Goal: Task Accomplishment & Management: Manage account settings

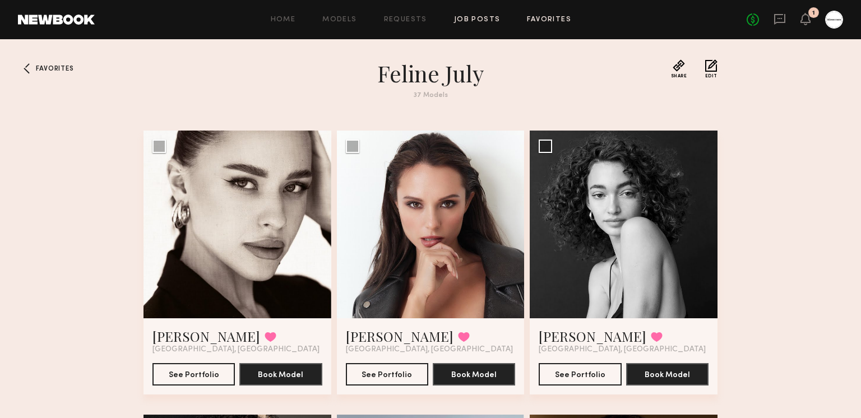
click at [471, 17] on link "Job Posts" at bounding box center [477, 19] width 47 height 7
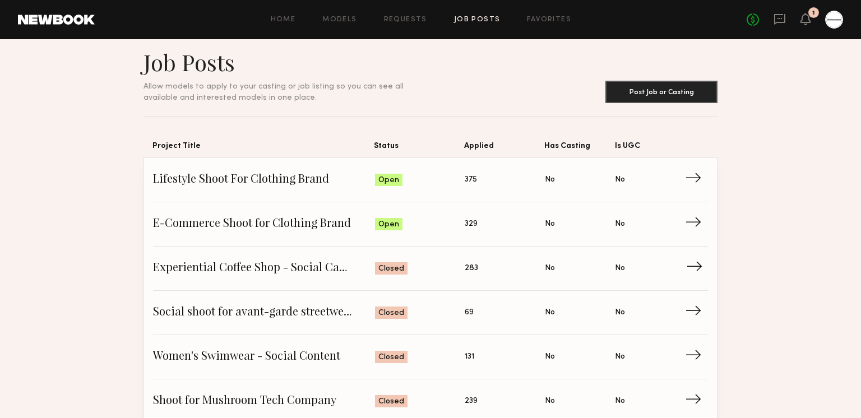
scroll to position [12, 0]
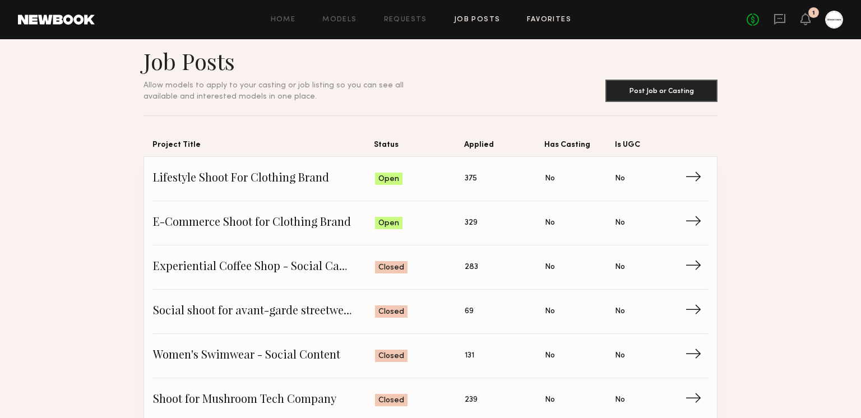
click at [538, 20] on link "Favorites" at bounding box center [549, 19] width 44 height 7
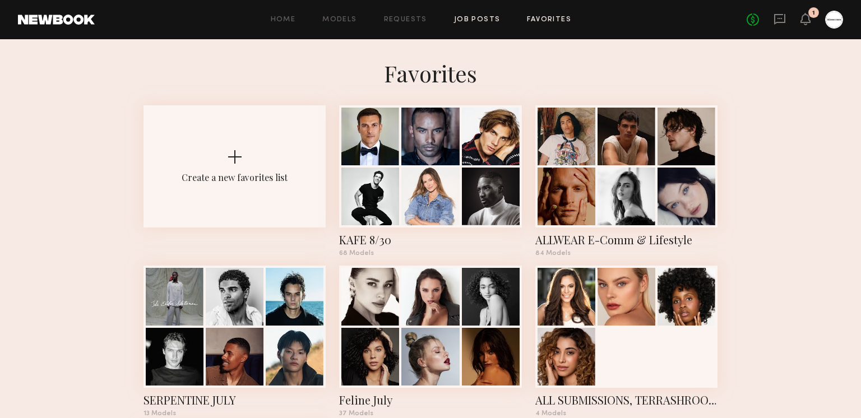
click at [485, 20] on link "Job Posts" at bounding box center [477, 19] width 47 height 7
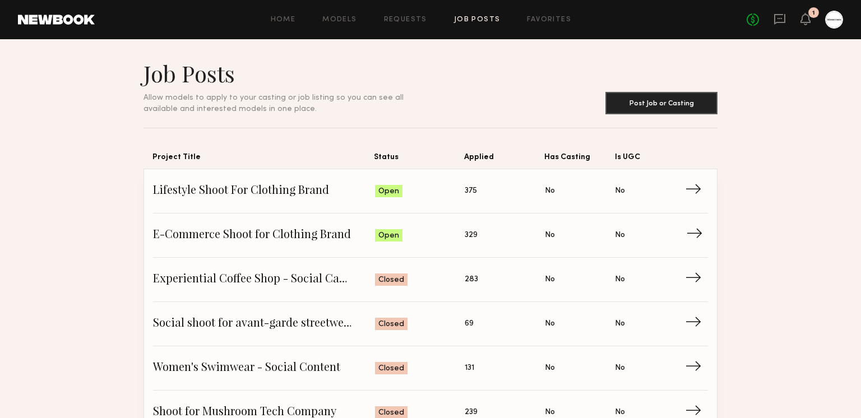
click at [263, 229] on span "E-Commerce Shoot for Clothing Brand" at bounding box center [264, 235] width 222 height 17
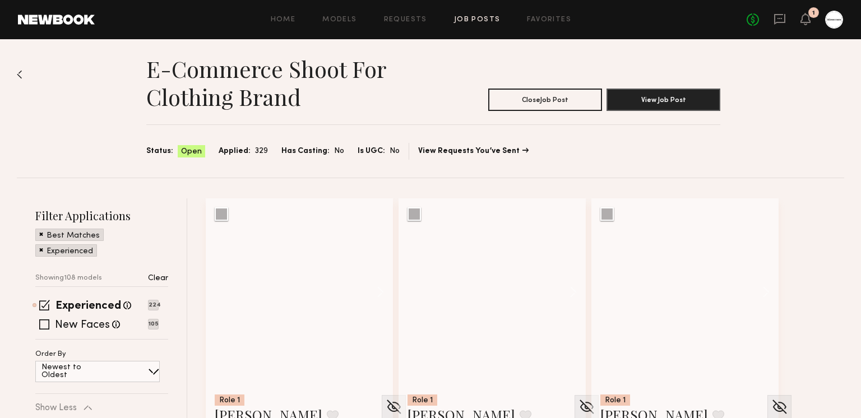
scroll to position [77, 0]
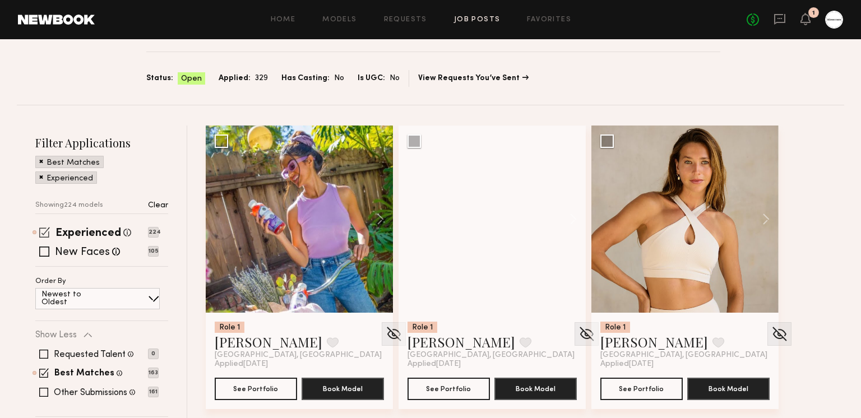
click at [43, 231] on span at bounding box center [44, 232] width 11 height 11
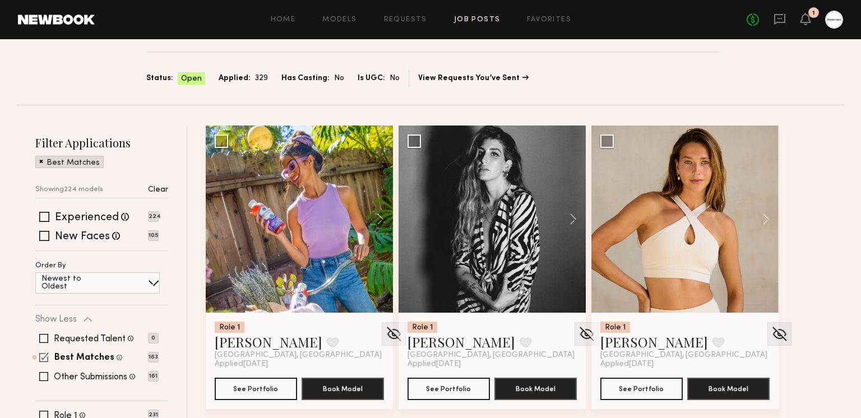
click at [42, 359] on span at bounding box center [44, 357] width 10 height 10
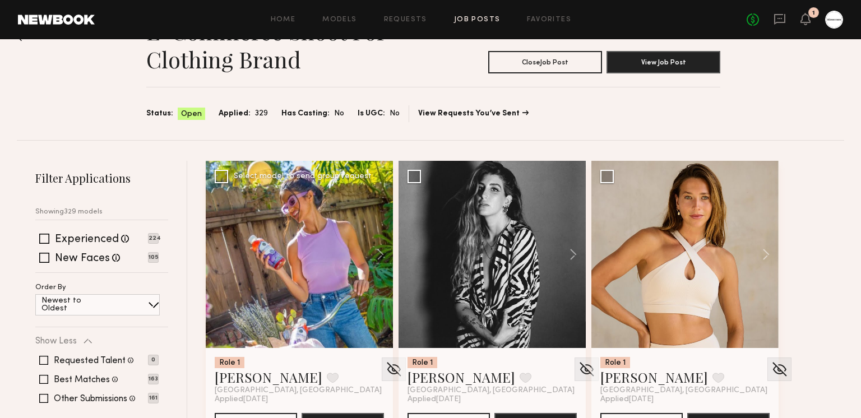
scroll to position [47, 0]
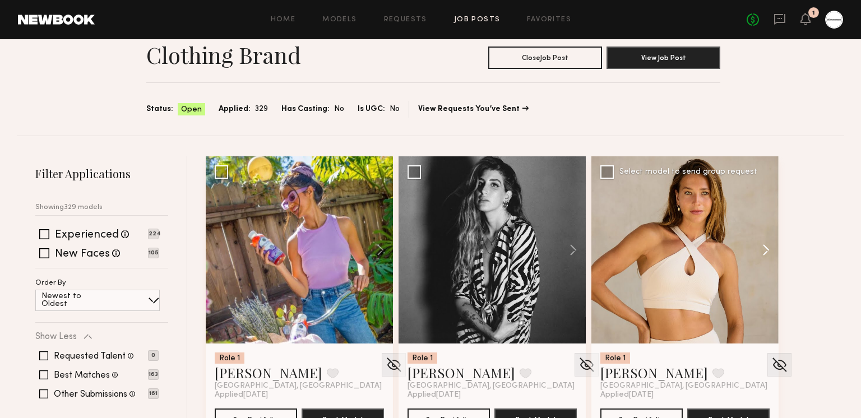
click at [762, 249] on button at bounding box center [760, 249] width 36 height 187
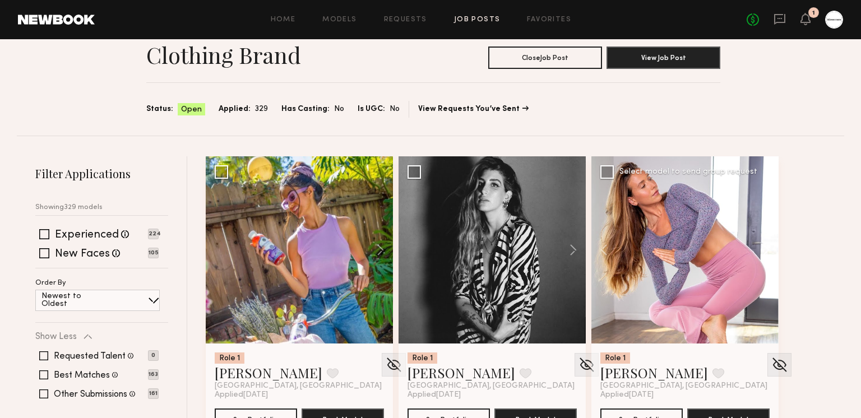
click at [762, 249] on button at bounding box center [760, 249] width 36 height 187
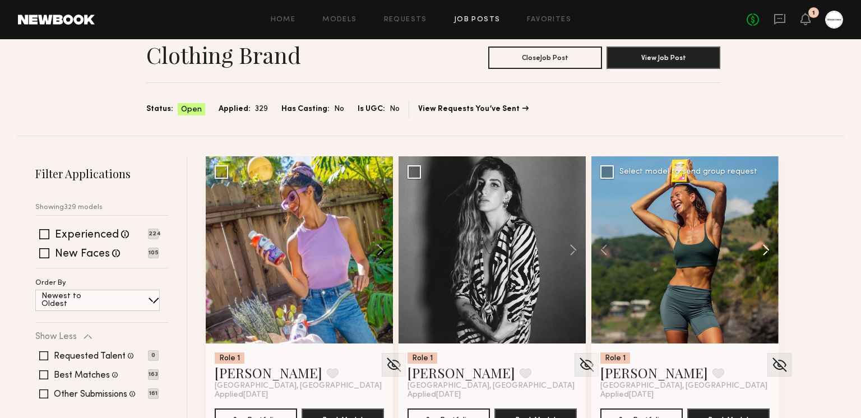
click at [762, 249] on button at bounding box center [760, 249] width 36 height 187
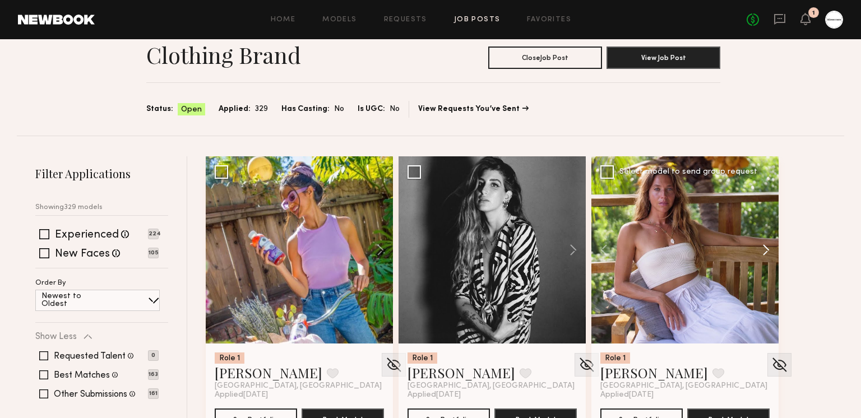
click at [762, 249] on button at bounding box center [760, 249] width 36 height 187
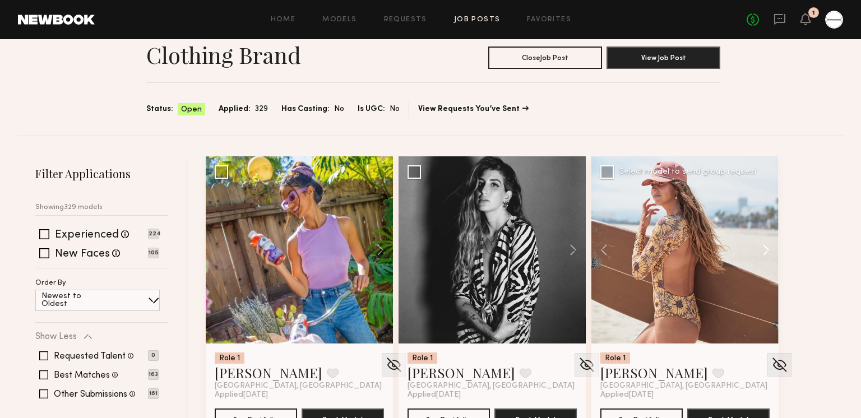
click at [767, 252] on button at bounding box center [760, 249] width 36 height 187
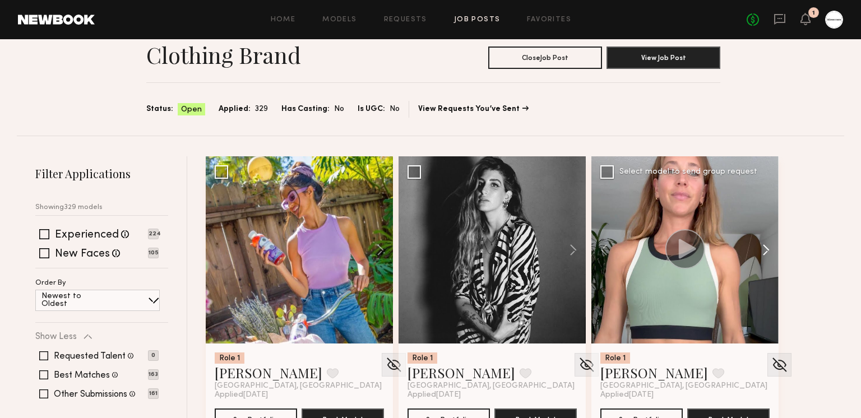
click at [767, 252] on button at bounding box center [760, 249] width 36 height 187
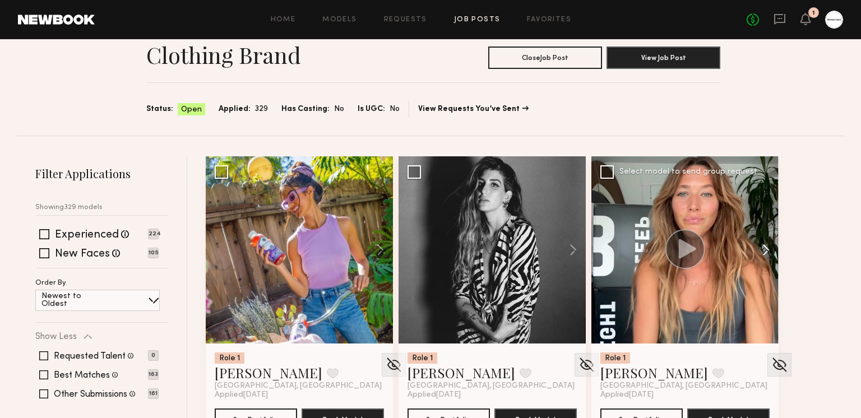
click at [767, 252] on button at bounding box center [760, 249] width 36 height 187
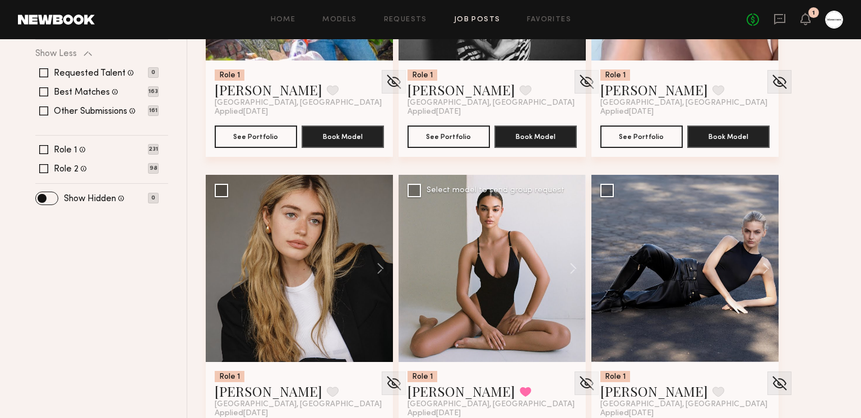
scroll to position [335, 0]
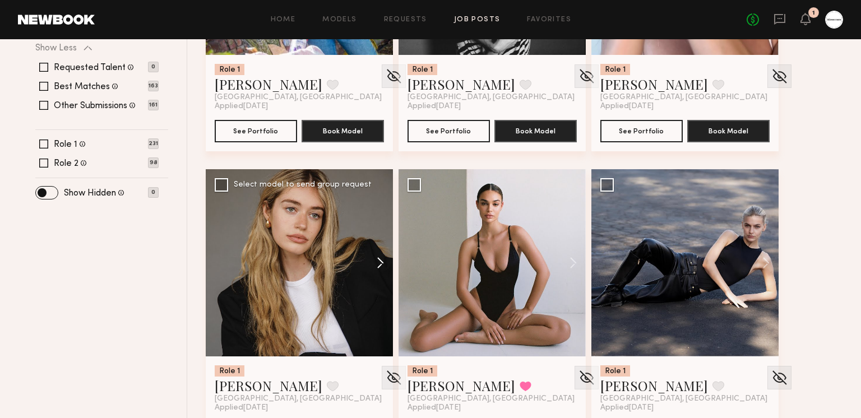
click at [375, 260] on button at bounding box center [375, 262] width 36 height 187
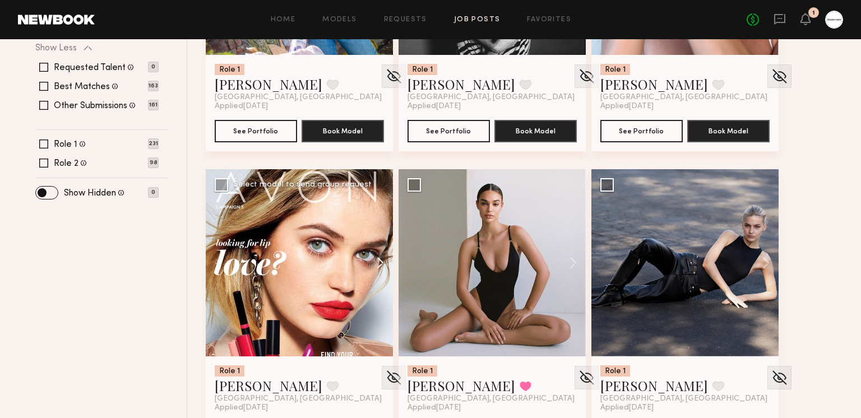
click at [375, 260] on button at bounding box center [375, 262] width 36 height 187
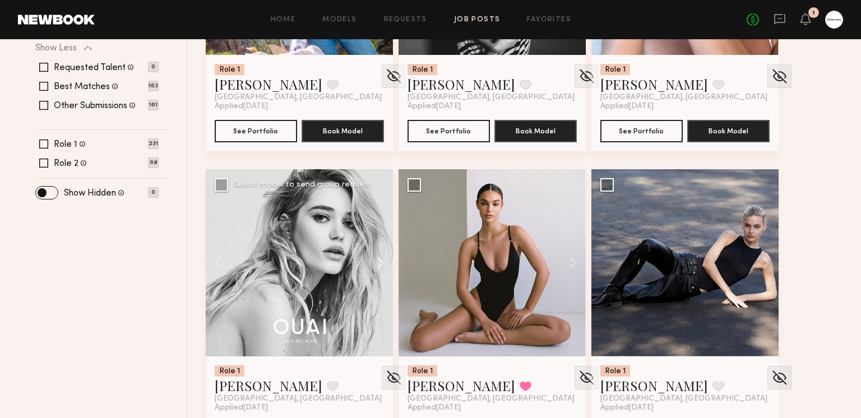
click at [375, 260] on button at bounding box center [375, 262] width 36 height 187
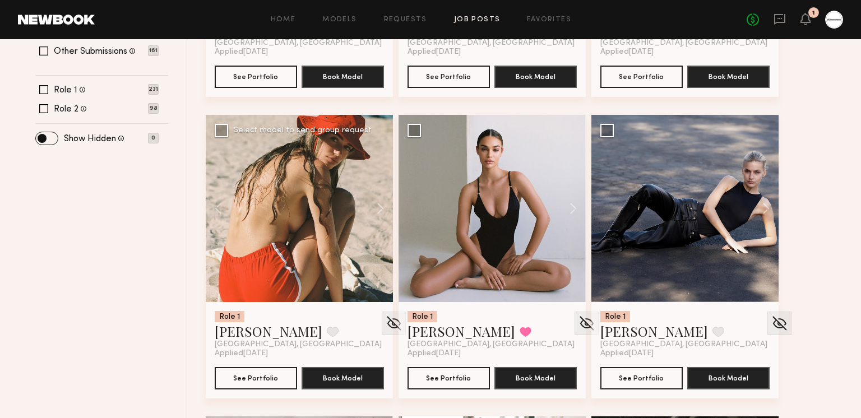
scroll to position [426, 0]
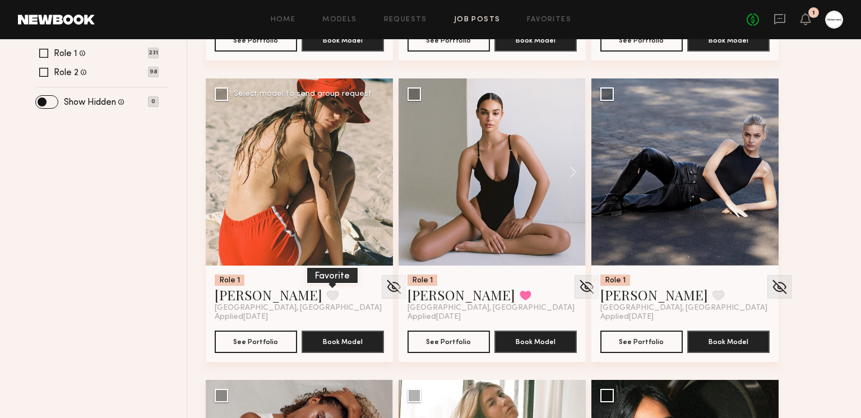
click at [327, 294] on button at bounding box center [333, 295] width 12 height 10
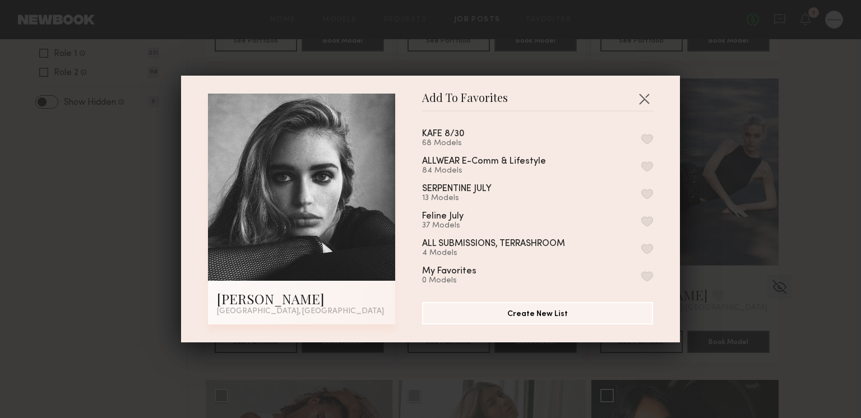
click at [645, 162] on button "button" at bounding box center [647, 166] width 12 height 10
click at [644, 98] on button "button" at bounding box center [644, 99] width 18 height 18
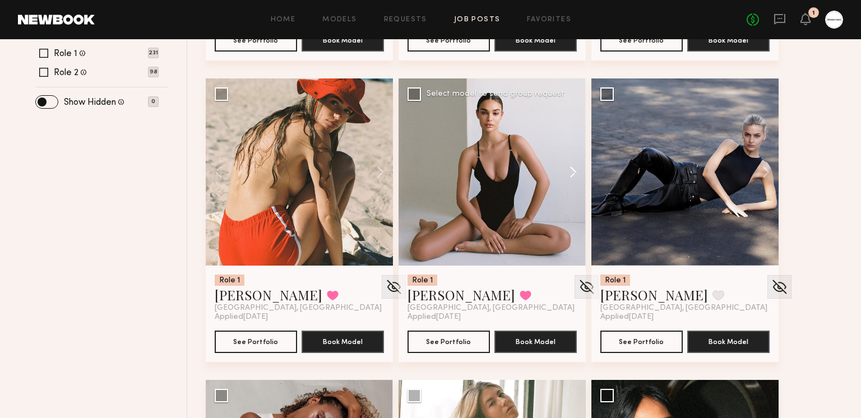
click at [578, 169] on button at bounding box center [568, 171] width 36 height 187
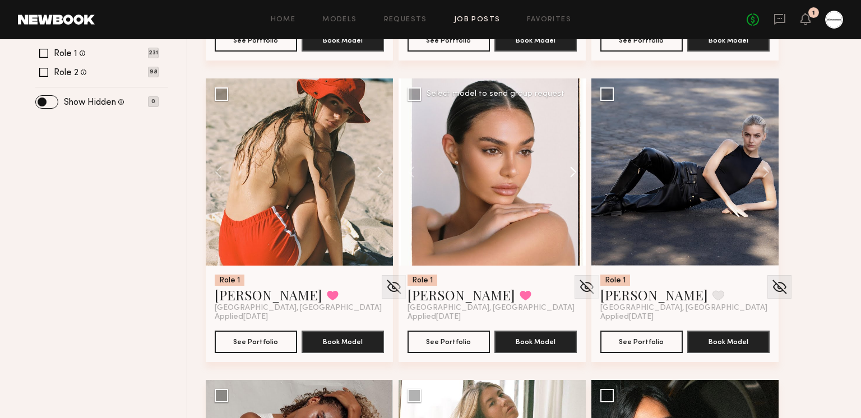
click at [578, 169] on button at bounding box center [568, 171] width 36 height 187
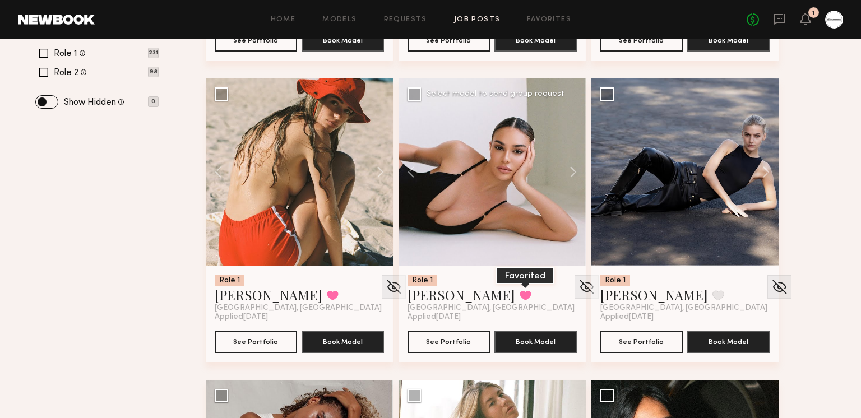
click at [519, 295] on button at bounding box center [525, 295] width 12 height 10
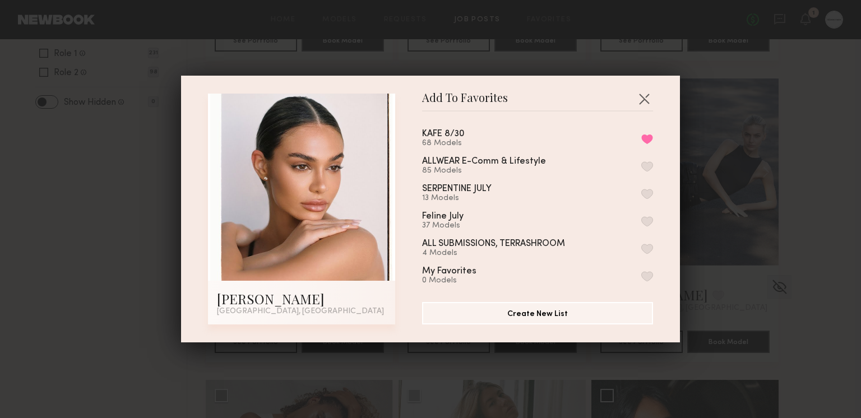
click at [649, 168] on button "button" at bounding box center [647, 166] width 12 height 10
click at [642, 99] on button "button" at bounding box center [644, 99] width 18 height 18
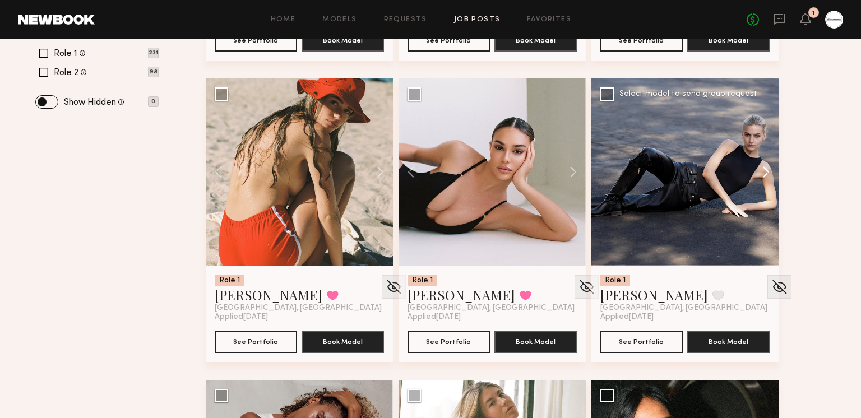
click at [763, 177] on button at bounding box center [760, 171] width 36 height 187
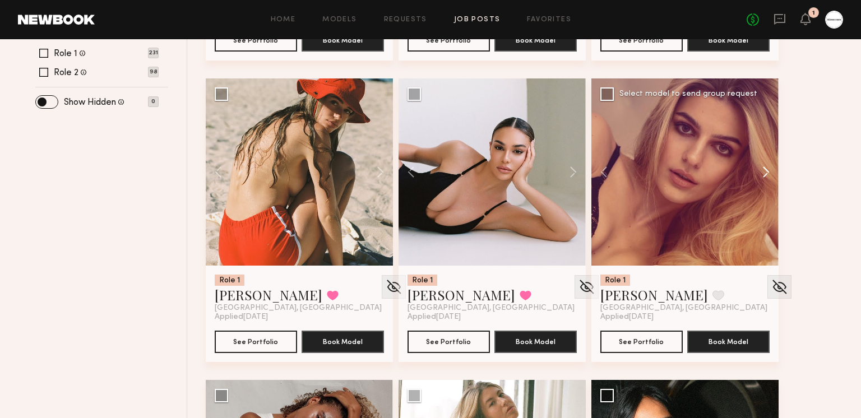
click at [761, 174] on button at bounding box center [760, 171] width 36 height 187
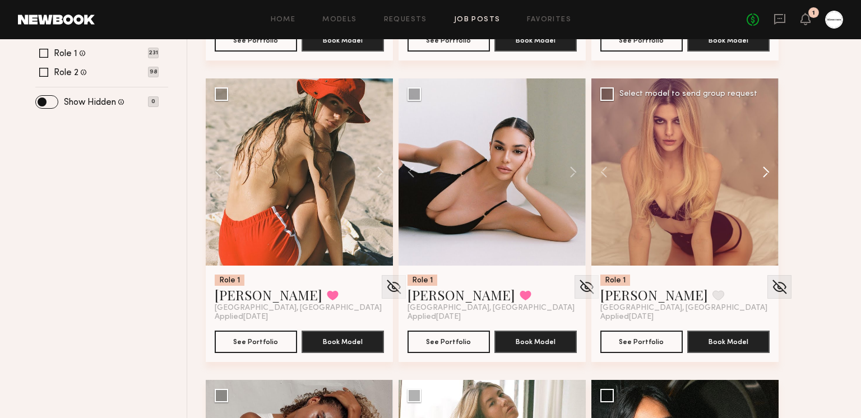
click at [761, 173] on button at bounding box center [760, 171] width 36 height 187
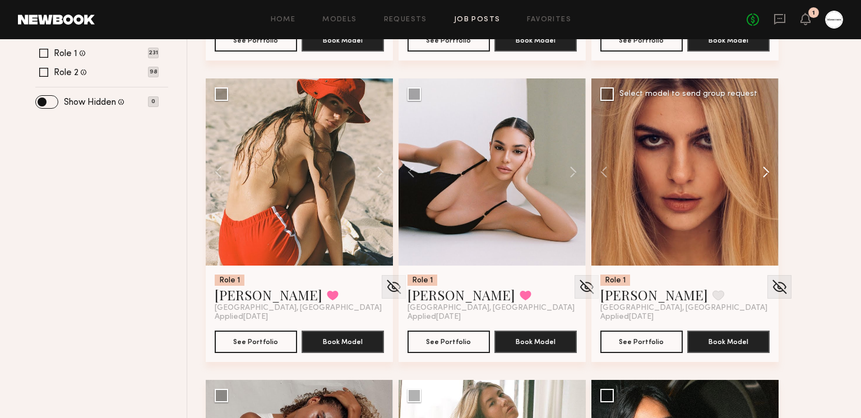
click at [761, 173] on button at bounding box center [760, 171] width 36 height 187
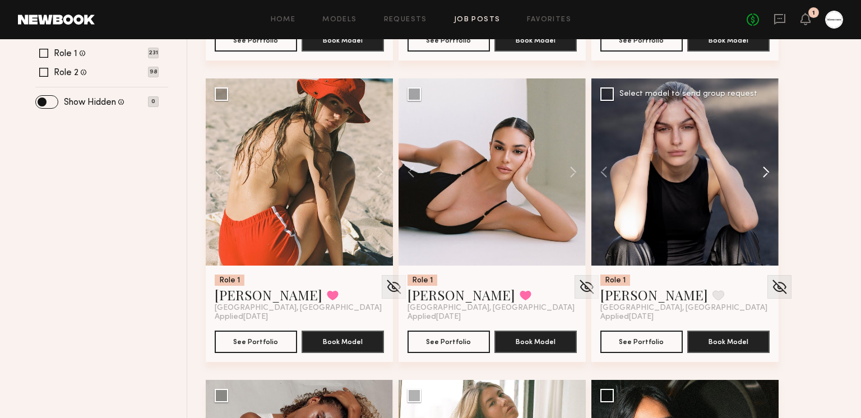
click at [761, 173] on button at bounding box center [760, 171] width 36 height 187
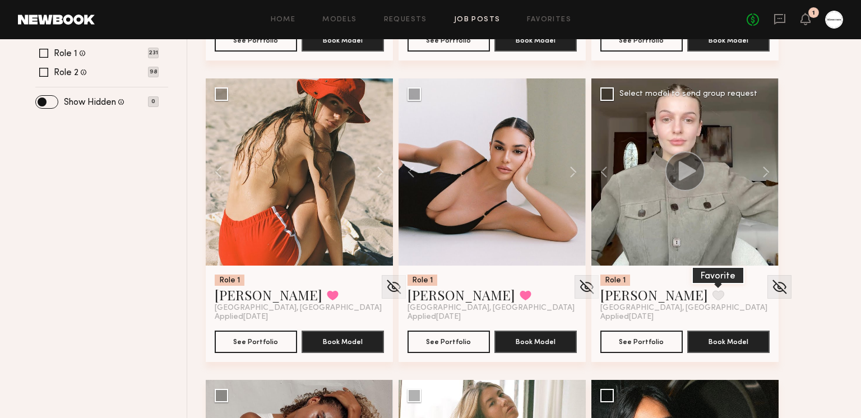
click at [712, 294] on button at bounding box center [718, 295] width 12 height 10
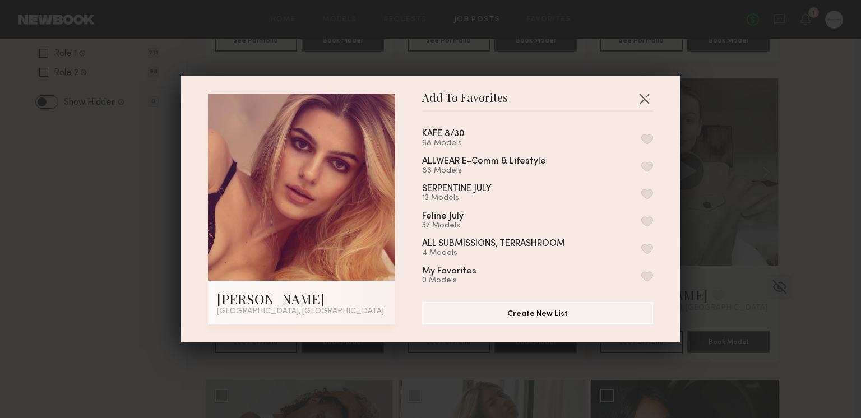
click at [642, 161] on button "button" at bounding box center [647, 166] width 12 height 10
click at [644, 100] on button "button" at bounding box center [644, 99] width 18 height 18
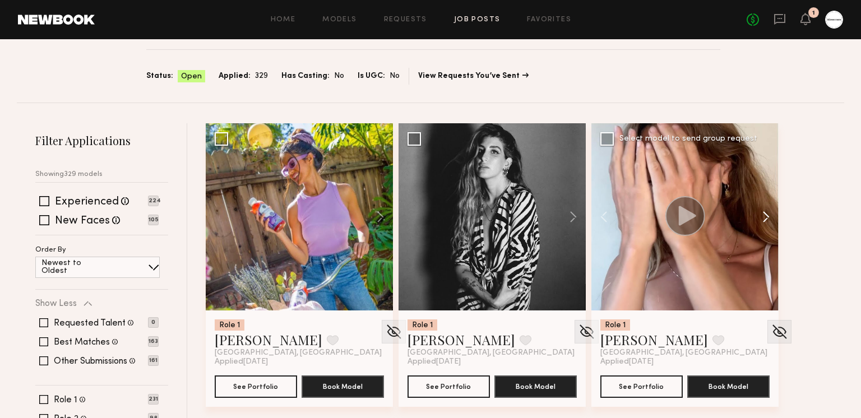
scroll to position [78, 0]
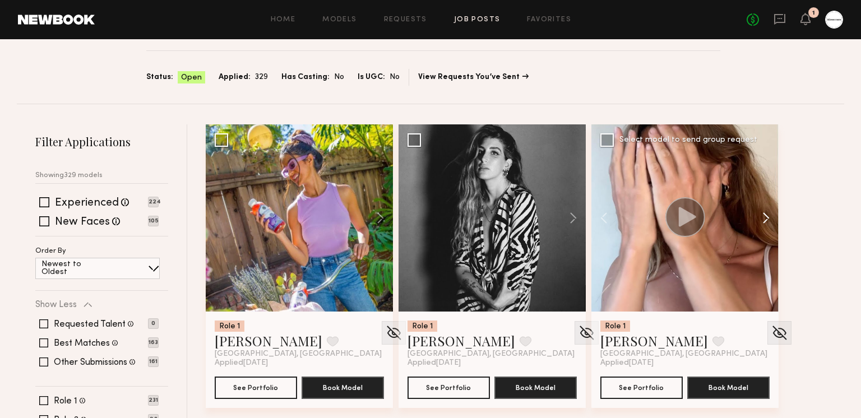
click at [760, 220] on button at bounding box center [760, 217] width 36 height 187
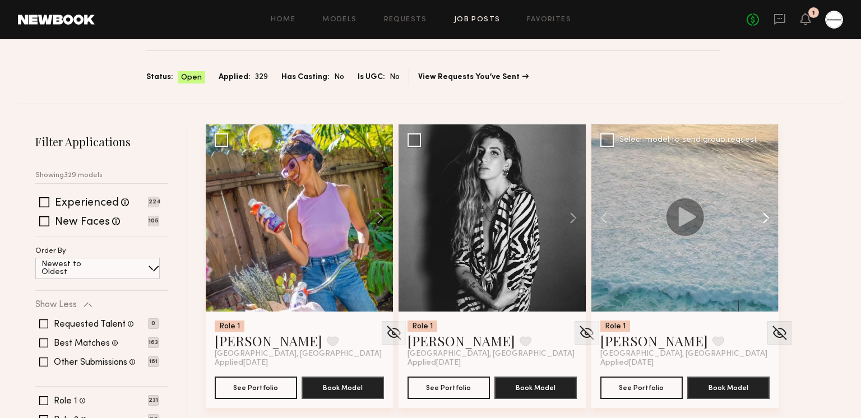
click at [760, 220] on button at bounding box center [760, 217] width 36 height 187
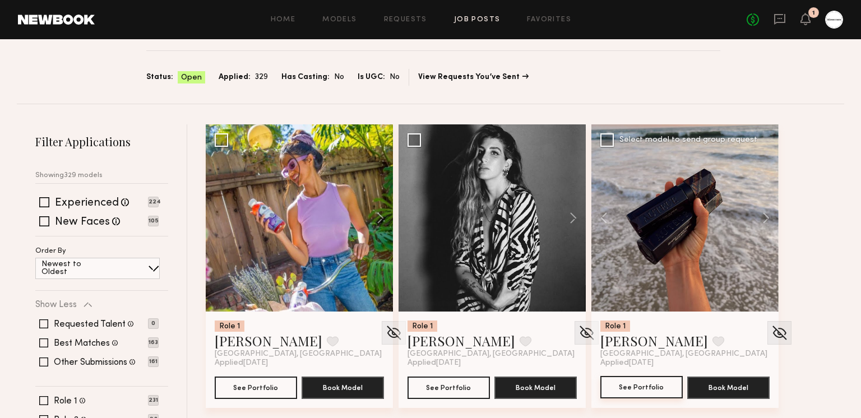
click at [658, 392] on button "See Portfolio" at bounding box center [641, 387] width 82 height 22
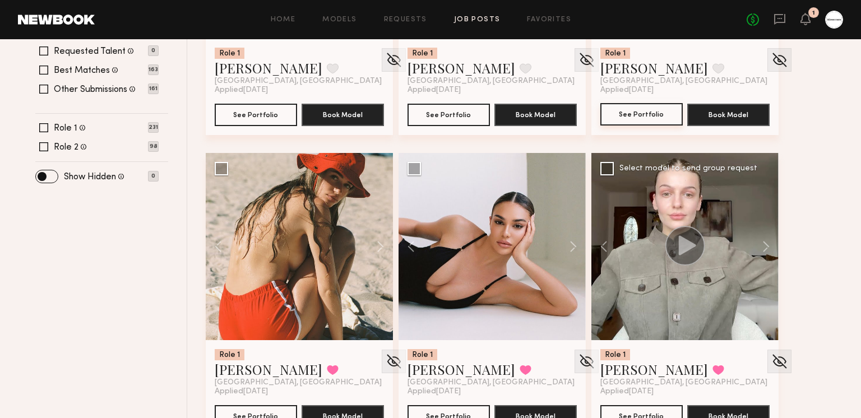
scroll to position [368, 0]
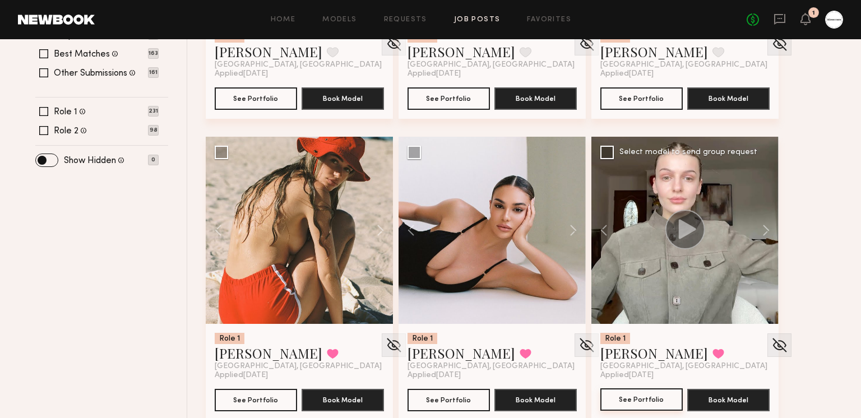
click at [653, 392] on button "See Portfolio" at bounding box center [641, 399] width 82 height 22
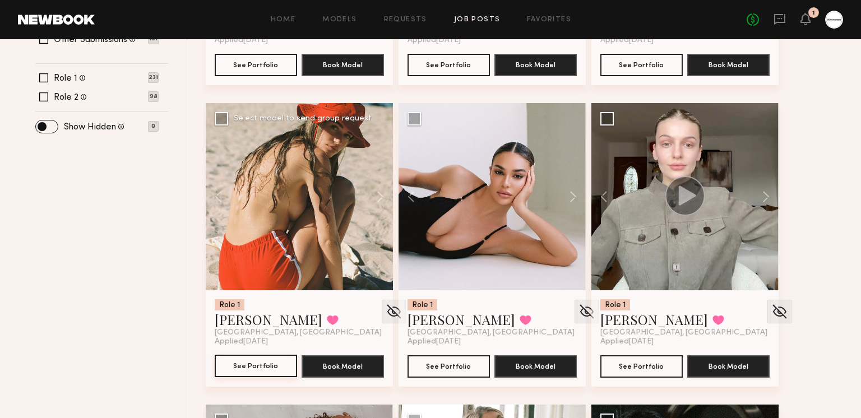
click at [272, 366] on button "See Portfolio" at bounding box center [256, 366] width 82 height 22
click at [429, 361] on button "See Portfolio" at bounding box center [448, 366] width 82 height 22
click at [258, 360] on button "See Portfolio" at bounding box center [256, 366] width 82 height 22
click at [270, 363] on button "See Portfolio" at bounding box center [256, 366] width 82 height 22
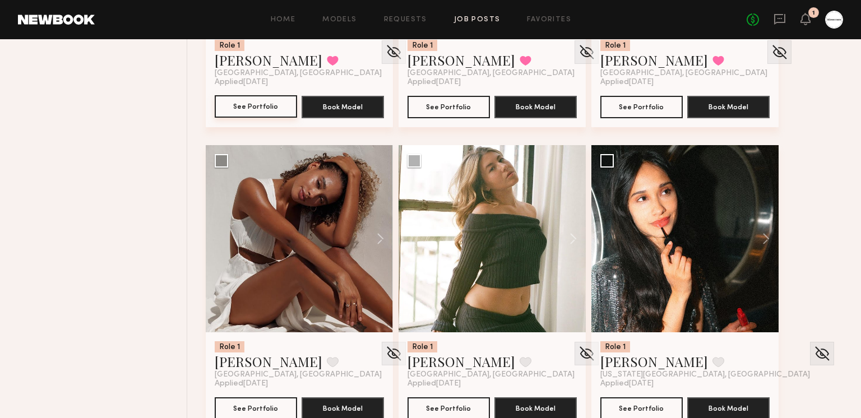
scroll to position [663, 0]
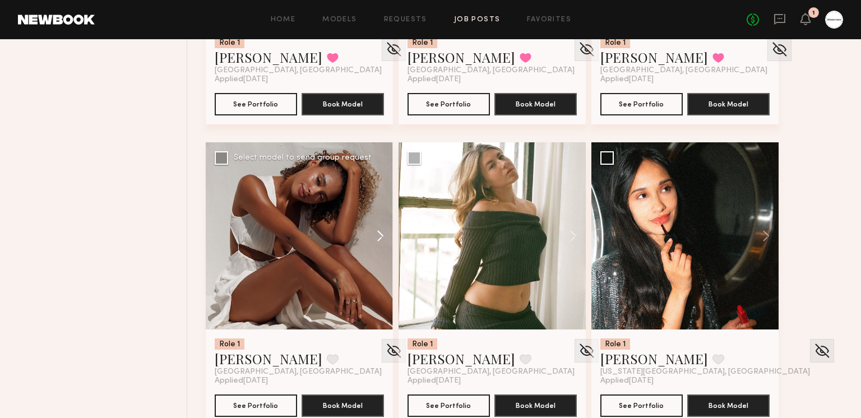
click at [378, 235] on button at bounding box center [375, 235] width 36 height 187
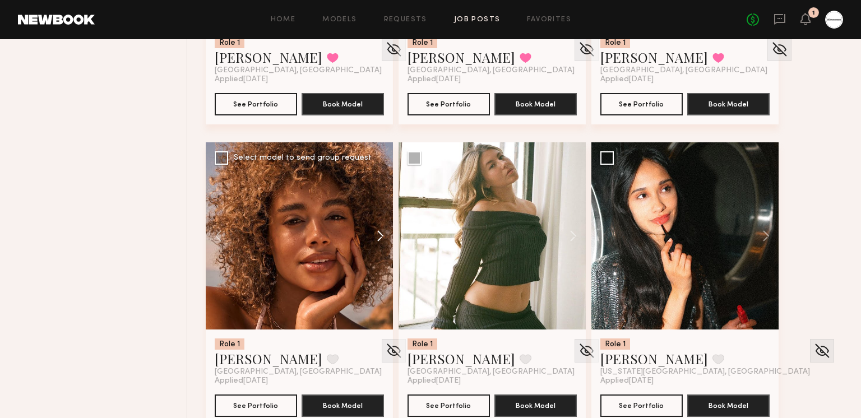
click at [378, 235] on button at bounding box center [375, 235] width 36 height 187
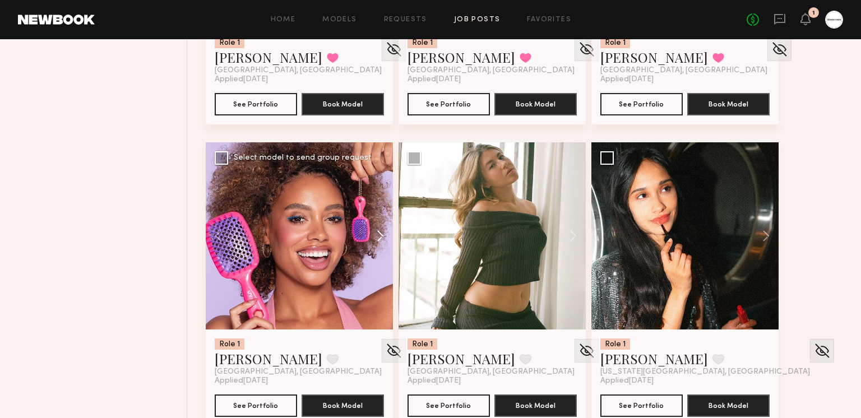
click at [378, 235] on button at bounding box center [375, 235] width 36 height 187
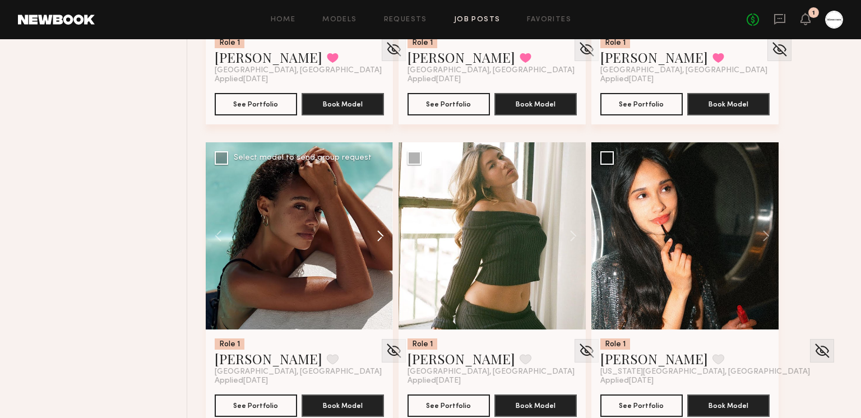
click at [378, 235] on button at bounding box center [375, 235] width 36 height 187
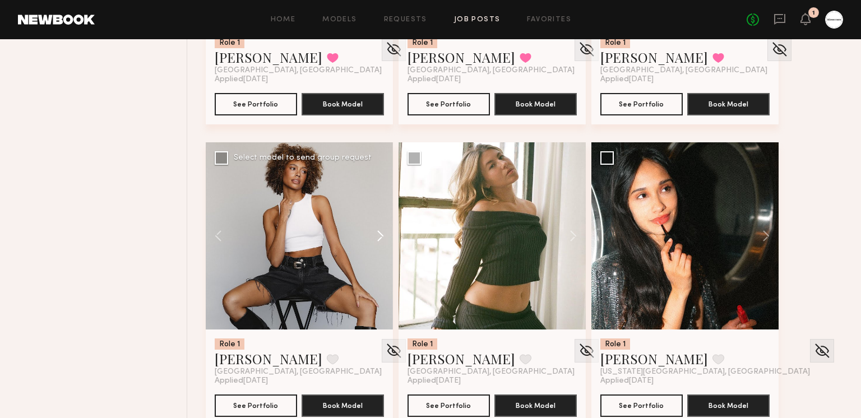
click at [378, 235] on button at bounding box center [375, 235] width 36 height 187
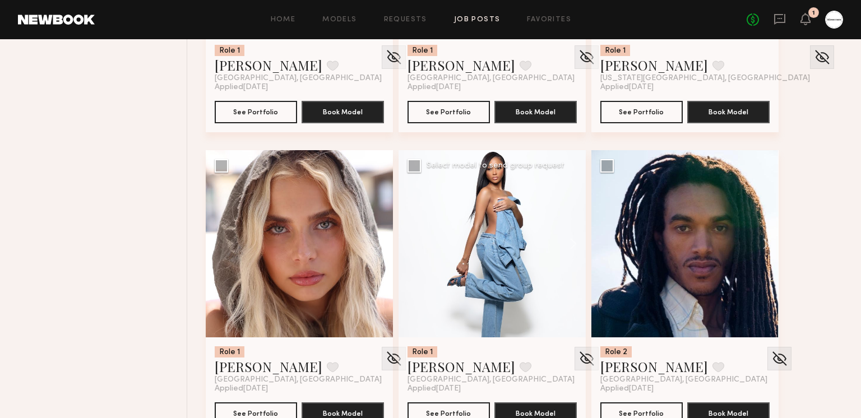
scroll to position [1007, 0]
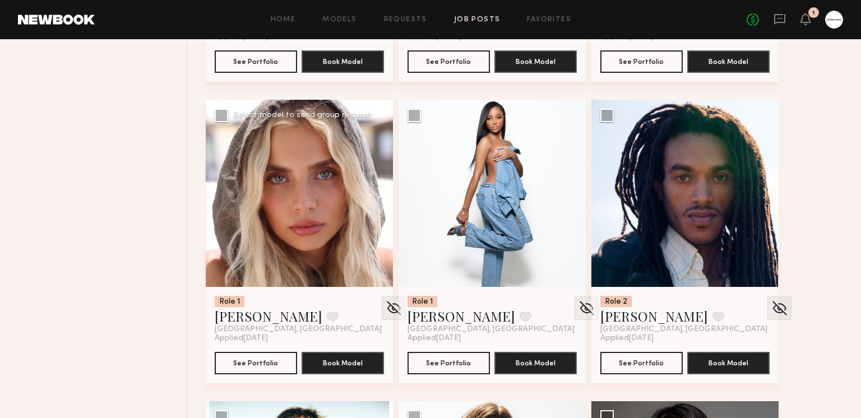
click at [377, 194] on button at bounding box center [375, 193] width 36 height 187
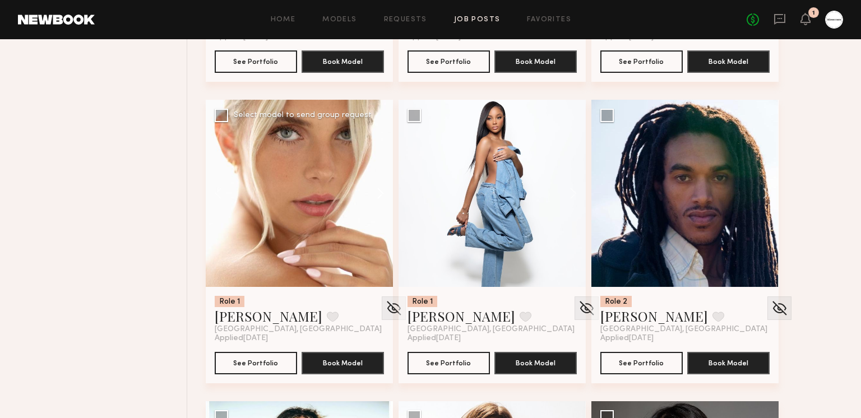
click at [378, 193] on button at bounding box center [375, 193] width 36 height 187
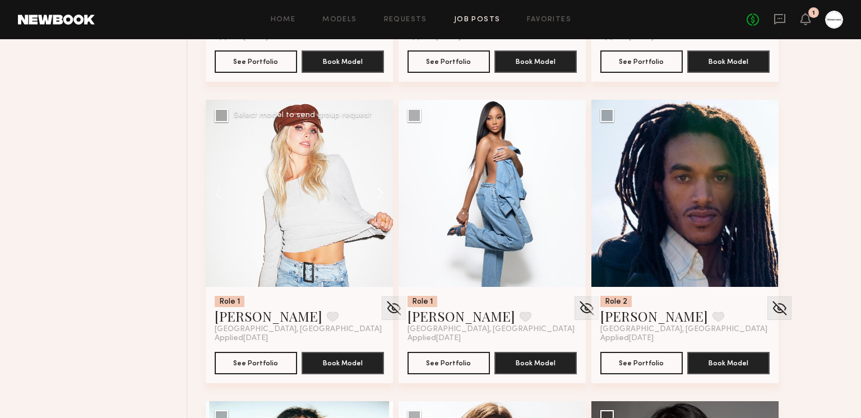
click at [377, 193] on button at bounding box center [375, 193] width 36 height 187
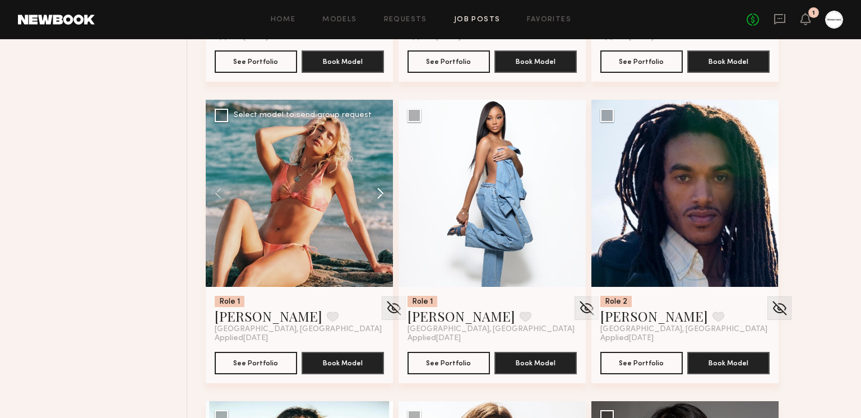
click at [374, 188] on button at bounding box center [375, 193] width 36 height 187
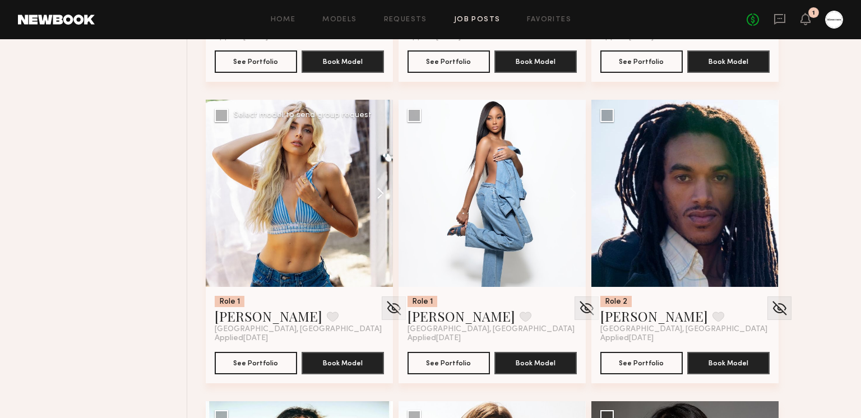
click at [374, 188] on button at bounding box center [375, 193] width 36 height 187
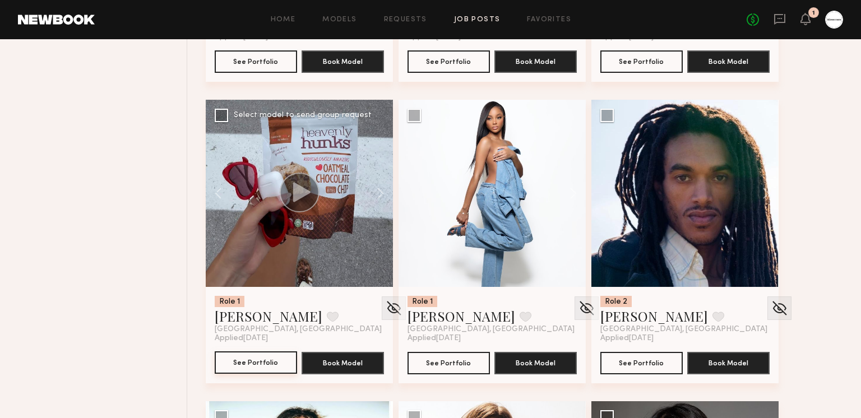
click at [244, 363] on button "See Portfolio" at bounding box center [256, 362] width 82 height 22
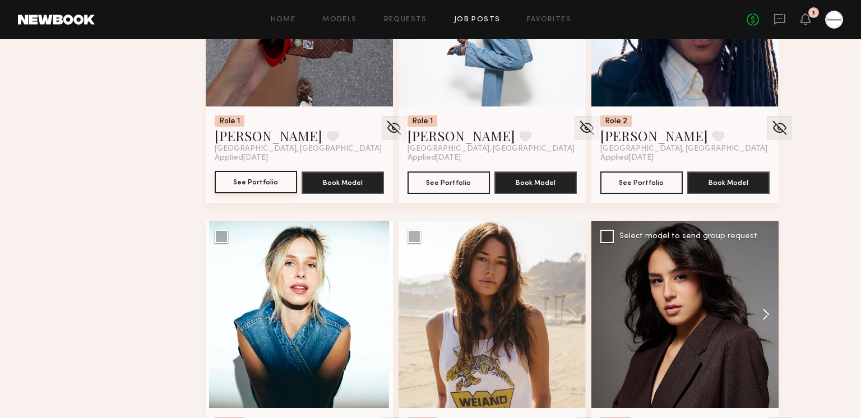
scroll to position [1273, 0]
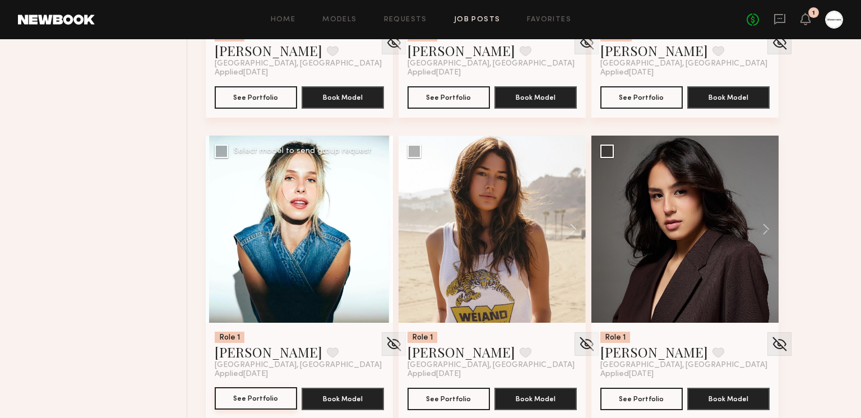
click at [273, 394] on button "See Portfolio" at bounding box center [256, 398] width 82 height 22
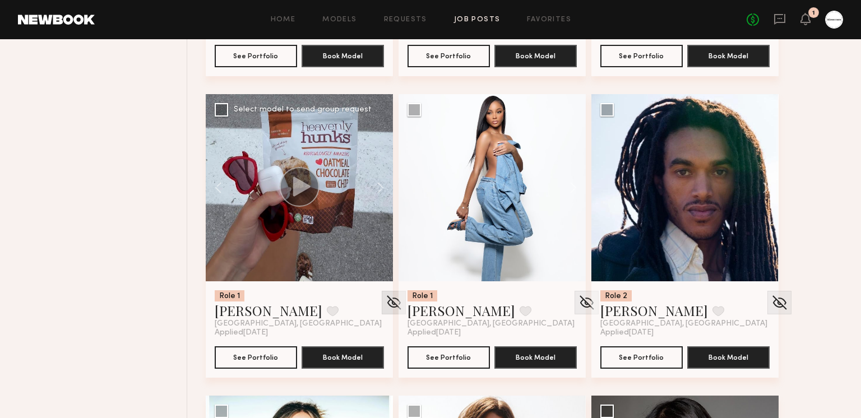
scroll to position [1012, 0]
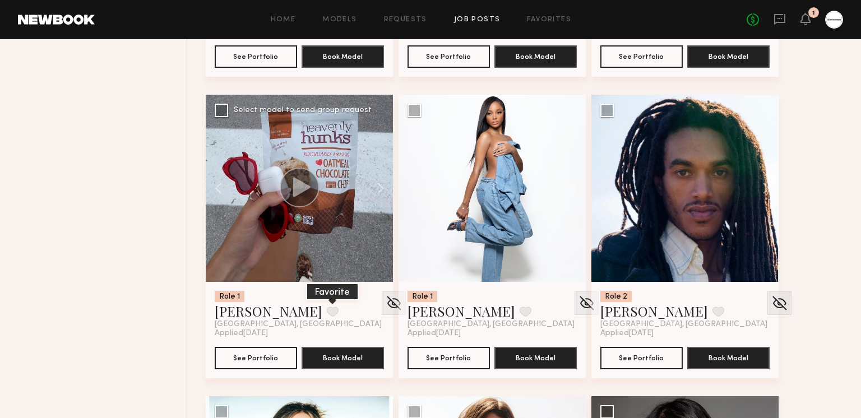
click at [327, 310] on button at bounding box center [333, 311] width 12 height 10
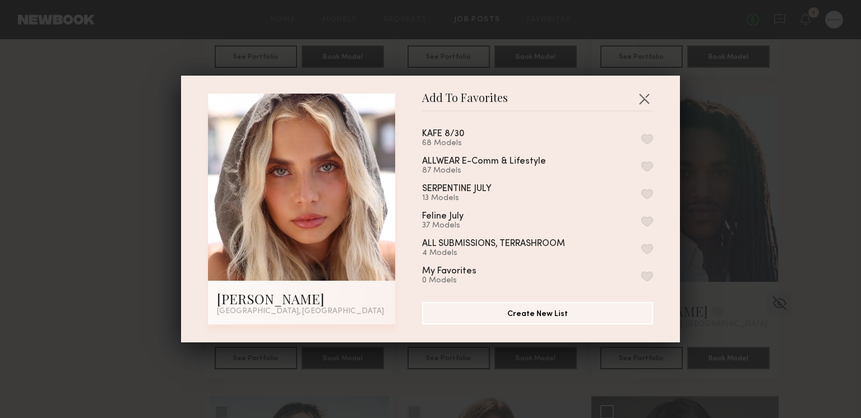
click at [647, 161] on button "button" at bounding box center [647, 166] width 12 height 10
click at [644, 96] on button "button" at bounding box center [644, 99] width 18 height 18
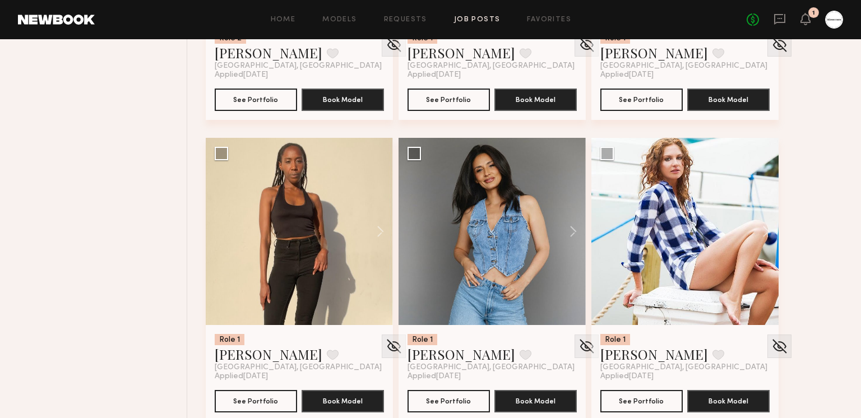
scroll to position [1889, 0]
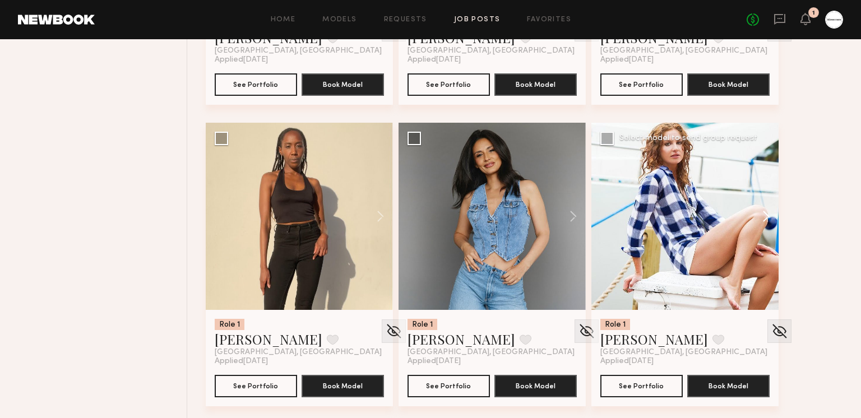
click at [766, 211] on button at bounding box center [760, 216] width 36 height 187
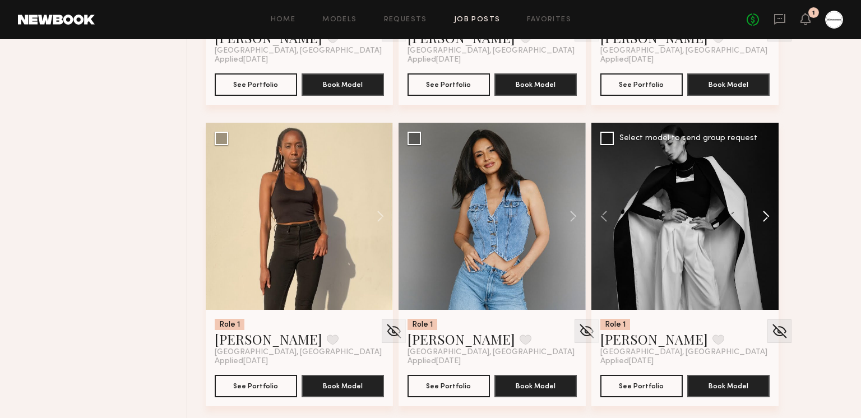
click at [766, 211] on button at bounding box center [760, 216] width 36 height 187
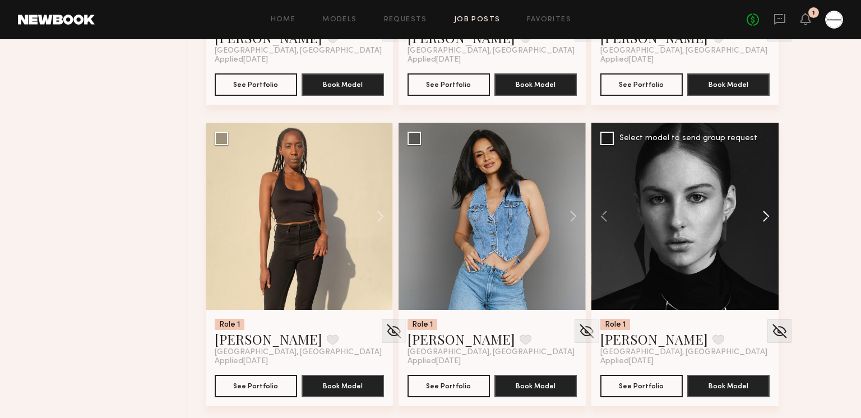
click at [765, 211] on button at bounding box center [760, 216] width 36 height 187
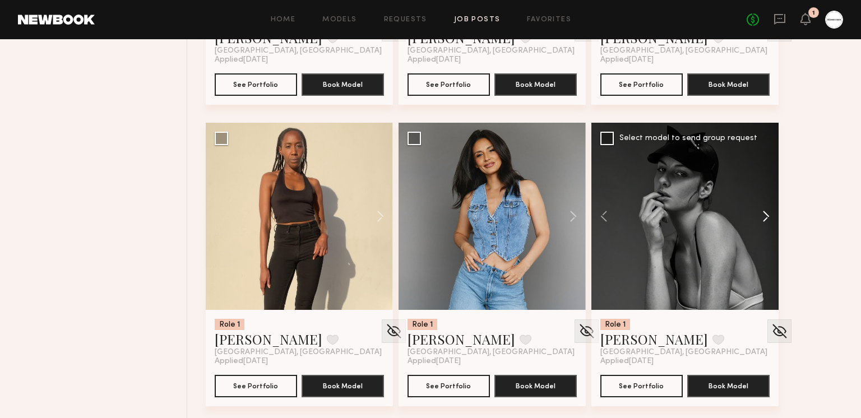
click at [765, 211] on button at bounding box center [760, 216] width 36 height 187
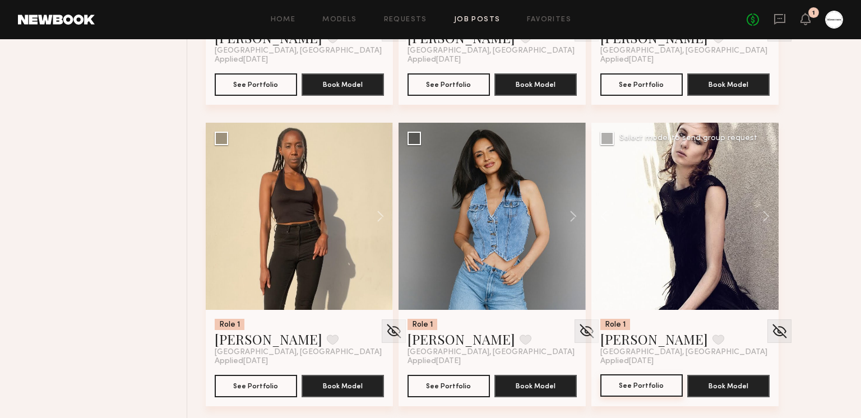
click at [661, 392] on button "See Portfolio" at bounding box center [641, 385] width 82 height 22
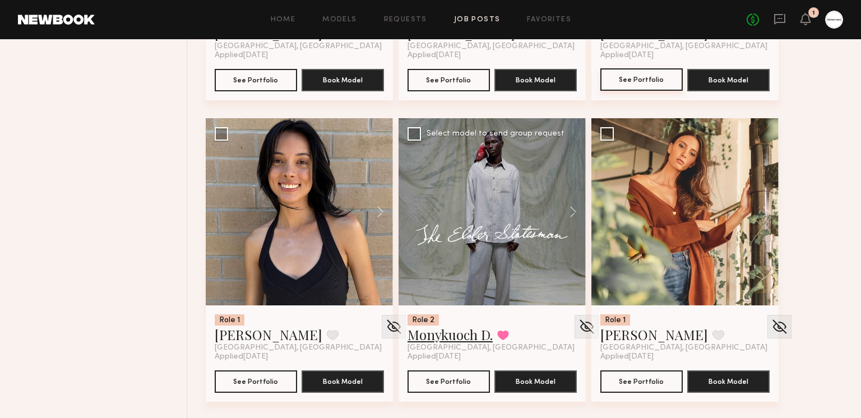
scroll to position [2206, 0]
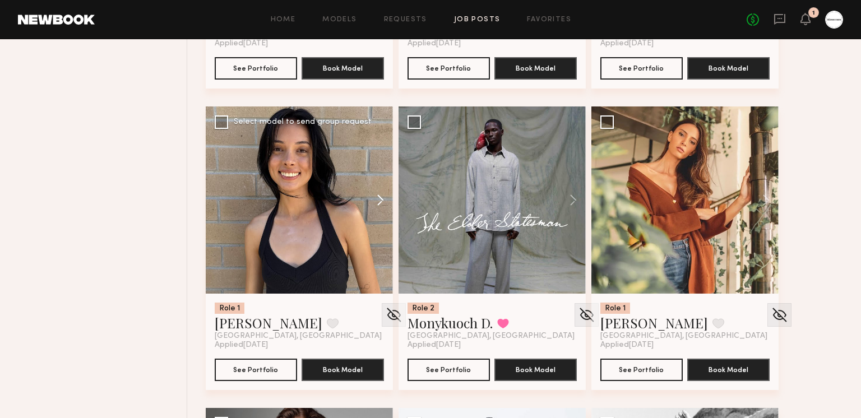
click at [378, 197] on button at bounding box center [375, 199] width 36 height 187
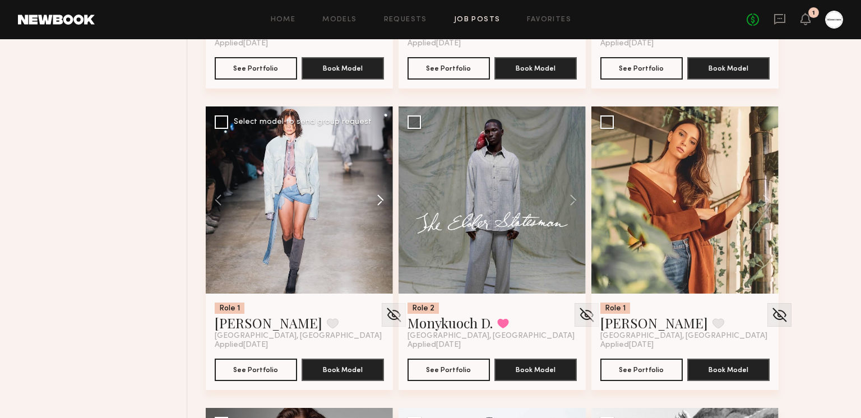
click at [378, 197] on button at bounding box center [375, 199] width 36 height 187
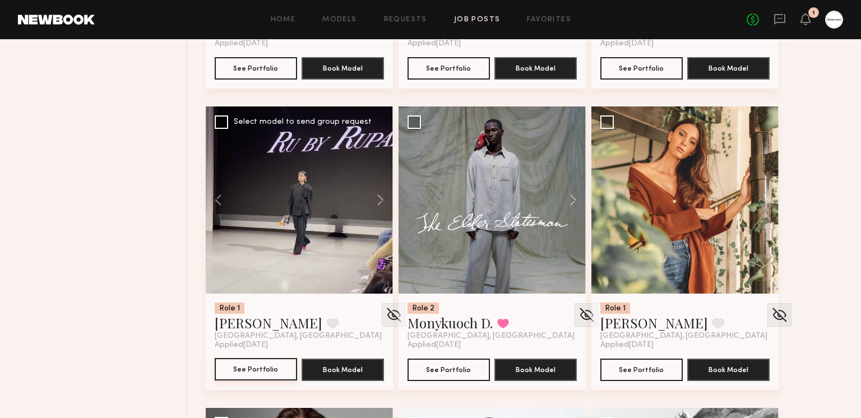
click at [243, 371] on button "See Portfolio" at bounding box center [256, 369] width 82 height 22
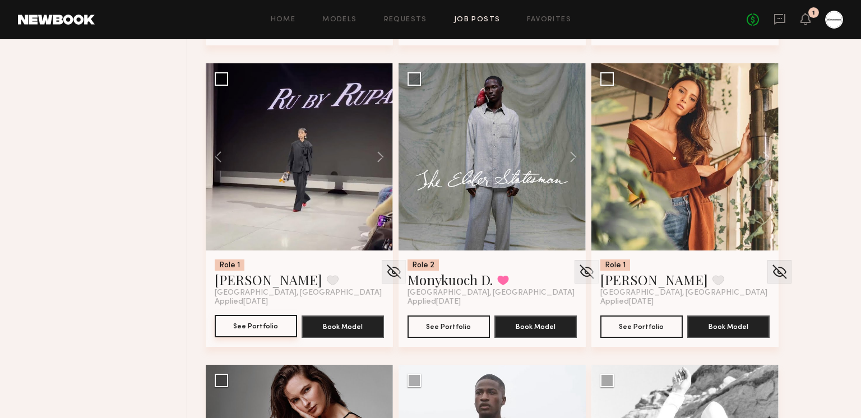
scroll to position [2246, 0]
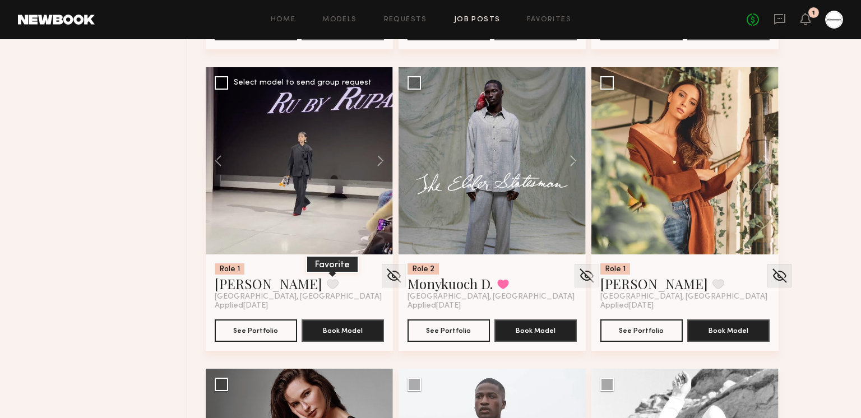
click at [327, 287] on button at bounding box center [333, 284] width 12 height 10
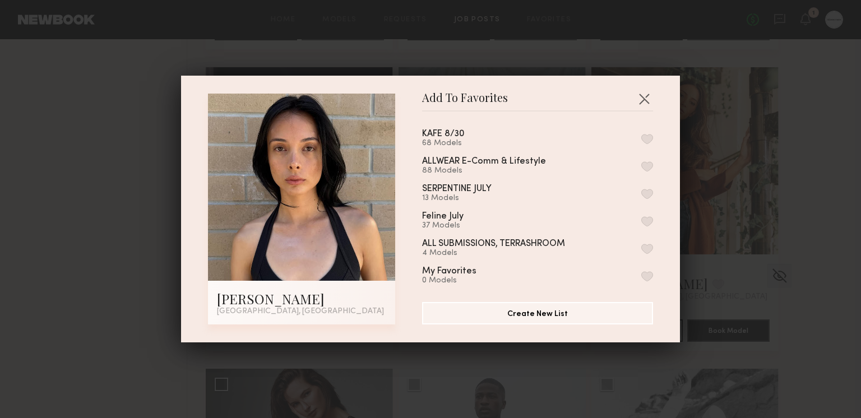
click at [646, 161] on button "button" at bounding box center [647, 166] width 12 height 10
click at [647, 95] on button "button" at bounding box center [644, 99] width 18 height 18
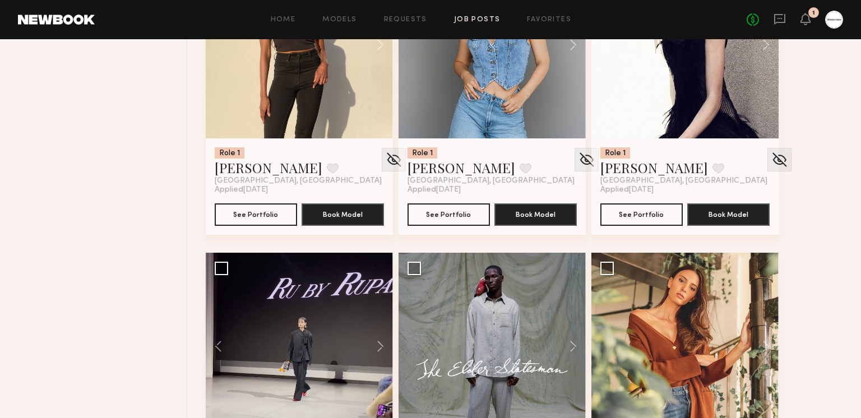
scroll to position [1927, 0]
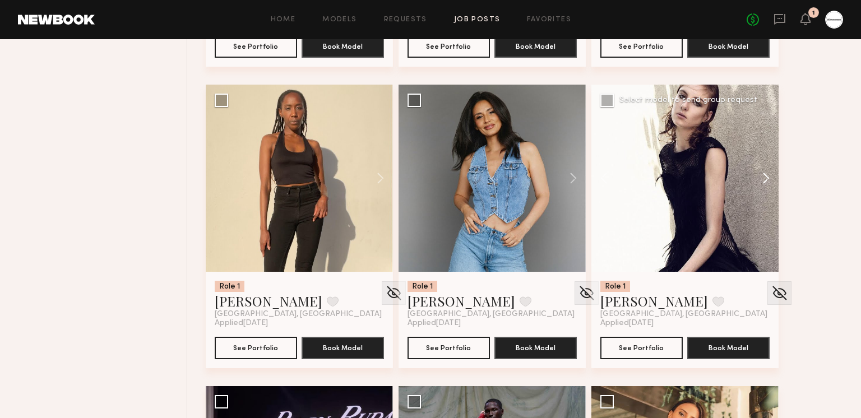
click at [764, 183] on button at bounding box center [760, 178] width 36 height 187
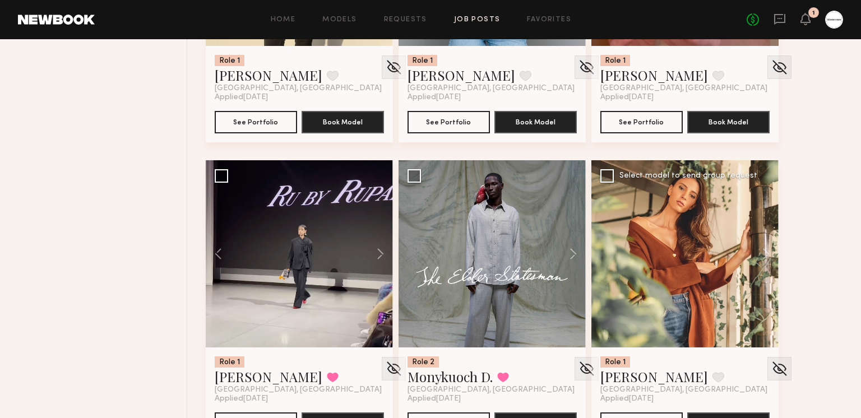
scroll to position [2152, 0]
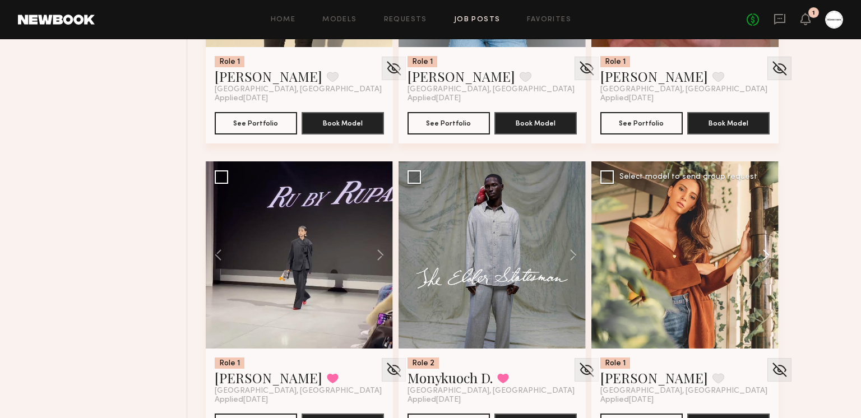
click at [763, 259] on button at bounding box center [760, 254] width 36 height 187
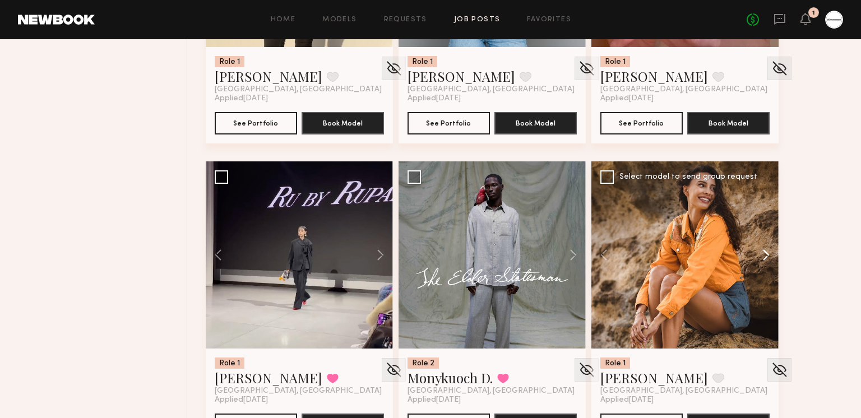
click at [761, 254] on button at bounding box center [760, 254] width 36 height 187
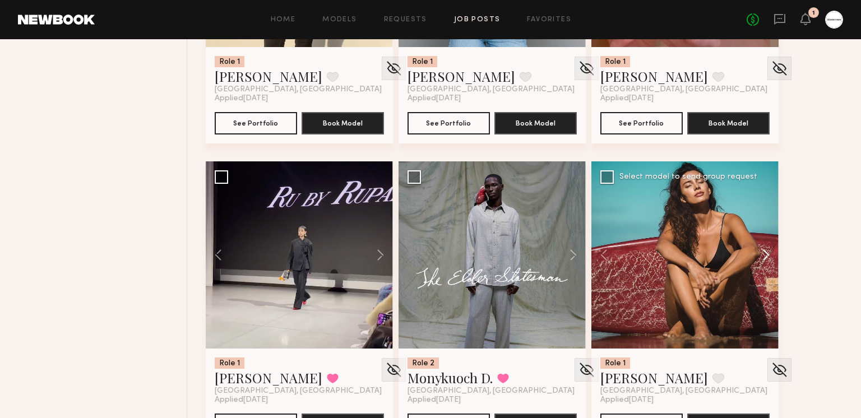
click at [761, 254] on button at bounding box center [760, 254] width 36 height 187
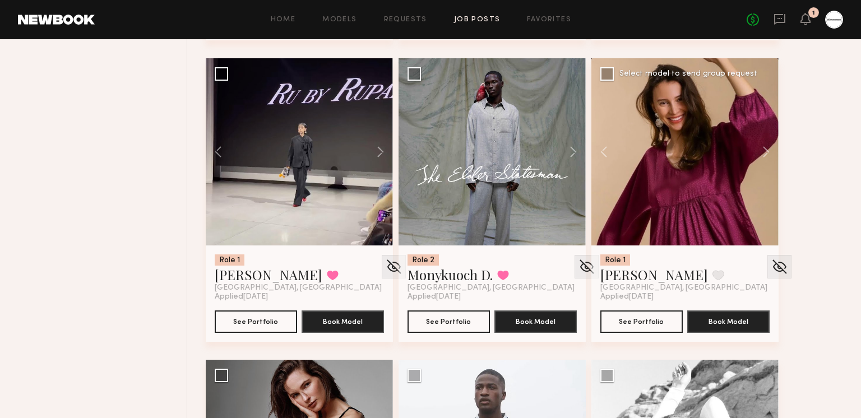
scroll to position [2264, 0]
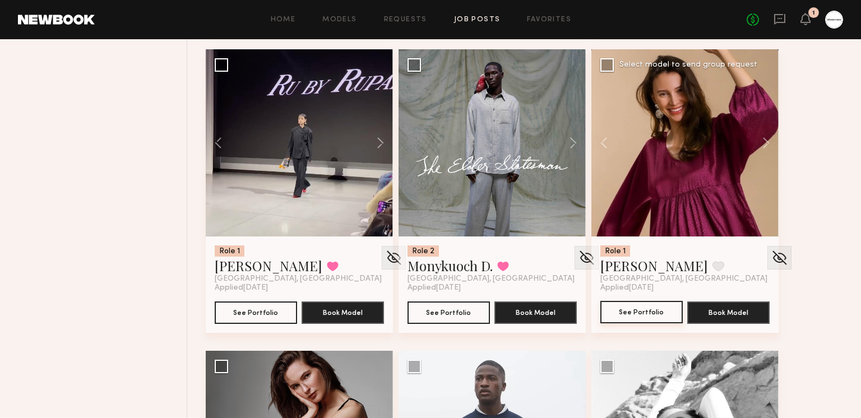
click at [662, 312] on button "See Portfolio" at bounding box center [641, 312] width 82 height 22
click at [712, 266] on button at bounding box center [718, 266] width 12 height 10
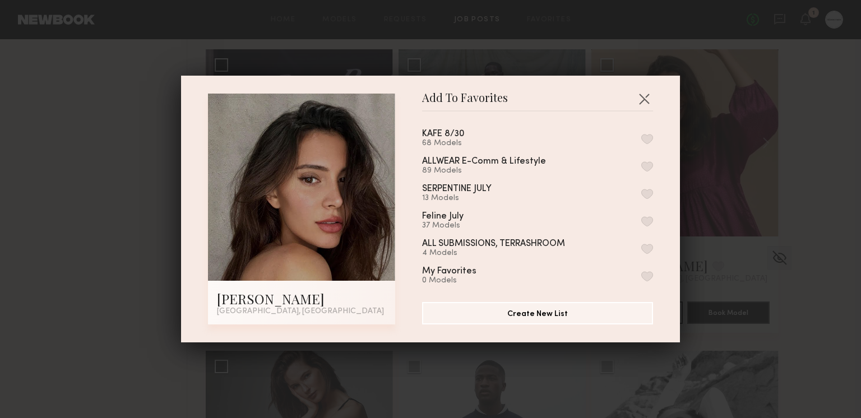
click at [651, 161] on button "button" at bounding box center [647, 166] width 12 height 10
click at [647, 97] on button "button" at bounding box center [644, 99] width 18 height 18
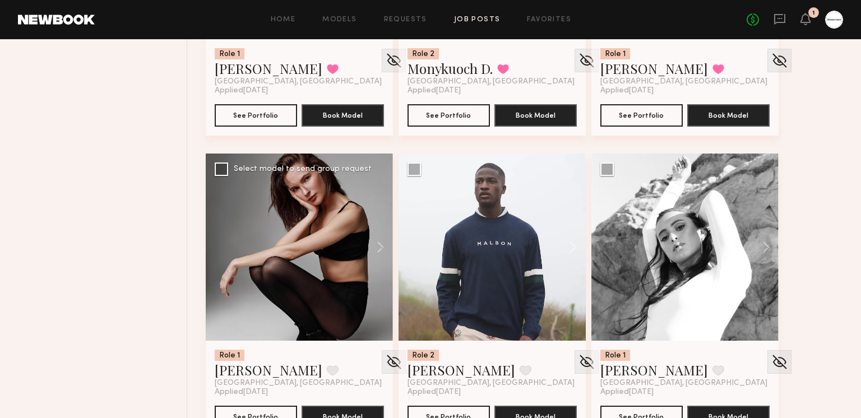
scroll to position [2481, 0]
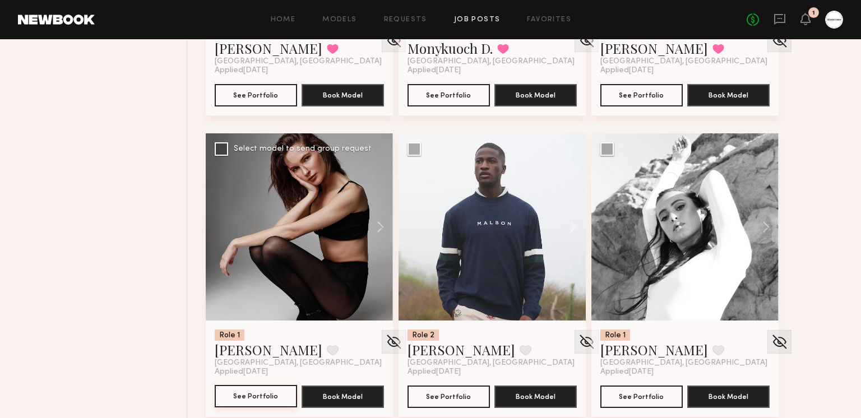
click at [272, 399] on button "See Portfolio" at bounding box center [256, 396] width 82 height 22
click at [327, 348] on button at bounding box center [333, 350] width 12 height 10
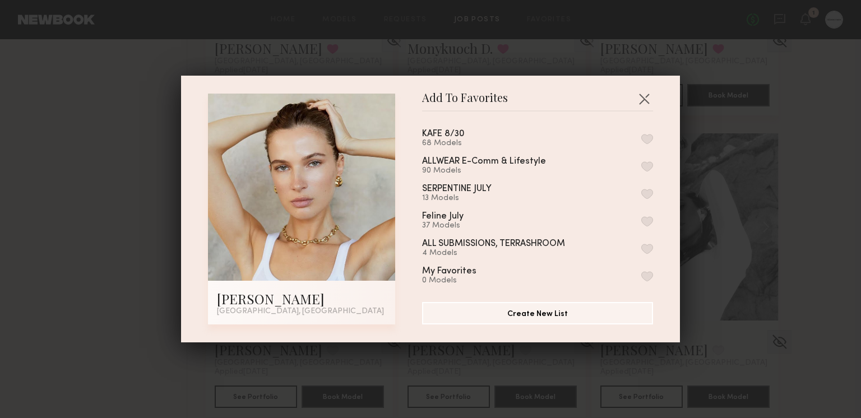
click at [645, 161] on button "button" at bounding box center [647, 166] width 12 height 10
click at [645, 94] on button "button" at bounding box center [644, 99] width 18 height 18
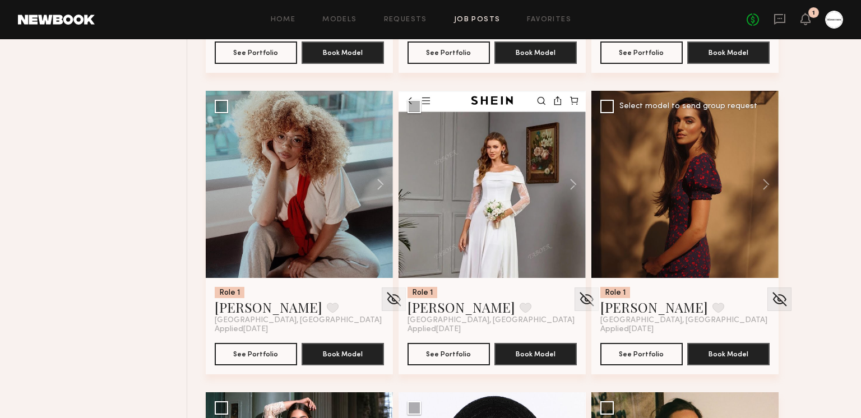
scroll to position [2851, 0]
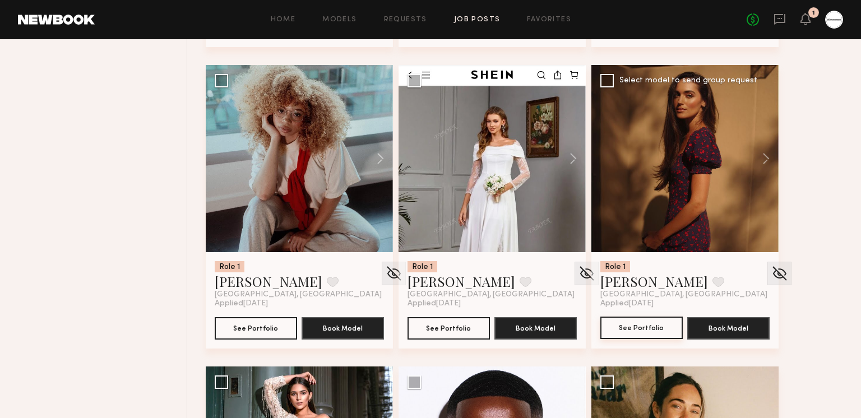
click at [661, 335] on button "See Portfolio" at bounding box center [641, 328] width 82 height 22
click at [767, 158] on button at bounding box center [760, 158] width 36 height 187
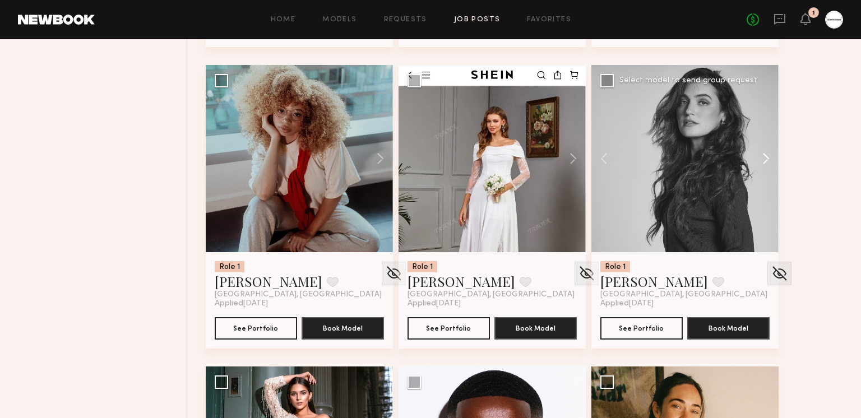
click at [767, 158] on button at bounding box center [760, 158] width 36 height 187
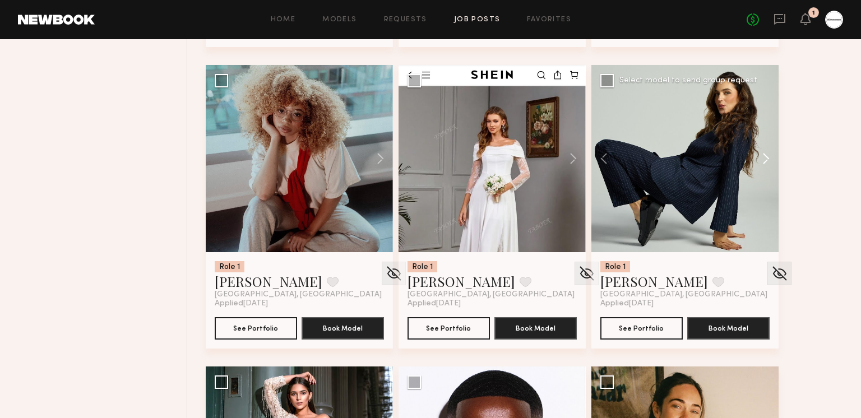
click at [767, 158] on button at bounding box center [760, 158] width 36 height 187
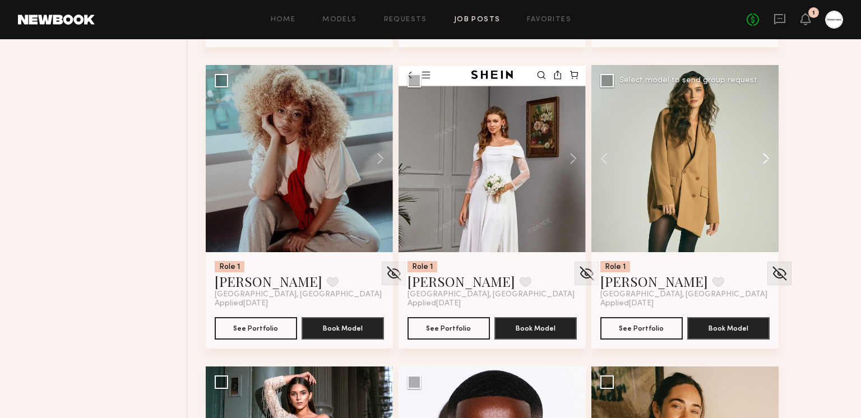
click at [767, 158] on button at bounding box center [760, 158] width 36 height 187
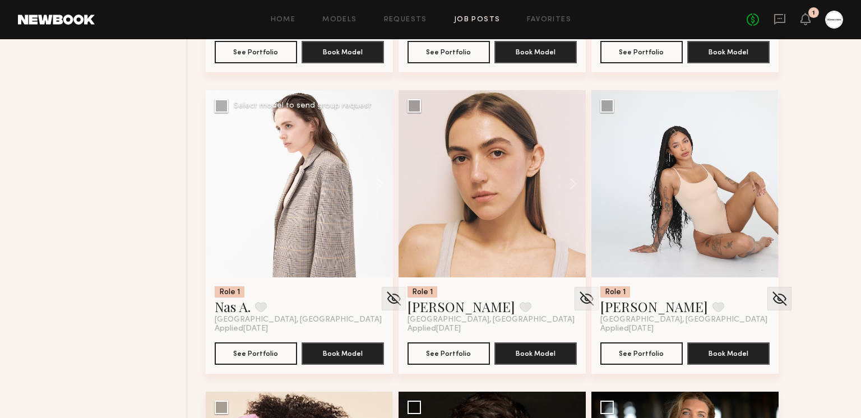
scroll to position [4338, 0]
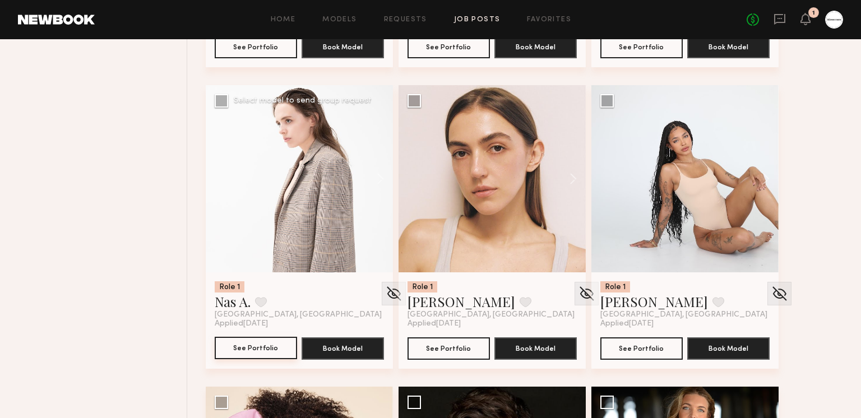
click at [259, 351] on button "See Portfolio" at bounding box center [256, 348] width 82 height 22
click at [470, 345] on button "See Portfolio" at bounding box center [448, 348] width 82 height 22
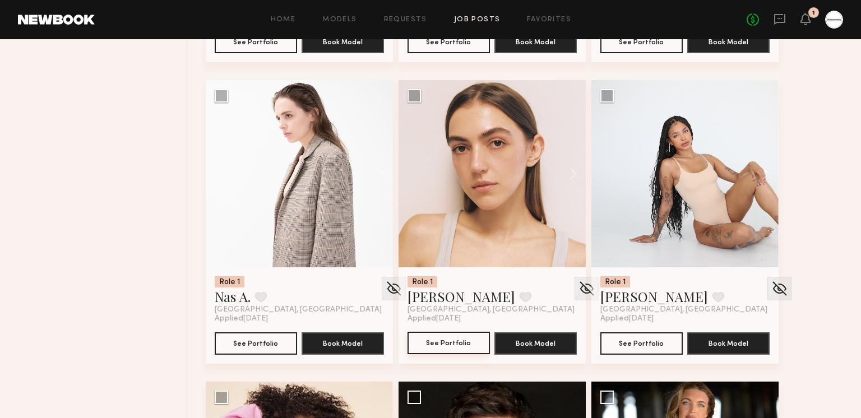
scroll to position [4343, 0]
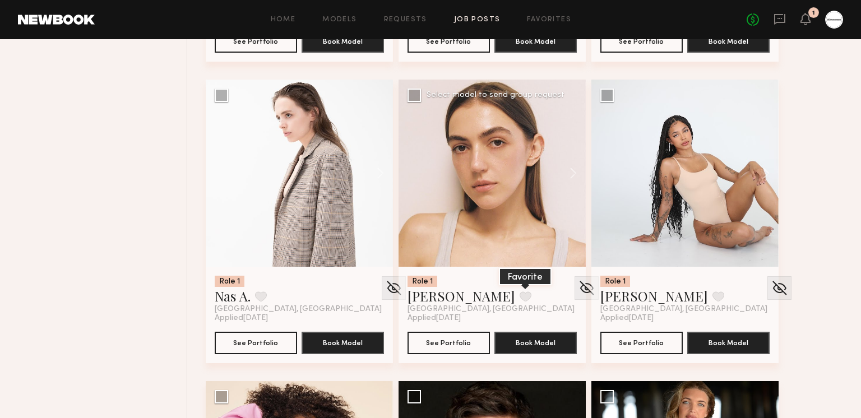
click at [519, 297] on button at bounding box center [525, 296] width 12 height 10
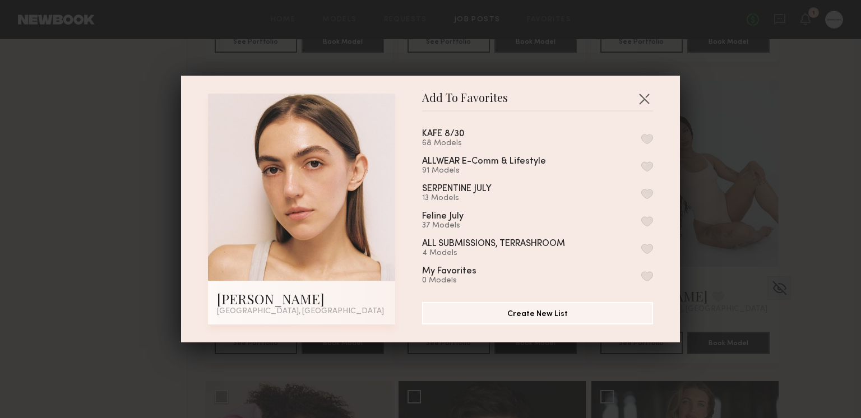
click at [643, 159] on div "ALLWEAR E-Comm & Lifestyle 91 Models" at bounding box center [537, 166] width 231 height 18
click at [644, 161] on button "button" at bounding box center [647, 166] width 12 height 10
click at [645, 94] on button "button" at bounding box center [644, 99] width 18 height 18
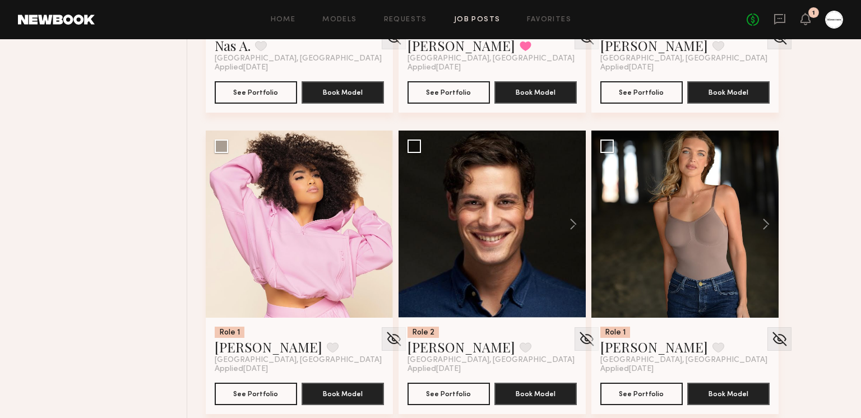
scroll to position [4921, 0]
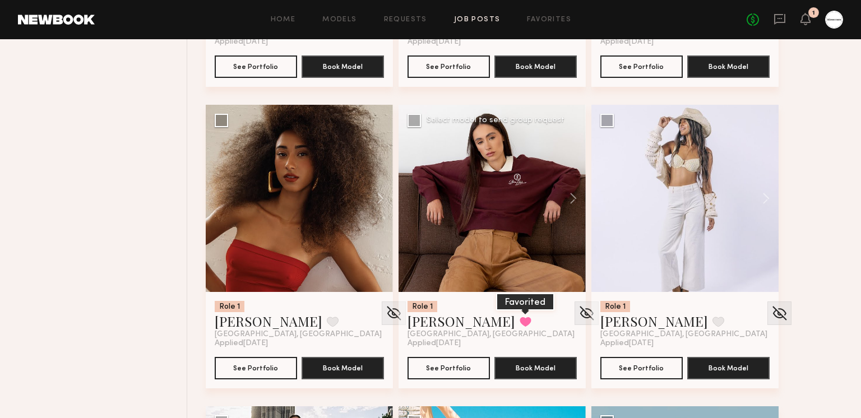
click at [519, 320] on button at bounding box center [525, 322] width 12 height 10
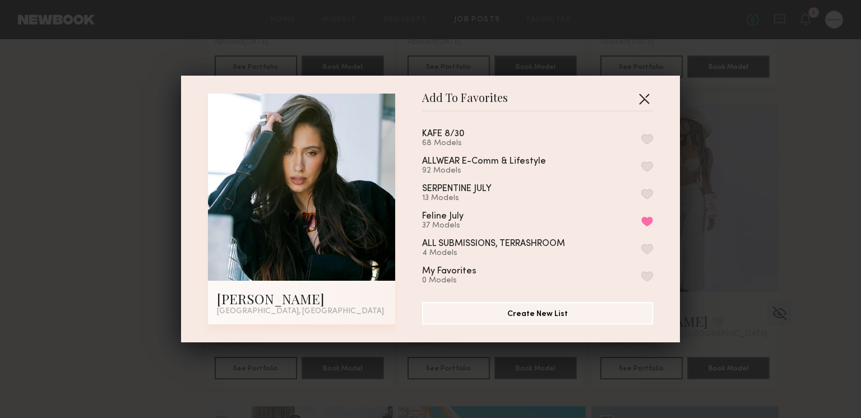
click at [645, 96] on button "button" at bounding box center [644, 99] width 18 height 18
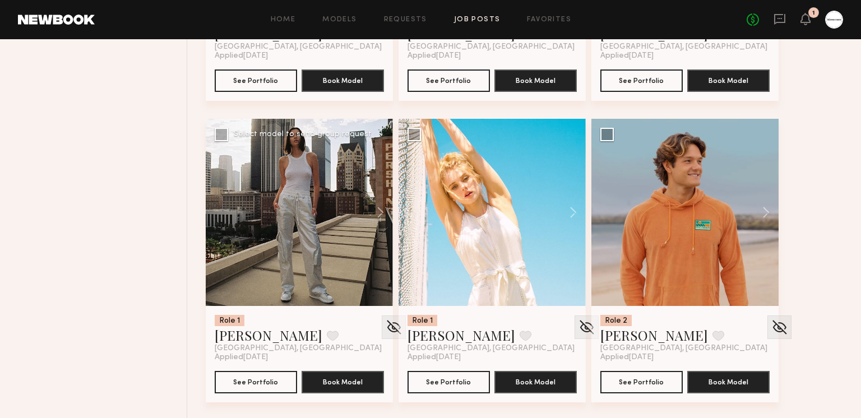
scroll to position [5241, 0]
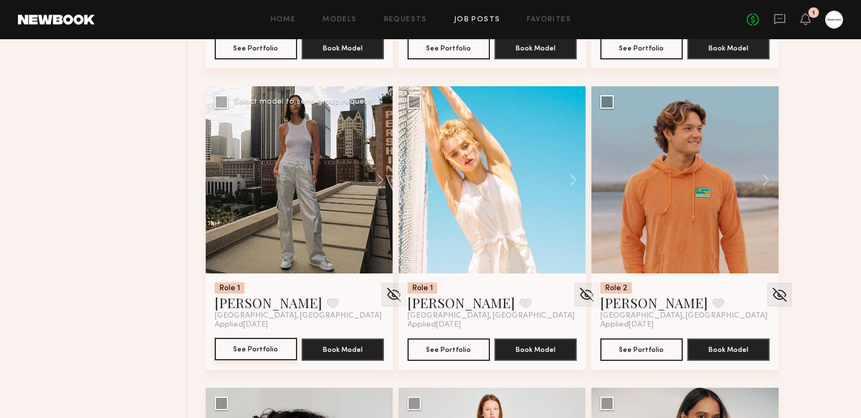
click at [257, 342] on button "See Portfolio" at bounding box center [256, 349] width 82 height 22
click at [327, 303] on button at bounding box center [333, 303] width 12 height 10
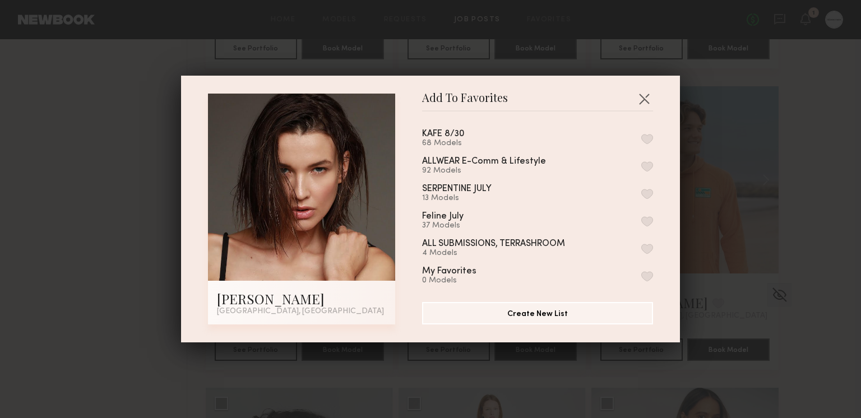
click at [645, 165] on button "button" at bounding box center [647, 166] width 12 height 10
click at [647, 97] on button "button" at bounding box center [644, 99] width 18 height 18
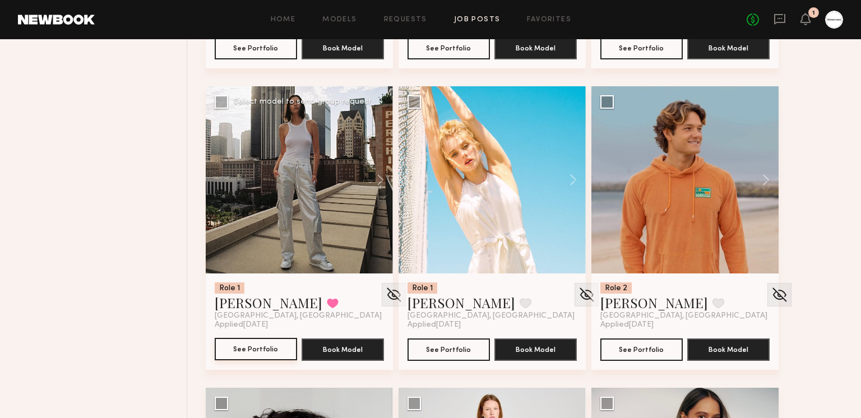
click at [272, 347] on button "See Portfolio" at bounding box center [256, 349] width 82 height 22
click at [576, 178] on button at bounding box center [568, 179] width 36 height 187
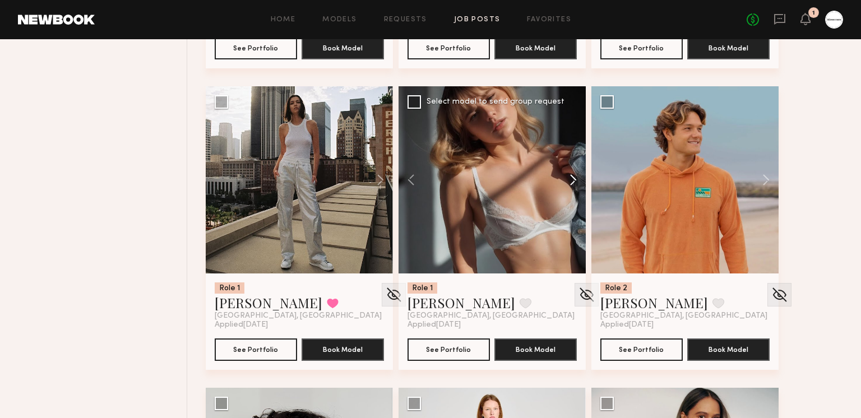
click at [576, 178] on button at bounding box center [568, 179] width 36 height 187
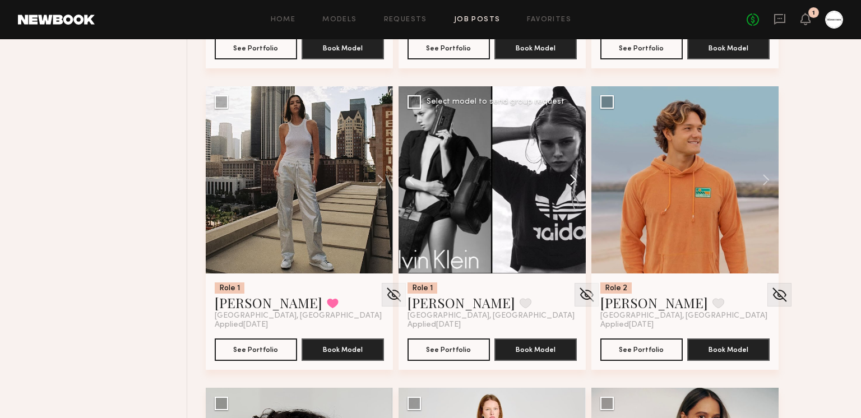
click at [575, 178] on button at bounding box center [568, 179] width 36 height 187
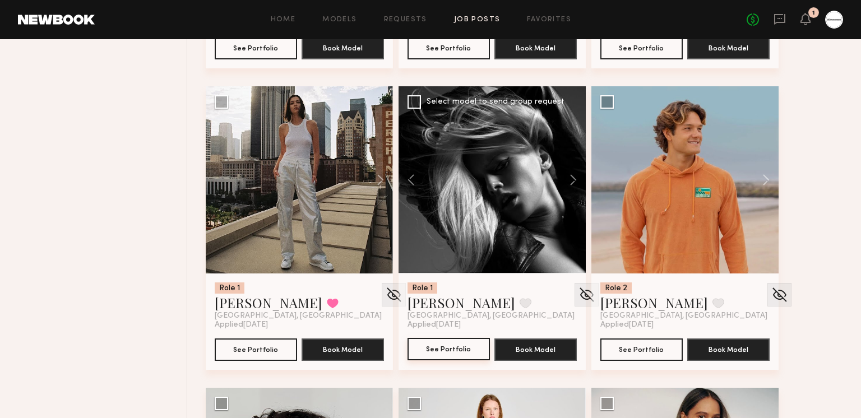
click at [462, 343] on button "See Portfolio" at bounding box center [448, 349] width 82 height 22
click at [519, 305] on button at bounding box center [525, 303] width 12 height 10
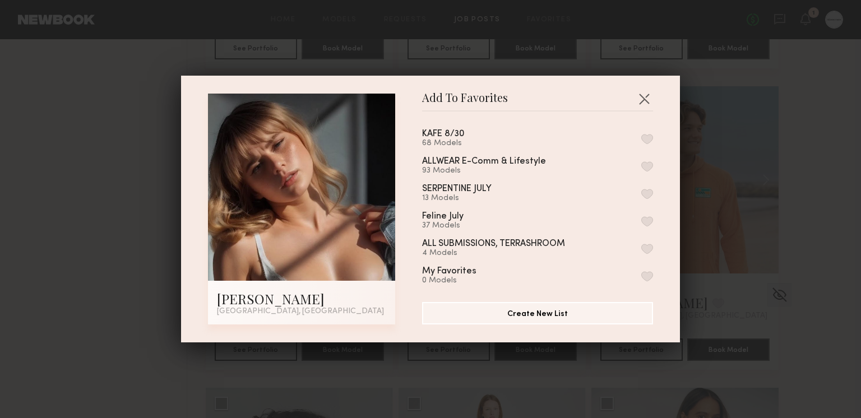
click at [645, 162] on button "button" at bounding box center [647, 166] width 12 height 10
click at [641, 96] on button "button" at bounding box center [644, 99] width 18 height 18
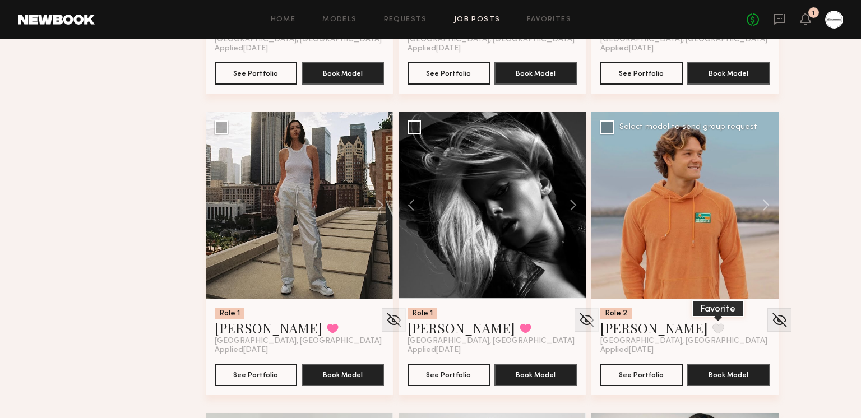
scroll to position [5216, 0]
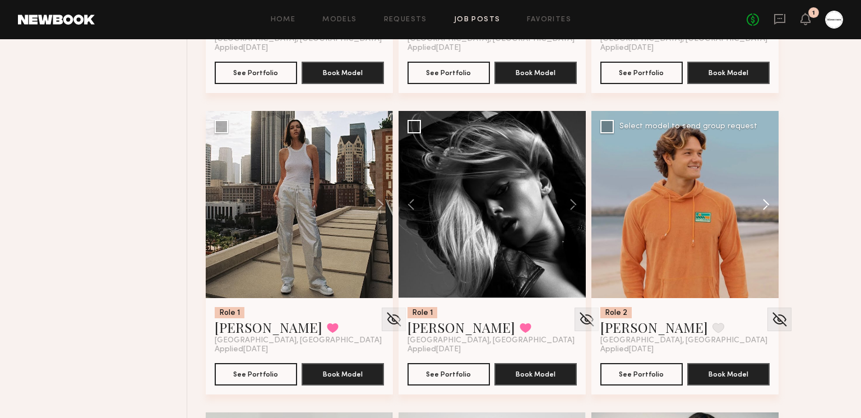
click at [765, 205] on button at bounding box center [760, 204] width 36 height 187
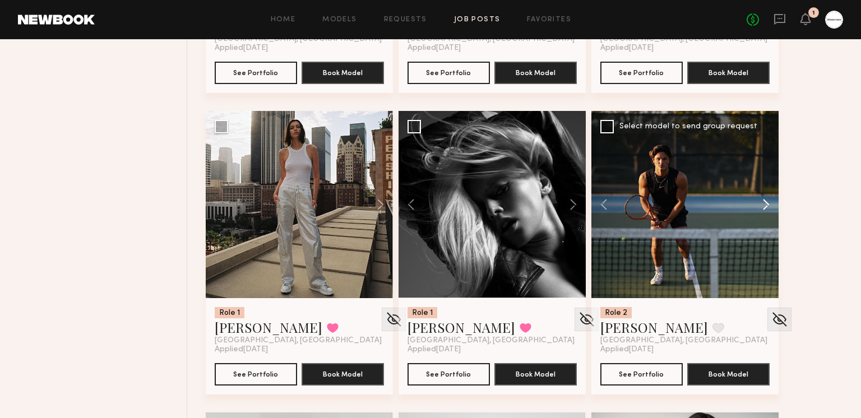
click at [765, 205] on button at bounding box center [760, 204] width 36 height 187
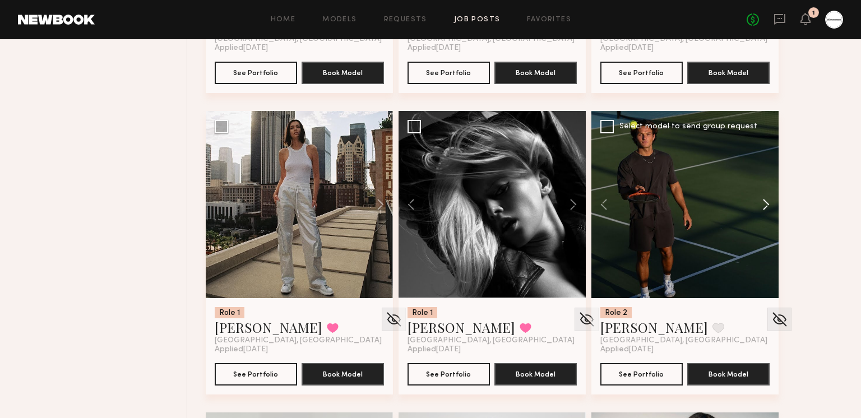
click at [765, 205] on button at bounding box center [760, 204] width 36 height 187
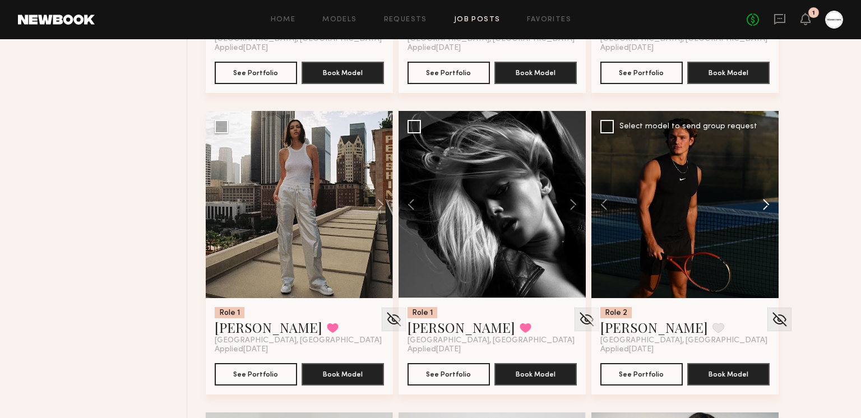
click at [764, 205] on button at bounding box center [760, 204] width 36 height 187
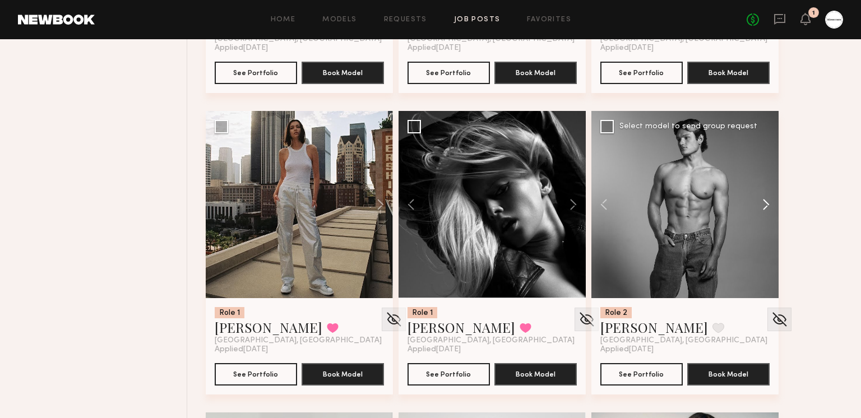
click at [763, 201] on button at bounding box center [760, 204] width 36 height 187
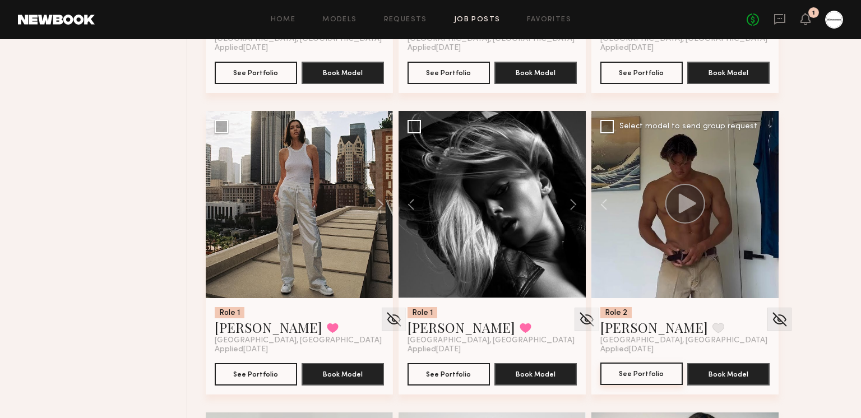
click at [647, 380] on button "See Portfolio" at bounding box center [641, 374] width 82 height 22
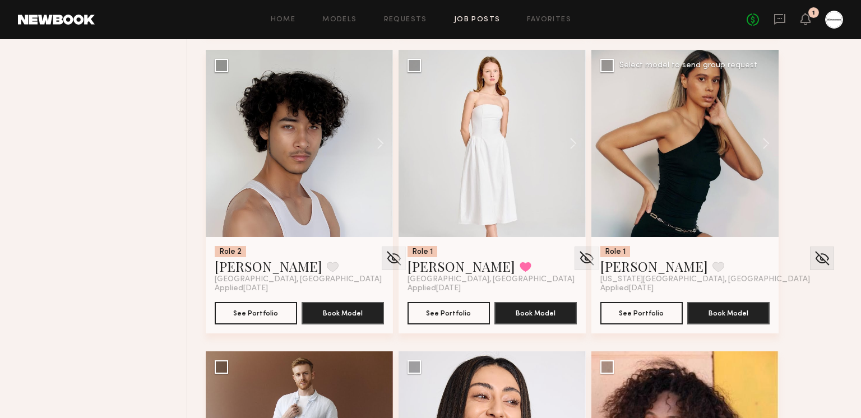
scroll to position [5580, 0]
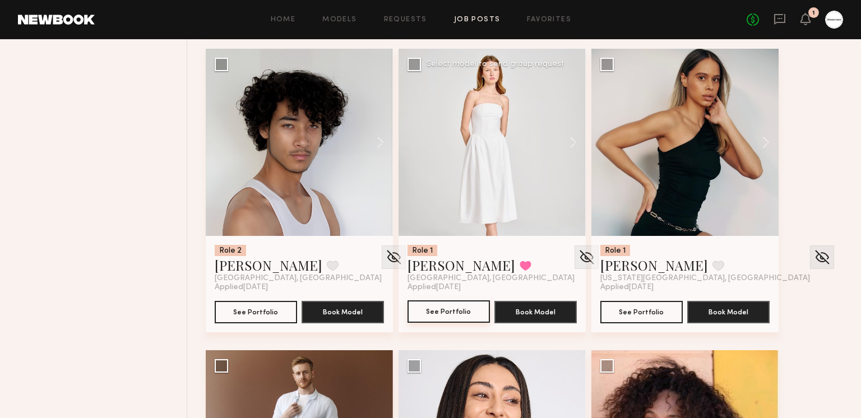
click at [441, 311] on button "See Portfolio" at bounding box center [448, 311] width 82 height 22
click at [519, 266] on button at bounding box center [525, 266] width 12 height 10
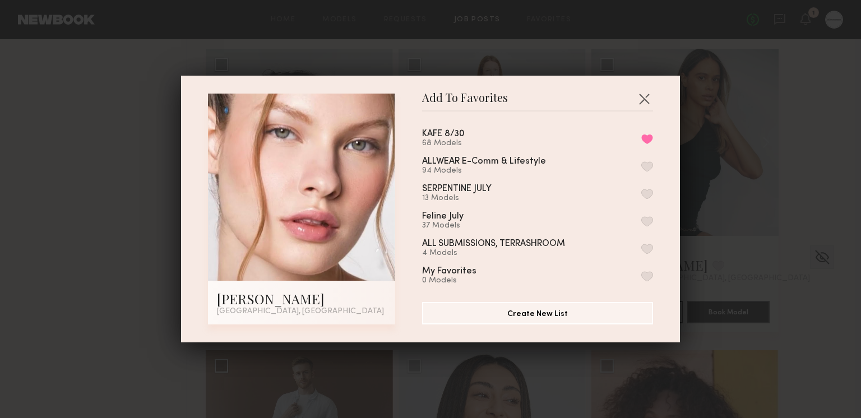
click at [651, 164] on button "button" at bounding box center [647, 166] width 12 height 10
click at [645, 92] on button "button" at bounding box center [644, 99] width 18 height 18
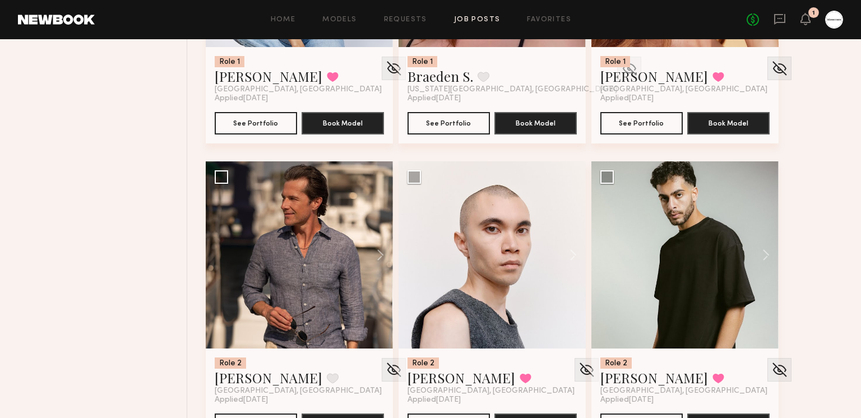
scroll to position [7006, 0]
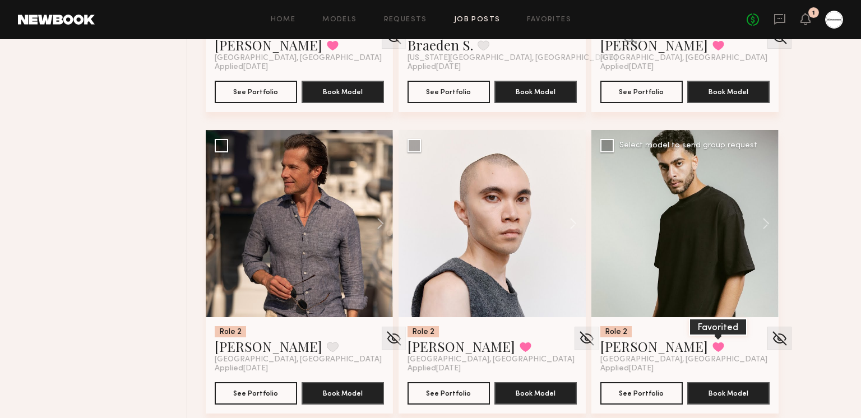
click at [712, 349] on button at bounding box center [718, 347] width 12 height 10
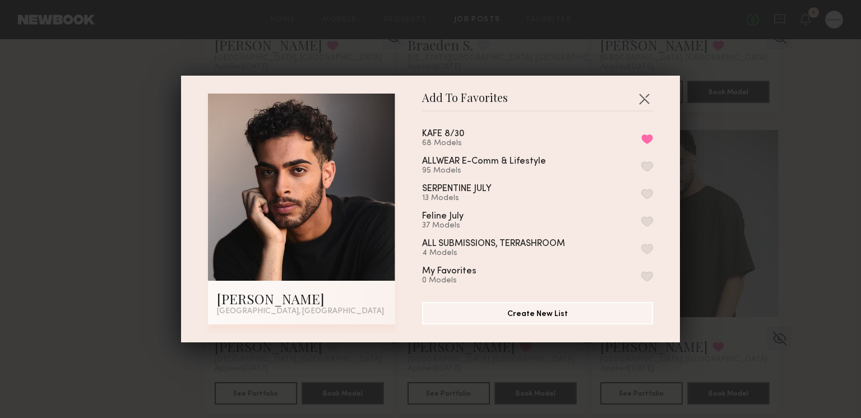
click at [649, 161] on button "button" at bounding box center [647, 166] width 12 height 10
drag, startPoint x: 647, startPoint y: 100, endPoint x: 715, endPoint y: 119, distance: 70.4
click at [647, 100] on button "button" at bounding box center [644, 99] width 18 height 18
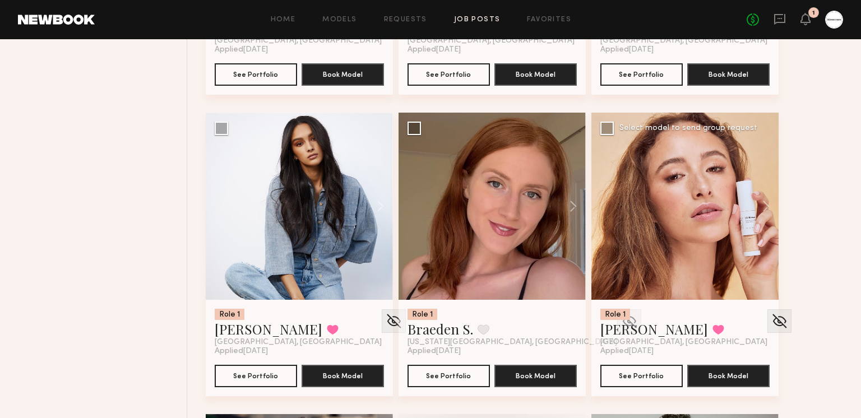
scroll to position [6724, 0]
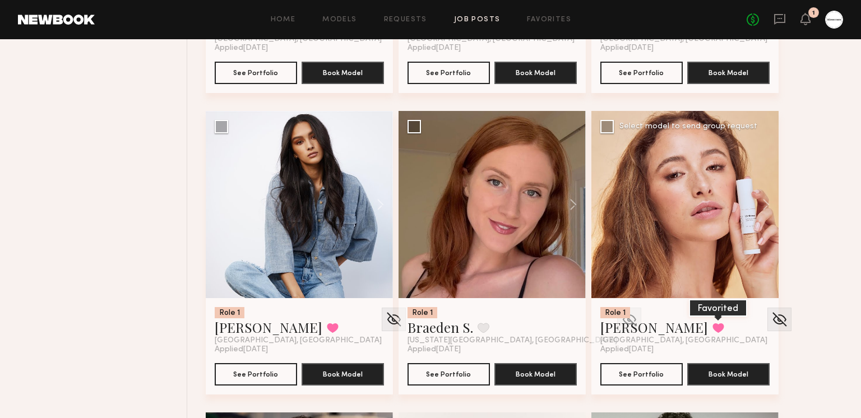
click at [712, 329] on button at bounding box center [718, 328] width 12 height 10
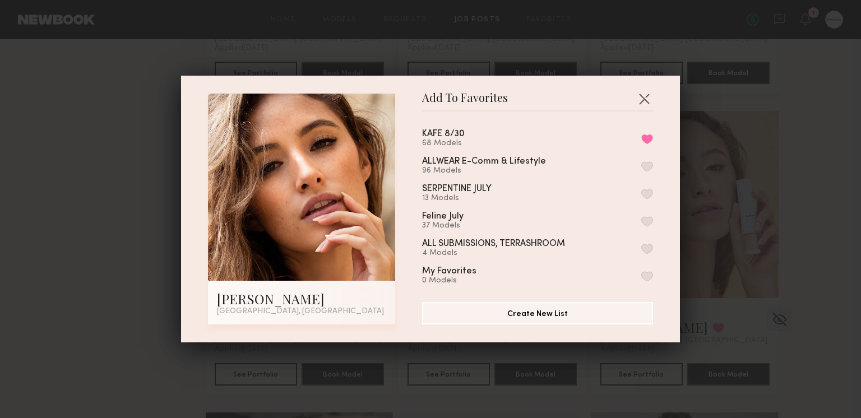
click at [651, 161] on button "button" at bounding box center [647, 166] width 12 height 10
click at [645, 103] on button "button" at bounding box center [644, 99] width 18 height 18
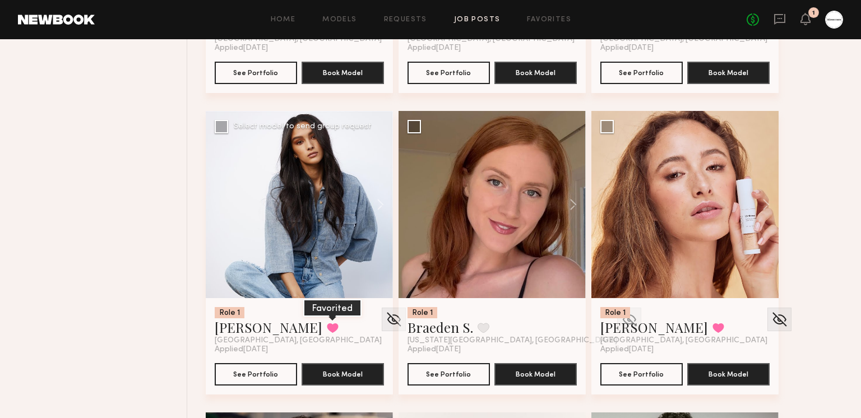
click at [327, 327] on button at bounding box center [333, 328] width 12 height 10
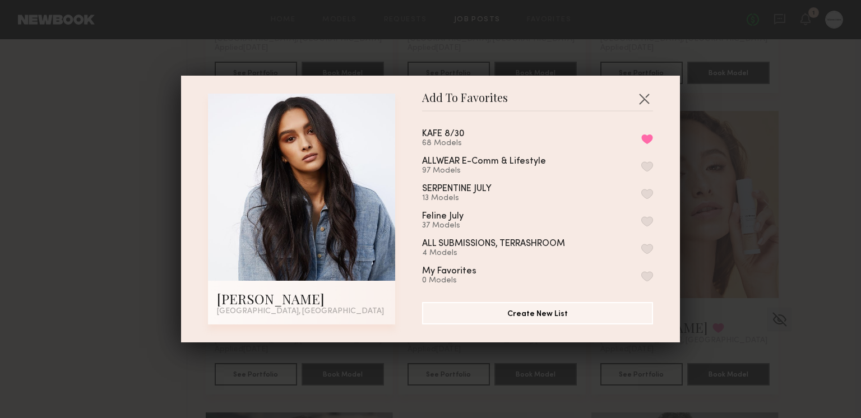
click at [644, 161] on button "button" at bounding box center [647, 166] width 12 height 10
click at [647, 96] on button "button" at bounding box center [644, 99] width 18 height 18
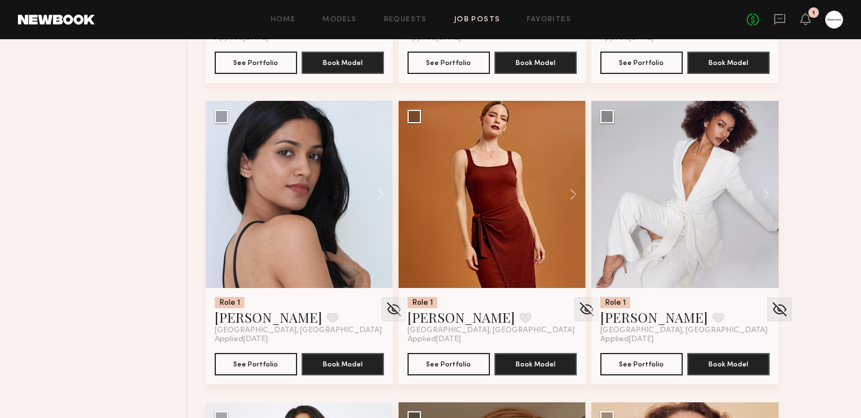
scroll to position [6423, 0]
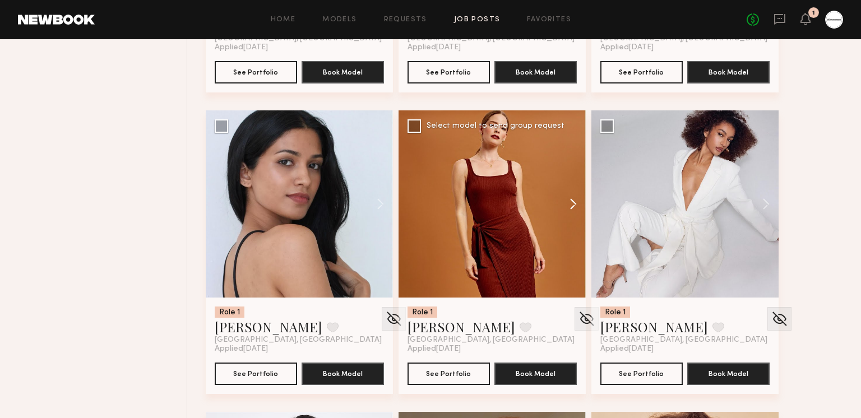
click at [570, 205] on button at bounding box center [568, 203] width 36 height 187
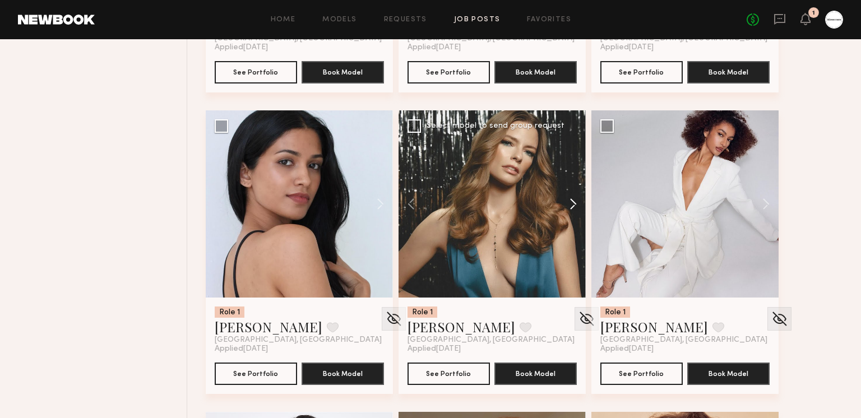
click at [570, 205] on button at bounding box center [568, 203] width 36 height 187
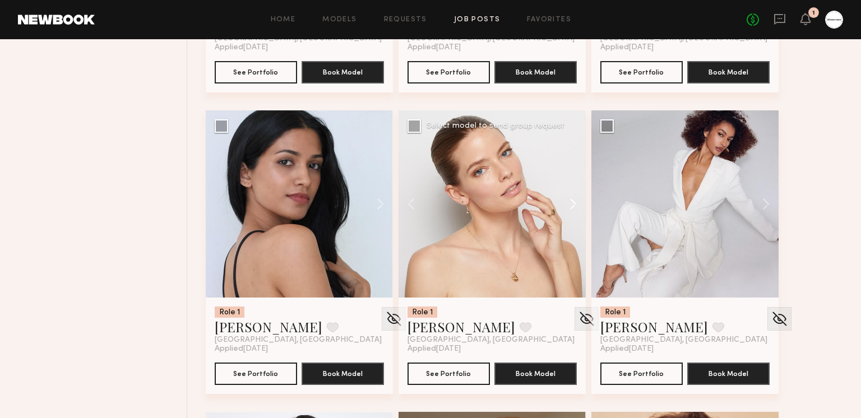
click at [569, 205] on button at bounding box center [568, 203] width 36 height 187
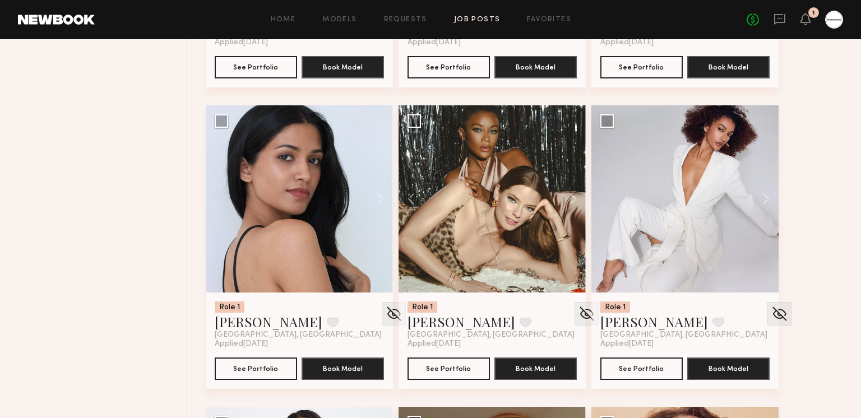
scroll to position [6428, 0]
click at [577, 197] on button at bounding box center [568, 198] width 36 height 187
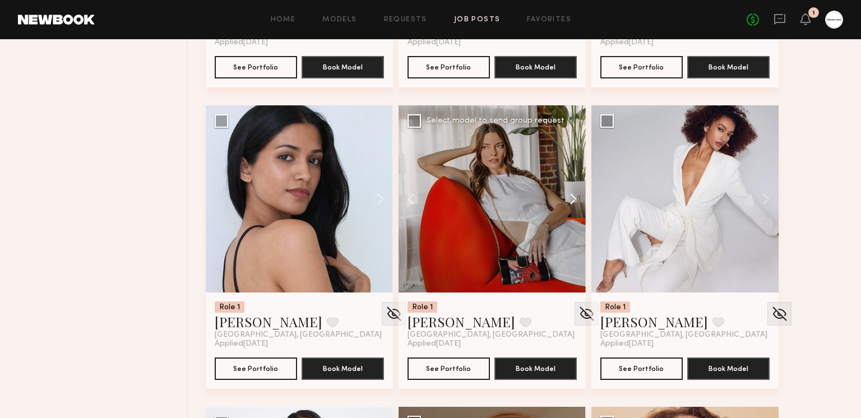
click at [577, 197] on button at bounding box center [568, 198] width 36 height 187
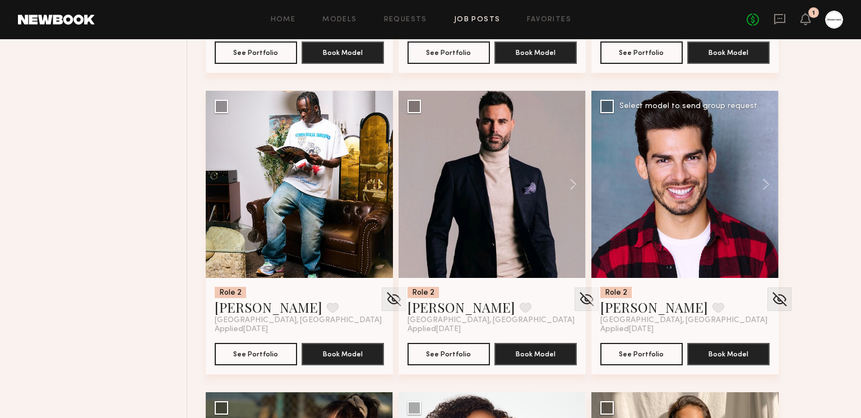
scroll to position [7362, 0]
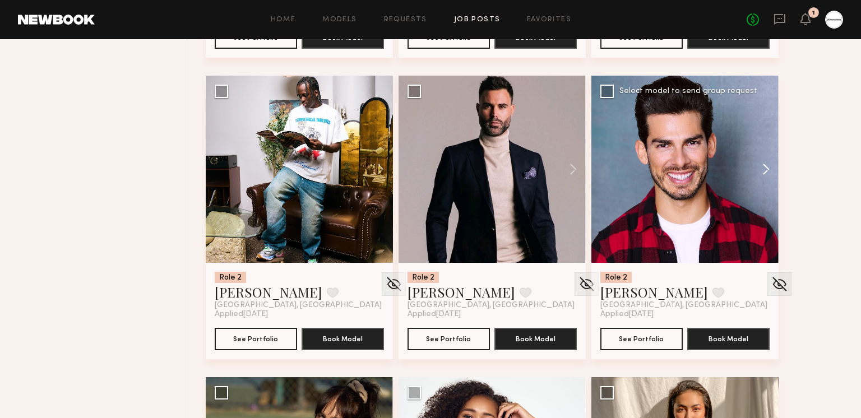
click at [764, 180] on button at bounding box center [760, 169] width 36 height 187
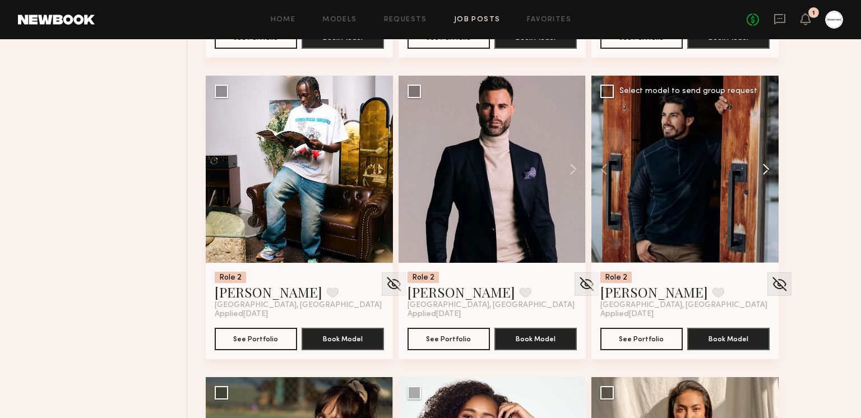
click at [763, 175] on button at bounding box center [760, 169] width 36 height 187
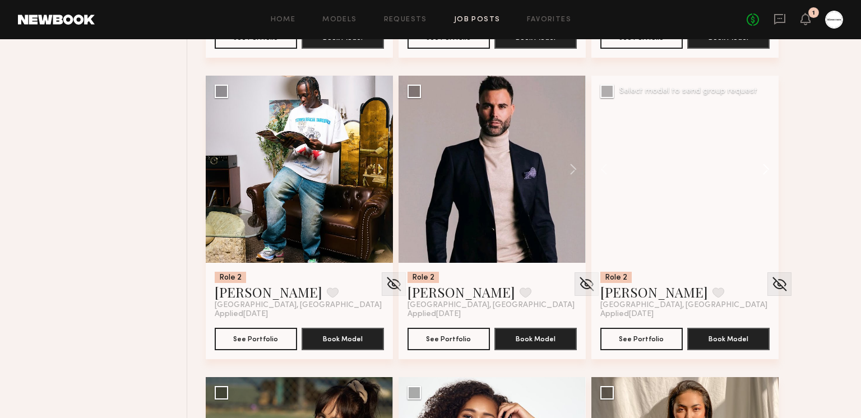
click at [760, 171] on button at bounding box center [760, 169] width 36 height 187
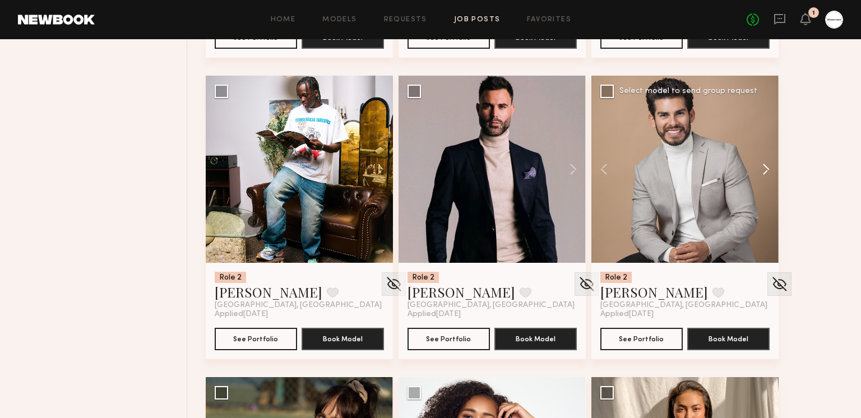
click at [760, 171] on button at bounding box center [760, 169] width 36 height 187
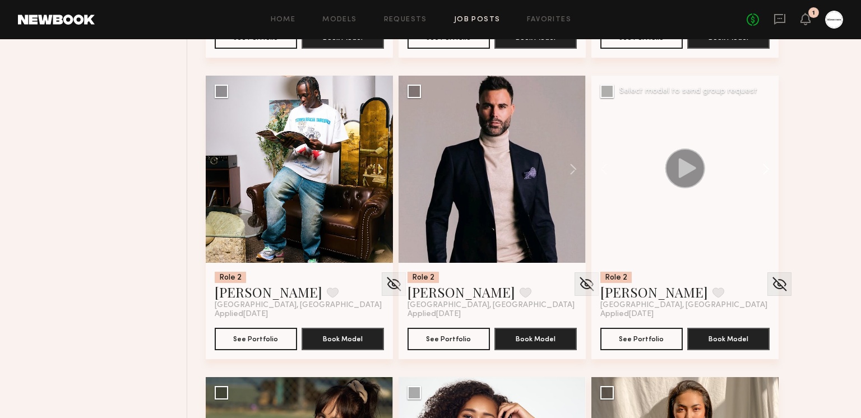
click at [760, 171] on button at bounding box center [760, 169] width 36 height 187
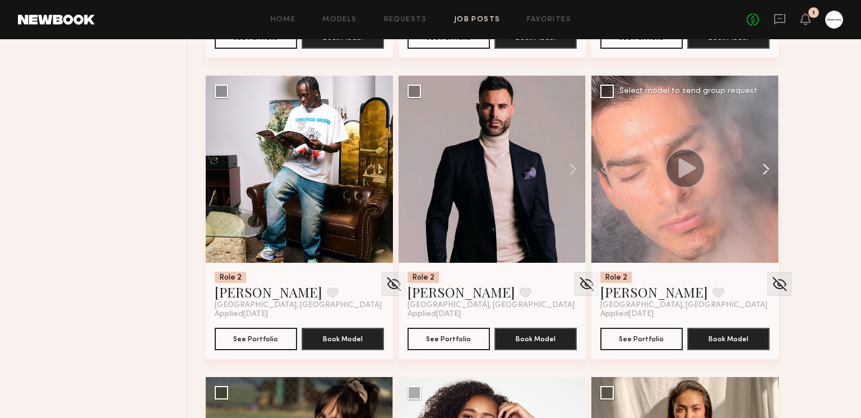
click at [760, 171] on button at bounding box center [760, 169] width 36 height 187
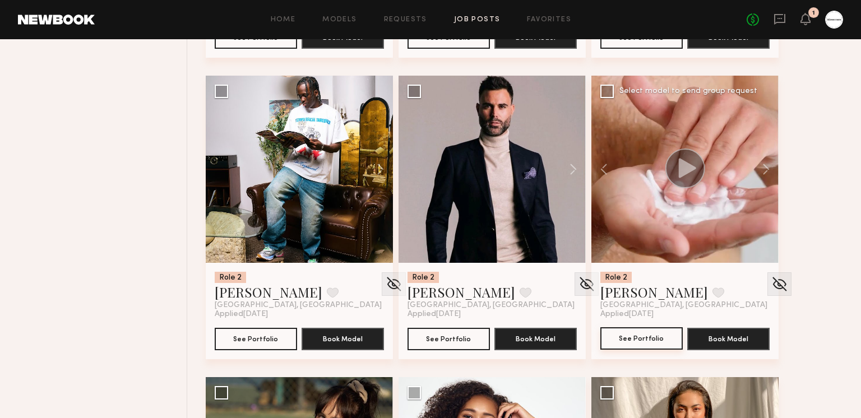
click at [648, 336] on button "See Portfolio" at bounding box center [641, 338] width 82 height 22
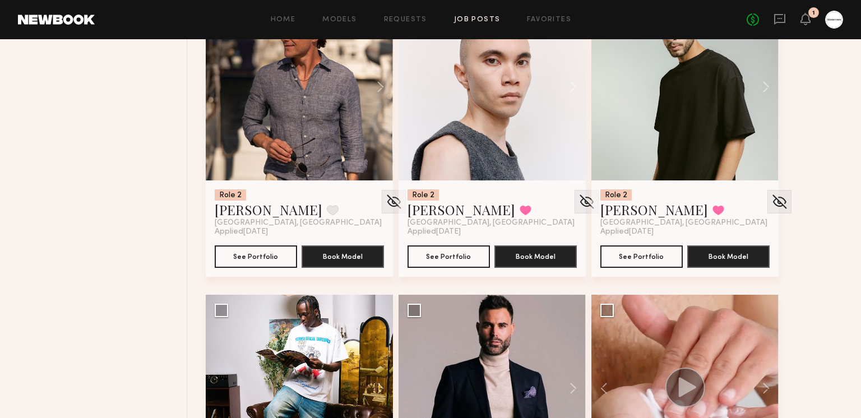
scroll to position [7083, 0]
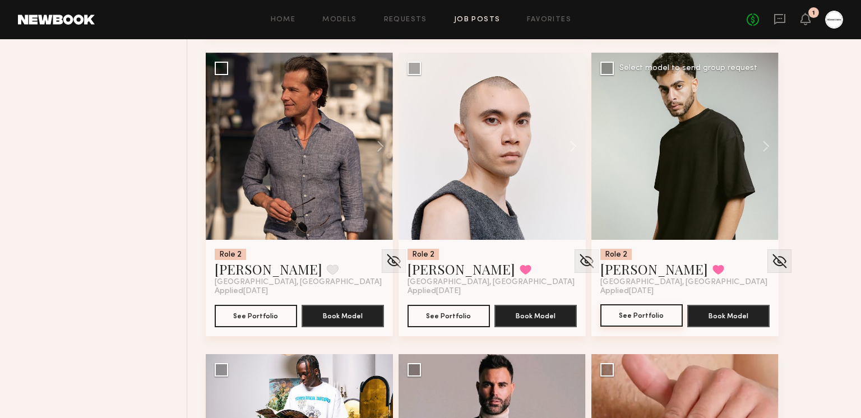
click at [645, 314] on button "See Portfolio" at bounding box center [641, 315] width 82 height 22
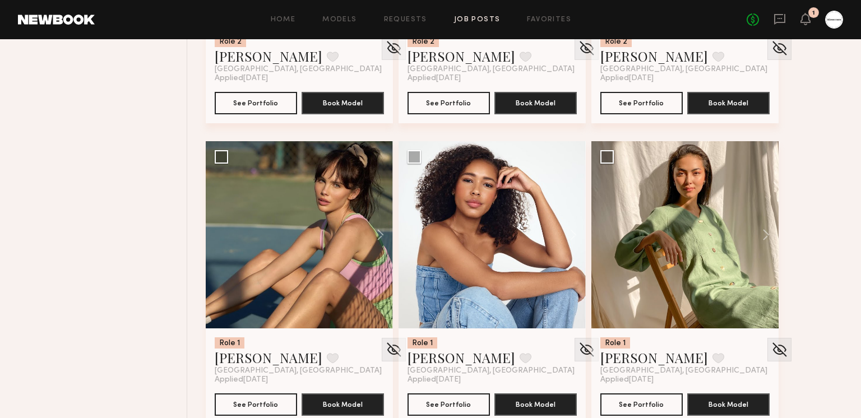
scroll to position [7608, 0]
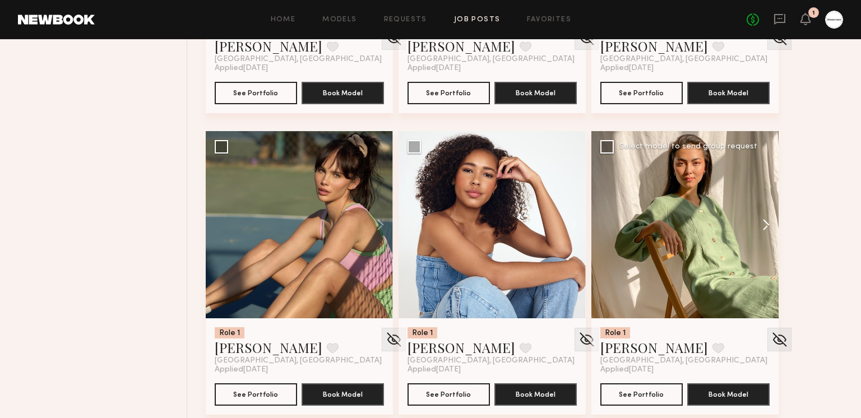
click at [769, 222] on button at bounding box center [760, 224] width 36 height 187
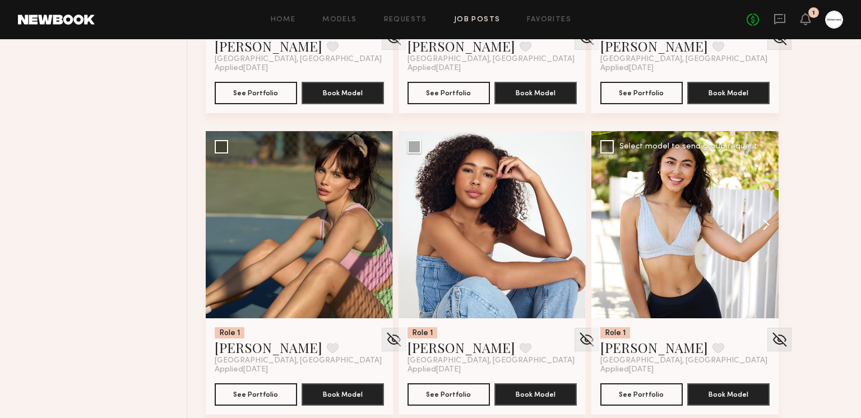
click at [769, 222] on button at bounding box center [760, 224] width 36 height 187
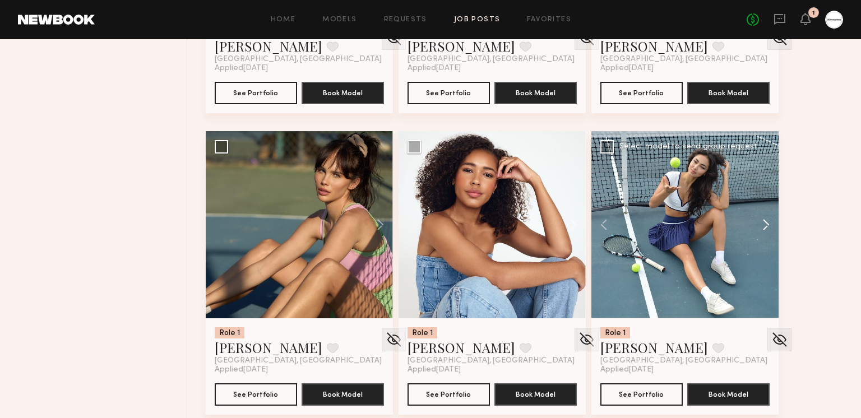
click at [769, 222] on button at bounding box center [760, 224] width 36 height 187
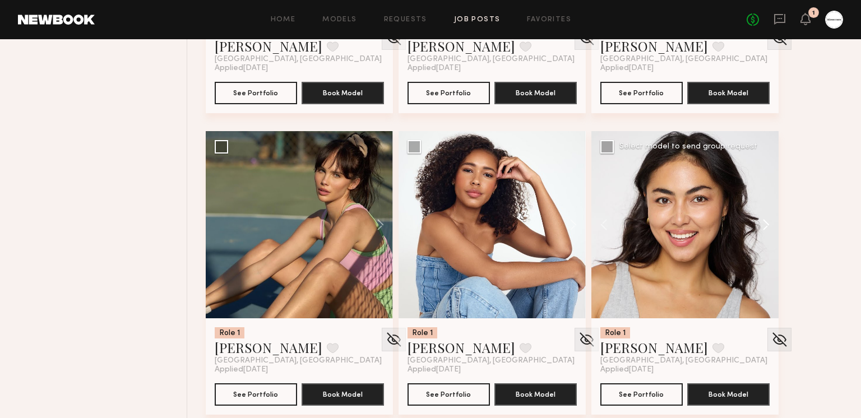
click at [769, 222] on button at bounding box center [760, 224] width 36 height 187
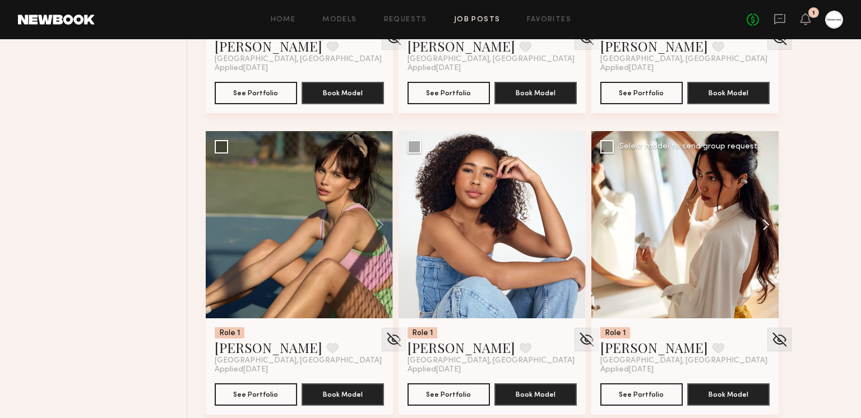
click at [769, 222] on button at bounding box center [760, 224] width 36 height 187
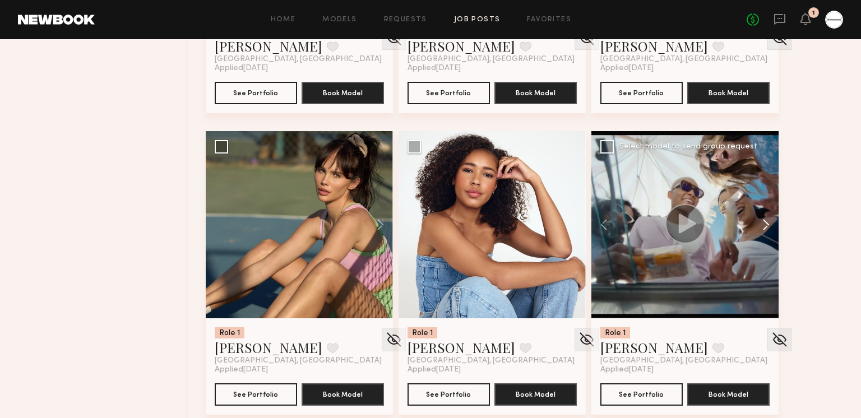
click at [769, 222] on button at bounding box center [760, 224] width 36 height 187
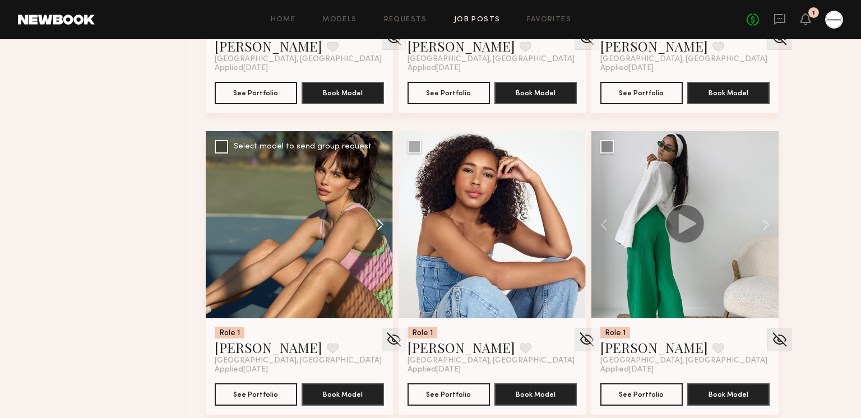
click at [375, 226] on button at bounding box center [375, 224] width 36 height 187
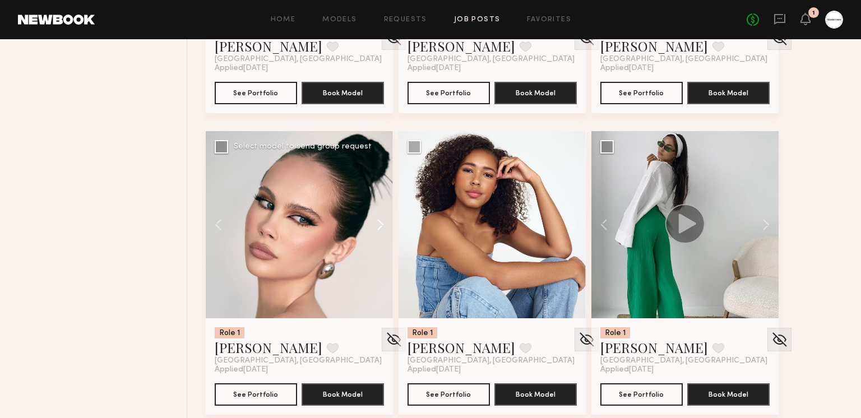
click at [376, 225] on button at bounding box center [375, 224] width 36 height 187
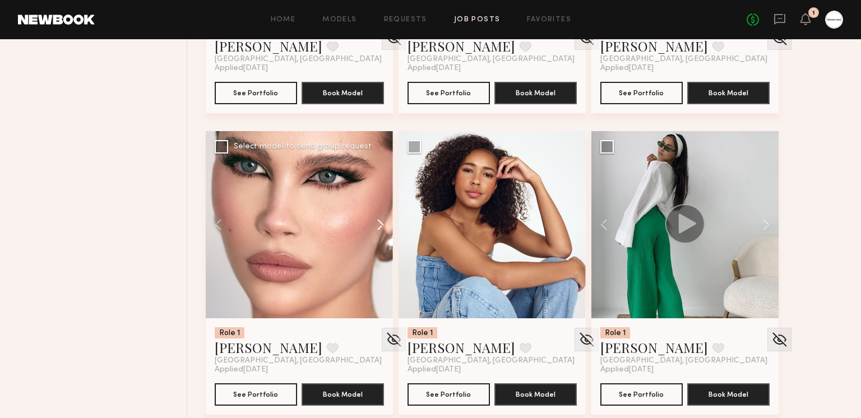
click at [376, 225] on button at bounding box center [375, 224] width 36 height 187
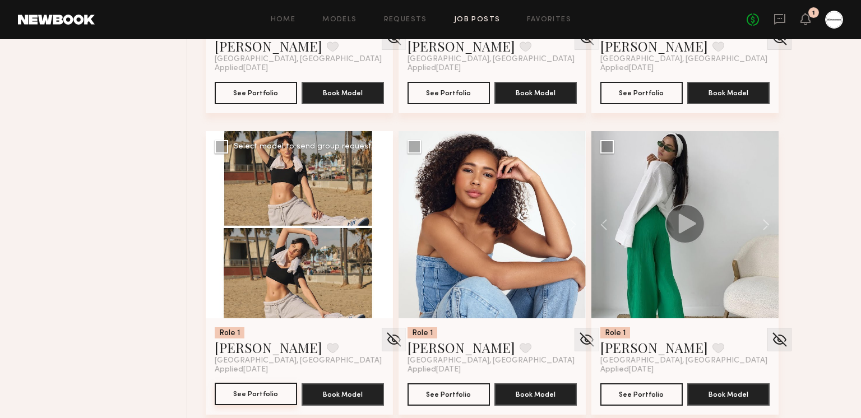
click at [272, 395] on button "See Portfolio" at bounding box center [256, 394] width 82 height 22
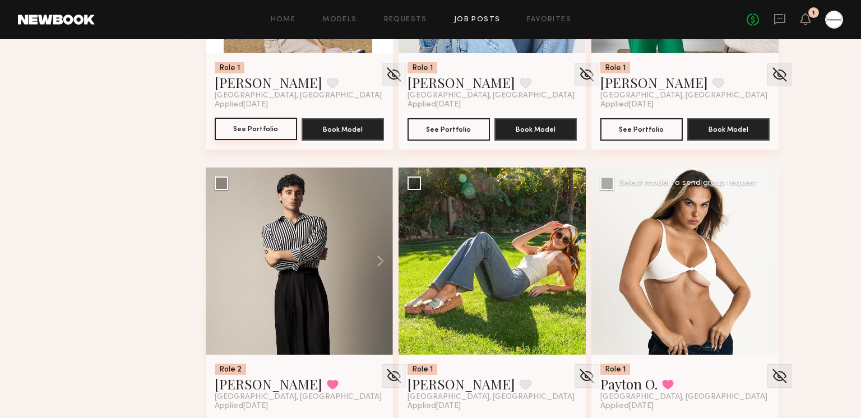
scroll to position [7891, 0]
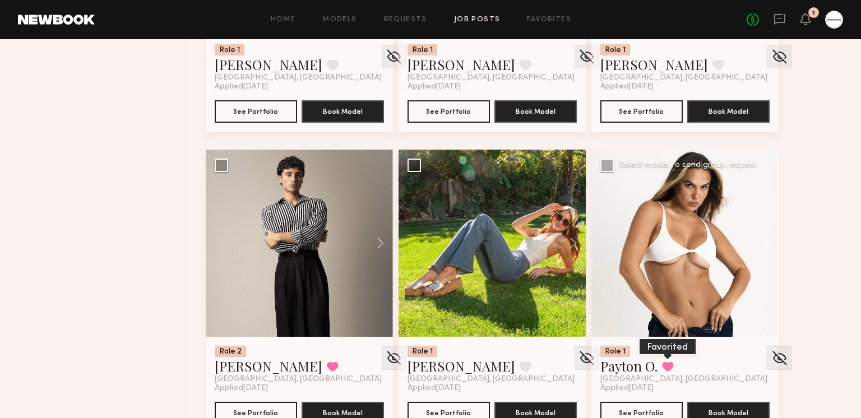
click at [665, 362] on button at bounding box center [668, 366] width 12 height 10
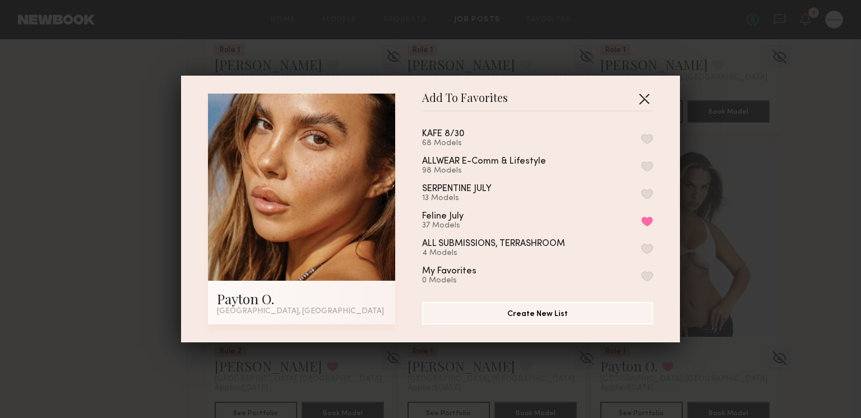
click at [645, 95] on button "button" at bounding box center [644, 99] width 18 height 18
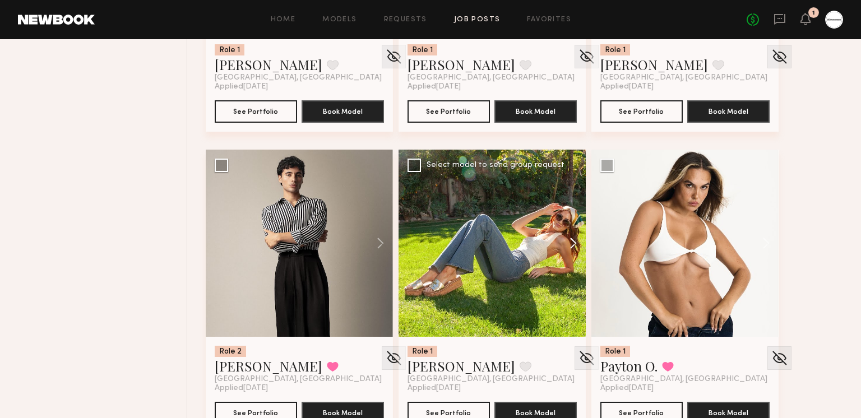
click at [567, 240] on button at bounding box center [568, 243] width 36 height 187
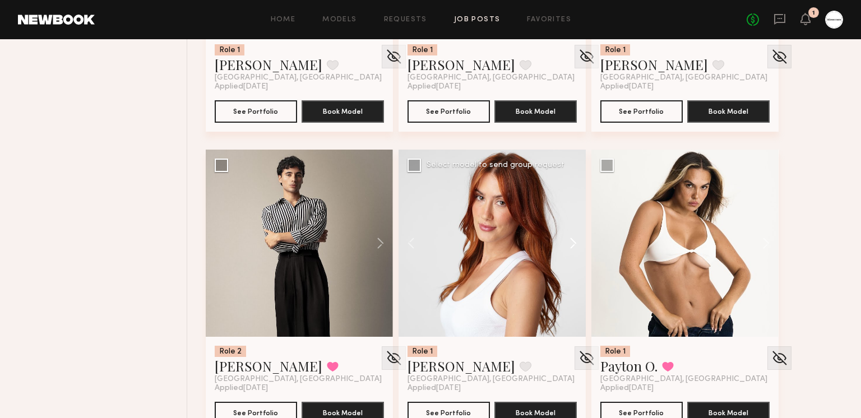
click at [567, 240] on button at bounding box center [568, 243] width 36 height 187
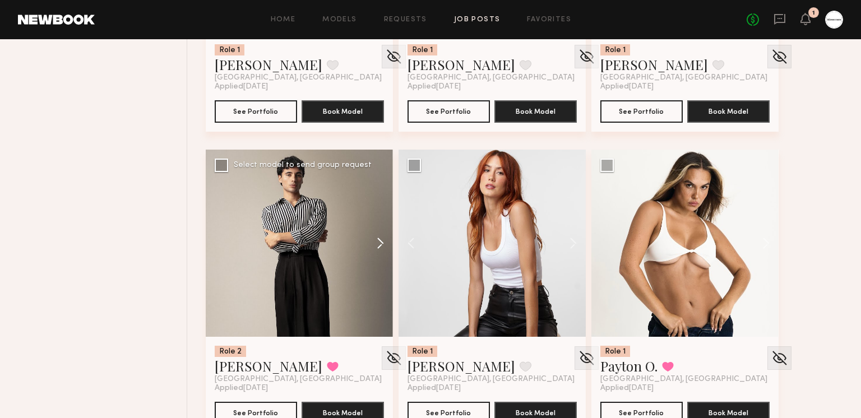
click at [384, 244] on button at bounding box center [375, 243] width 36 height 187
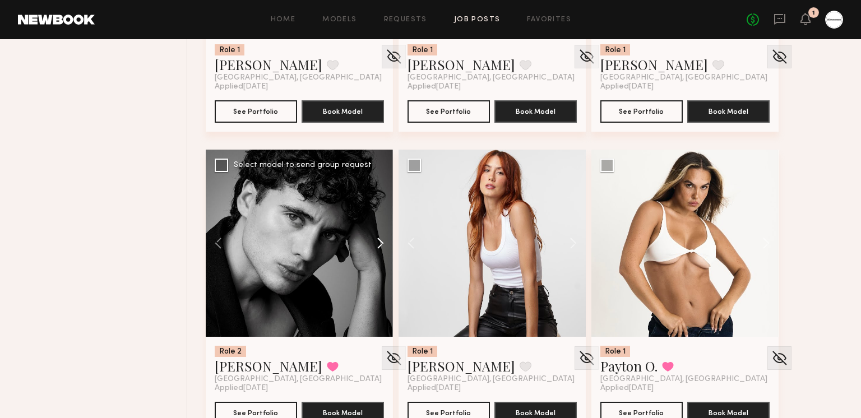
click at [377, 244] on button at bounding box center [375, 243] width 36 height 187
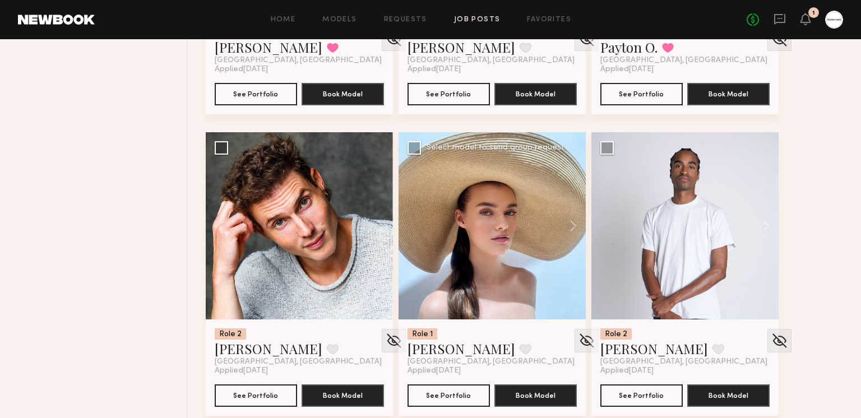
scroll to position [8211, 0]
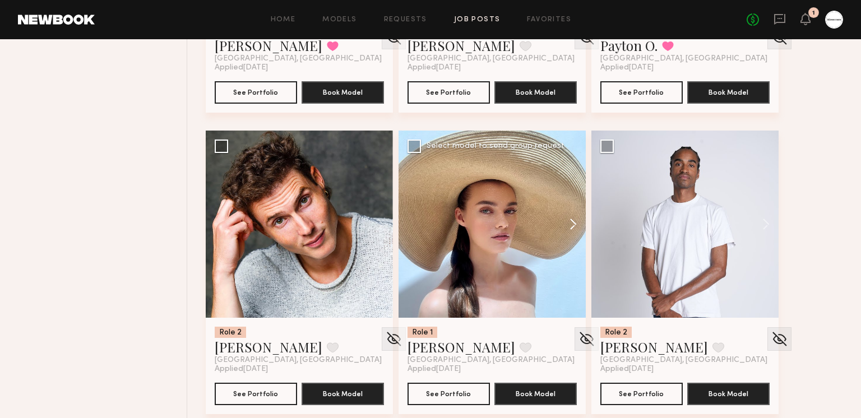
click at [559, 224] on button at bounding box center [568, 224] width 36 height 187
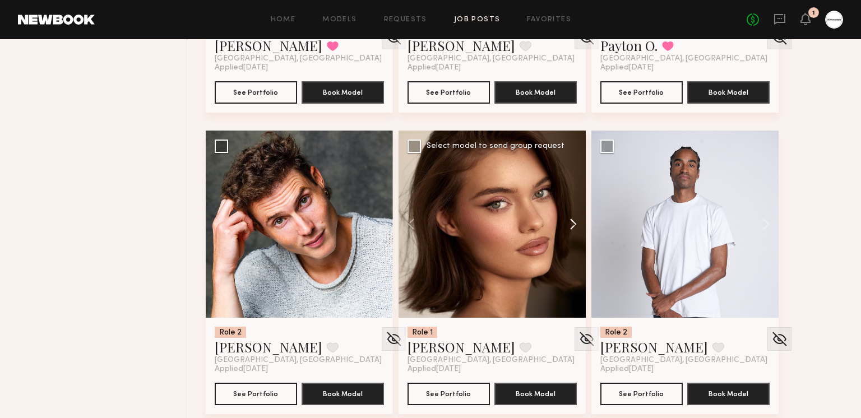
click at [564, 224] on button at bounding box center [568, 224] width 36 height 187
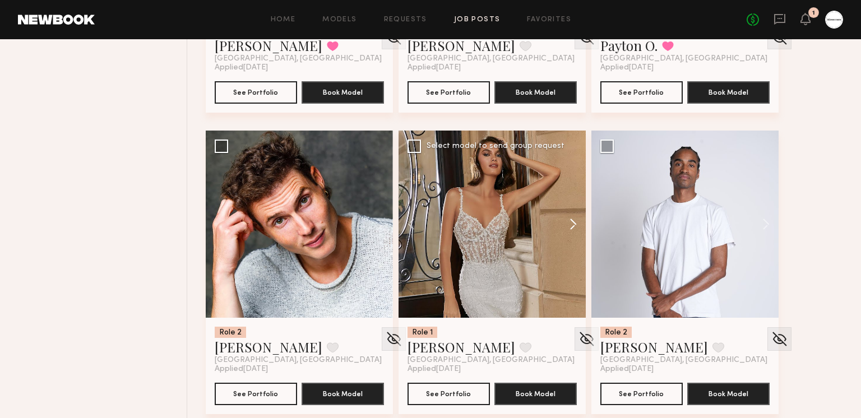
click at [564, 224] on button at bounding box center [568, 224] width 36 height 187
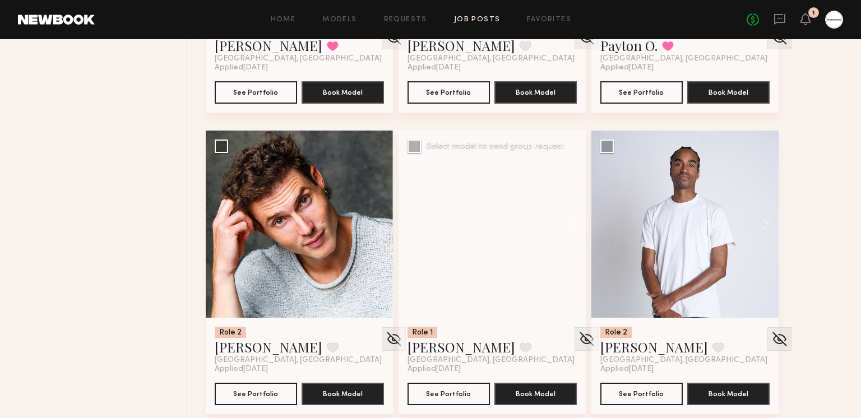
scroll to position [8272, 0]
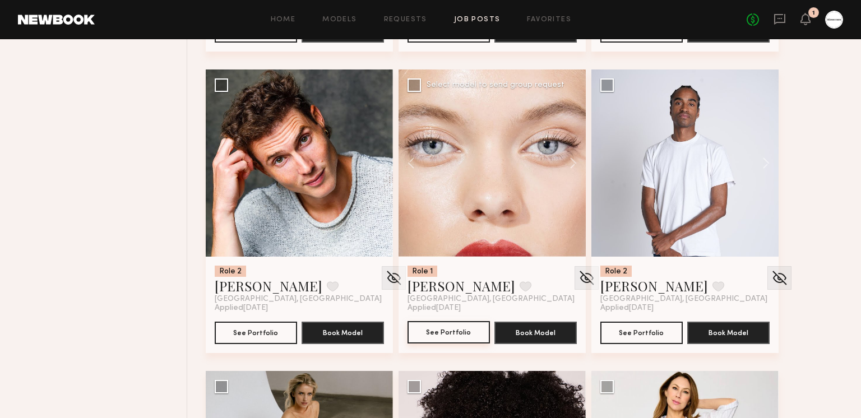
click at [456, 331] on button "See Portfolio" at bounding box center [448, 332] width 82 height 22
click at [519, 290] on button at bounding box center [525, 286] width 12 height 10
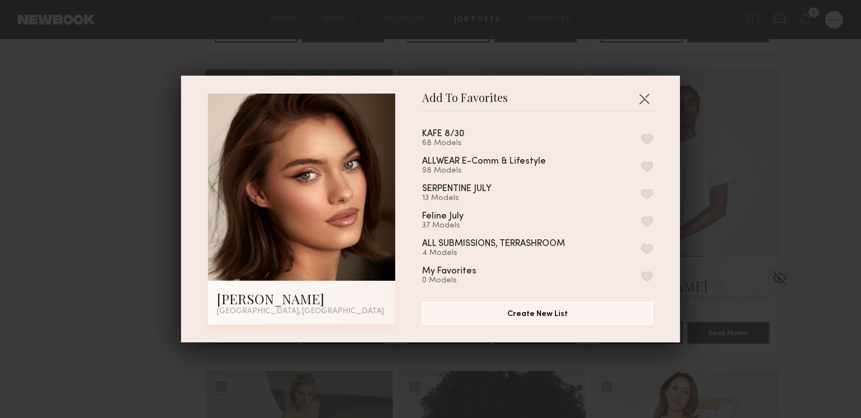
click at [654, 170] on div "KAFE 8/30 68 Models ALLWEAR E-Comm & Lifestyle 98 Models SERPENTINE JULY 13 Mod…" at bounding box center [543, 202] width 242 height 164
click at [645, 167] on button "button" at bounding box center [647, 166] width 12 height 10
click at [644, 97] on button "button" at bounding box center [644, 99] width 18 height 18
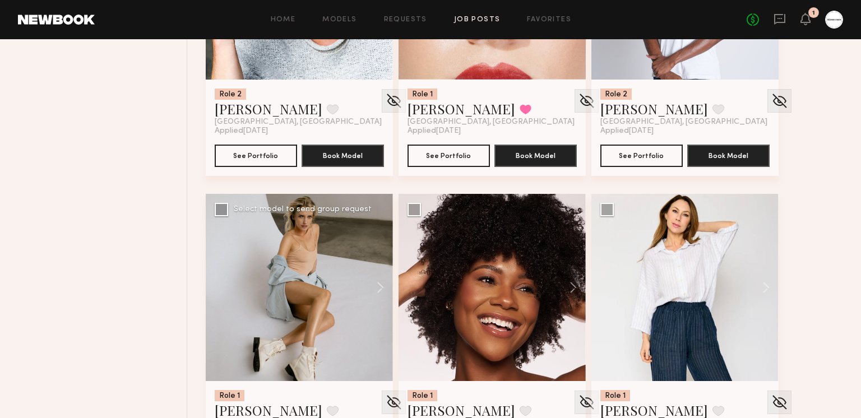
scroll to position [8516, 0]
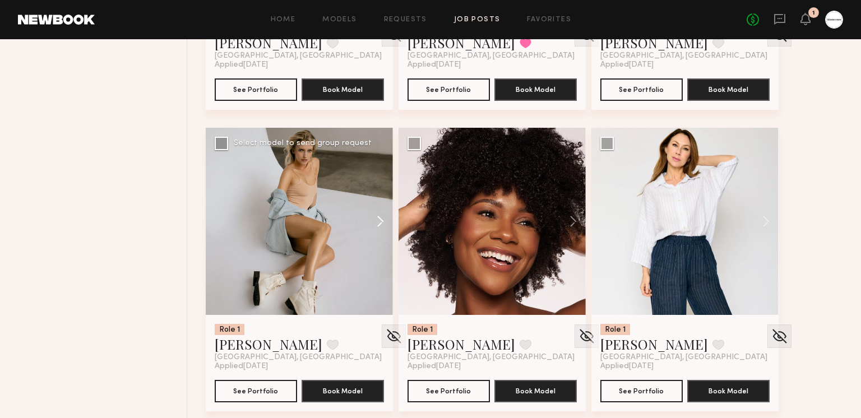
click at [382, 215] on button at bounding box center [375, 221] width 36 height 187
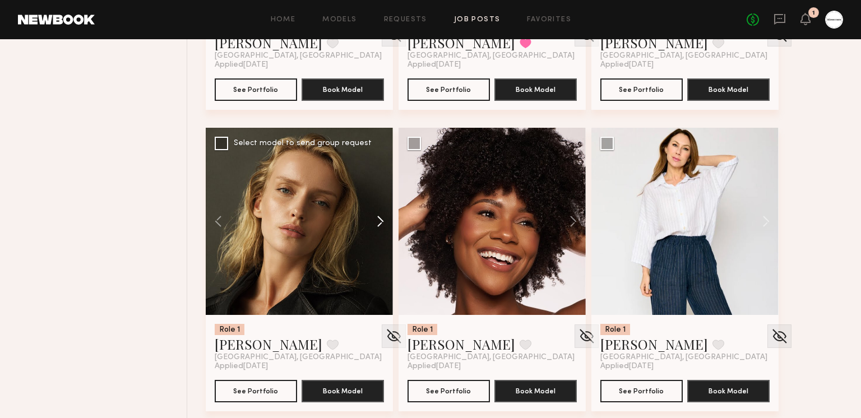
click at [375, 219] on button at bounding box center [375, 221] width 36 height 187
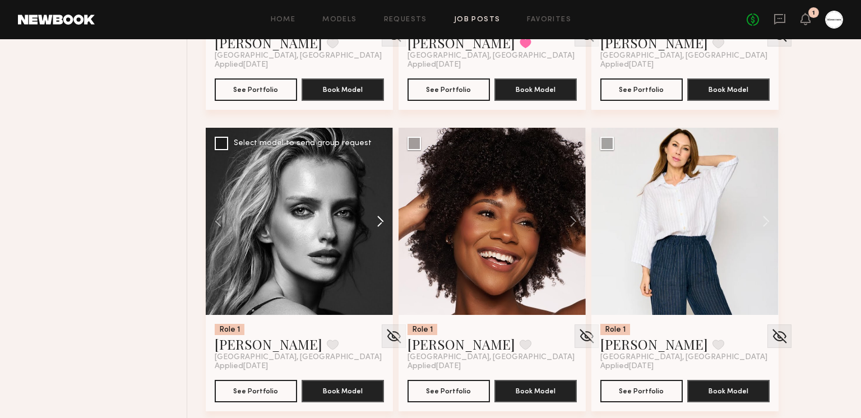
click at [375, 219] on button at bounding box center [375, 221] width 36 height 187
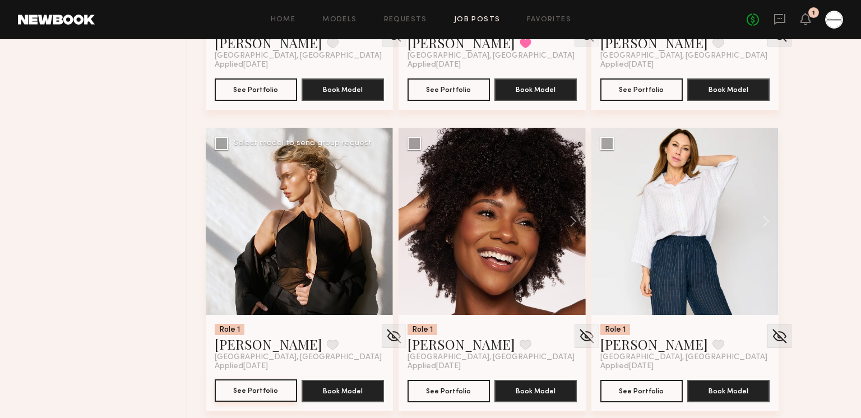
click at [278, 383] on button "See Portfolio" at bounding box center [256, 390] width 82 height 22
click at [327, 342] on button at bounding box center [333, 345] width 12 height 10
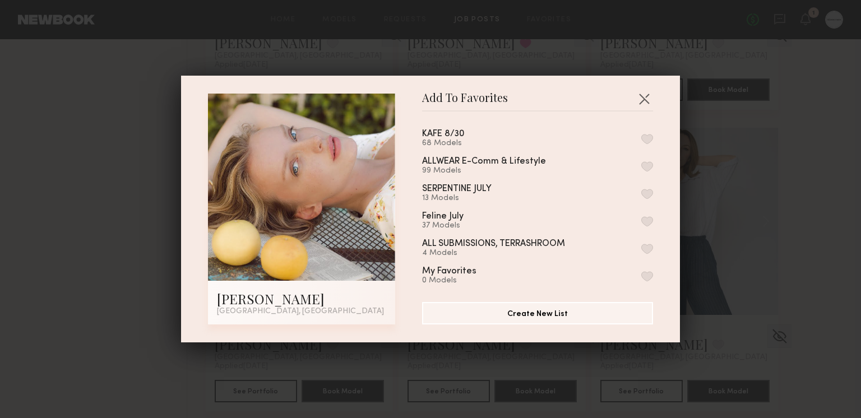
click at [646, 159] on div "ALLWEAR E-Comm & Lifestyle 99 Models" at bounding box center [537, 166] width 231 height 18
click at [647, 161] on button "button" at bounding box center [647, 166] width 12 height 10
drag, startPoint x: 641, startPoint y: 97, endPoint x: 670, endPoint y: 109, distance: 30.9
click at [640, 96] on button "button" at bounding box center [644, 99] width 18 height 18
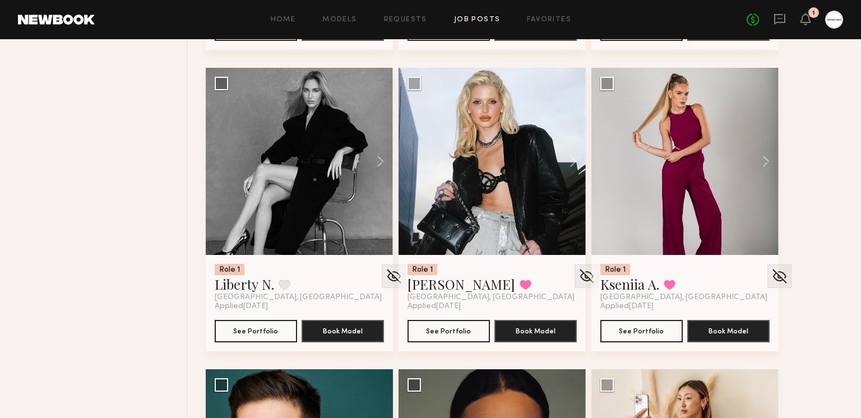
scroll to position [9200, 0]
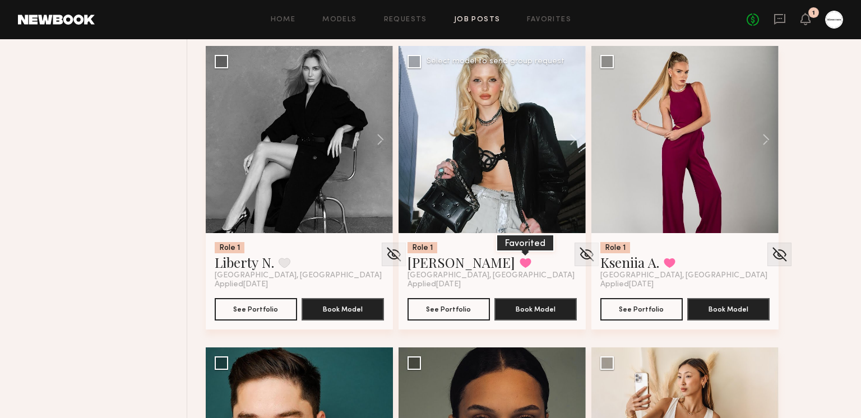
click at [519, 264] on button at bounding box center [525, 263] width 12 height 10
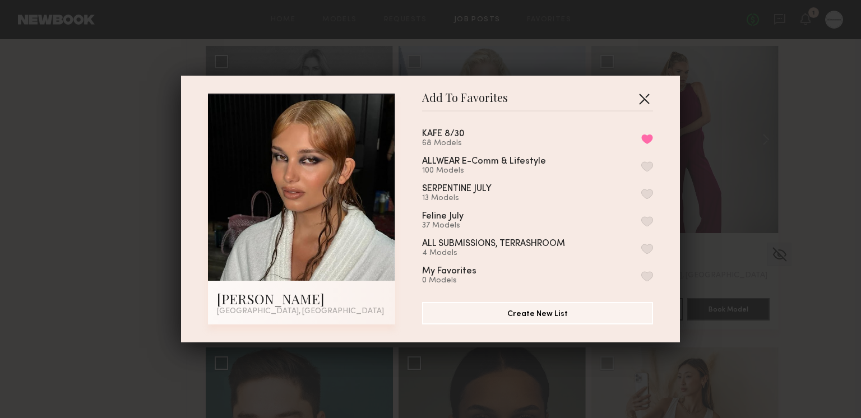
click at [639, 98] on button "button" at bounding box center [644, 99] width 18 height 18
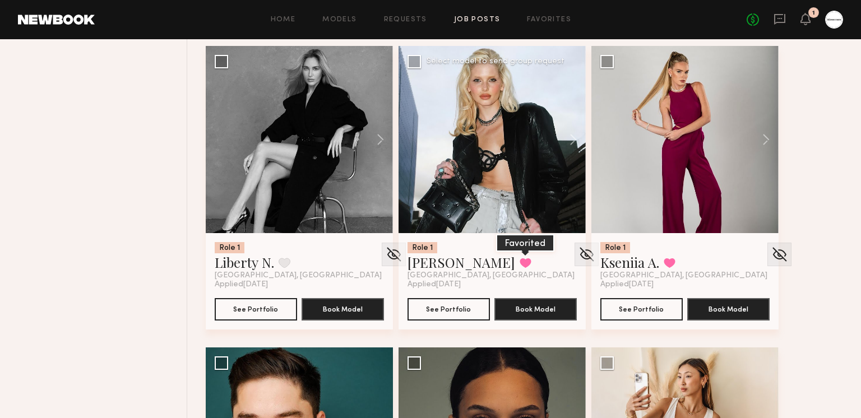
click at [519, 258] on button at bounding box center [525, 263] width 12 height 10
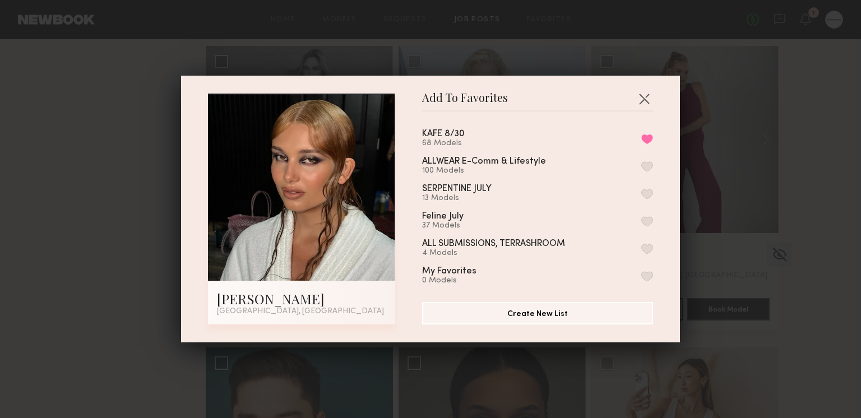
click at [646, 164] on button "button" at bounding box center [647, 166] width 12 height 10
click at [642, 96] on button "button" at bounding box center [644, 99] width 18 height 18
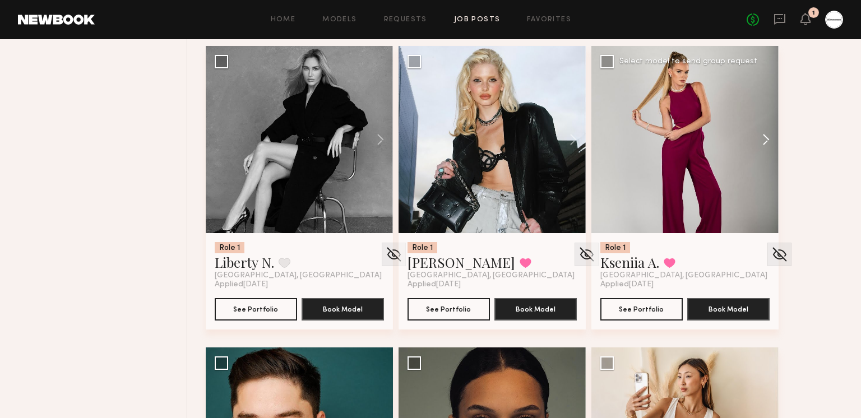
click at [764, 139] on button at bounding box center [760, 139] width 36 height 187
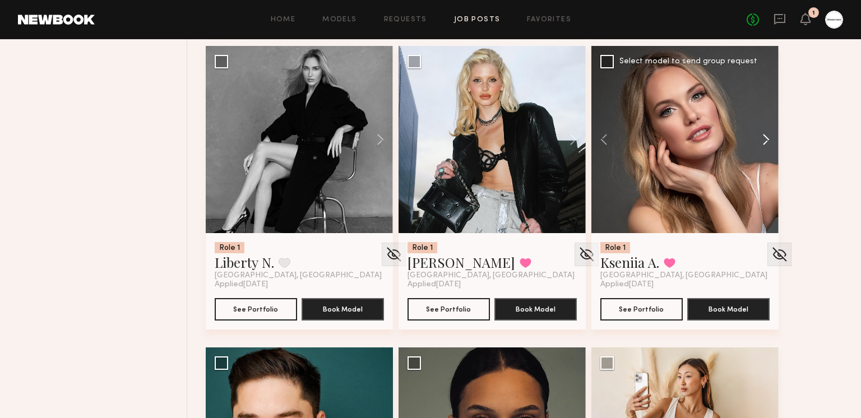
click at [763, 138] on button at bounding box center [760, 139] width 36 height 187
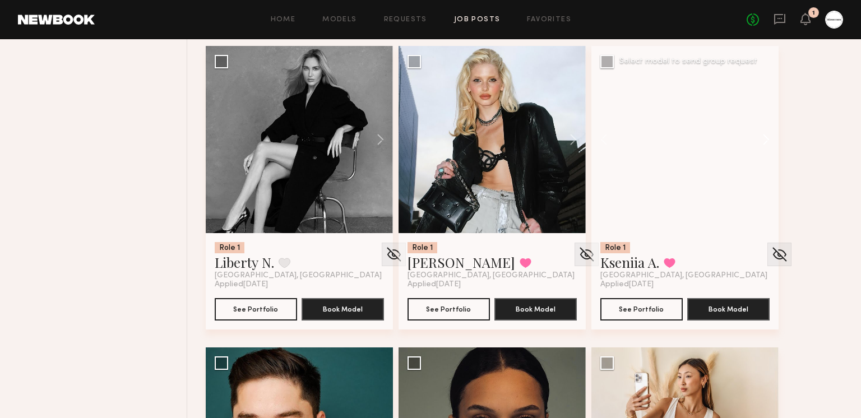
click at [763, 138] on button at bounding box center [760, 139] width 36 height 187
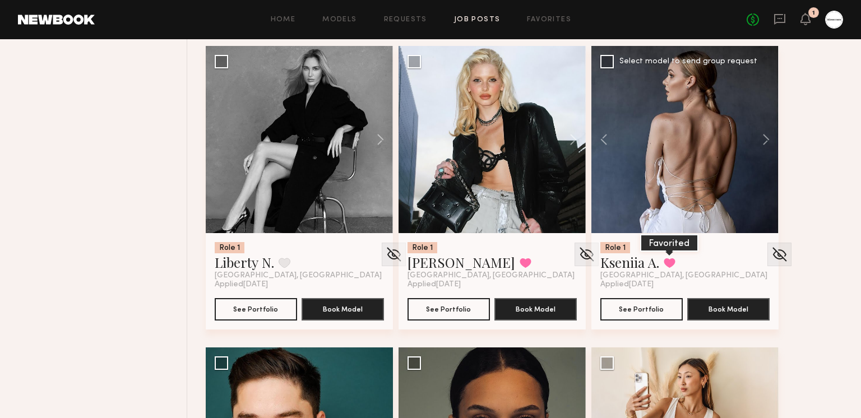
click at [672, 262] on button at bounding box center [669, 263] width 12 height 10
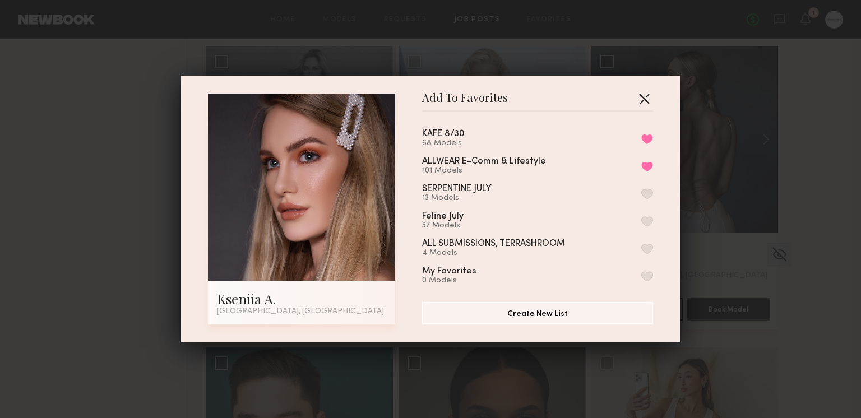
click at [648, 97] on button "button" at bounding box center [644, 99] width 18 height 18
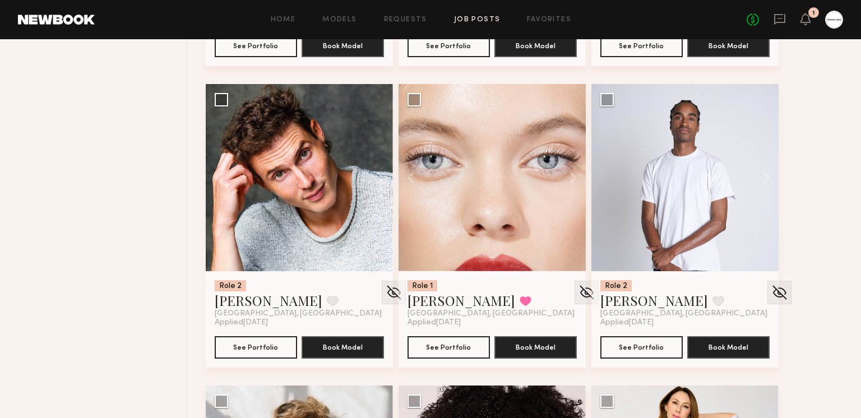
scroll to position [8249, 0]
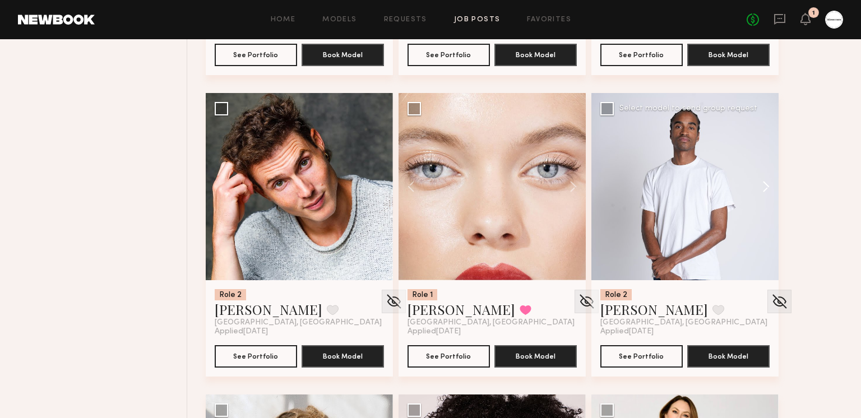
click at [756, 189] on button at bounding box center [760, 186] width 36 height 187
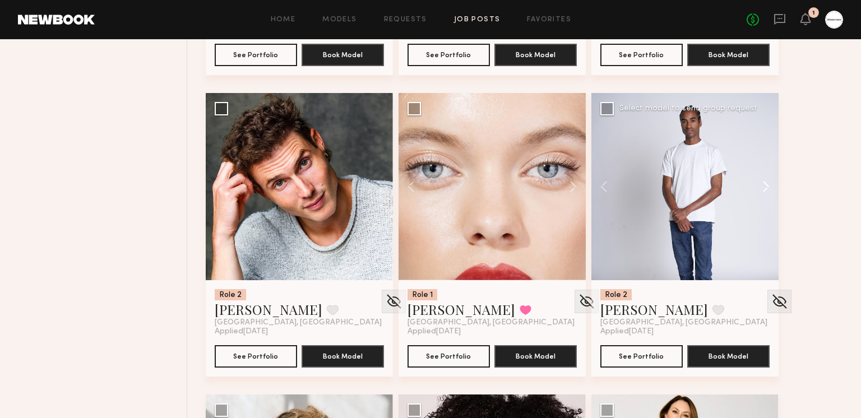
click at [760, 187] on button at bounding box center [760, 186] width 36 height 187
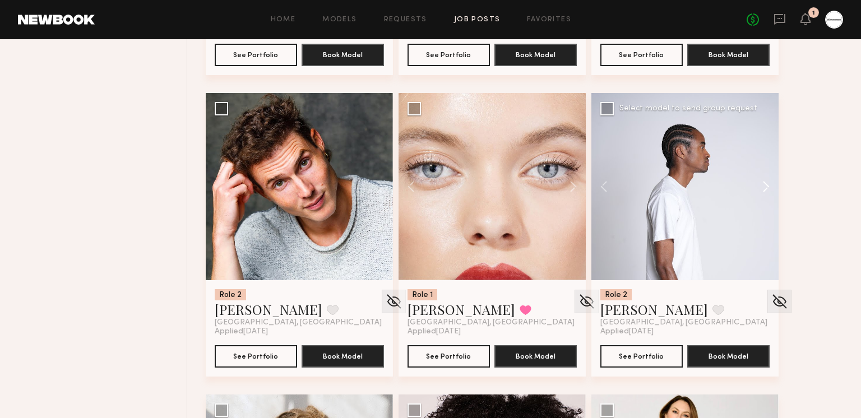
click at [760, 187] on button at bounding box center [760, 186] width 36 height 187
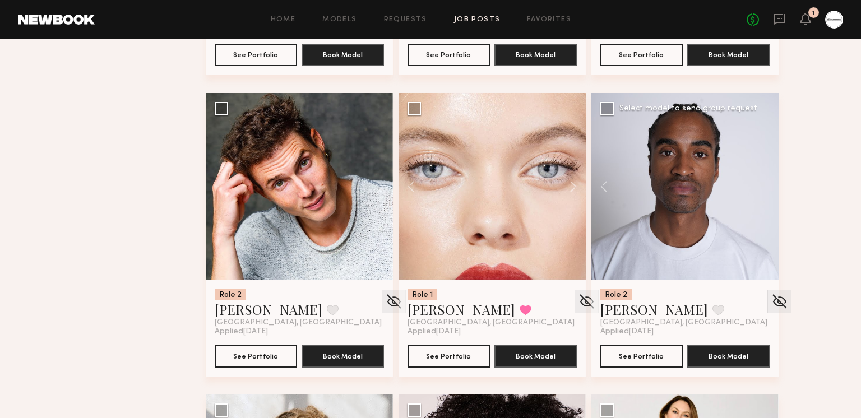
click at [760, 187] on div at bounding box center [684, 186] width 187 height 187
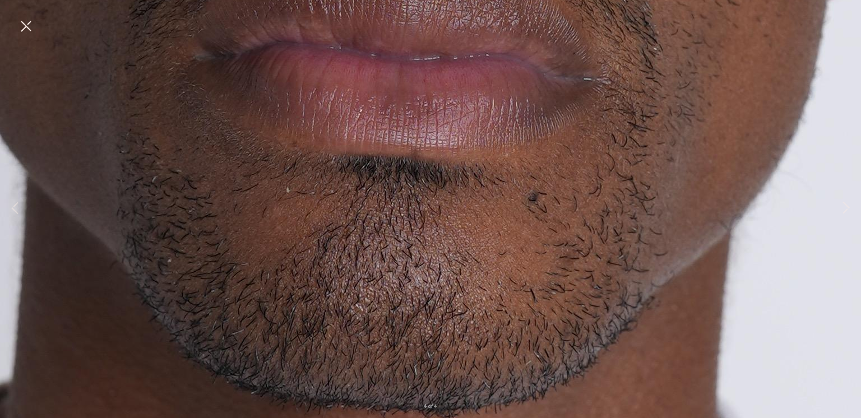
click at [26, 26] on button at bounding box center [26, 27] width 18 height 20
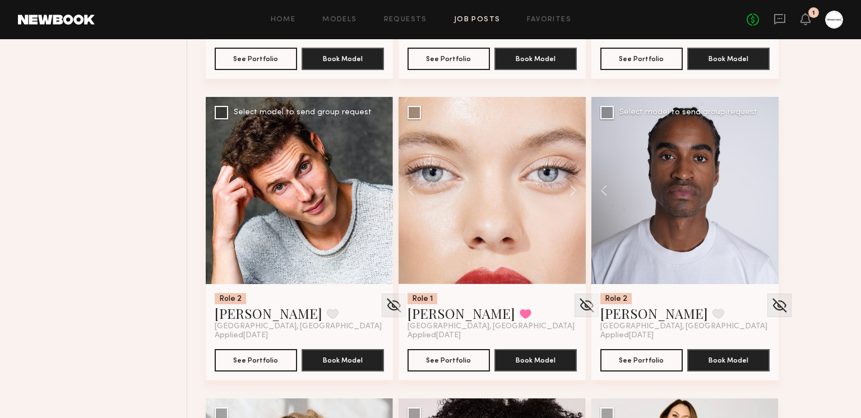
scroll to position [8243, 0]
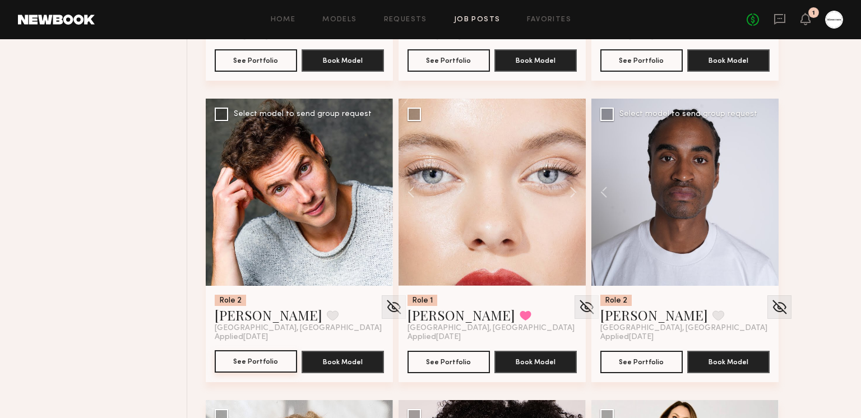
click at [280, 365] on button "See Portfolio" at bounding box center [256, 361] width 82 height 22
click at [327, 318] on button at bounding box center [333, 315] width 12 height 10
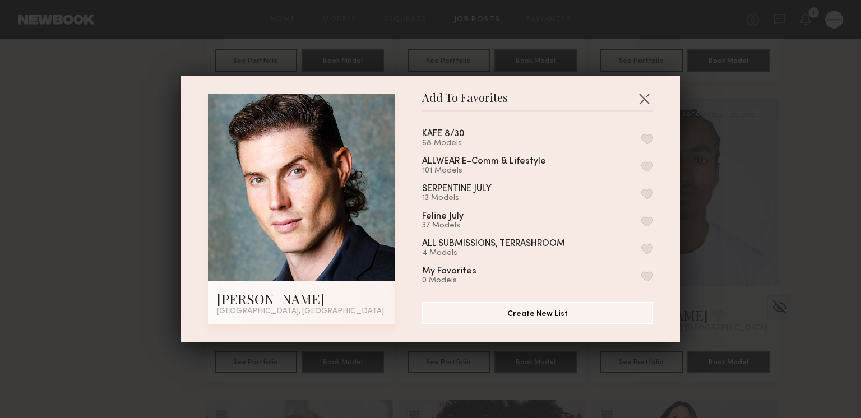
click at [640, 162] on div "ALLWEAR E-Comm & Lifestyle 101 Models" at bounding box center [537, 166] width 231 height 18
click at [644, 165] on button "button" at bounding box center [647, 166] width 12 height 10
click at [645, 96] on button "button" at bounding box center [644, 99] width 18 height 18
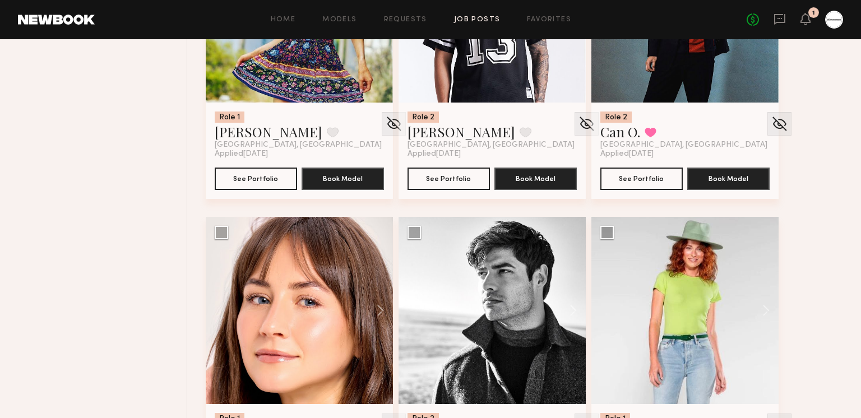
scroll to position [10619, 0]
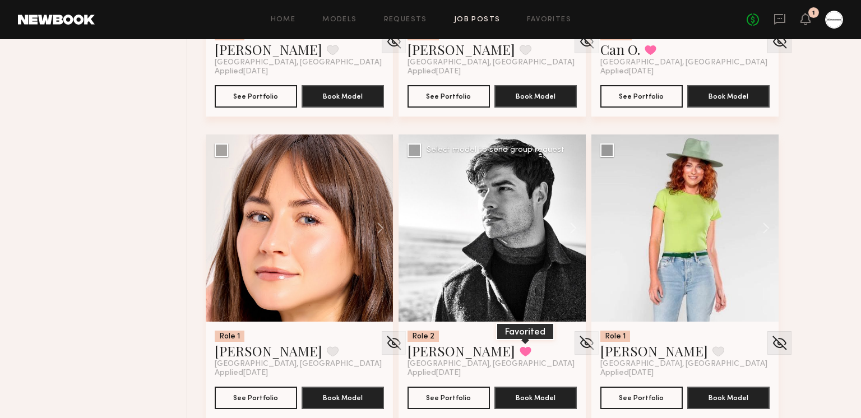
click at [519, 352] on button at bounding box center [525, 351] width 12 height 10
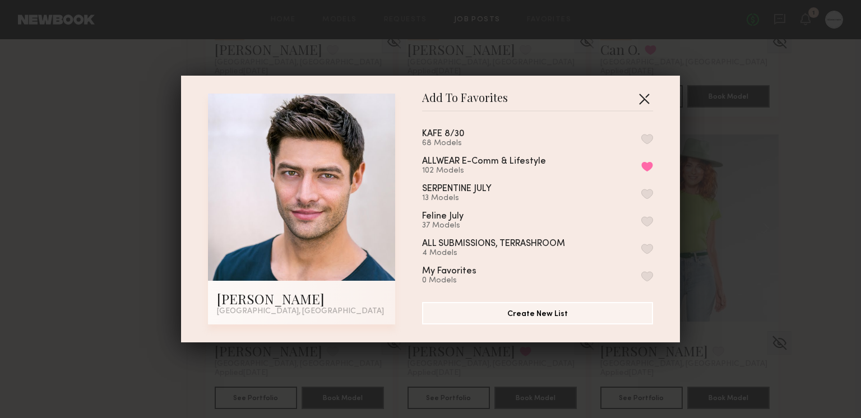
click at [647, 100] on button "button" at bounding box center [644, 99] width 18 height 18
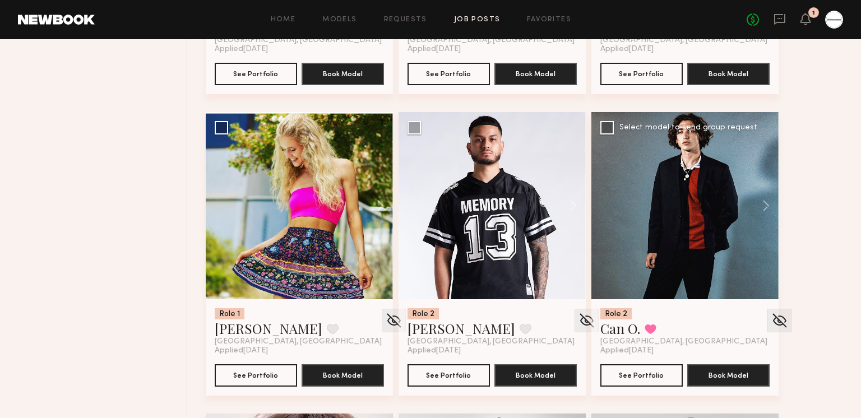
scroll to position [10273, 0]
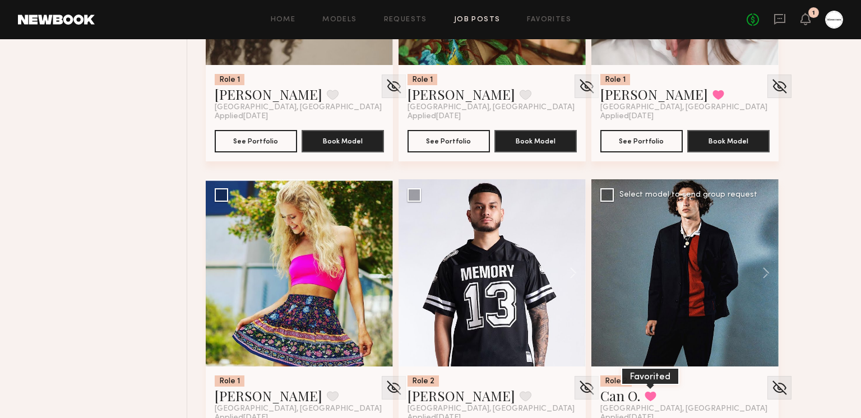
click at [649, 393] on button at bounding box center [650, 396] width 12 height 10
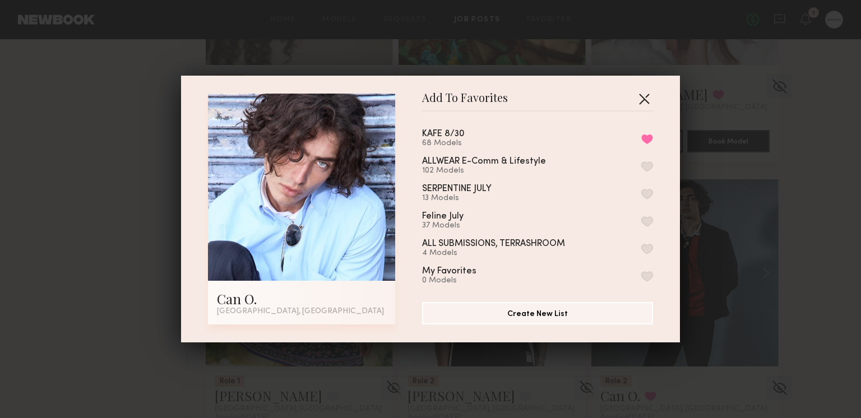
click at [644, 95] on button "button" at bounding box center [644, 99] width 18 height 18
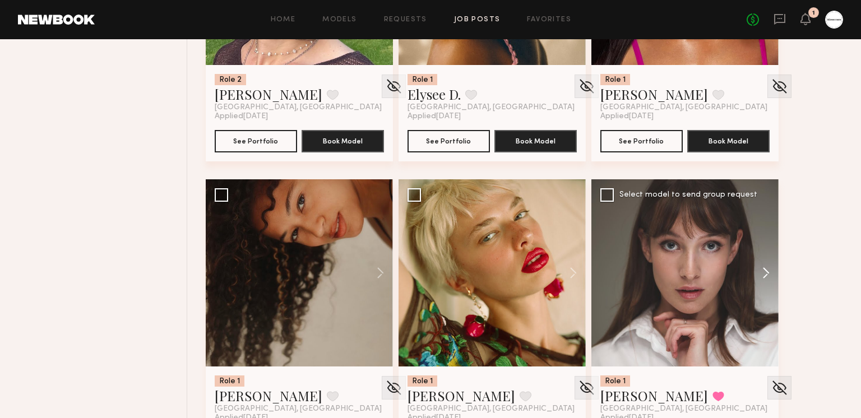
scroll to position [9969, 0]
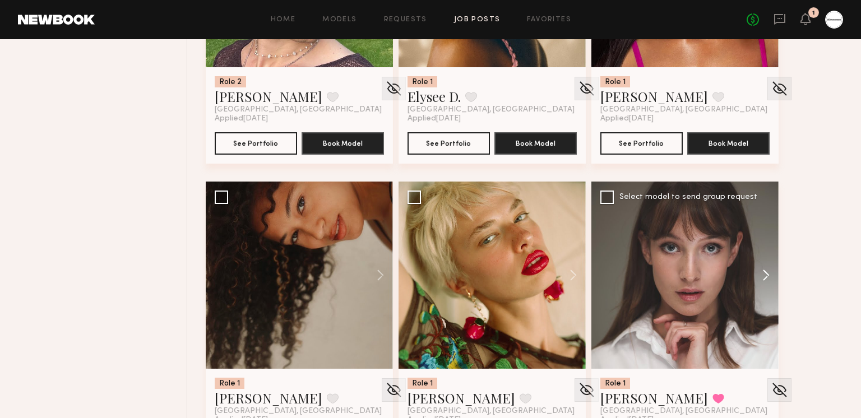
click at [759, 266] on button at bounding box center [760, 275] width 36 height 187
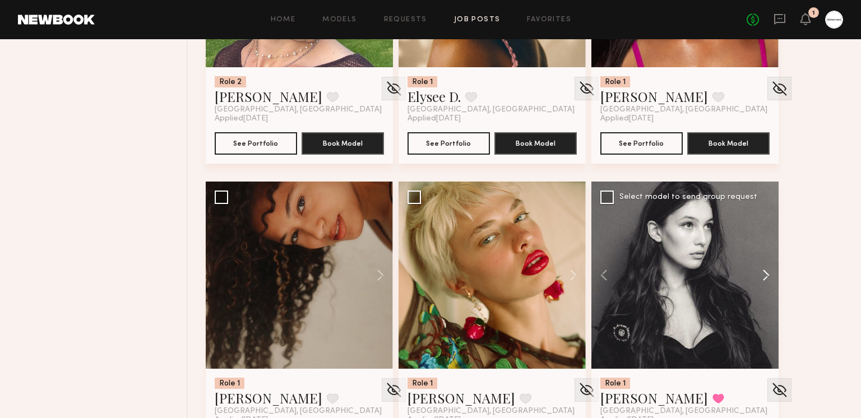
click at [759, 266] on button at bounding box center [760, 275] width 36 height 187
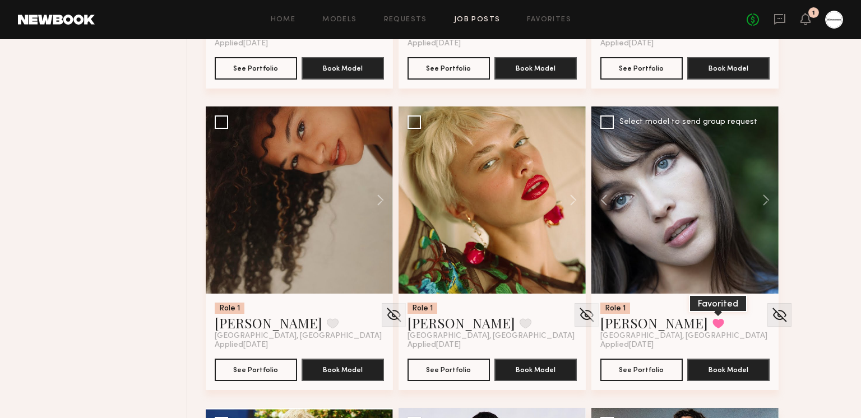
scroll to position [10045, 0]
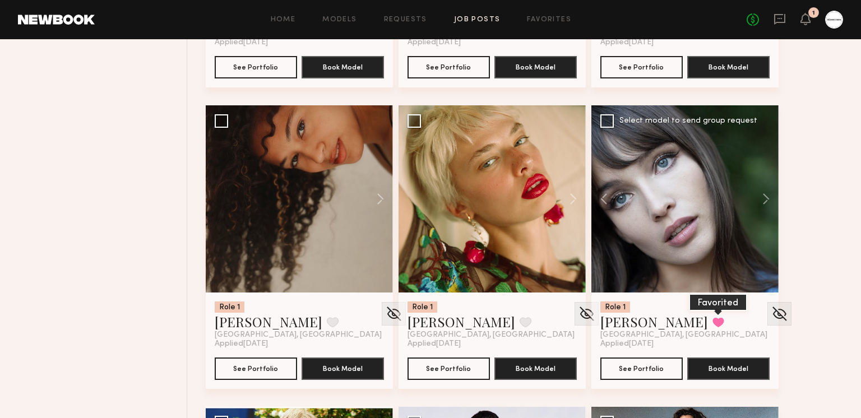
click at [712, 323] on button at bounding box center [718, 322] width 12 height 10
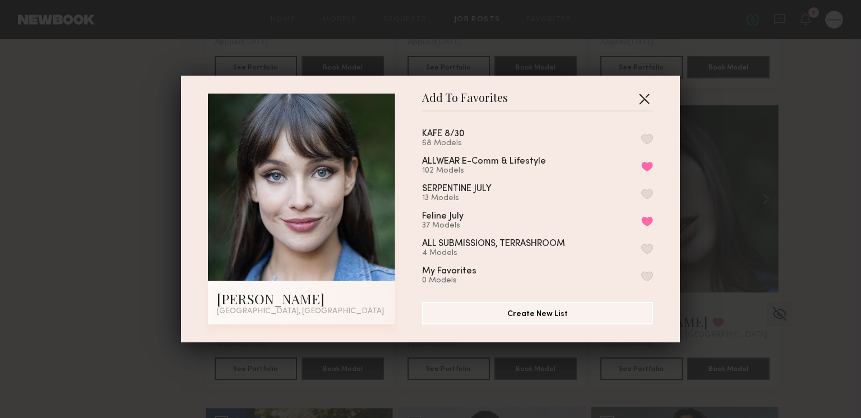
click at [642, 97] on button "button" at bounding box center [644, 99] width 18 height 18
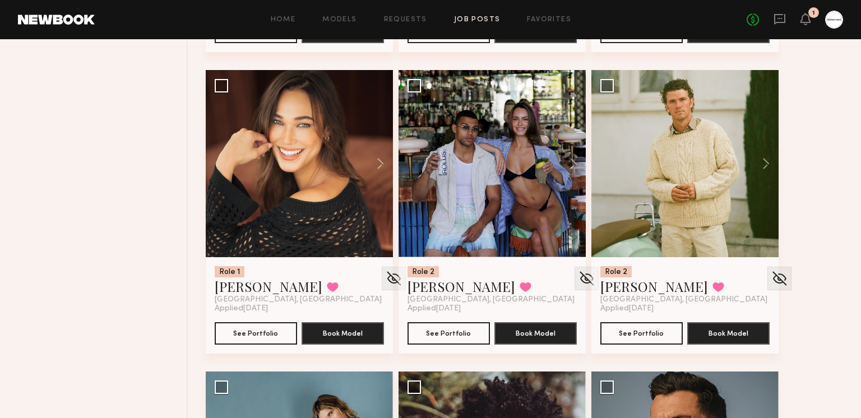
scroll to position [11300, 0]
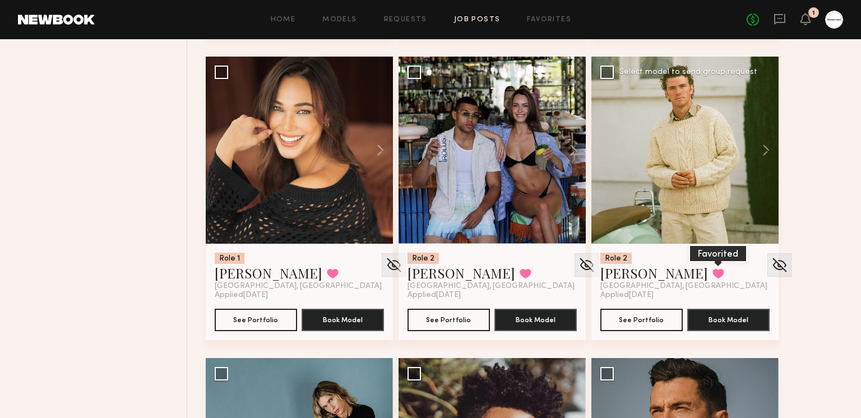
click at [712, 271] on button at bounding box center [718, 273] width 12 height 10
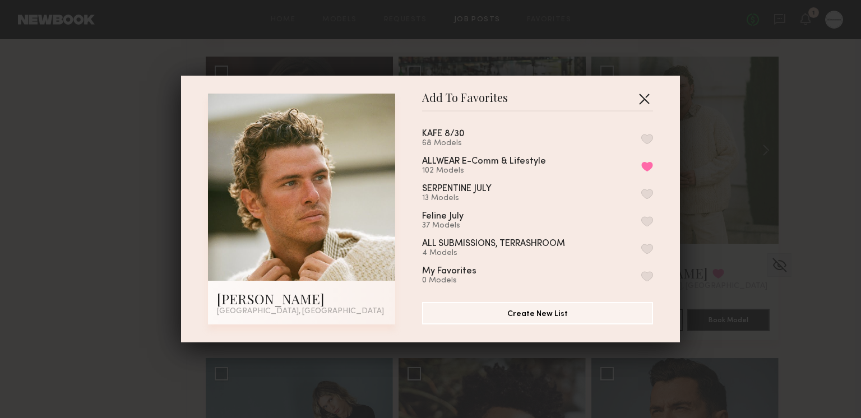
click at [648, 99] on button "button" at bounding box center [644, 99] width 18 height 18
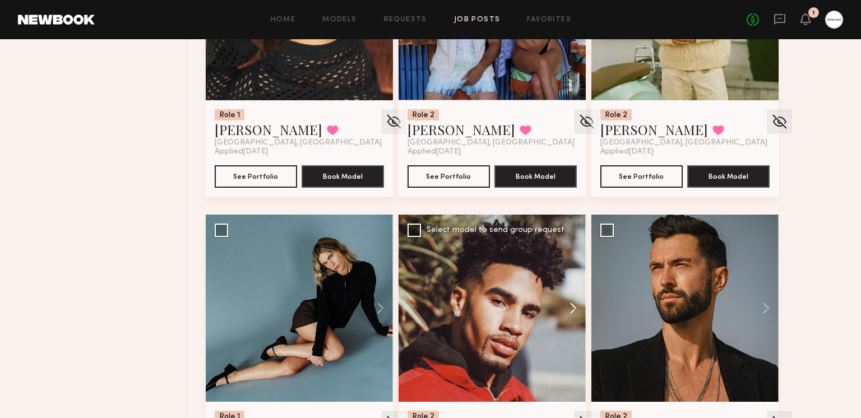
scroll to position [11616, 0]
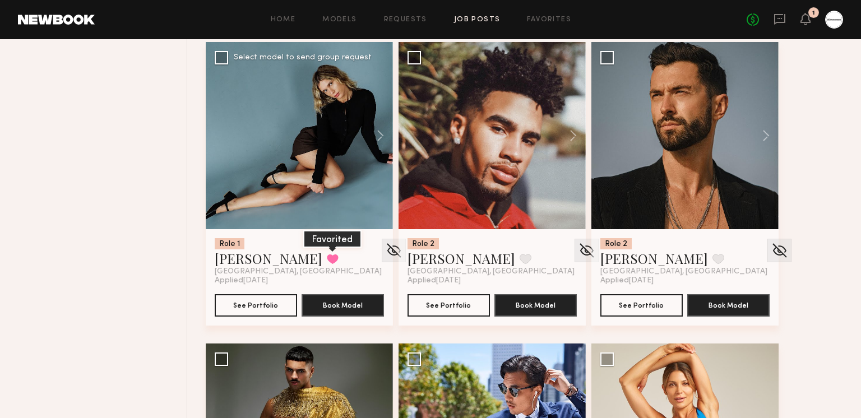
click at [327, 257] on button at bounding box center [333, 259] width 12 height 10
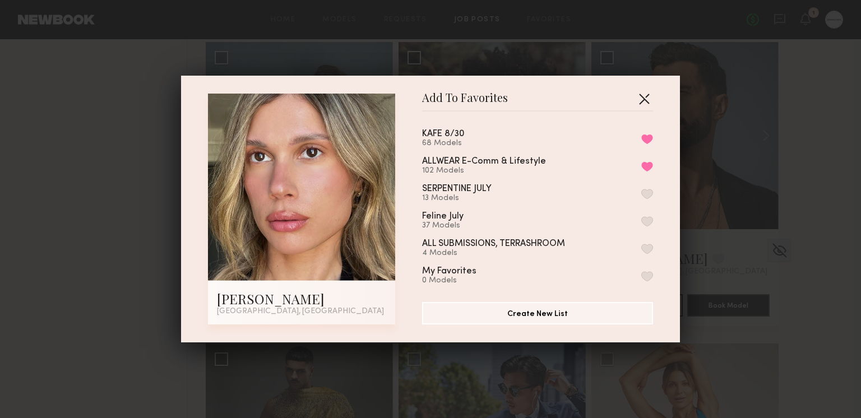
click at [645, 95] on button "button" at bounding box center [644, 99] width 18 height 18
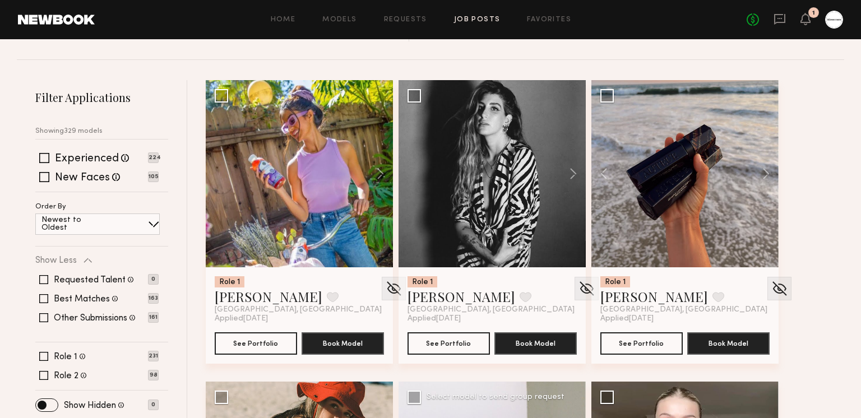
scroll to position [59, 0]
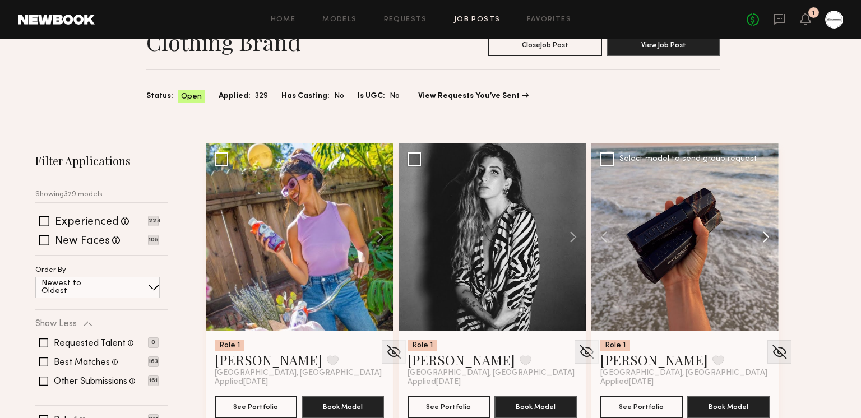
click at [765, 227] on button at bounding box center [760, 236] width 36 height 187
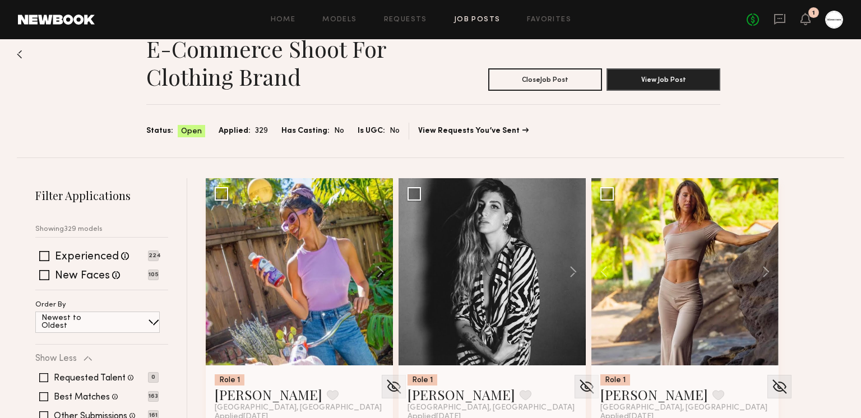
scroll to position [0, 0]
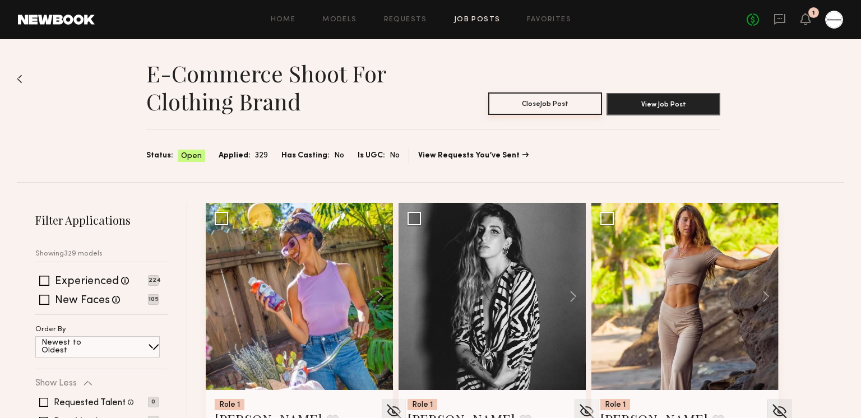
click at [515, 103] on button "Close Job Post" at bounding box center [545, 103] width 114 height 22
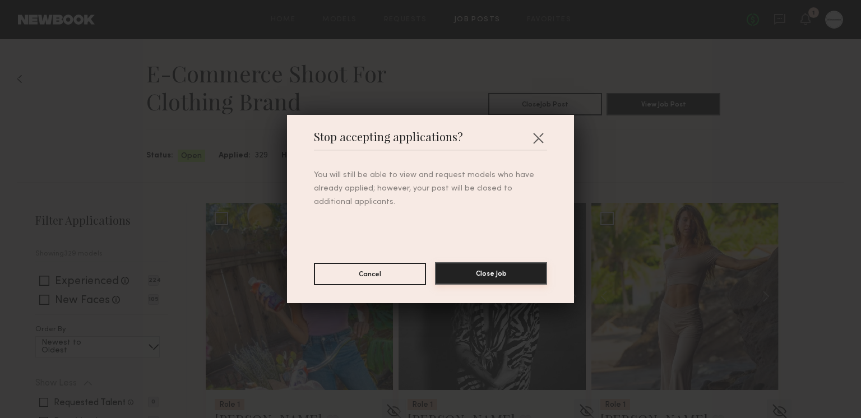
click at [482, 269] on button "Close Job" at bounding box center [491, 273] width 112 height 22
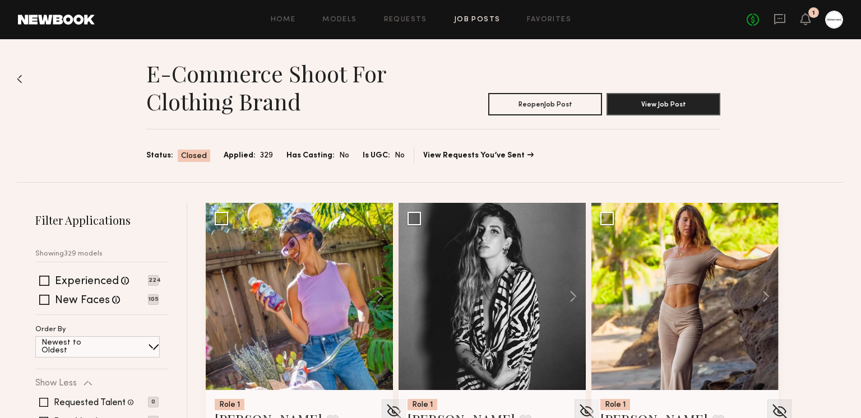
click at [470, 16] on link "Job Posts" at bounding box center [477, 19] width 47 height 7
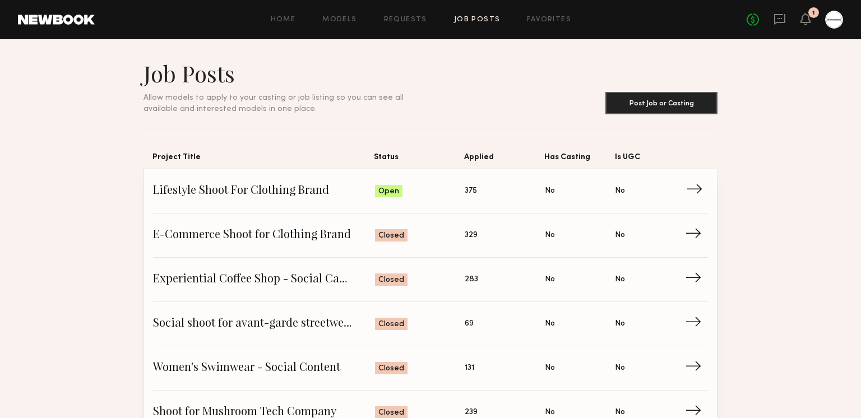
click at [259, 191] on span "Lifestyle Shoot For Clothing Brand" at bounding box center [264, 191] width 222 height 17
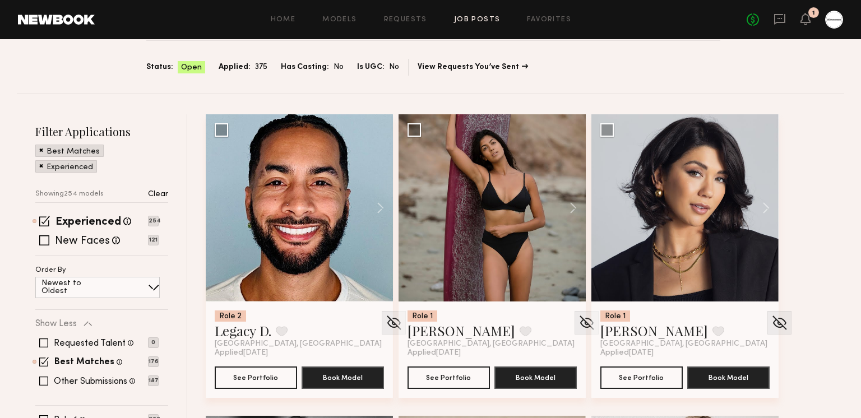
scroll to position [89, 0]
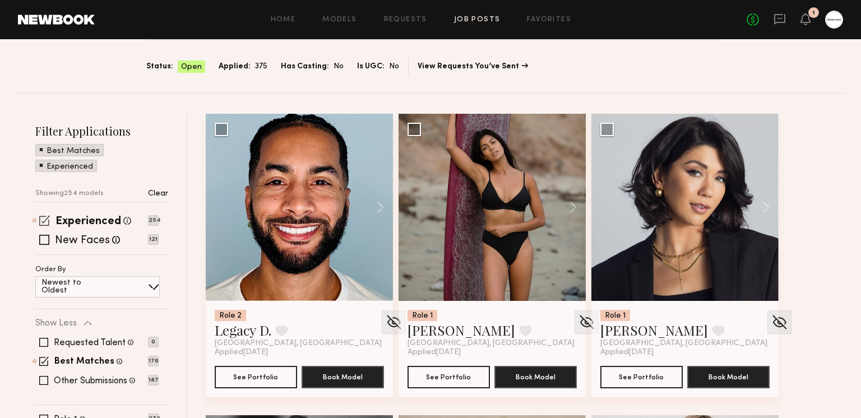
click at [48, 224] on span at bounding box center [44, 220] width 11 height 11
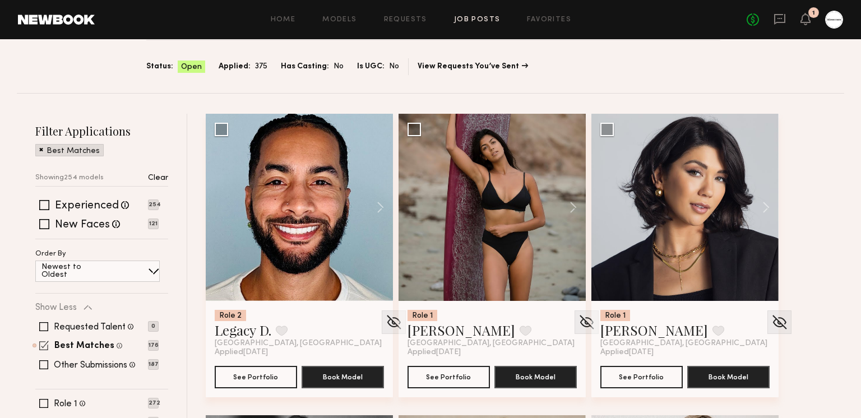
click at [45, 346] on span at bounding box center [44, 346] width 10 height 10
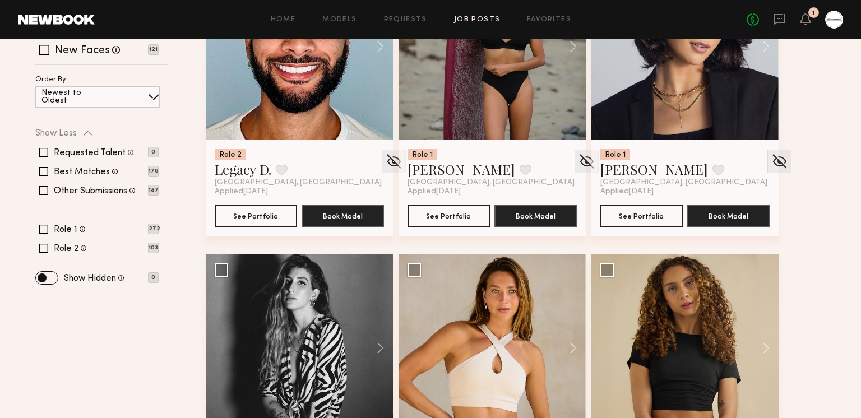
scroll to position [380, 0]
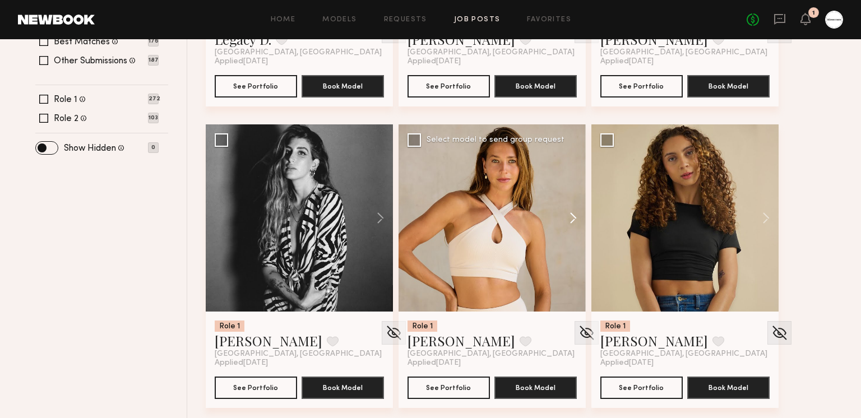
click at [574, 216] on button at bounding box center [568, 217] width 36 height 187
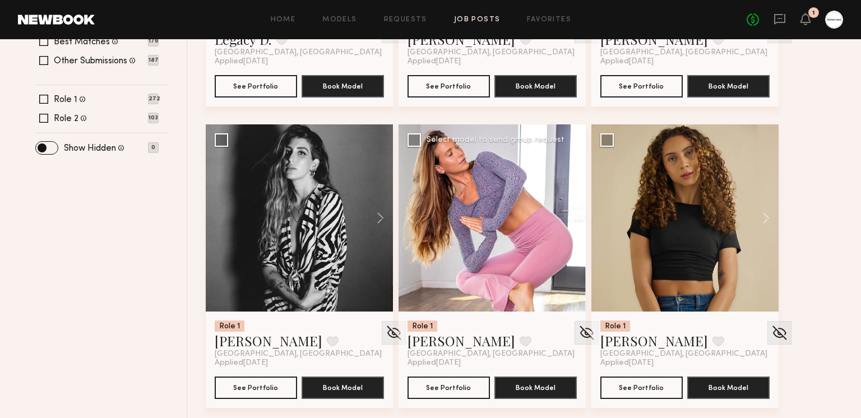
click at [574, 216] on button at bounding box center [568, 217] width 36 height 187
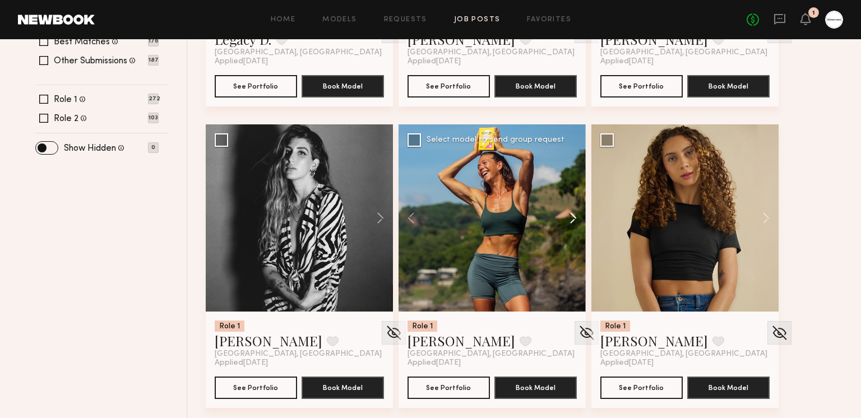
click at [574, 215] on button at bounding box center [568, 217] width 36 height 187
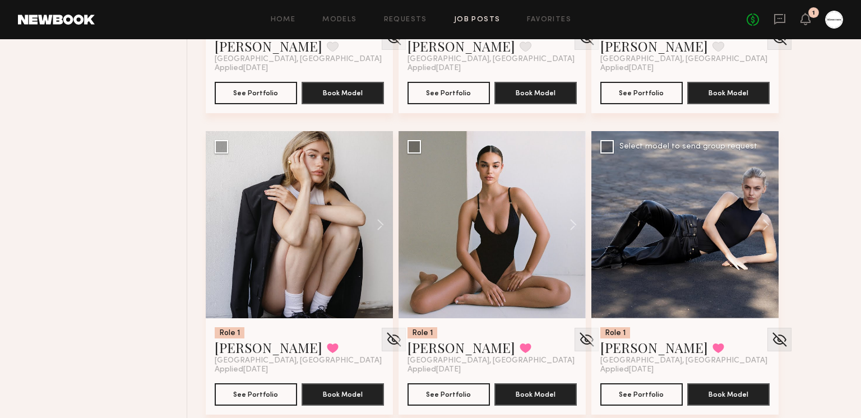
scroll to position [679, 0]
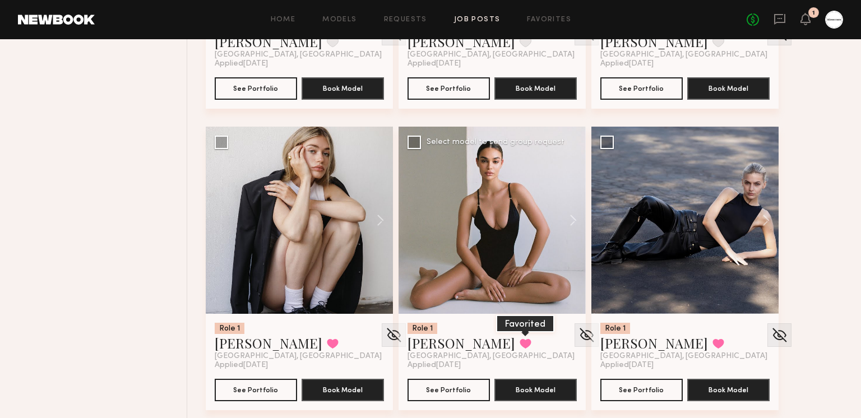
click at [519, 343] on button at bounding box center [525, 343] width 12 height 10
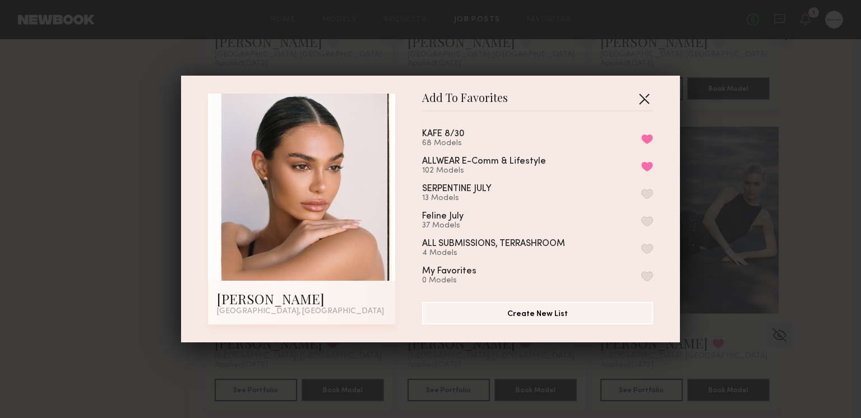
click at [642, 98] on button "button" at bounding box center [644, 99] width 18 height 18
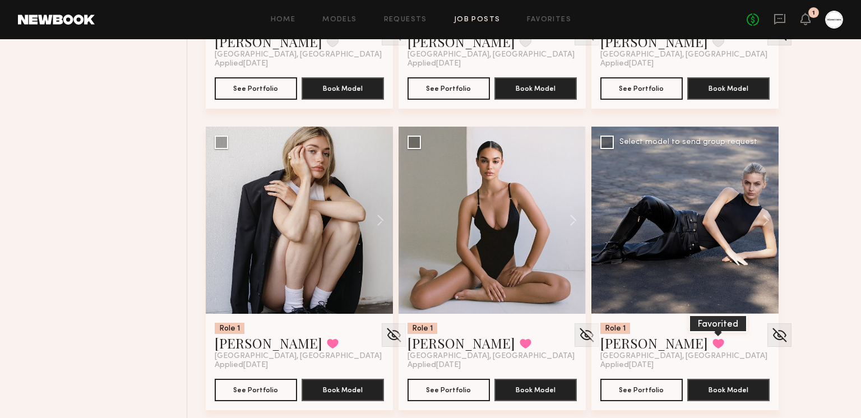
click at [712, 342] on button at bounding box center [718, 343] width 12 height 10
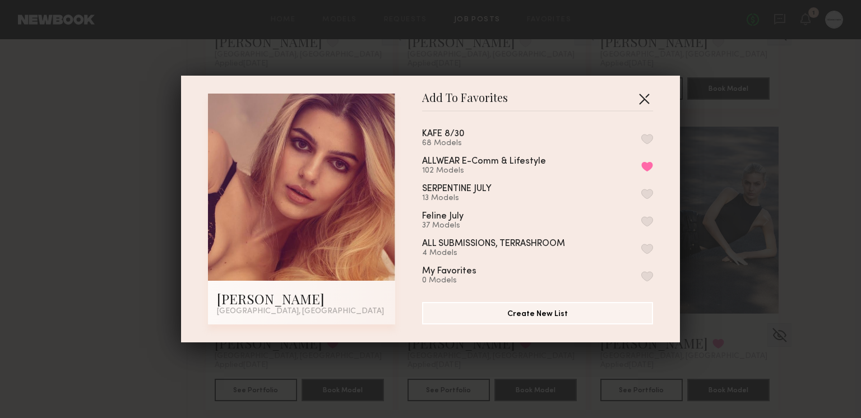
click at [641, 97] on button "button" at bounding box center [644, 99] width 18 height 18
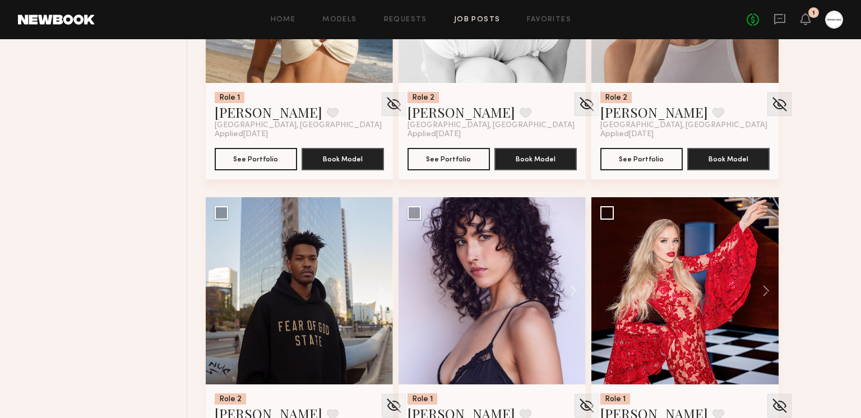
scroll to position [1598, 0]
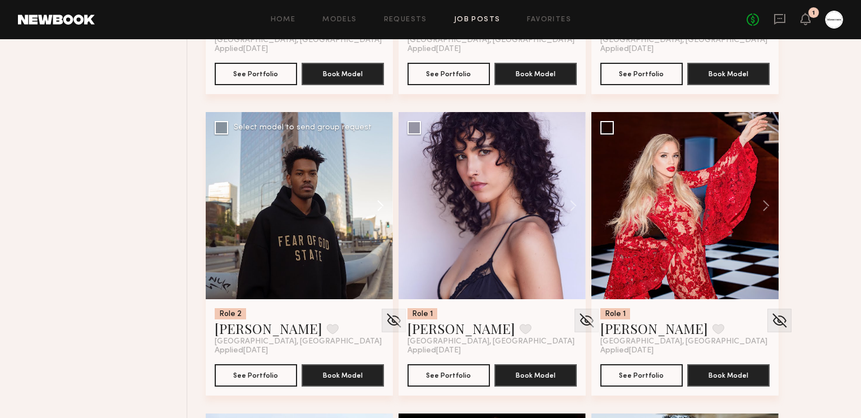
click at [383, 202] on button at bounding box center [375, 205] width 36 height 187
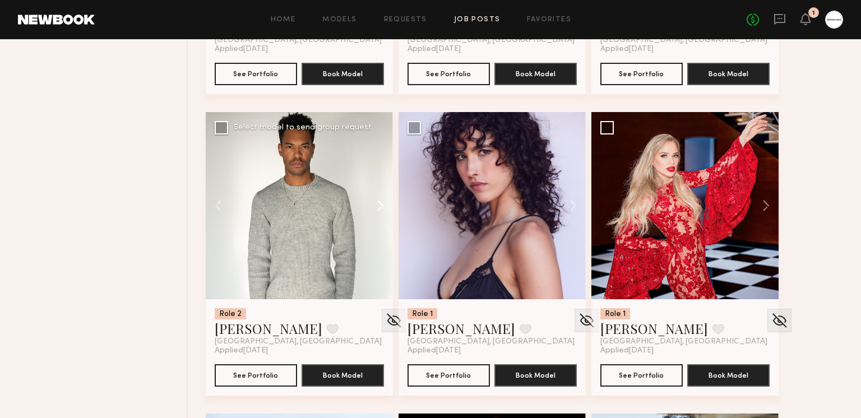
click at [383, 202] on button at bounding box center [375, 205] width 36 height 187
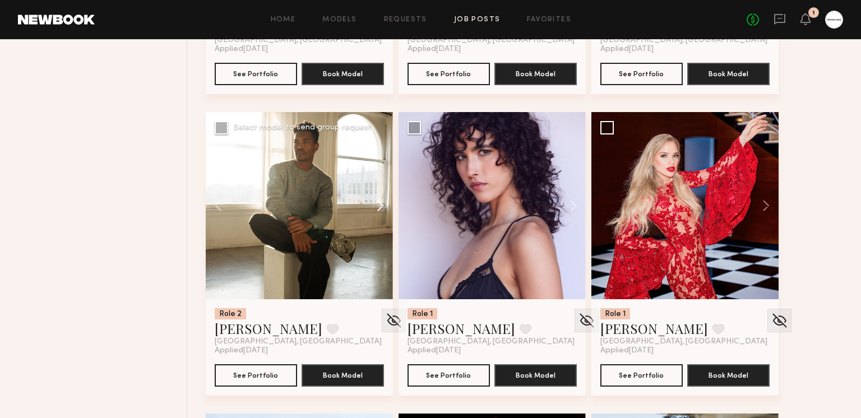
click at [383, 202] on button at bounding box center [375, 205] width 36 height 187
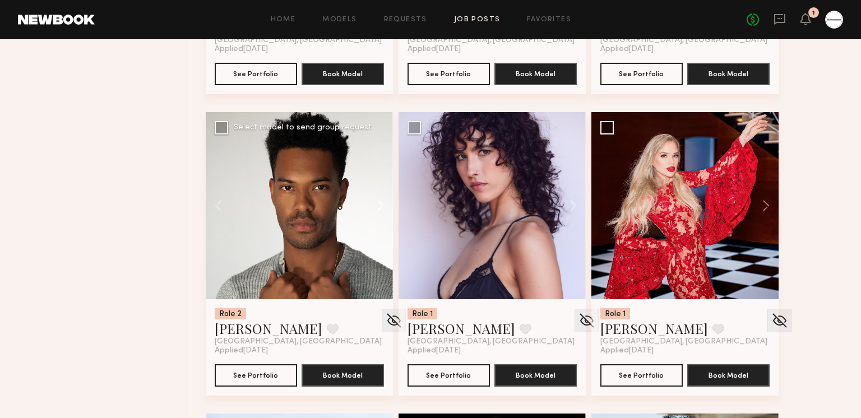
click at [383, 202] on button at bounding box center [375, 205] width 36 height 187
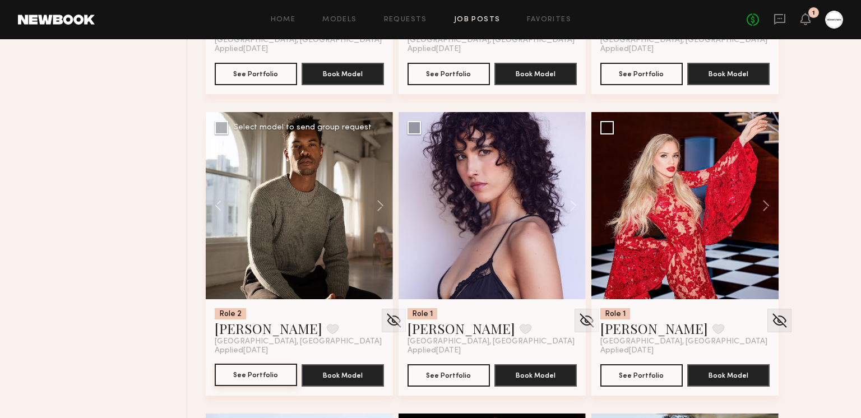
click at [267, 371] on button "See Portfolio" at bounding box center [256, 375] width 82 height 22
click at [327, 326] on button at bounding box center [333, 329] width 12 height 10
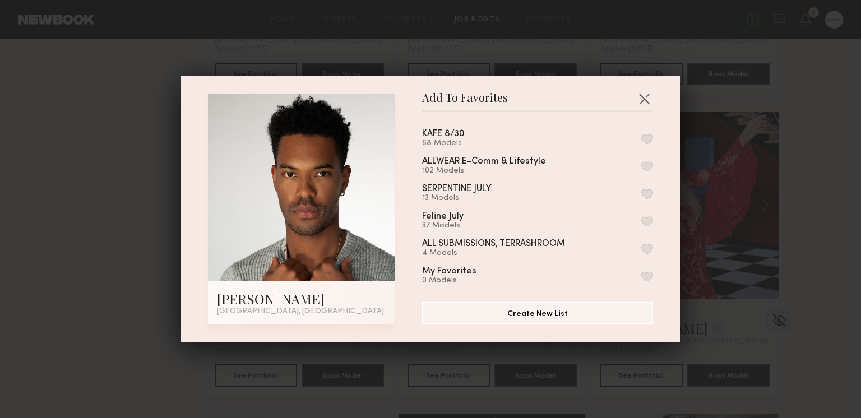
click at [659, 165] on div "KAFE 8/30 68 Models ALLWEAR E-Comm & Lifestyle 102 Models SERPENTINE JULY 13 Mo…" at bounding box center [543, 202] width 242 height 164
click at [647, 164] on button "button" at bounding box center [647, 166] width 12 height 10
click at [644, 101] on button "button" at bounding box center [644, 99] width 18 height 18
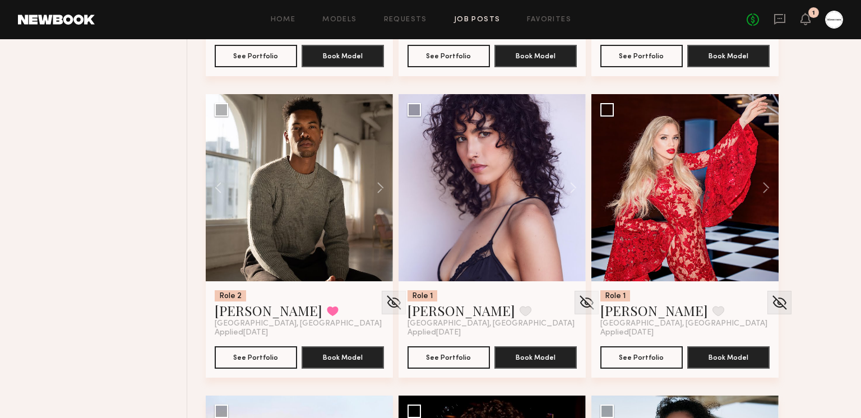
scroll to position [1632, 0]
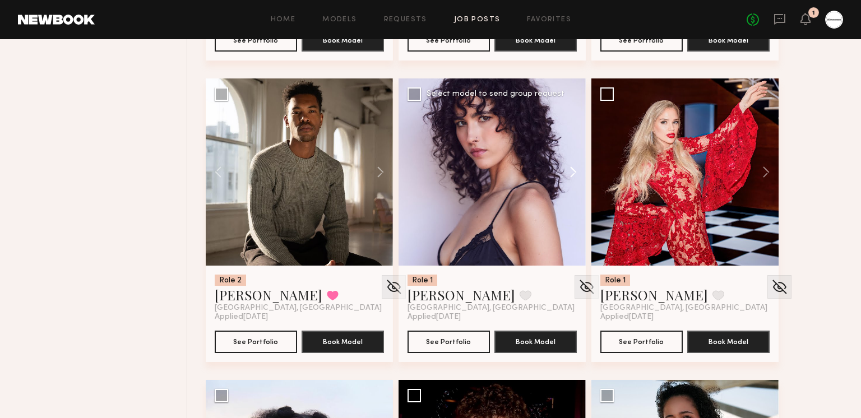
click at [579, 175] on button at bounding box center [568, 171] width 36 height 187
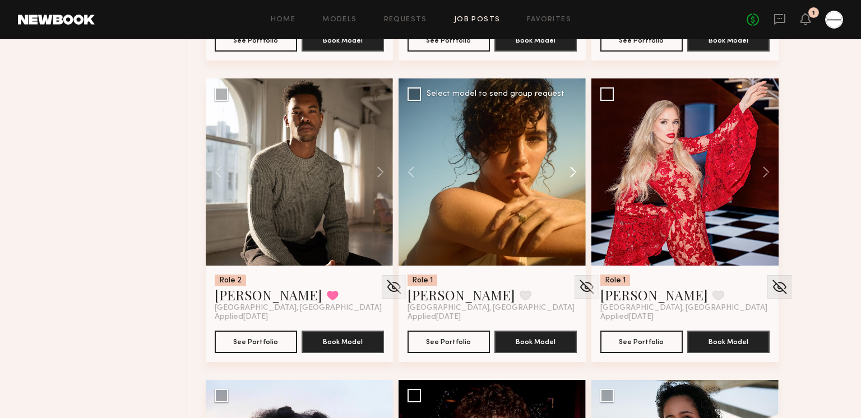
click at [575, 170] on button at bounding box center [568, 171] width 36 height 187
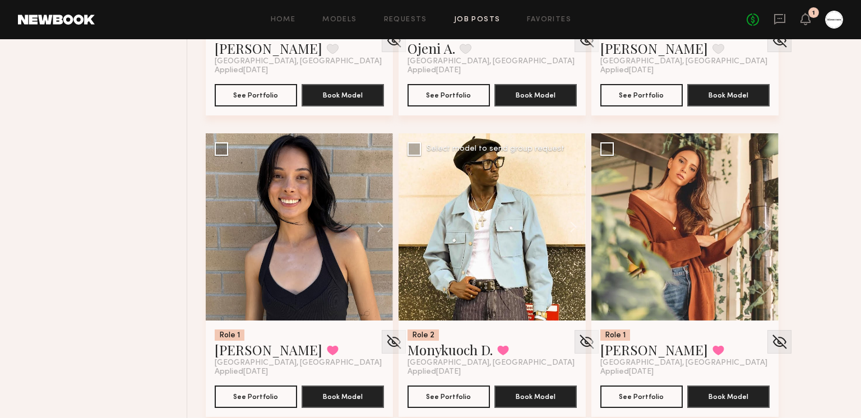
scroll to position [2871, 0]
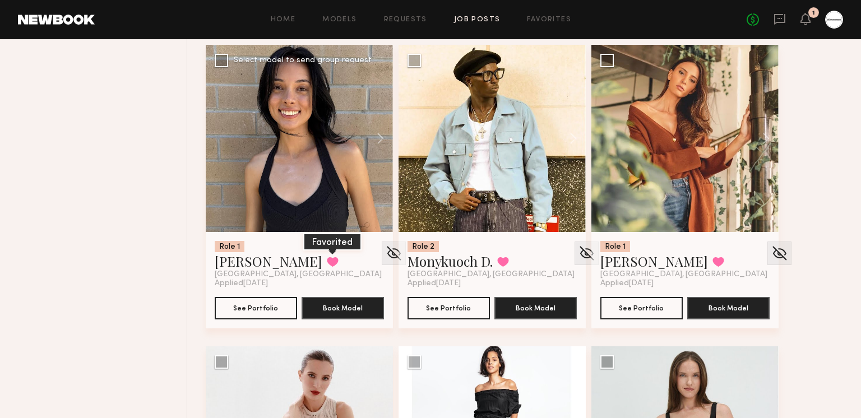
click at [327, 258] on button at bounding box center [333, 262] width 12 height 10
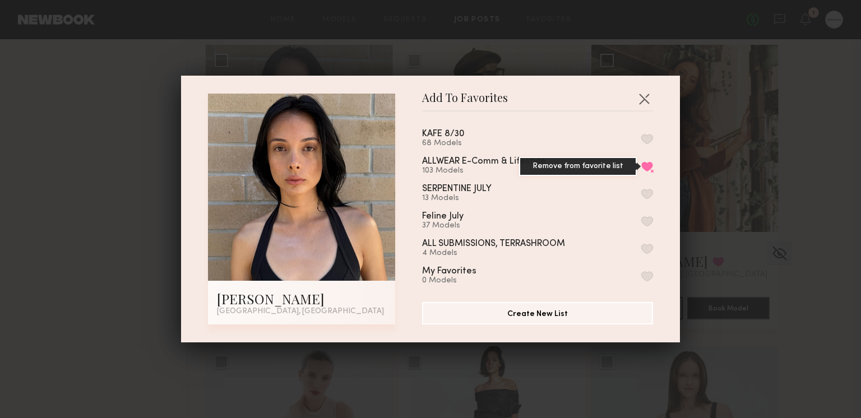
click at [644, 162] on button "Remove from favorite list" at bounding box center [647, 166] width 12 height 10
click at [646, 104] on button "button" at bounding box center [644, 99] width 18 height 18
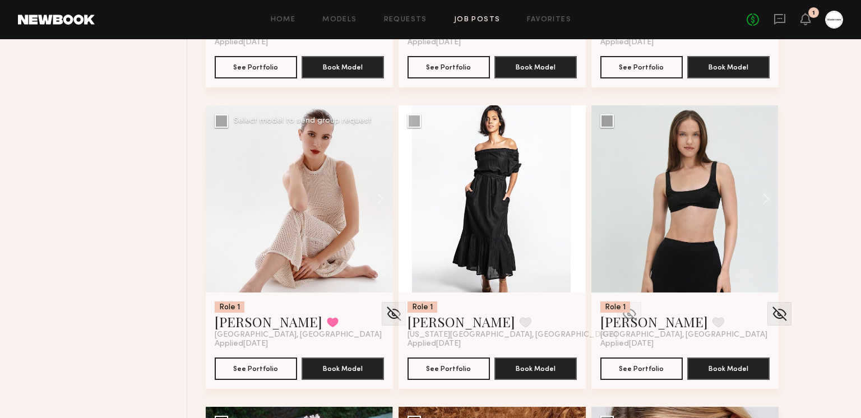
scroll to position [3115, 0]
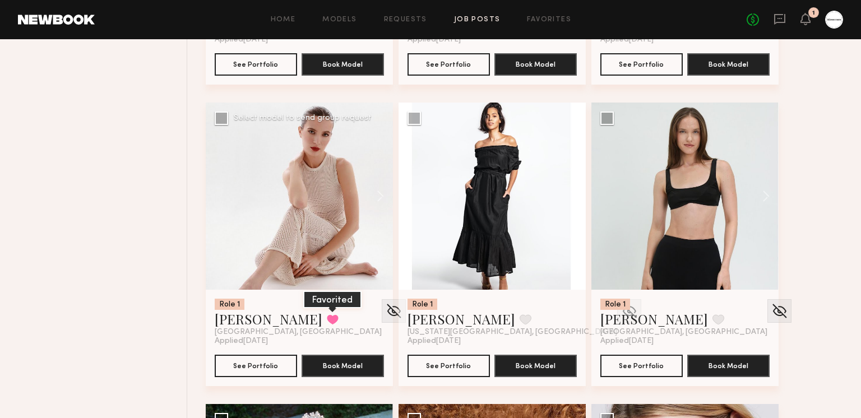
click at [327, 315] on button at bounding box center [333, 319] width 12 height 10
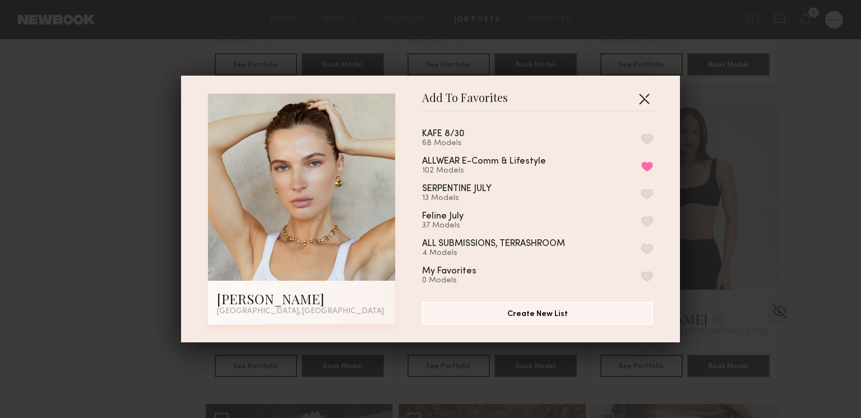
click at [650, 97] on button "button" at bounding box center [644, 99] width 18 height 18
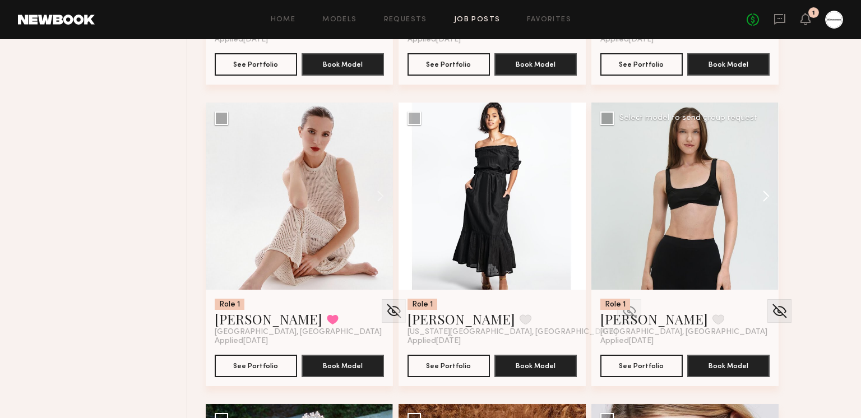
click at [757, 191] on button at bounding box center [760, 196] width 36 height 187
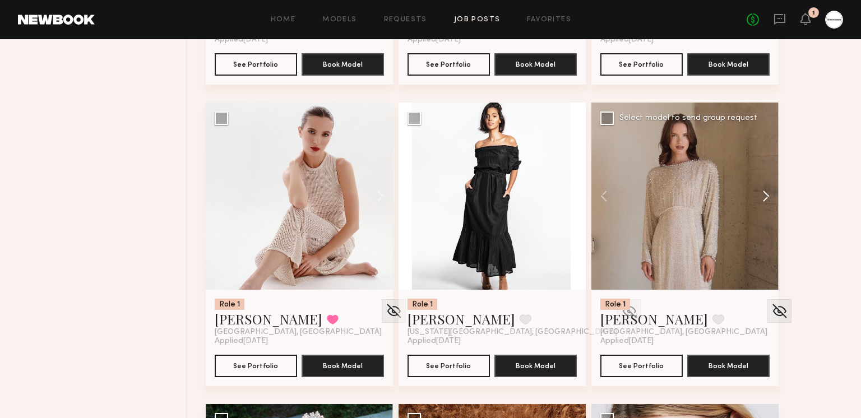
click at [760, 193] on button at bounding box center [760, 196] width 36 height 187
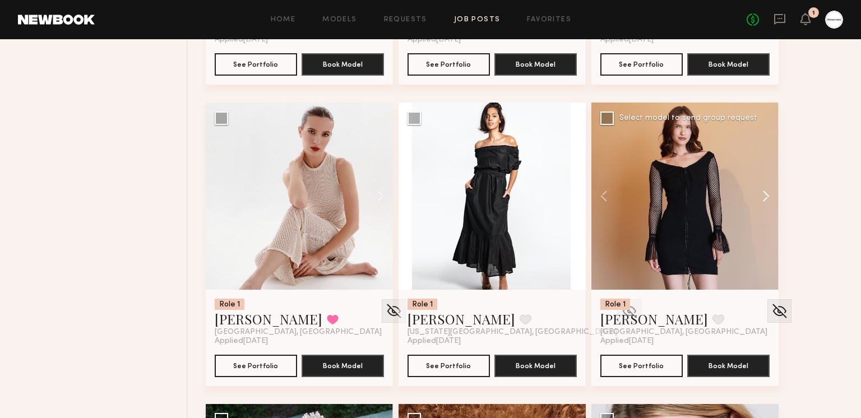
click at [760, 193] on button at bounding box center [760, 196] width 36 height 187
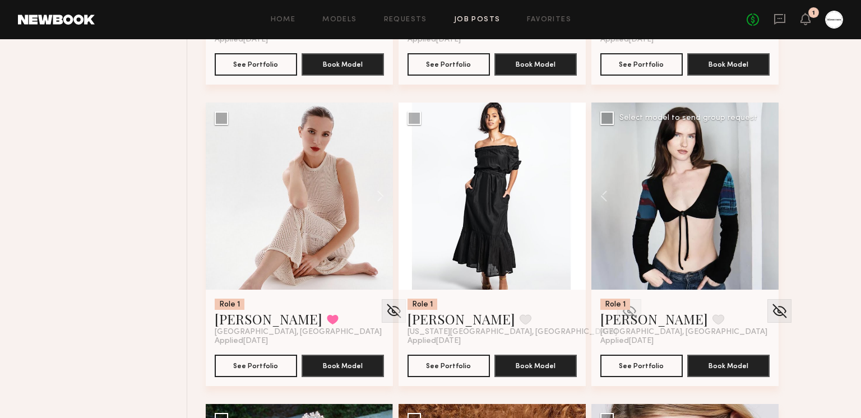
click at [760, 193] on div at bounding box center [684, 196] width 187 height 187
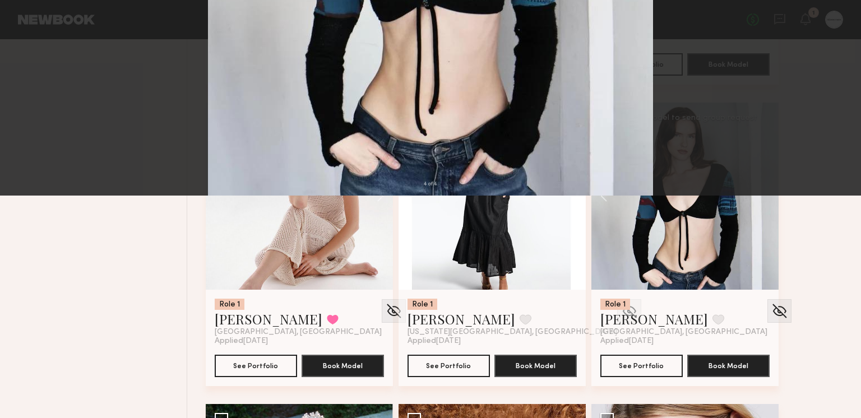
click at [843, 211] on button at bounding box center [845, 209] width 13 height 335
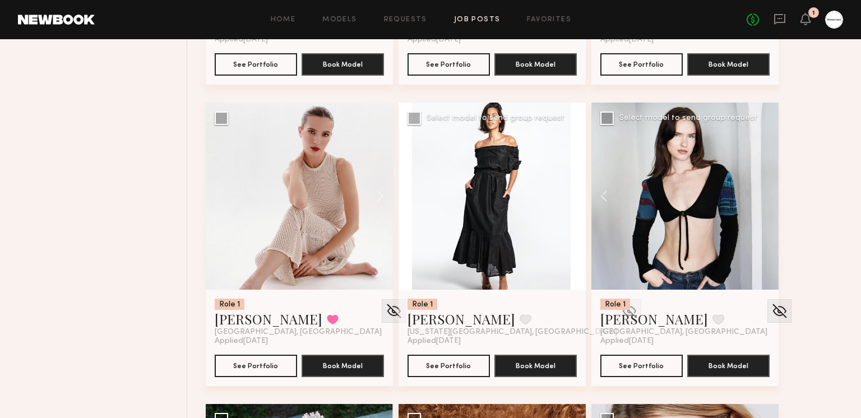
click at [570, 199] on button at bounding box center [568, 196] width 36 height 187
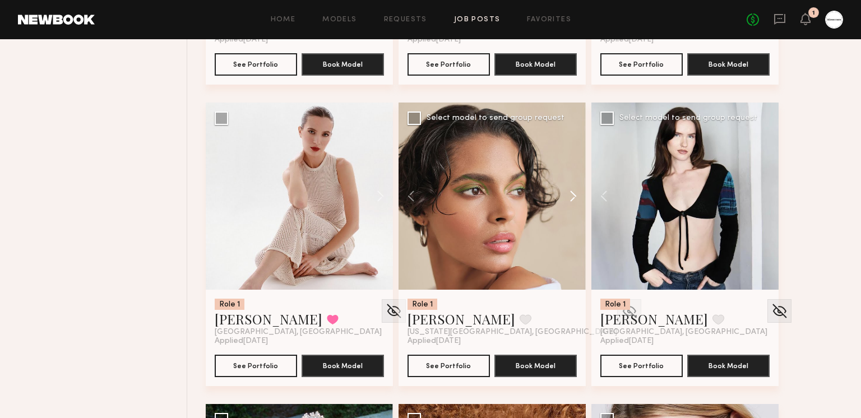
click at [570, 199] on button at bounding box center [568, 196] width 36 height 187
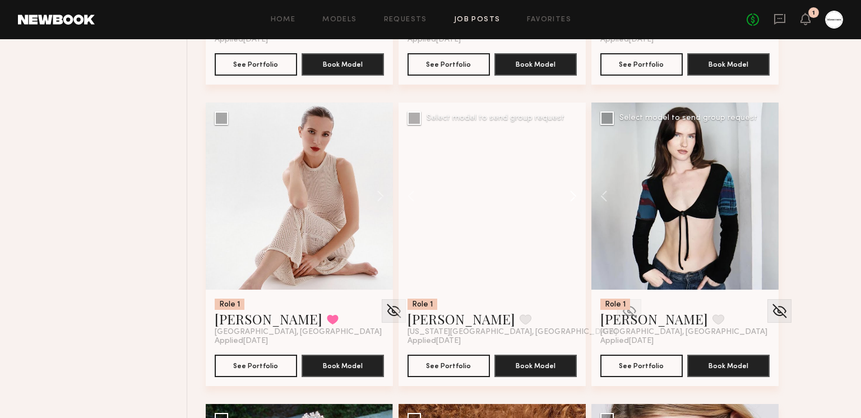
click at [570, 198] on button at bounding box center [568, 196] width 36 height 187
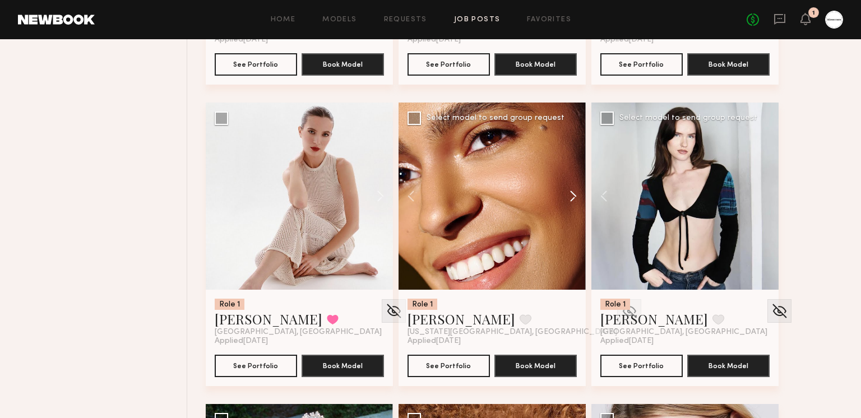
click at [570, 198] on button at bounding box center [568, 196] width 36 height 187
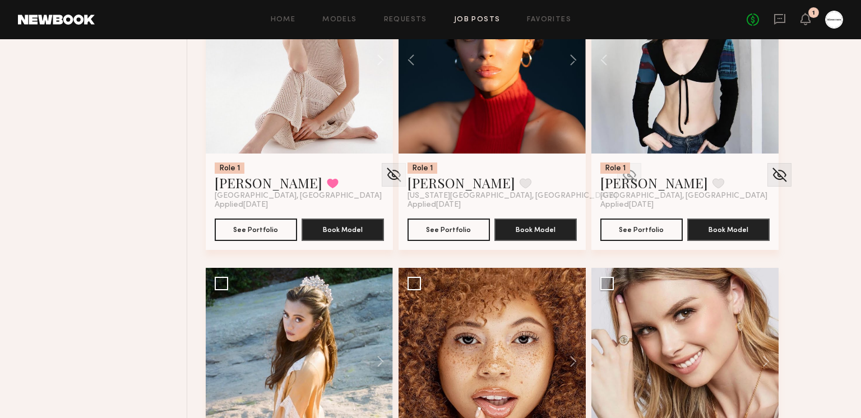
scroll to position [3178, 0]
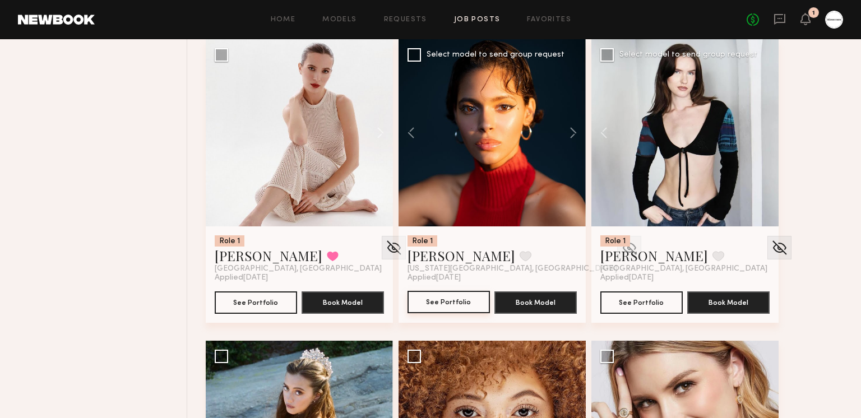
click at [459, 300] on button "See Portfolio" at bounding box center [448, 302] width 82 height 22
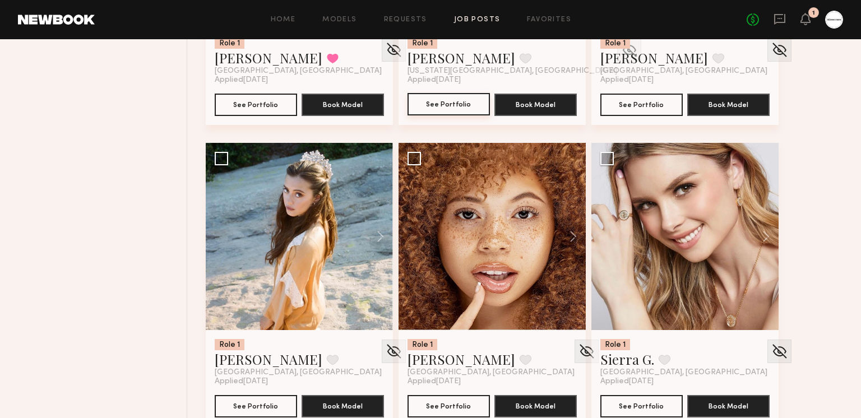
scroll to position [3455, 0]
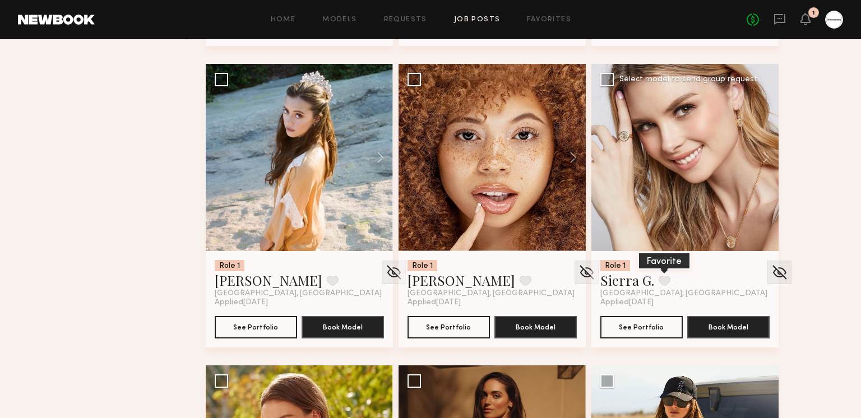
click at [667, 276] on button at bounding box center [664, 281] width 12 height 10
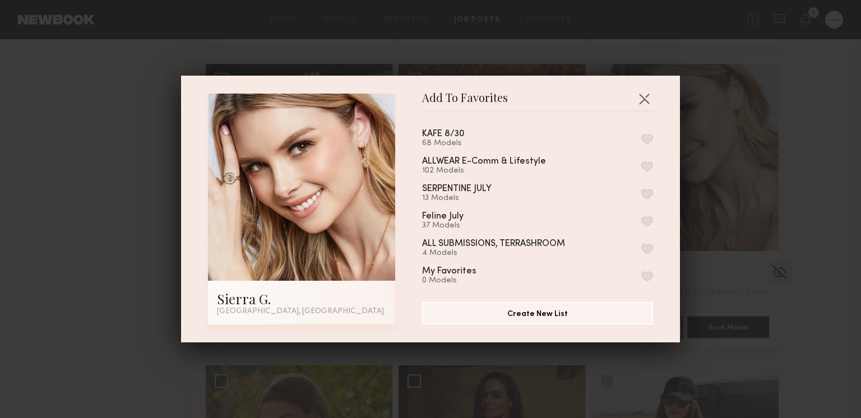
click at [644, 159] on div "ALLWEAR E-Comm & Lifestyle 102 Models" at bounding box center [537, 166] width 231 height 18
click at [648, 163] on button "button" at bounding box center [647, 166] width 12 height 10
click at [644, 100] on button "button" at bounding box center [644, 99] width 18 height 18
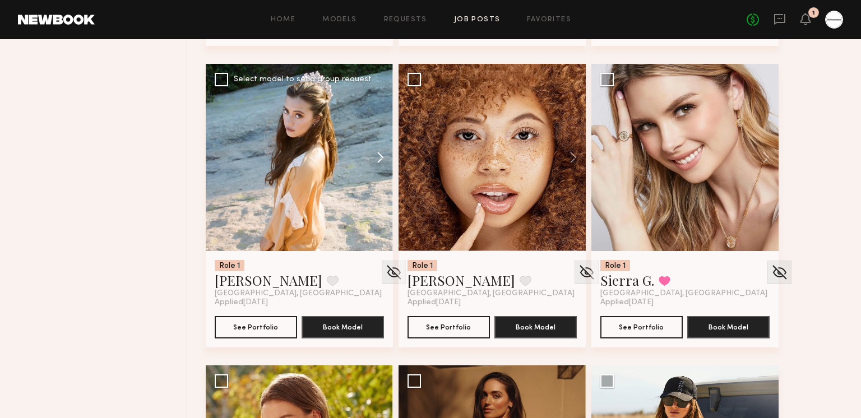
click at [374, 155] on button at bounding box center [375, 157] width 36 height 187
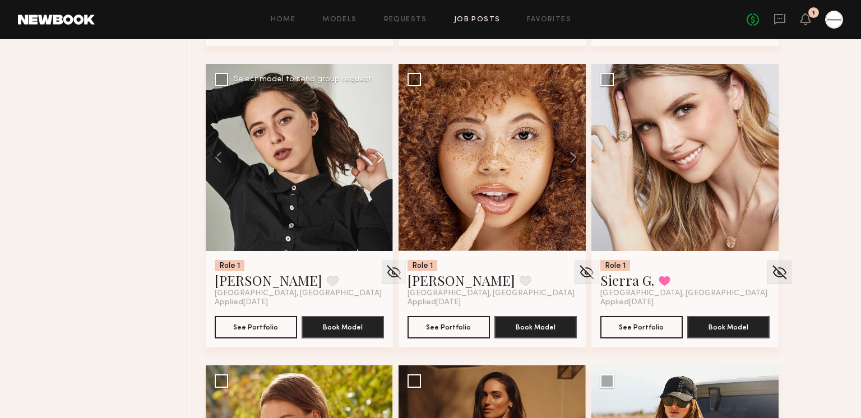
click at [374, 155] on button at bounding box center [375, 157] width 36 height 187
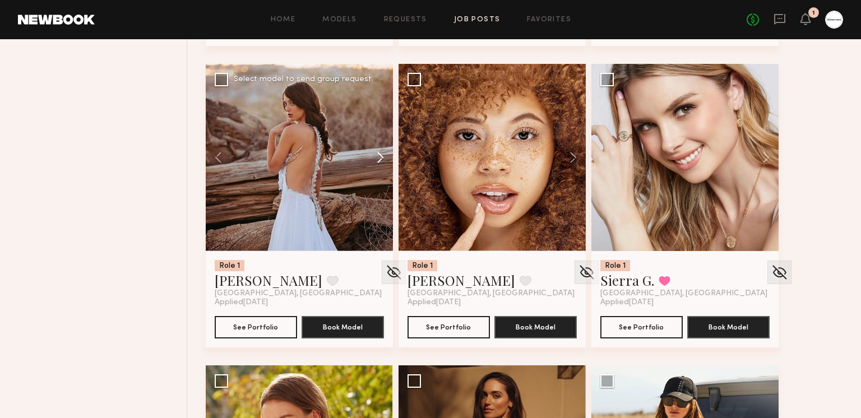
click at [374, 155] on button at bounding box center [375, 157] width 36 height 187
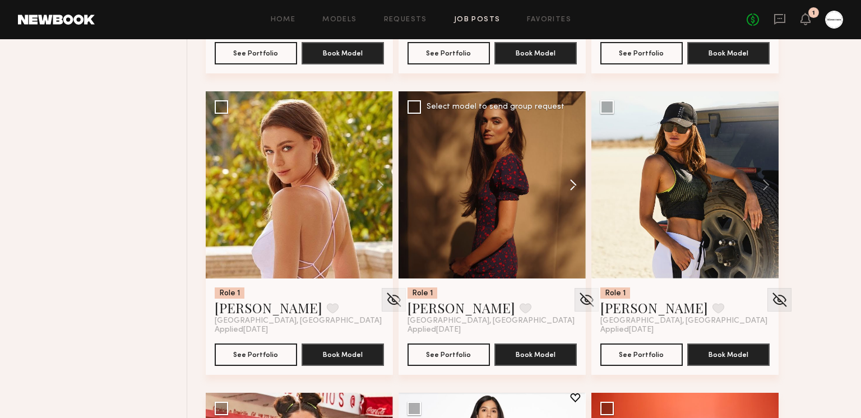
scroll to position [3740, 0]
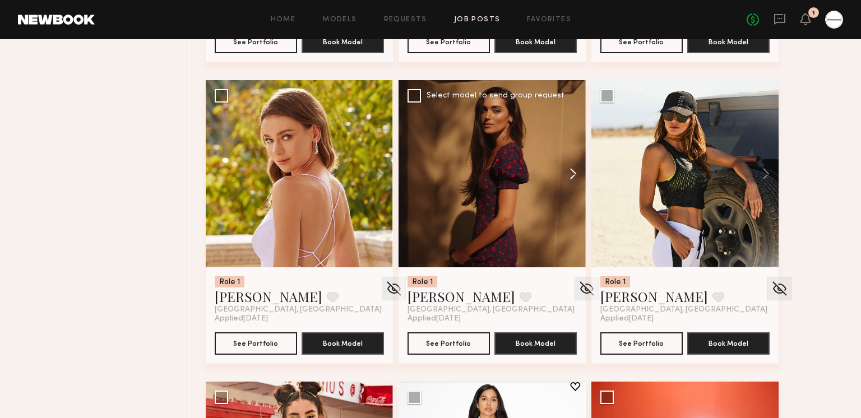
click at [566, 170] on button at bounding box center [568, 173] width 36 height 187
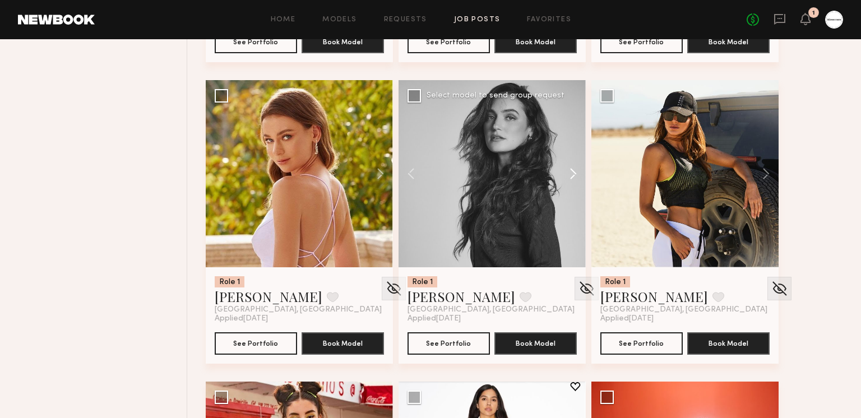
click at [565, 169] on button at bounding box center [568, 173] width 36 height 187
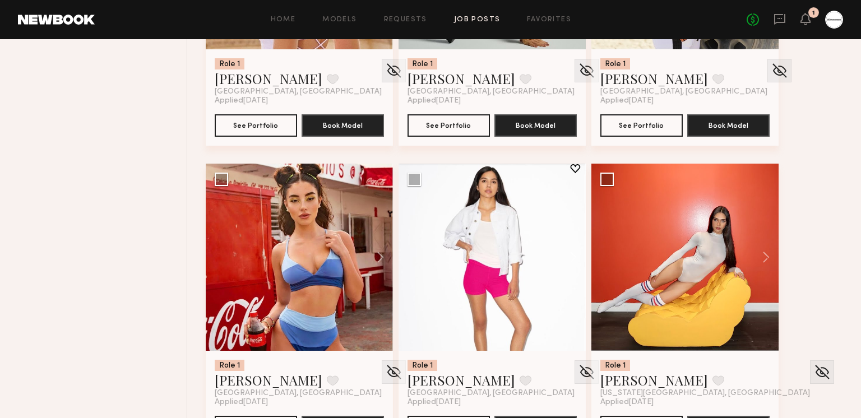
scroll to position [3985, 0]
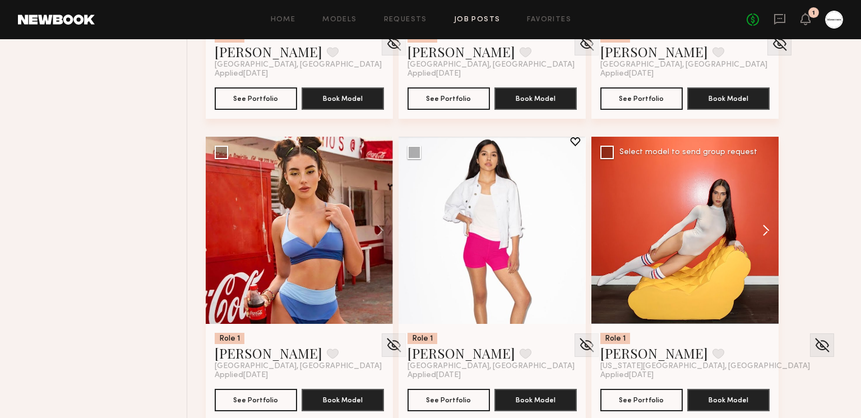
click at [756, 222] on button at bounding box center [760, 230] width 36 height 187
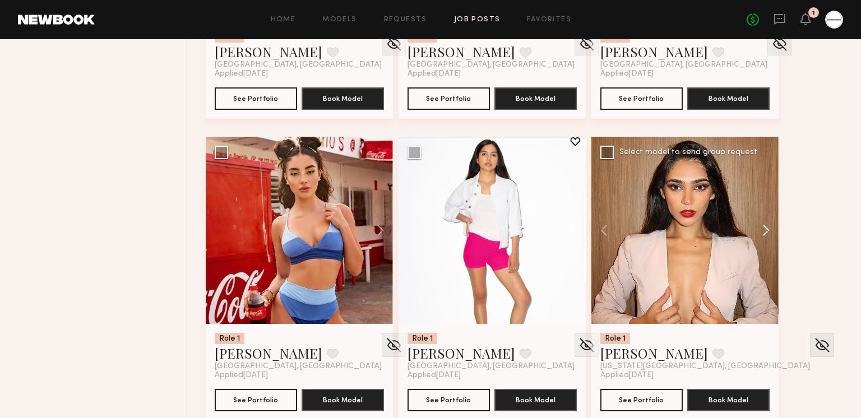
click at [757, 222] on button at bounding box center [760, 230] width 36 height 187
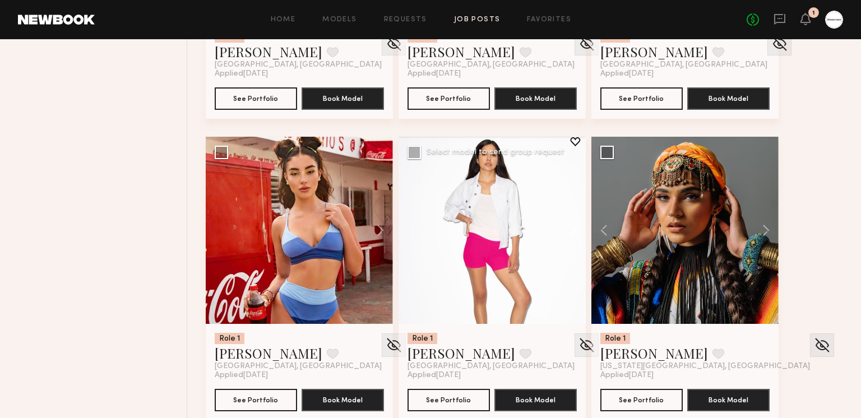
click at [571, 222] on button at bounding box center [568, 230] width 36 height 187
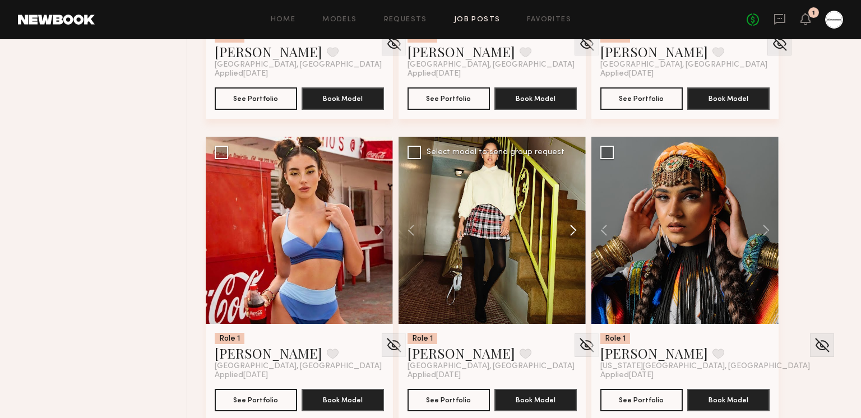
click at [570, 222] on button at bounding box center [568, 230] width 36 height 187
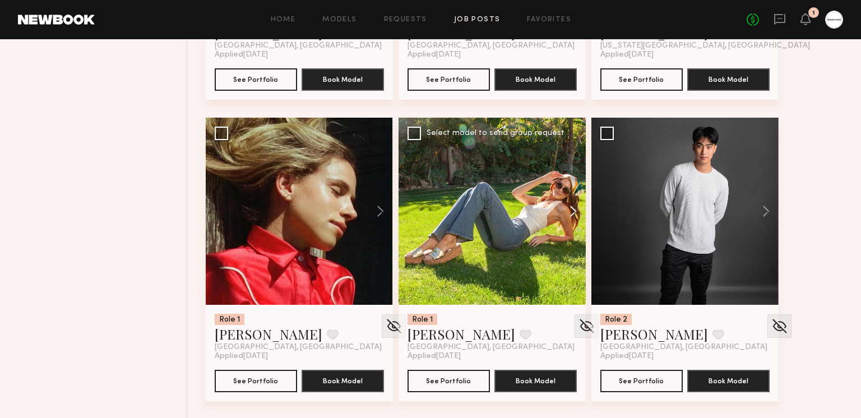
scroll to position [4313, 0]
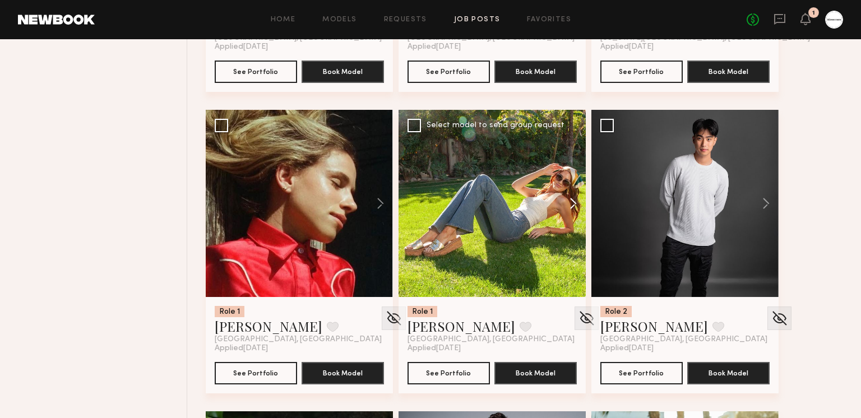
click at [567, 203] on button at bounding box center [568, 203] width 36 height 187
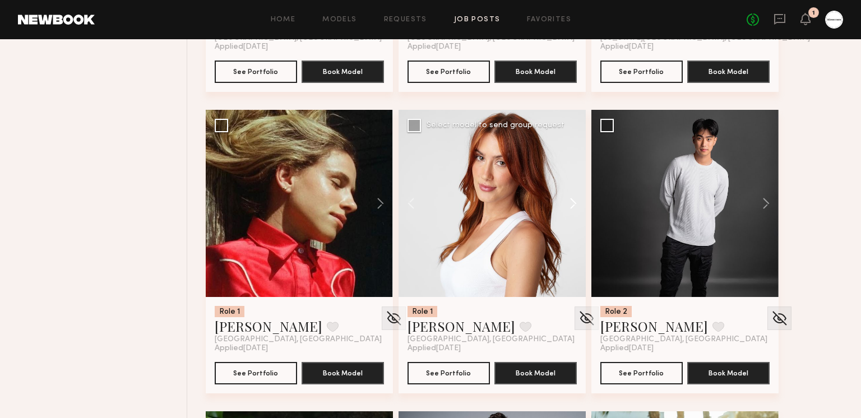
click at [567, 203] on button at bounding box center [568, 203] width 36 height 187
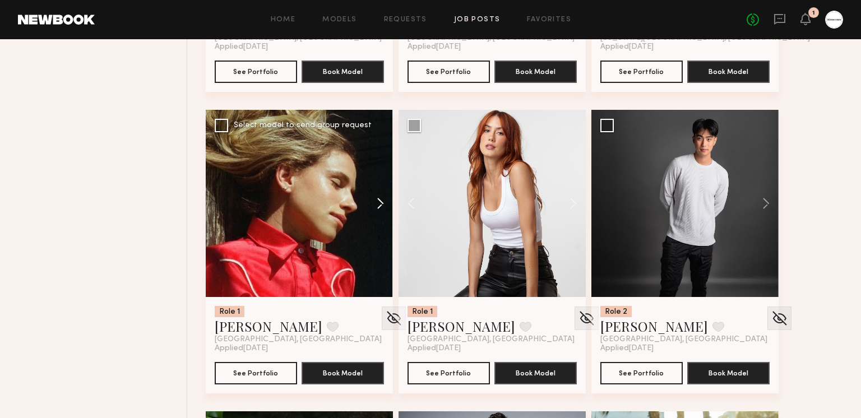
click at [377, 202] on button at bounding box center [375, 203] width 36 height 187
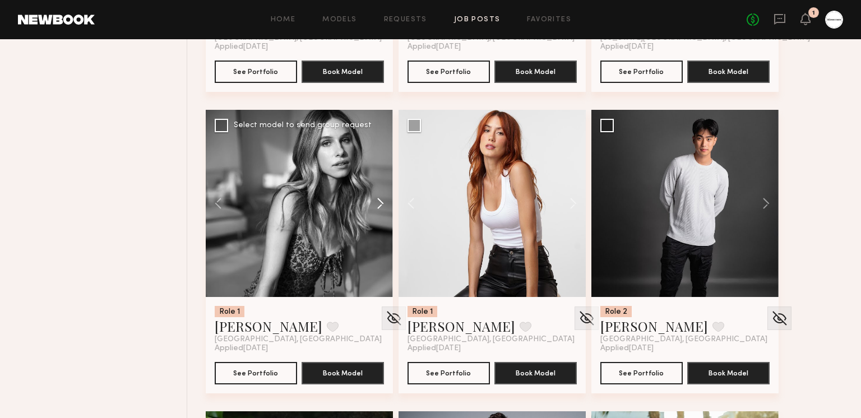
click at [374, 201] on button at bounding box center [375, 203] width 36 height 187
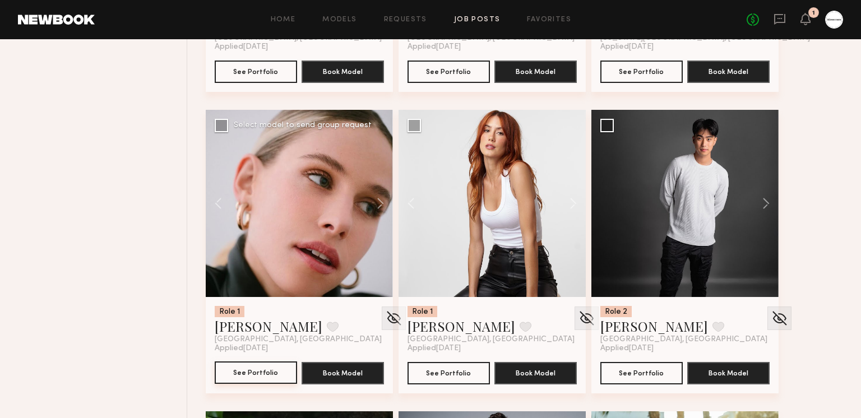
click at [274, 371] on button "See Portfolio" at bounding box center [256, 372] width 82 height 22
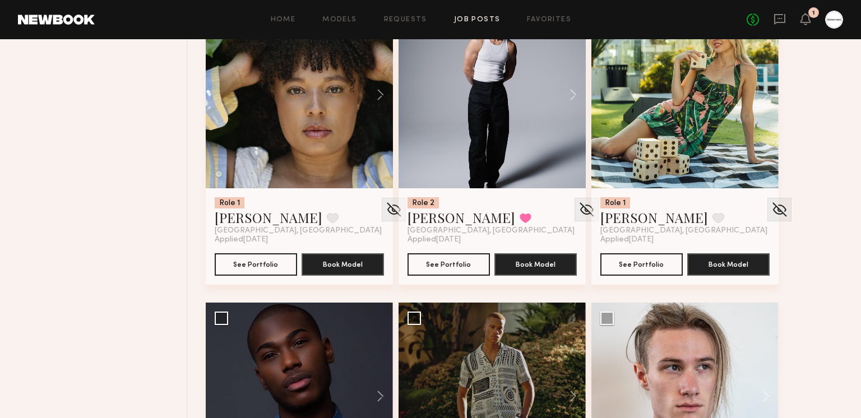
scroll to position [4626, 0]
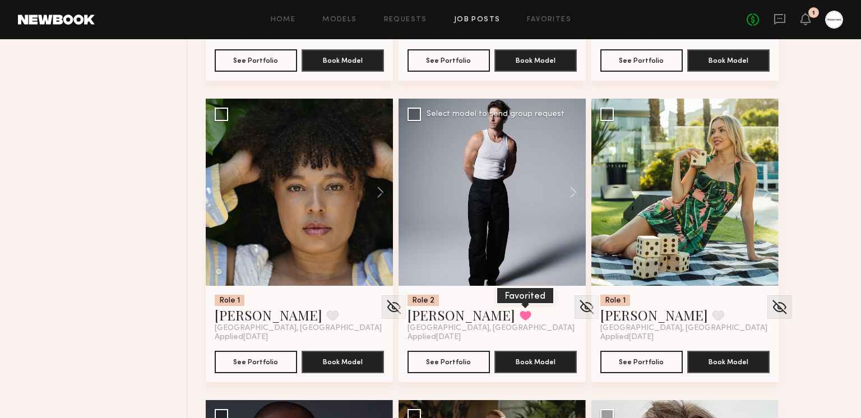
click at [519, 316] on button at bounding box center [525, 315] width 12 height 10
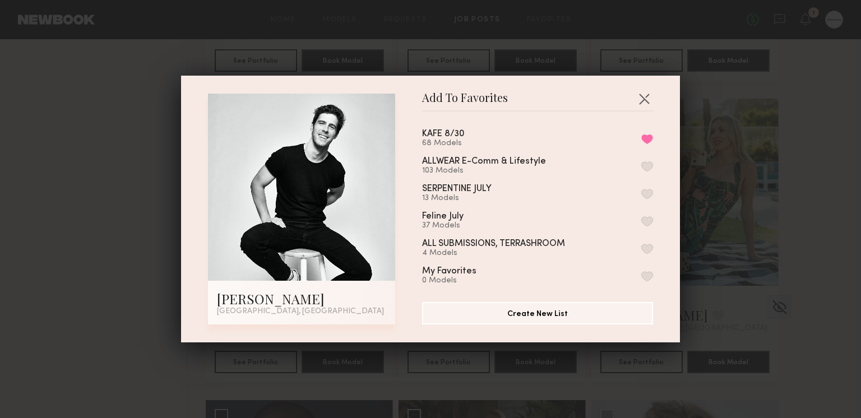
click at [649, 163] on button "button" at bounding box center [647, 166] width 12 height 10
click at [643, 103] on button "button" at bounding box center [644, 99] width 18 height 18
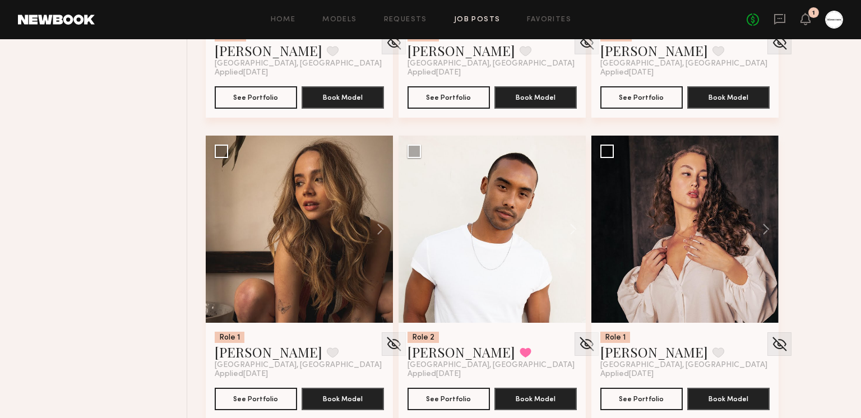
scroll to position [5194, 0]
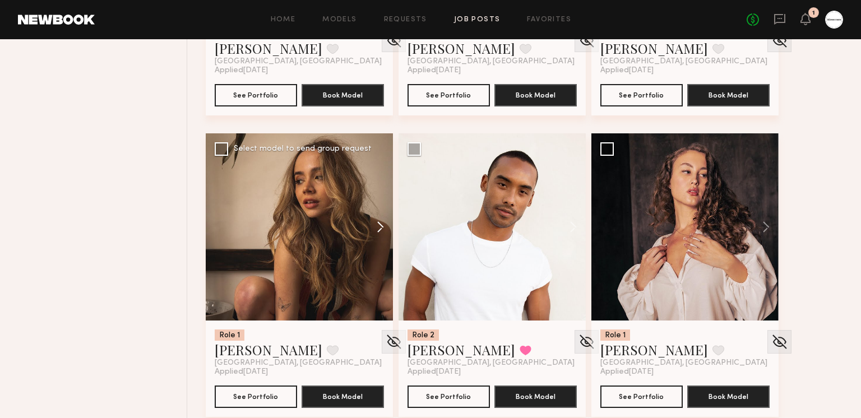
click at [375, 225] on button at bounding box center [375, 226] width 36 height 187
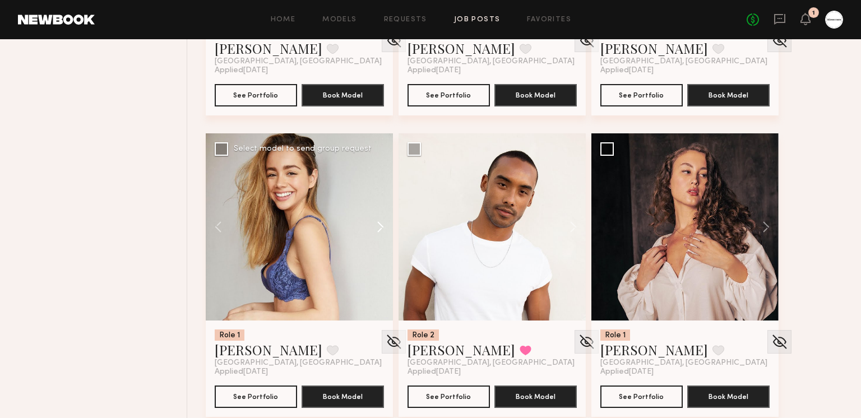
click at [377, 225] on button at bounding box center [375, 226] width 36 height 187
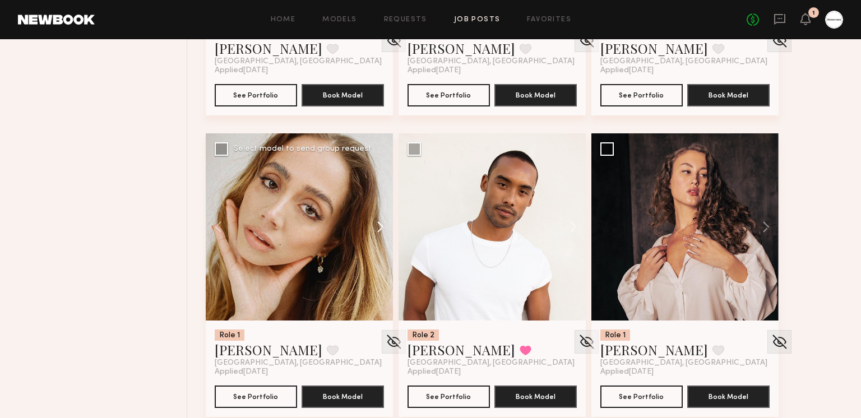
click at [377, 225] on button at bounding box center [375, 226] width 36 height 187
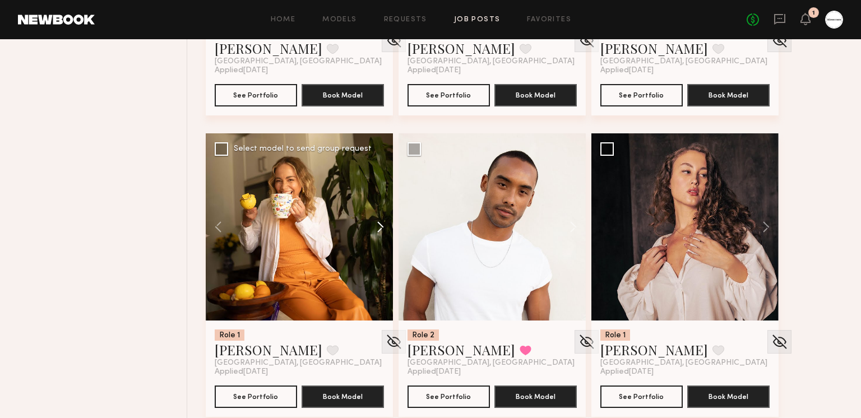
click at [377, 225] on button at bounding box center [375, 226] width 36 height 187
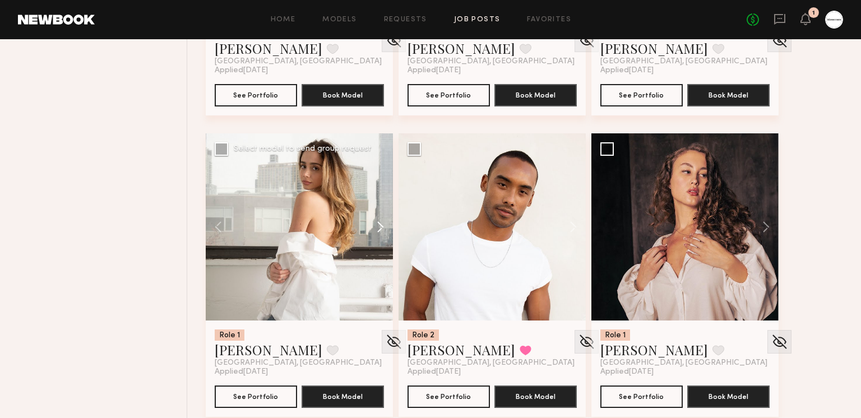
click at [377, 225] on button at bounding box center [375, 226] width 36 height 187
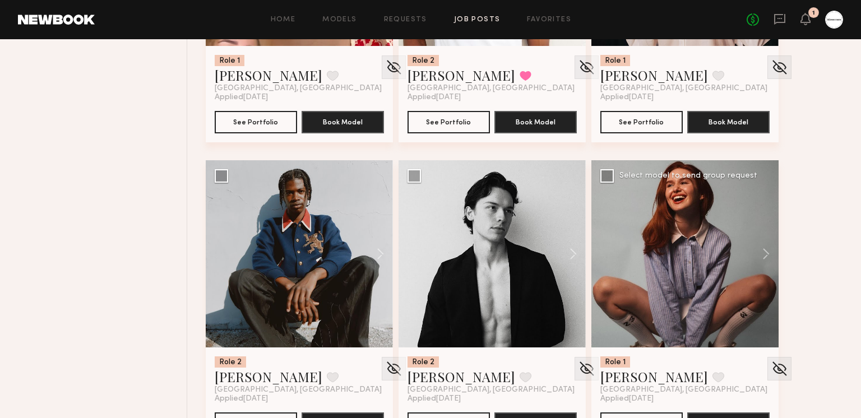
scroll to position [5469, 0]
click at [560, 255] on button at bounding box center [568, 253] width 36 height 187
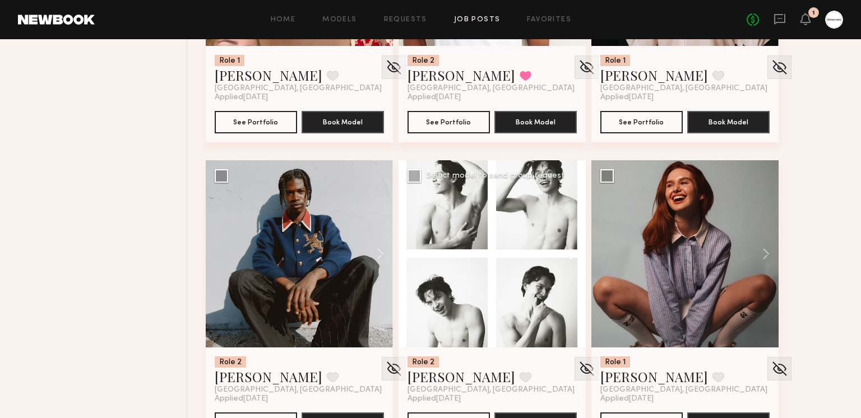
click at [564, 254] on button at bounding box center [568, 253] width 36 height 187
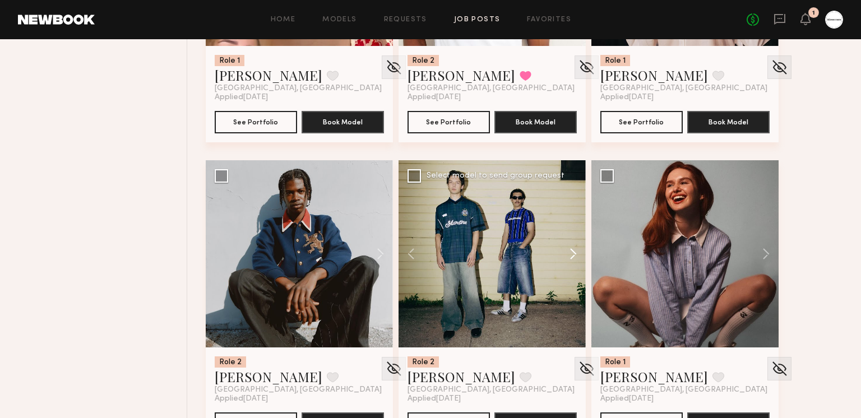
click at [564, 253] on button at bounding box center [568, 253] width 36 height 187
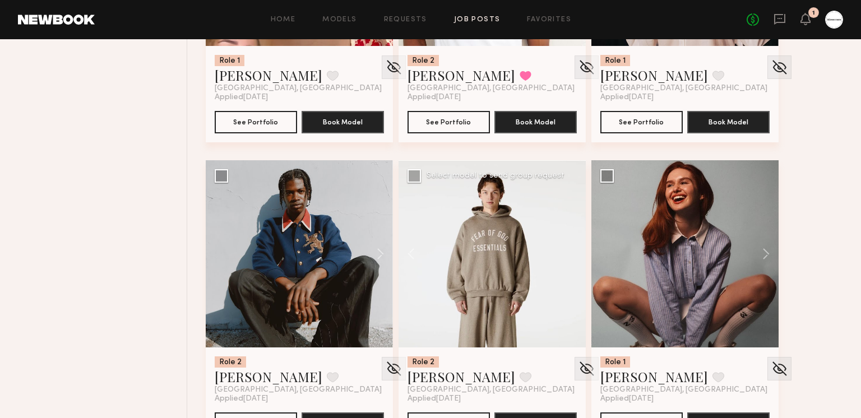
click at [564, 253] on div at bounding box center [491, 253] width 187 height 187
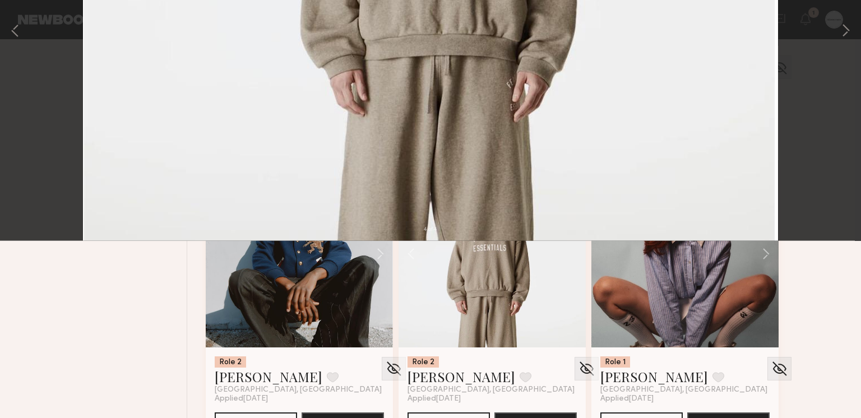
click at [30, 31] on button at bounding box center [26, 27] width 18 height 20
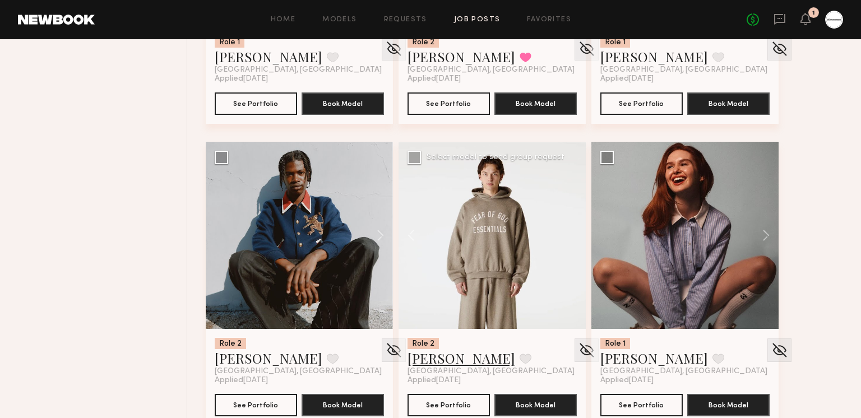
scroll to position [5488, 0]
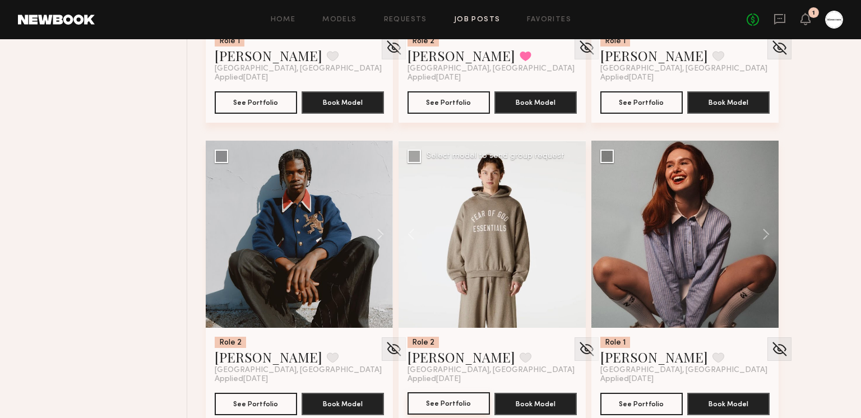
click at [438, 415] on button "See Portfolio" at bounding box center [448, 403] width 82 height 22
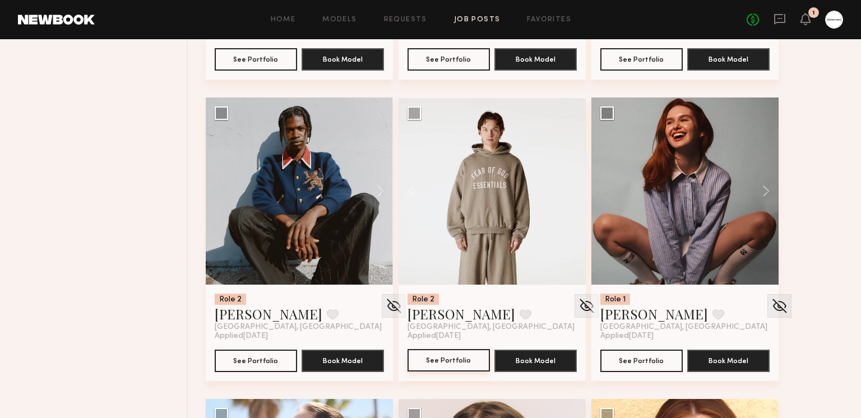
scroll to position [5530, 0]
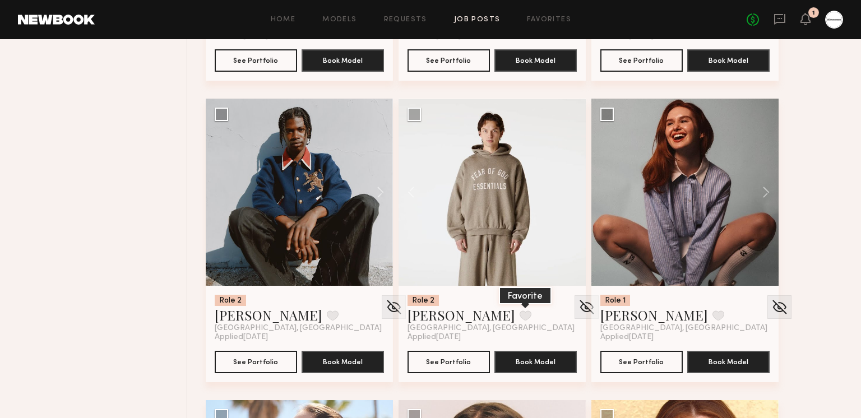
click at [519, 313] on button at bounding box center [525, 315] width 12 height 10
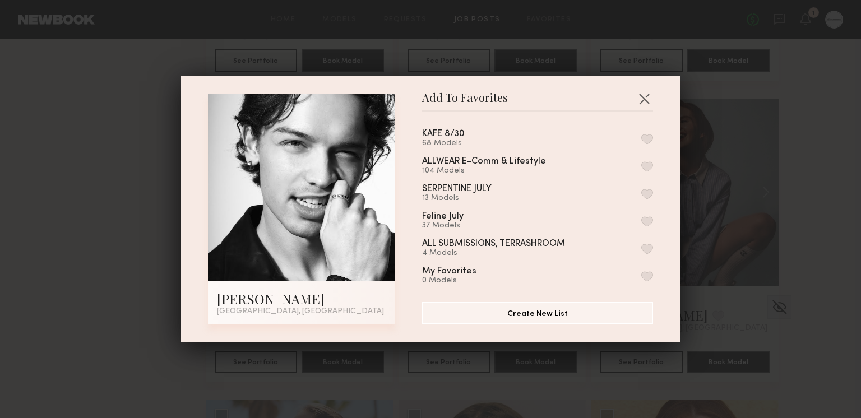
click at [647, 165] on button "button" at bounding box center [647, 166] width 12 height 10
click at [640, 99] on button "button" at bounding box center [644, 99] width 18 height 18
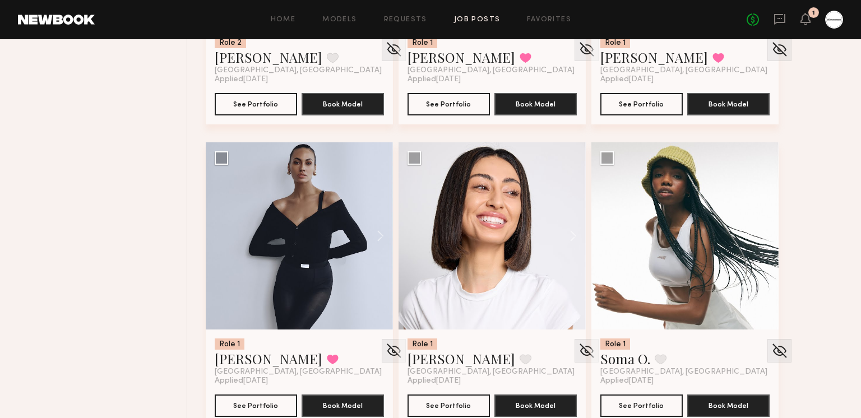
scroll to position [7602, 0]
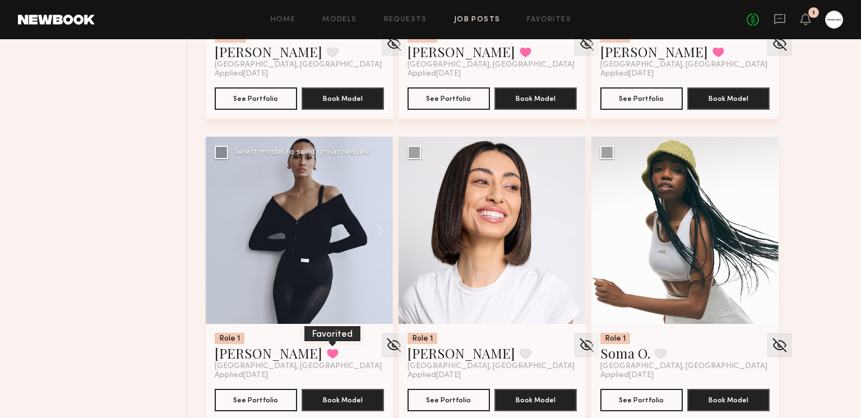
click at [327, 351] on button at bounding box center [333, 354] width 12 height 10
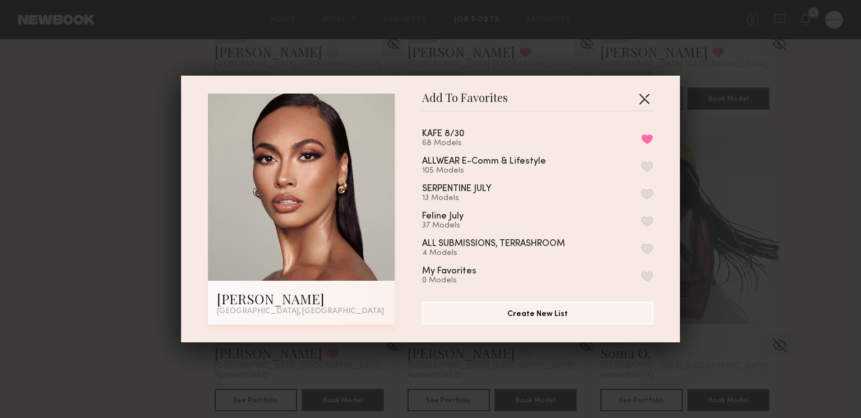
click at [647, 96] on button "button" at bounding box center [644, 99] width 18 height 18
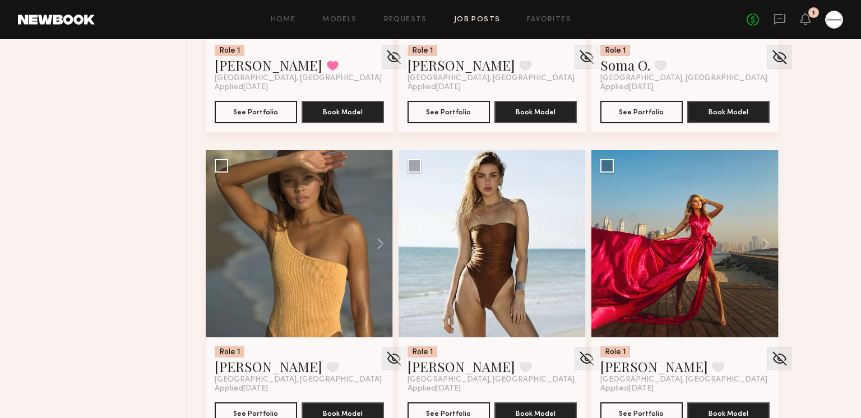
scroll to position [7896, 0]
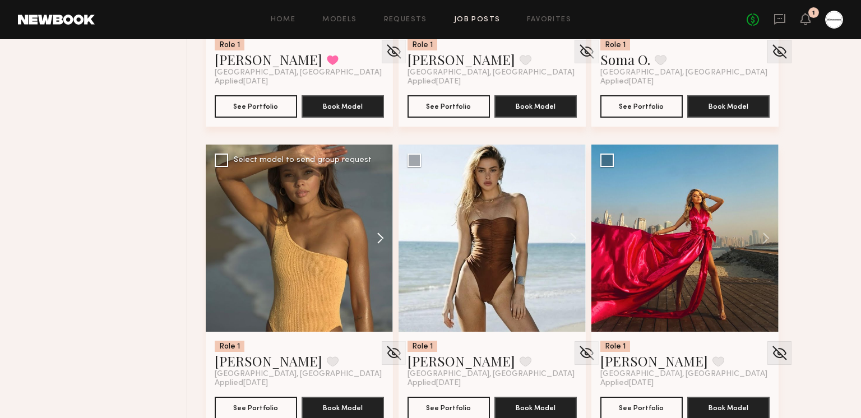
click at [384, 236] on button at bounding box center [375, 238] width 36 height 187
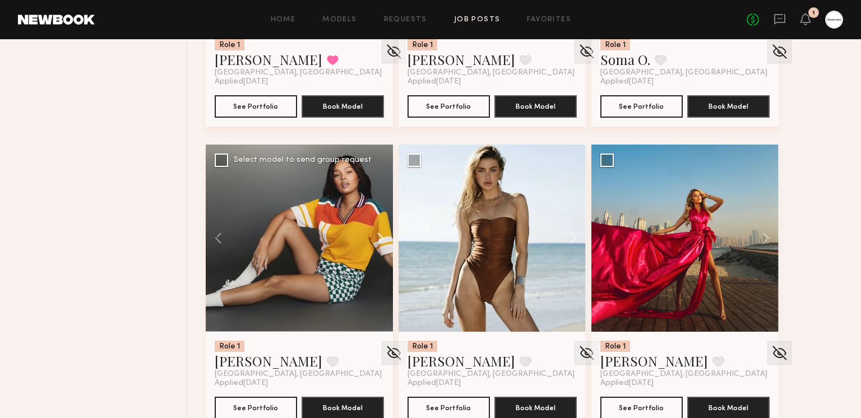
click at [384, 236] on button at bounding box center [375, 238] width 36 height 187
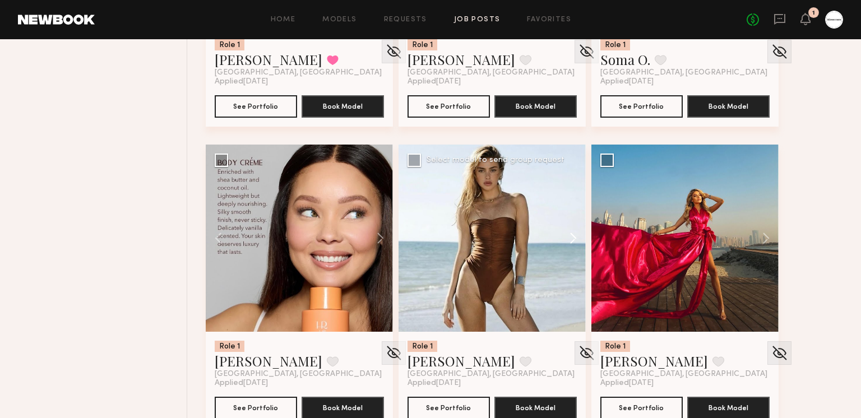
click at [566, 242] on button at bounding box center [568, 238] width 36 height 187
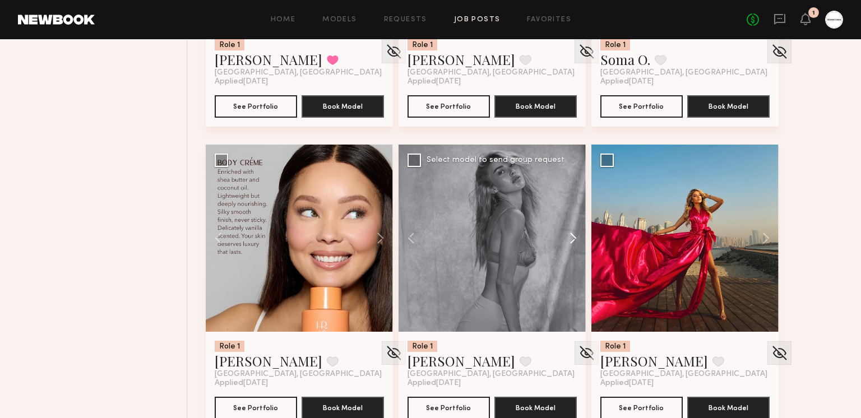
click at [570, 240] on button at bounding box center [568, 238] width 36 height 187
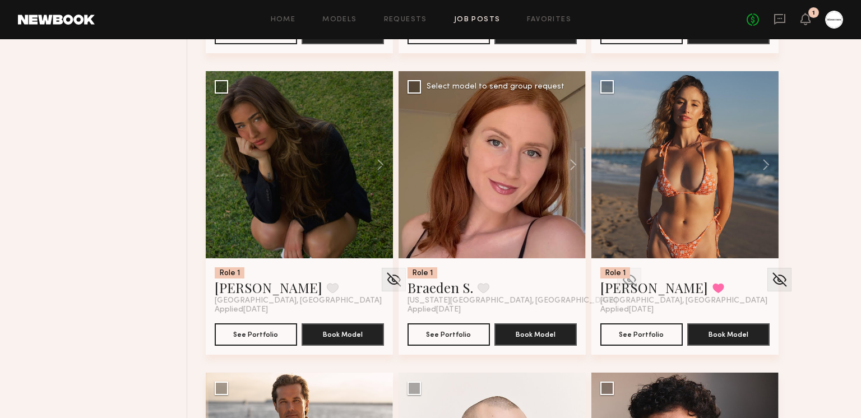
scroll to position [8585, 0]
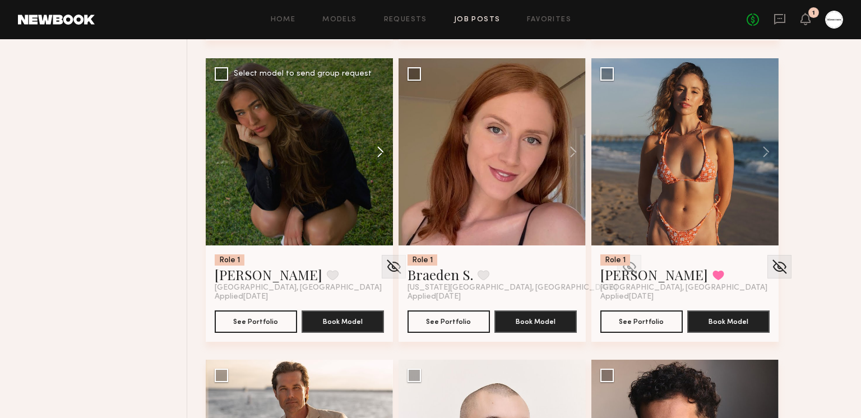
click at [369, 159] on button at bounding box center [375, 151] width 36 height 187
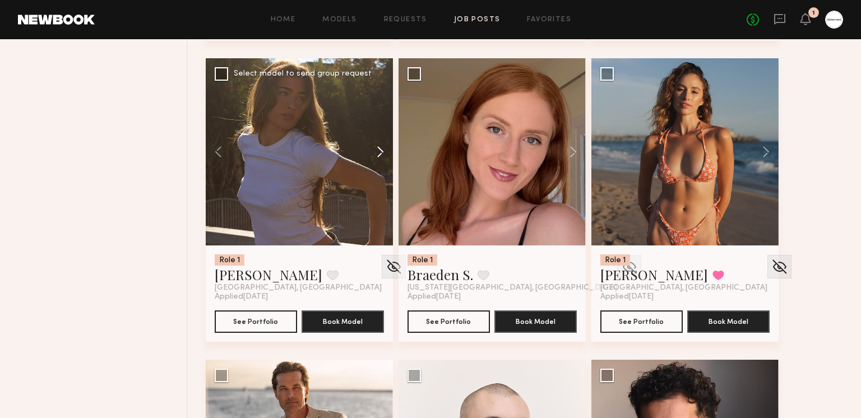
click at [374, 157] on button at bounding box center [375, 151] width 36 height 187
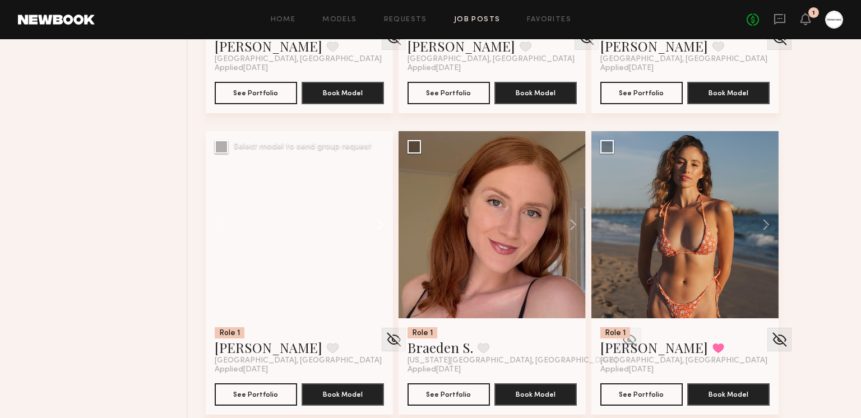
scroll to position [8522, 0]
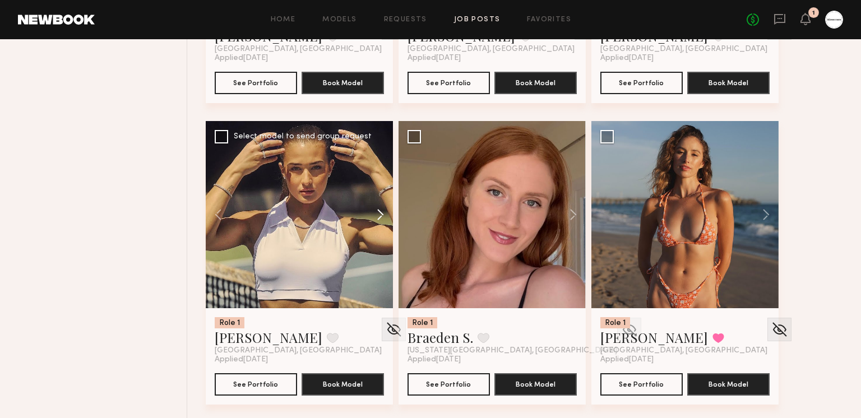
click at [371, 216] on button at bounding box center [375, 214] width 36 height 187
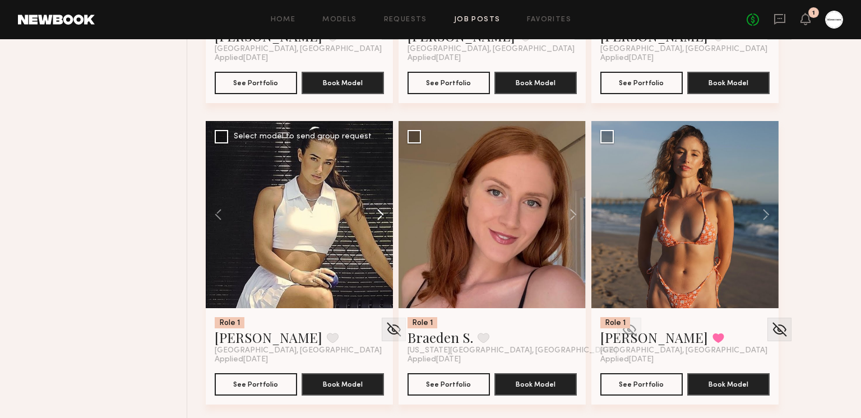
click at [372, 213] on button at bounding box center [375, 214] width 36 height 187
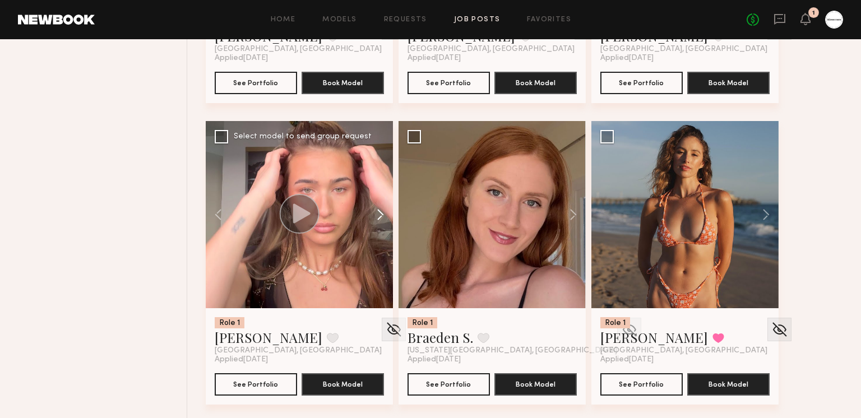
click at [372, 213] on button at bounding box center [375, 214] width 36 height 187
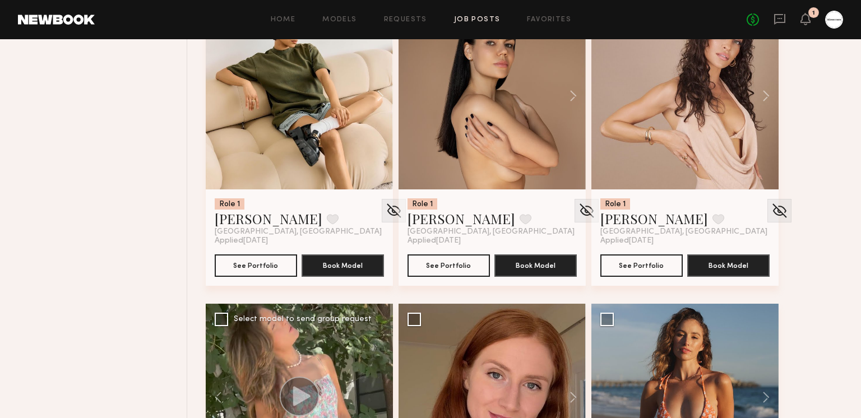
scroll to position [8256, 0]
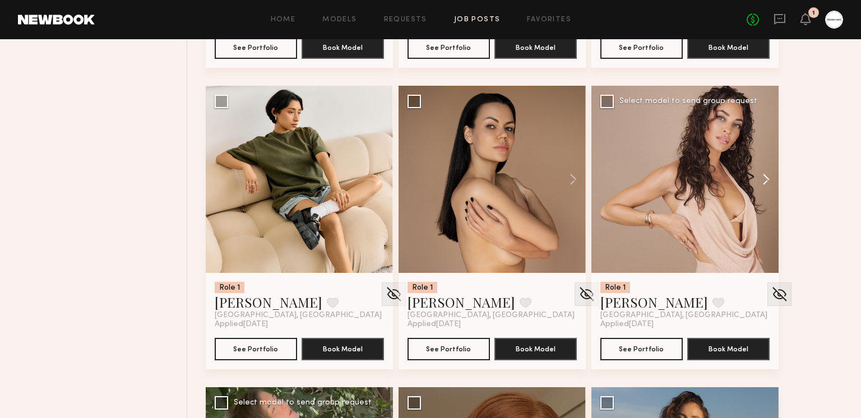
click at [752, 171] on button at bounding box center [760, 179] width 36 height 187
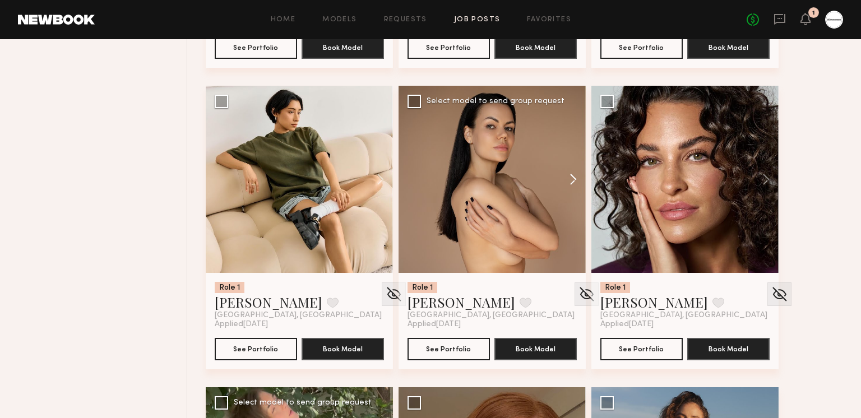
click at [555, 180] on button at bounding box center [568, 179] width 36 height 187
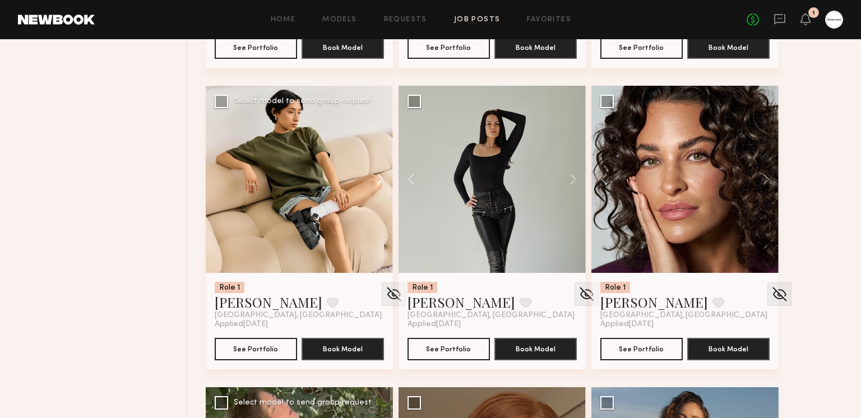
click at [374, 178] on button at bounding box center [375, 179] width 36 height 187
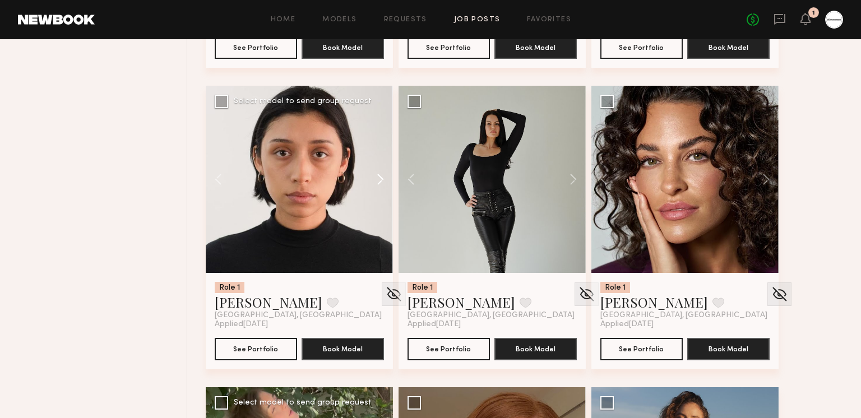
click at [374, 178] on button at bounding box center [375, 179] width 36 height 187
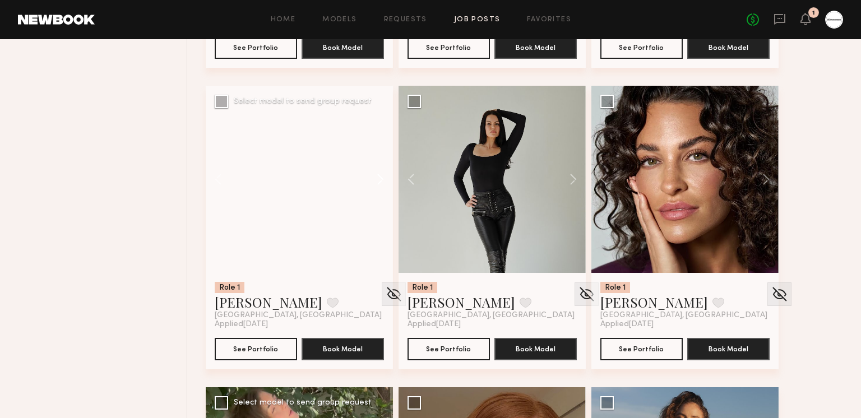
click at [374, 179] on button at bounding box center [375, 179] width 36 height 187
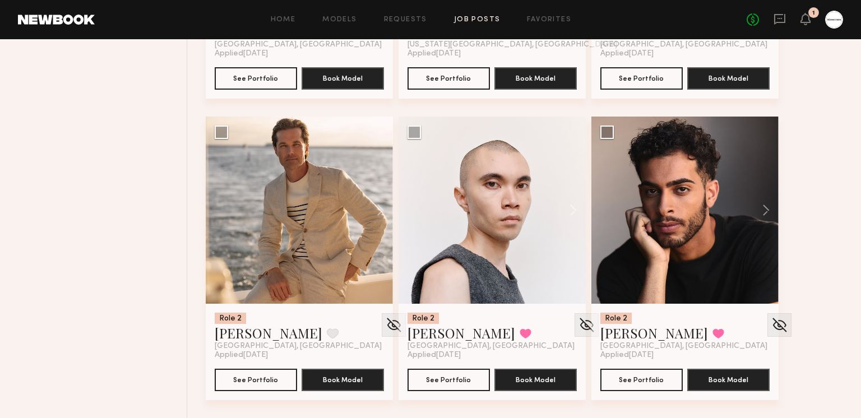
scroll to position [8828, 0]
click at [712, 329] on button at bounding box center [718, 333] width 12 height 10
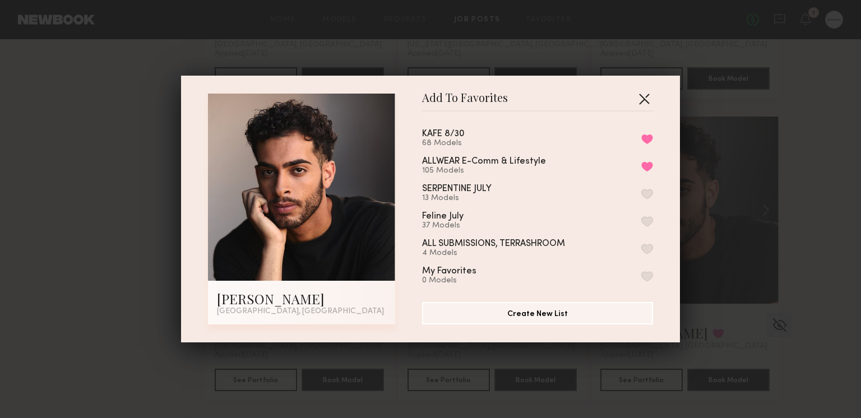
click at [652, 96] on button "button" at bounding box center [644, 99] width 18 height 18
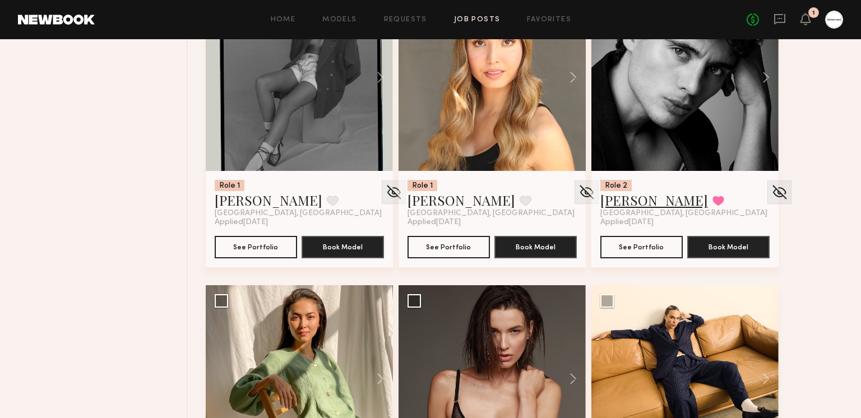
scroll to position [9570, 0]
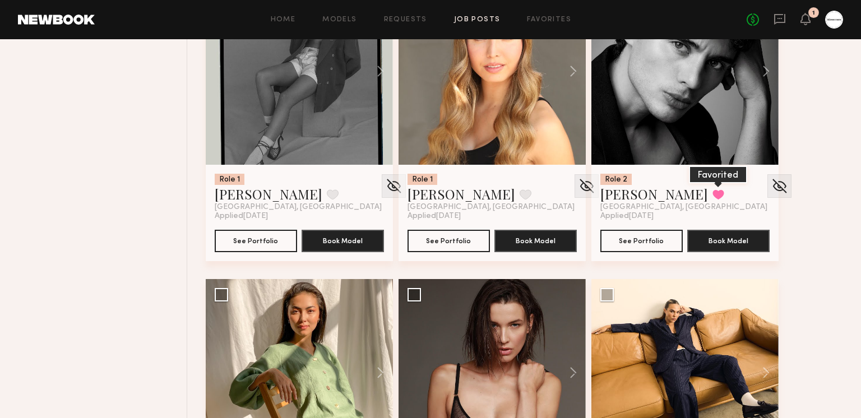
click at [712, 192] on button at bounding box center [718, 194] width 12 height 10
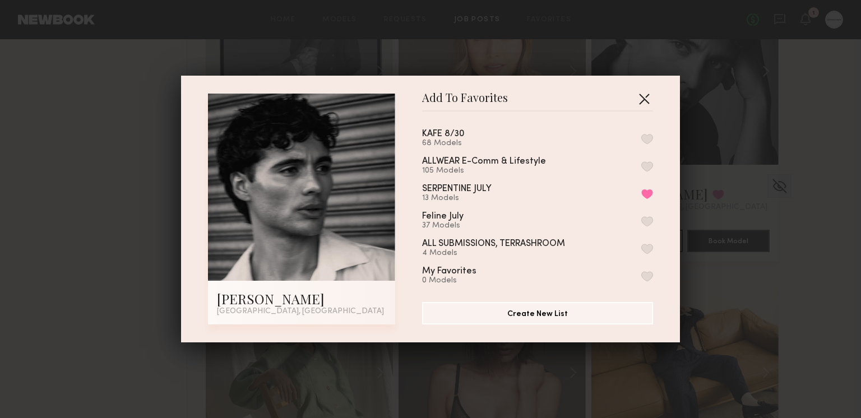
click at [647, 96] on button "button" at bounding box center [644, 99] width 18 height 18
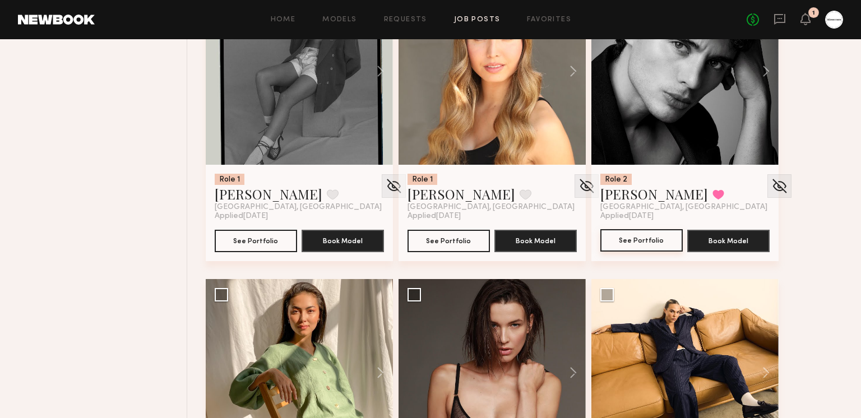
click at [673, 231] on button "See Portfolio" at bounding box center [641, 240] width 82 height 22
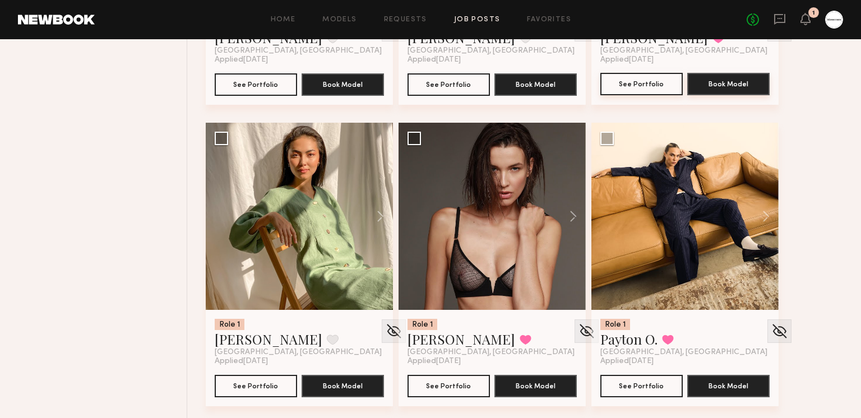
scroll to position [9727, 0]
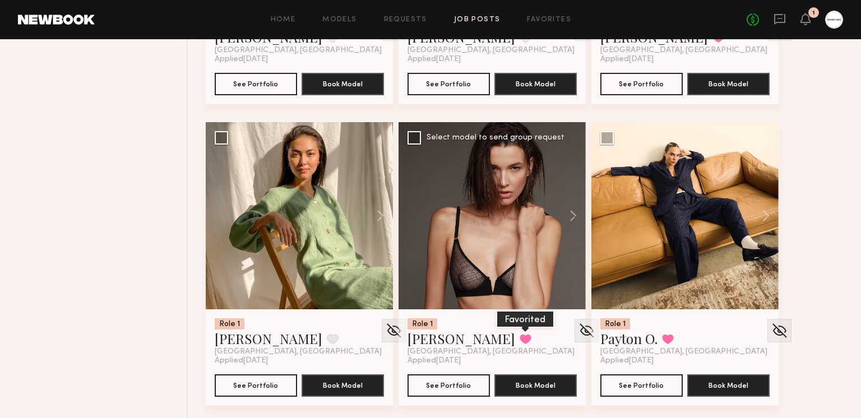
click at [519, 334] on button at bounding box center [525, 339] width 12 height 10
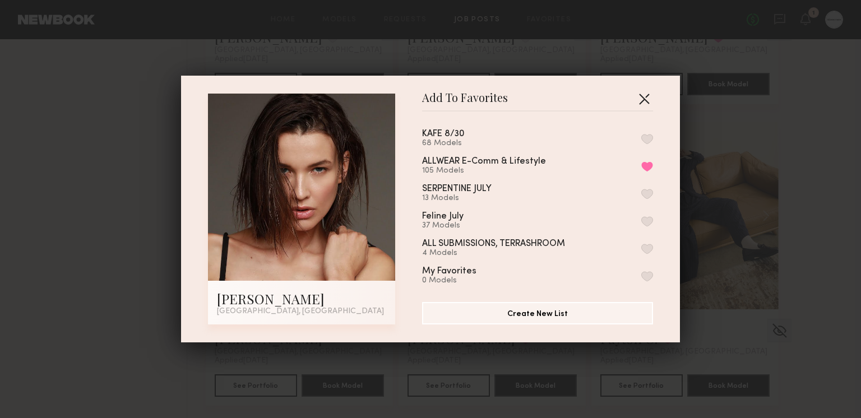
click at [644, 98] on button "button" at bounding box center [644, 99] width 18 height 18
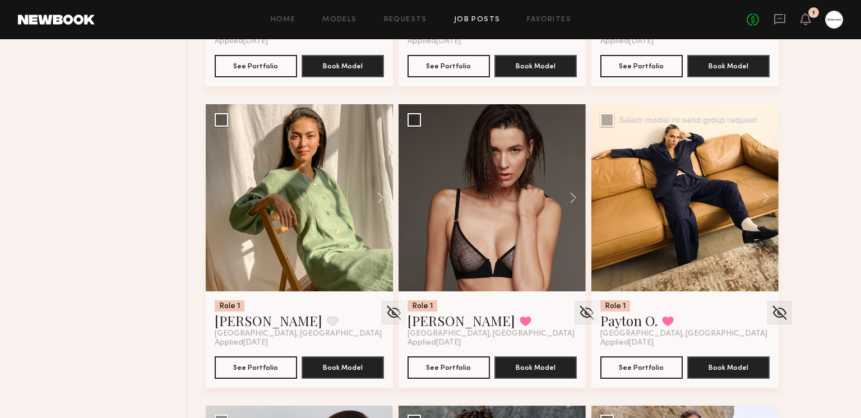
scroll to position [9761, 0]
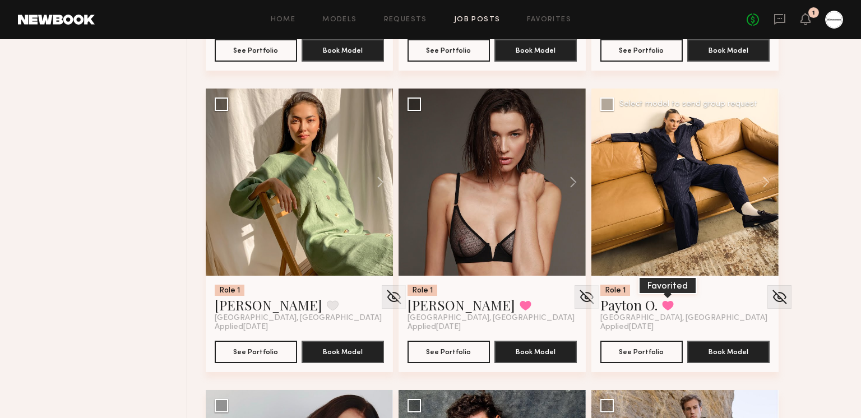
click at [673, 303] on button at bounding box center [668, 305] width 12 height 10
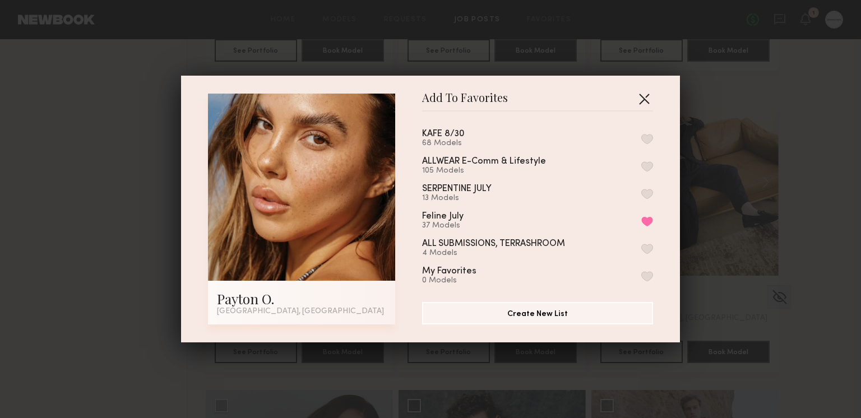
click at [644, 99] on button "button" at bounding box center [644, 99] width 18 height 18
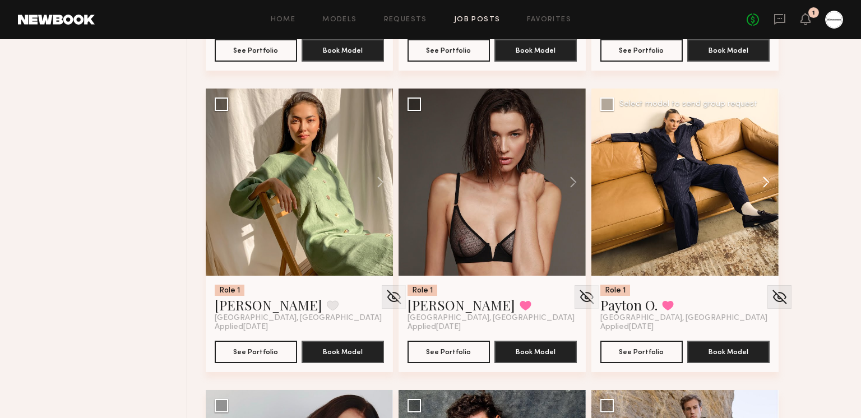
click at [759, 192] on button at bounding box center [760, 182] width 36 height 187
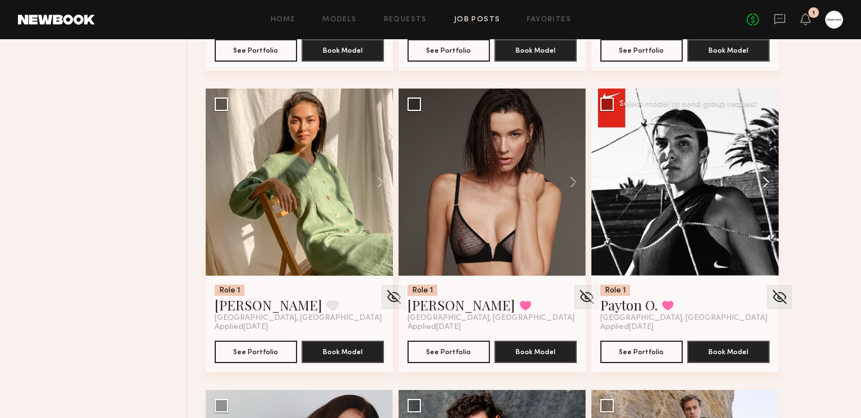
click at [759, 182] on button at bounding box center [760, 182] width 36 height 187
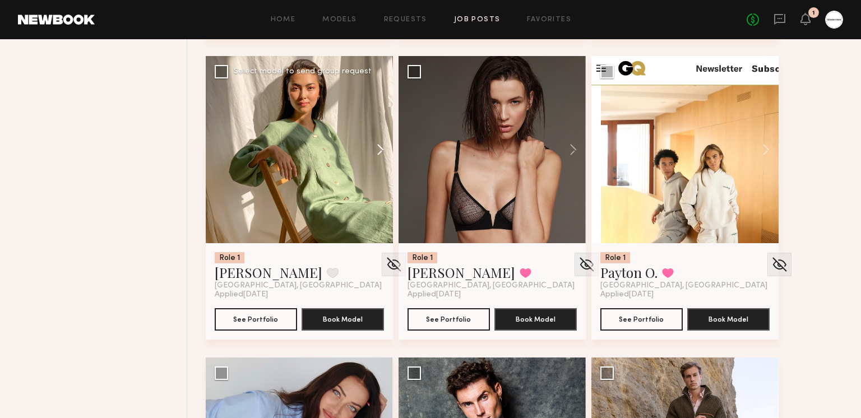
scroll to position [9791, 0]
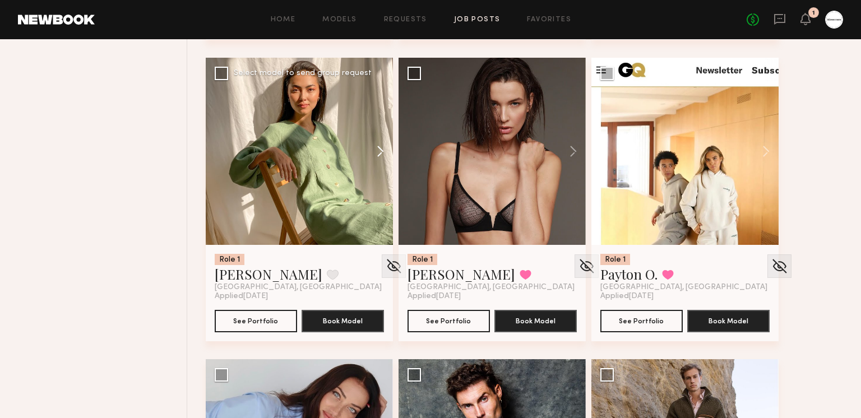
click at [377, 145] on button at bounding box center [375, 151] width 36 height 187
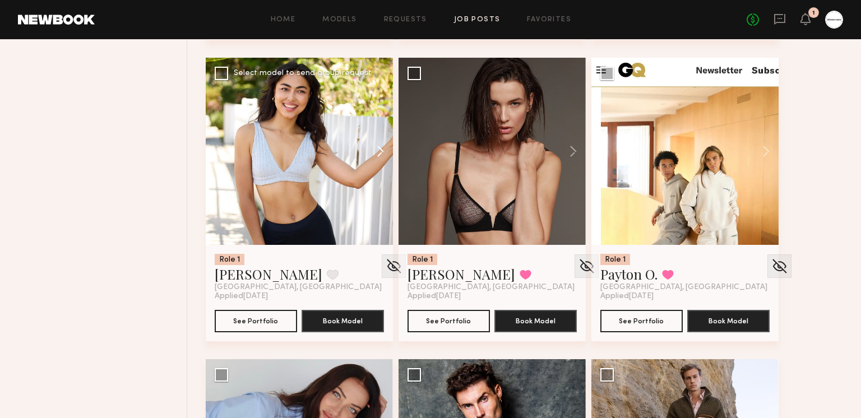
click at [377, 145] on button at bounding box center [375, 151] width 36 height 187
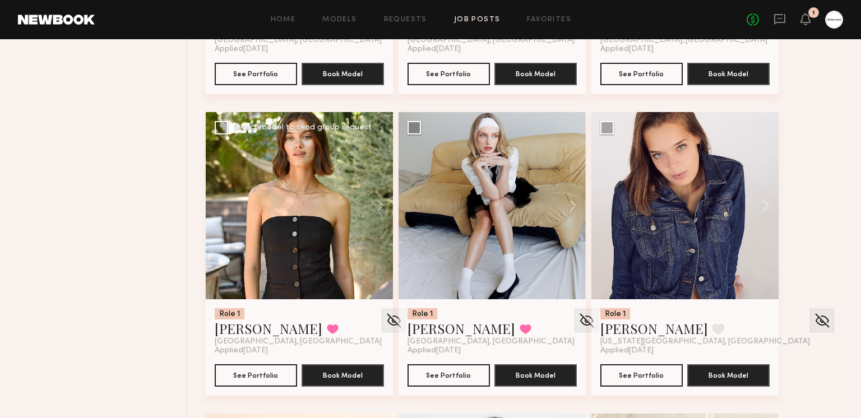
scroll to position [10350, 0]
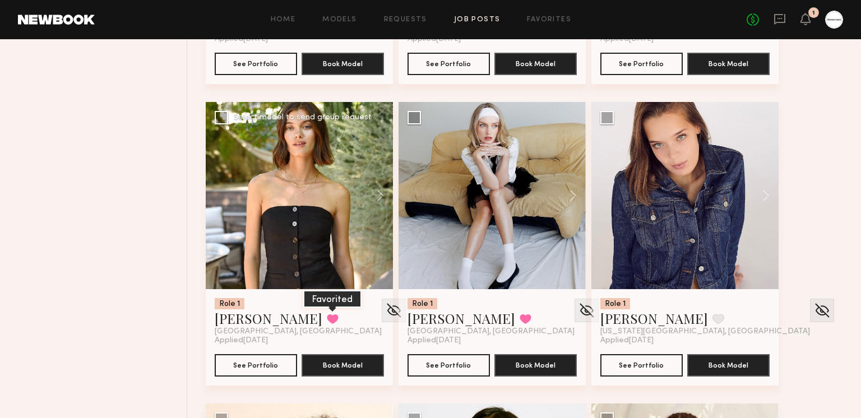
click at [327, 322] on button at bounding box center [333, 319] width 12 height 10
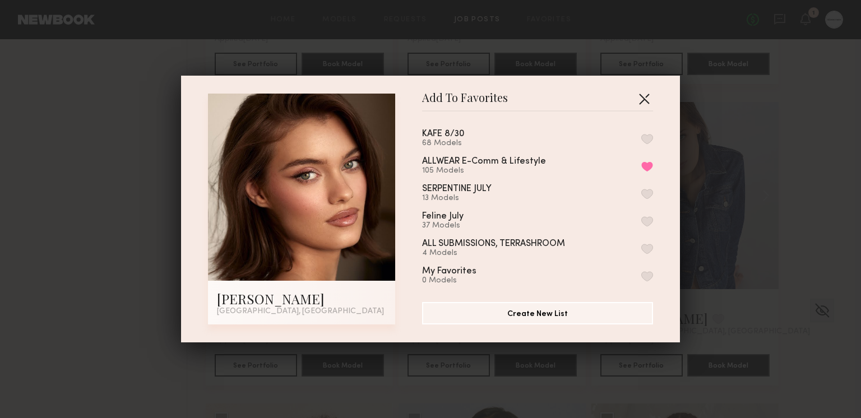
click at [648, 99] on button "button" at bounding box center [644, 99] width 18 height 18
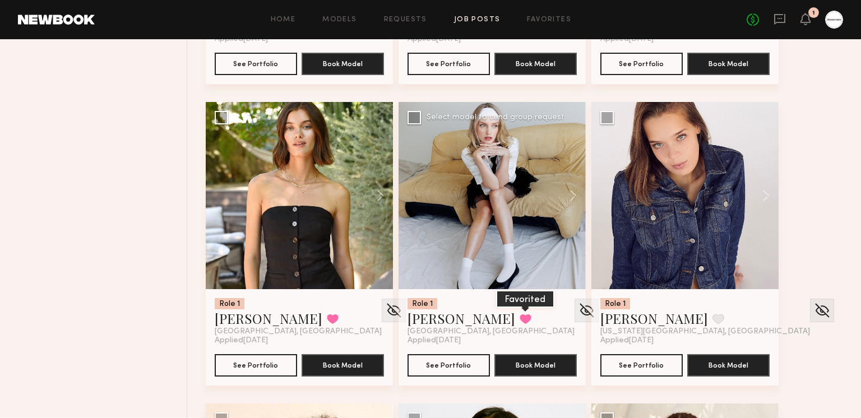
click at [519, 316] on button at bounding box center [525, 319] width 12 height 10
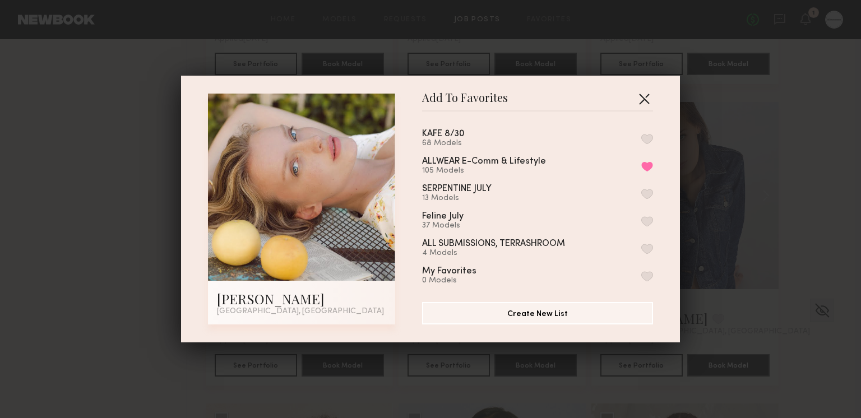
click at [647, 95] on button "button" at bounding box center [644, 99] width 18 height 18
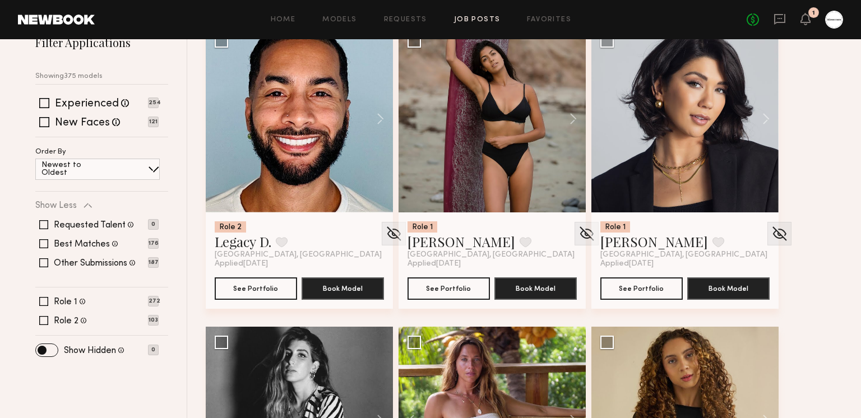
scroll to position [179, 0]
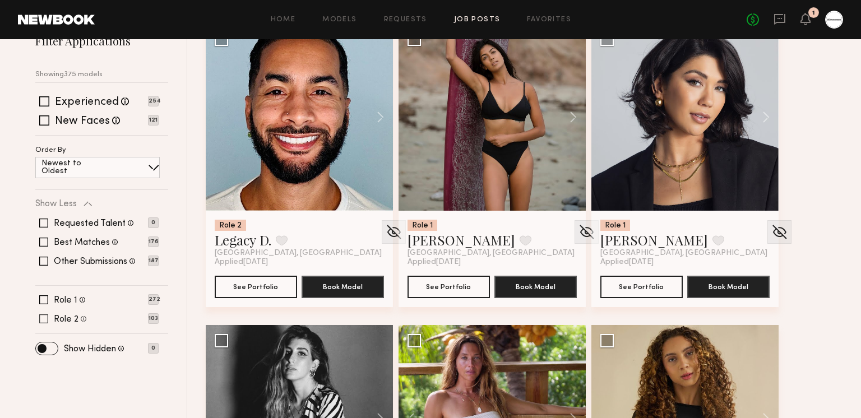
click at [42, 317] on span at bounding box center [43, 318] width 9 height 9
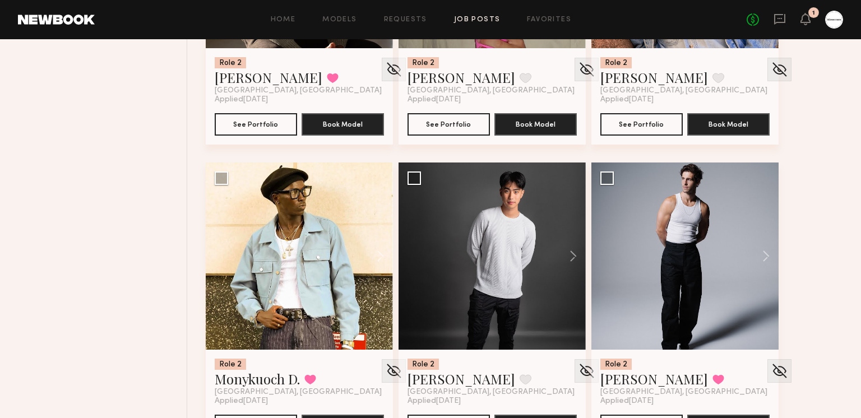
scroll to position [704, 0]
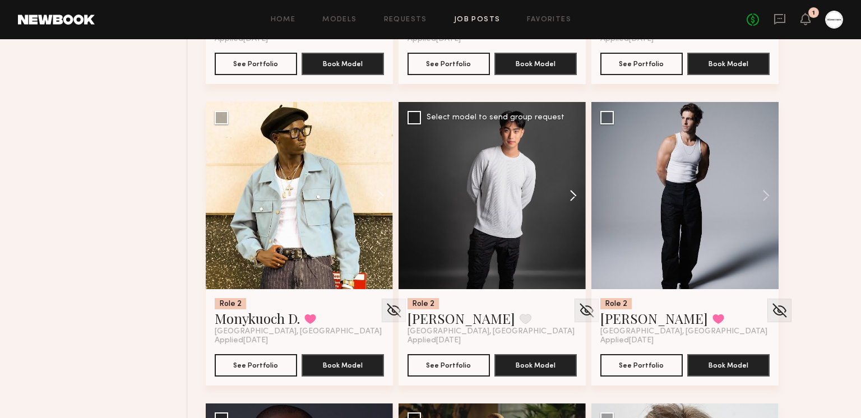
click at [572, 196] on button at bounding box center [568, 195] width 36 height 187
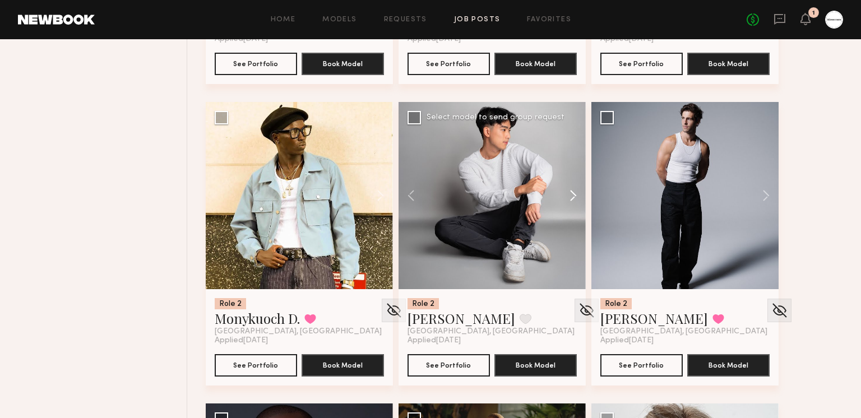
click at [572, 196] on button at bounding box center [568, 195] width 36 height 187
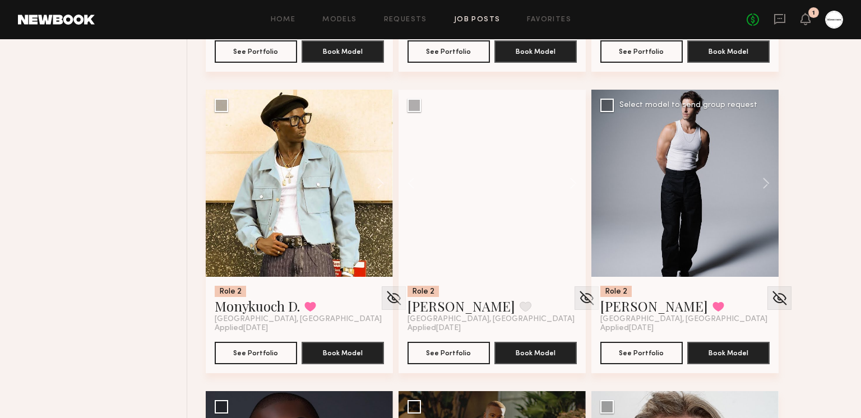
scroll to position [717, 0]
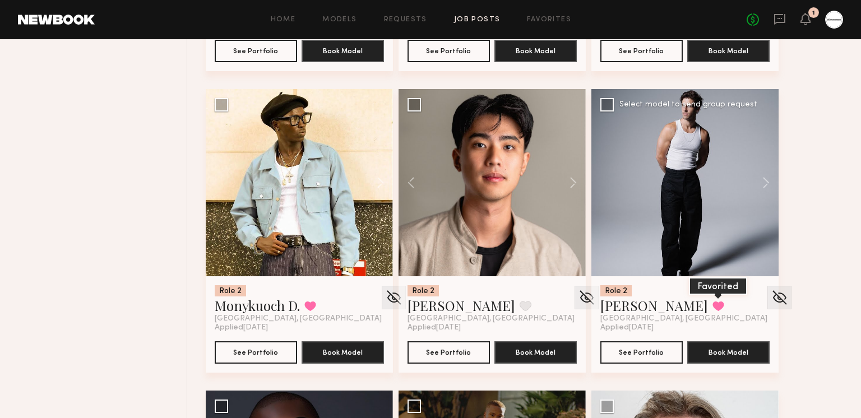
click at [712, 303] on button at bounding box center [718, 306] width 12 height 10
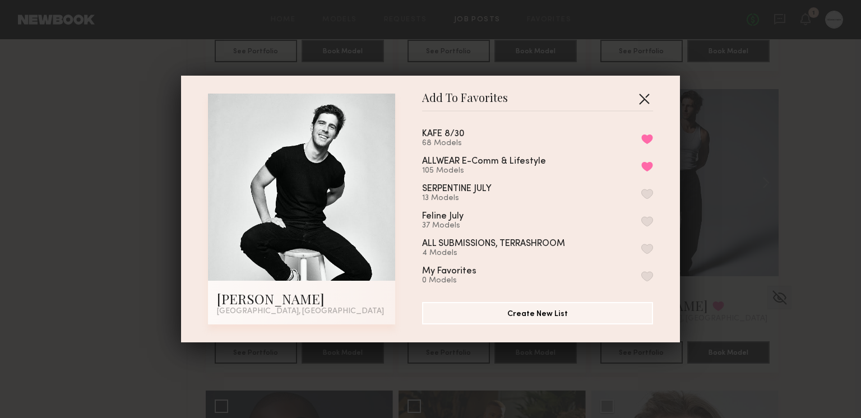
click at [648, 96] on button "button" at bounding box center [644, 99] width 18 height 18
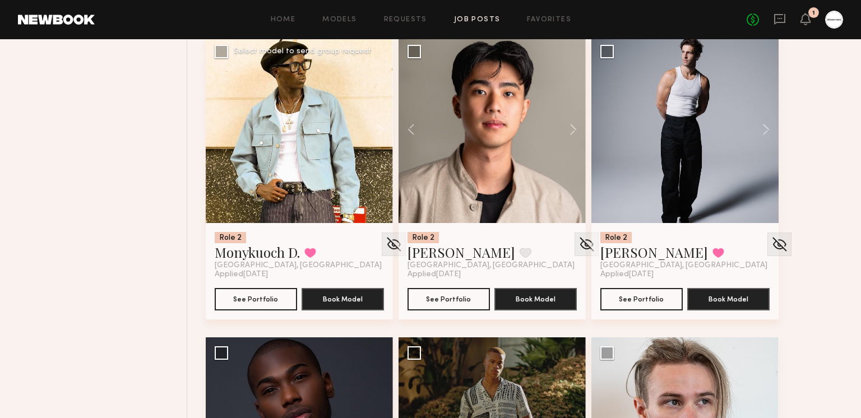
scroll to position [807, 0]
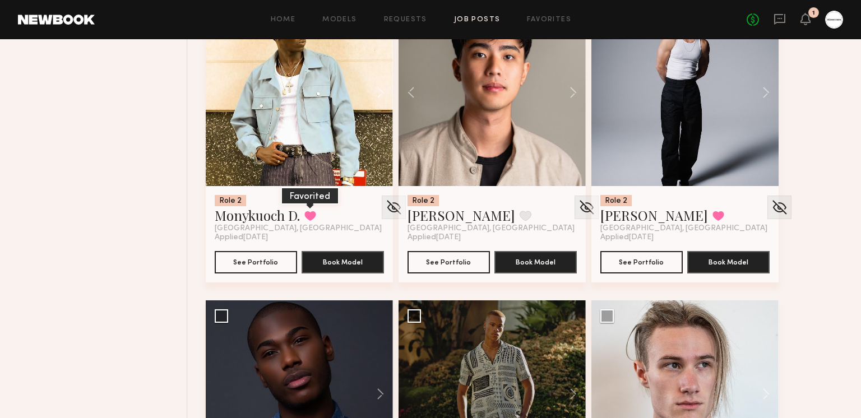
click at [310, 217] on button at bounding box center [310, 216] width 12 height 10
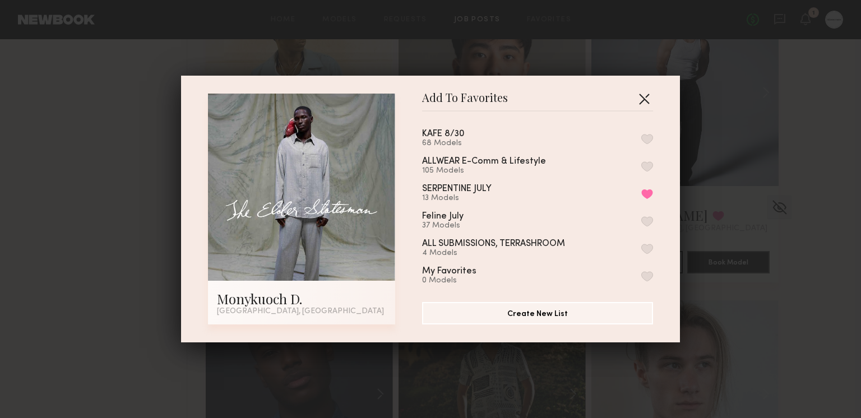
click at [646, 91] on button "button" at bounding box center [644, 99] width 18 height 18
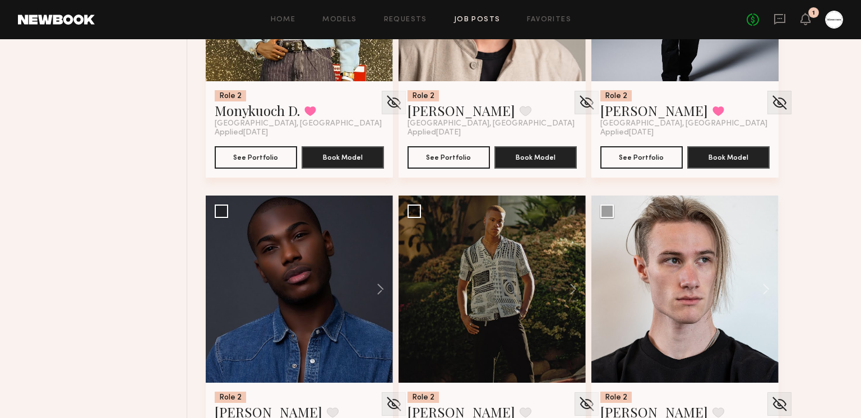
scroll to position [818, 0]
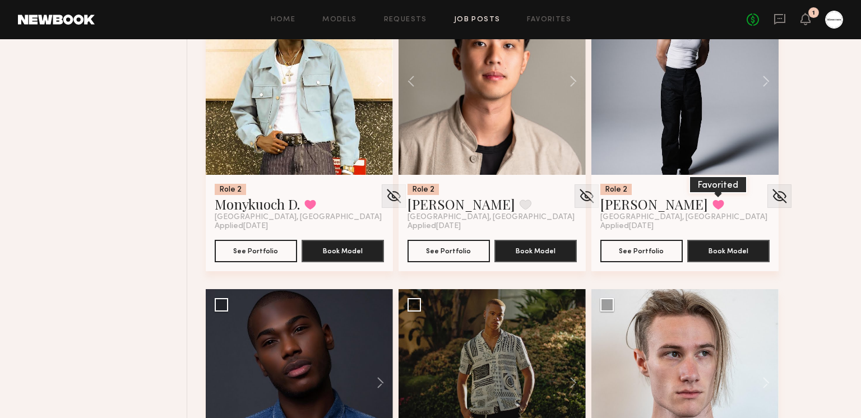
click at [712, 202] on button at bounding box center [718, 204] width 12 height 10
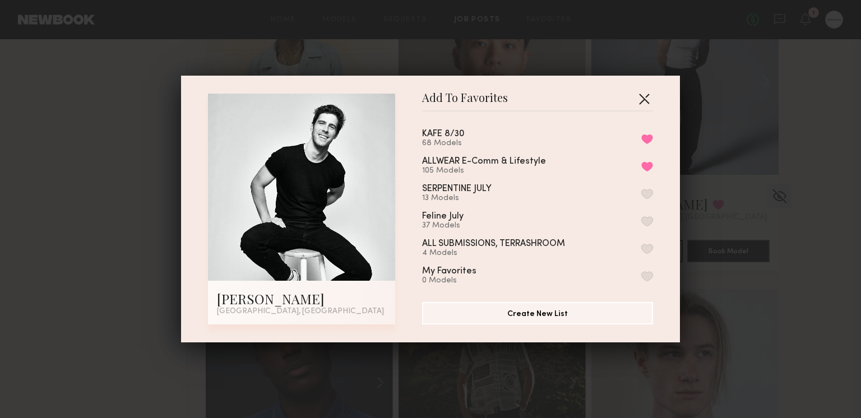
click at [652, 94] on button "button" at bounding box center [644, 99] width 18 height 18
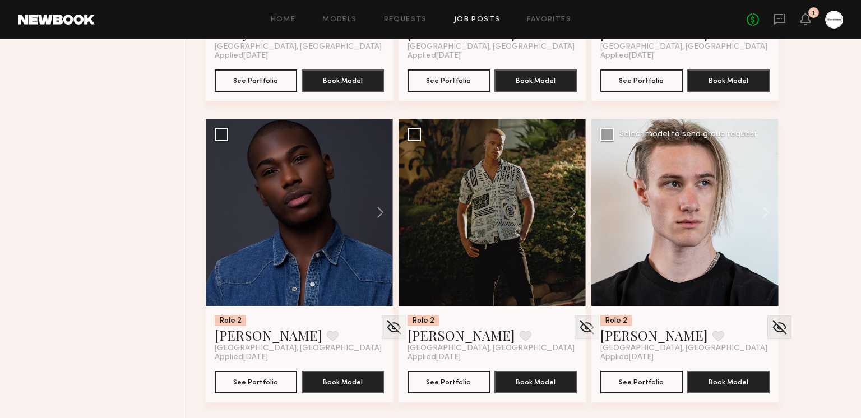
scroll to position [994, 0]
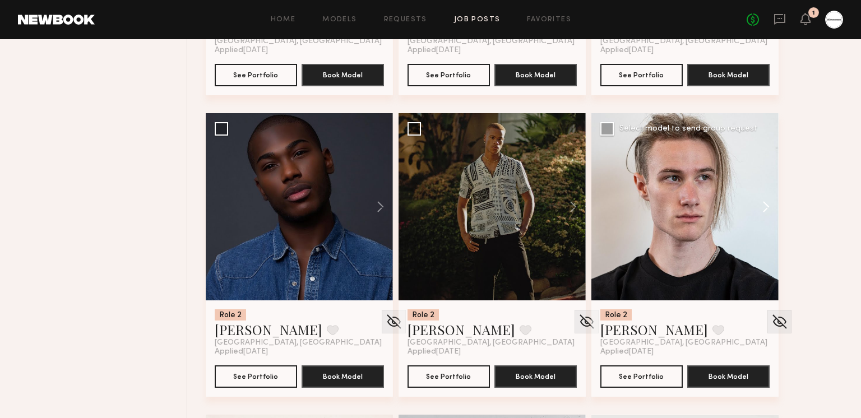
click at [769, 197] on button at bounding box center [760, 206] width 36 height 187
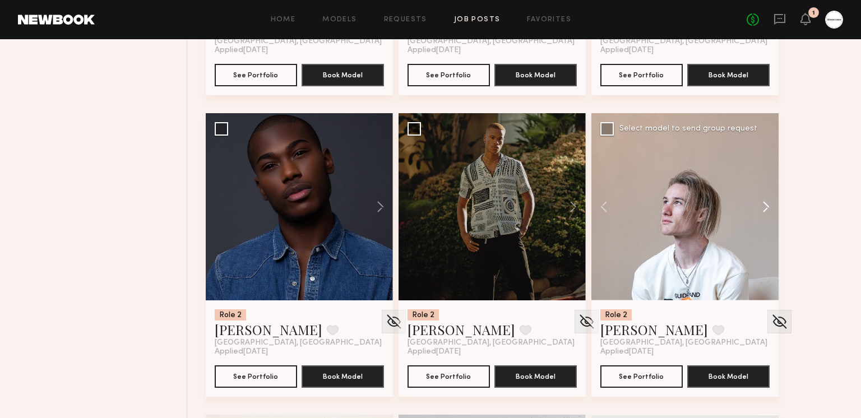
click at [769, 197] on button at bounding box center [760, 206] width 36 height 187
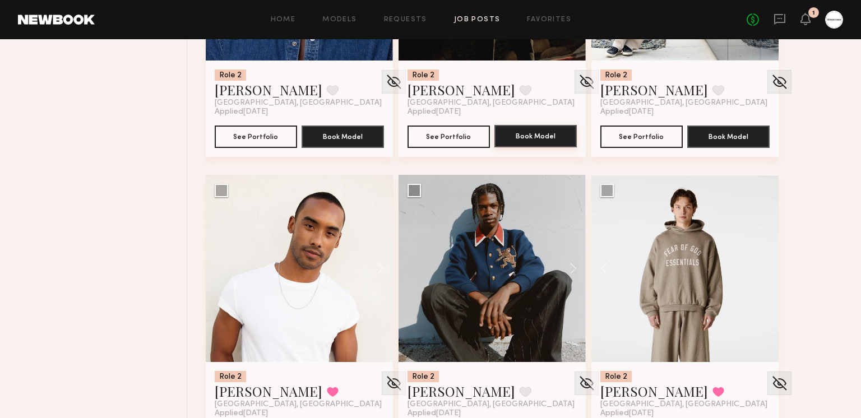
scroll to position [1290, 0]
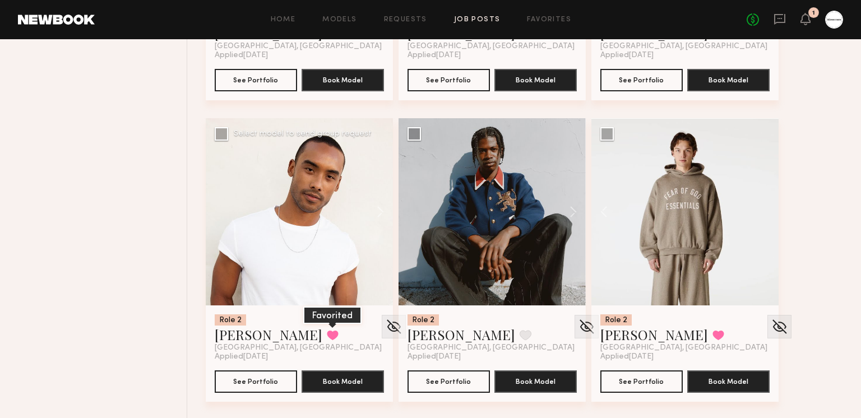
click at [327, 333] on button at bounding box center [333, 335] width 12 height 10
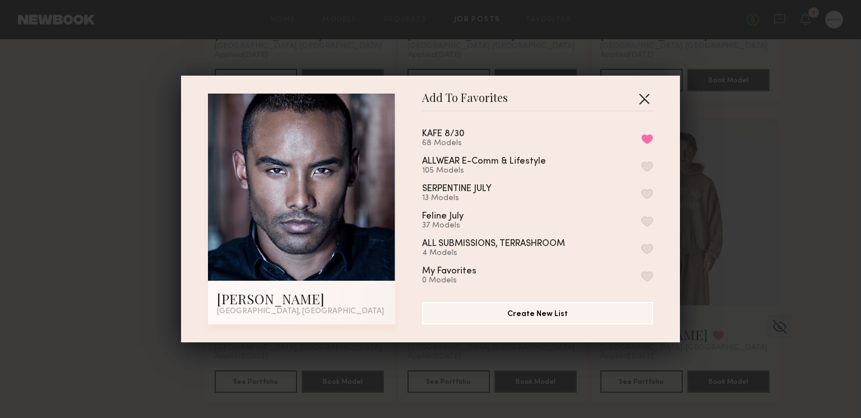
click at [644, 94] on button "button" at bounding box center [644, 99] width 18 height 18
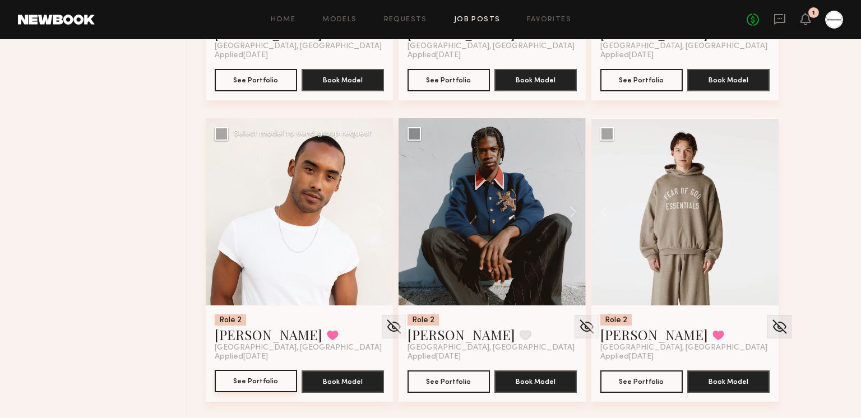
click at [257, 385] on button "See Portfolio" at bounding box center [256, 381] width 82 height 22
click at [327, 338] on button at bounding box center [333, 335] width 12 height 10
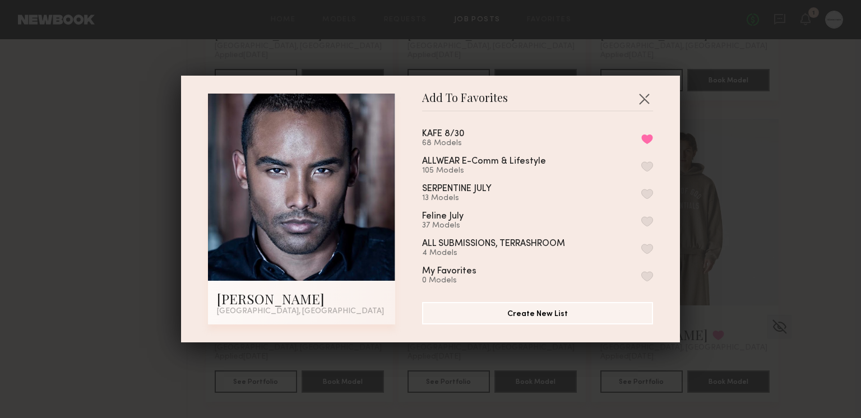
click at [649, 164] on button "button" at bounding box center [647, 166] width 12 height 10
click at [646, 97] on button "button" at bounding box center [644, 99] width 18 height 18
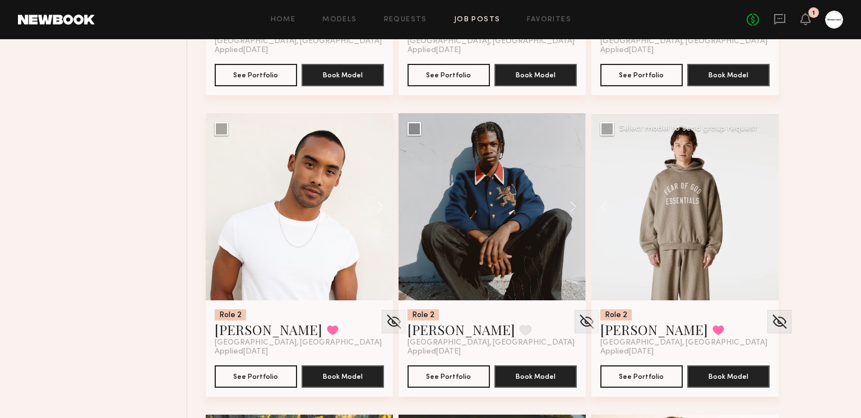
scroll to position [1295, 0]
click at [712, 329] on button at bounding box center [718, 330] width 12 height 10
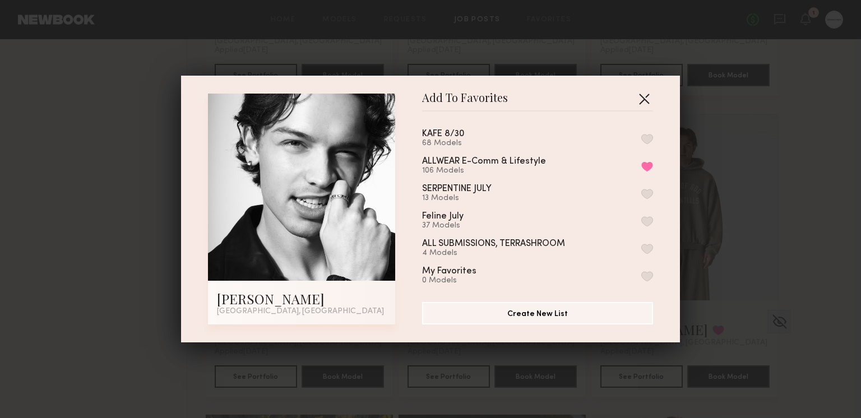
click at [641, 99] on button "button" at bounding box center [644, 99] width 18 height 18
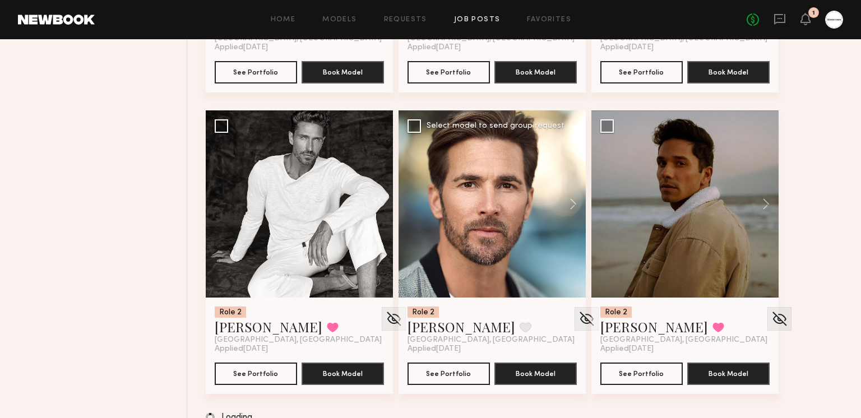
scroll to position [5824, 0]
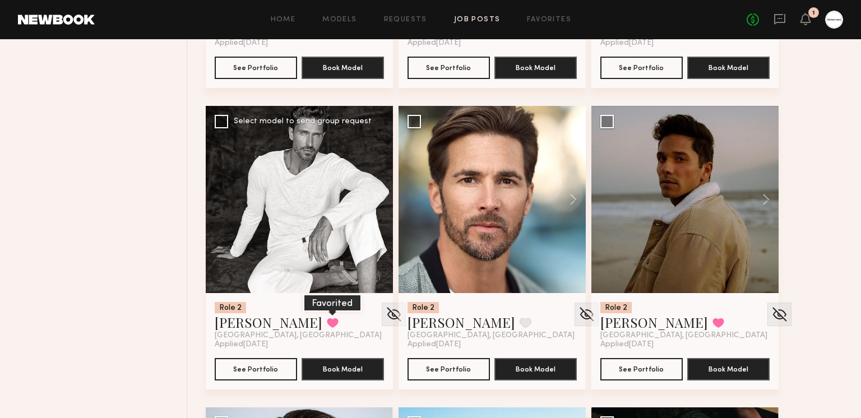
click at [327, 318] on button at bounding box center [333, 323] width 12 height 10
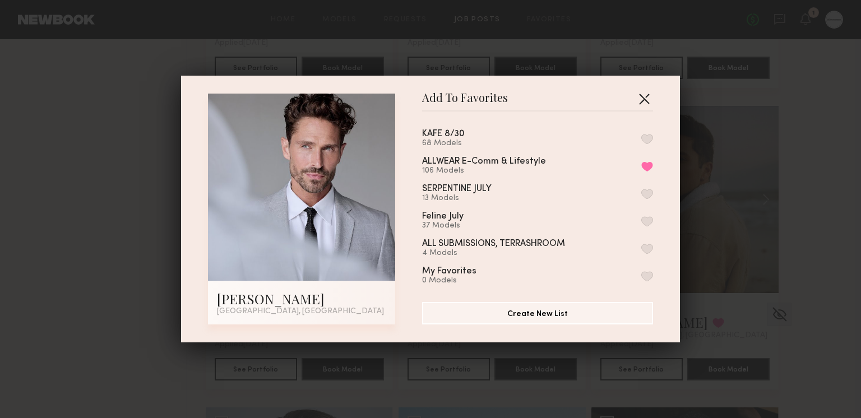
click at [647, 101] on button "button" at bounding box center [644, 99] width 18 height 18
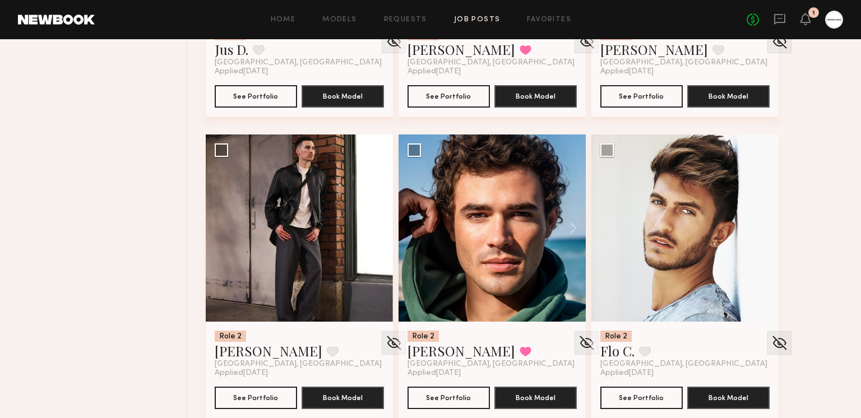
scroll to position [7689, 0]
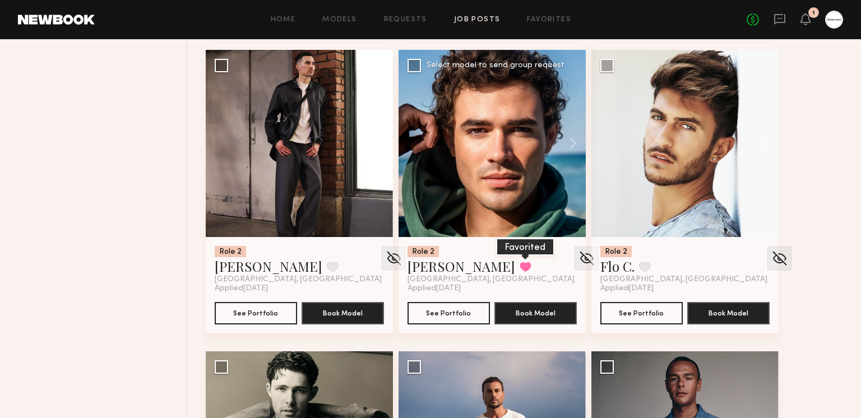
click at [519, 264] on button at bounding box center [525, 267] width 12 height 10
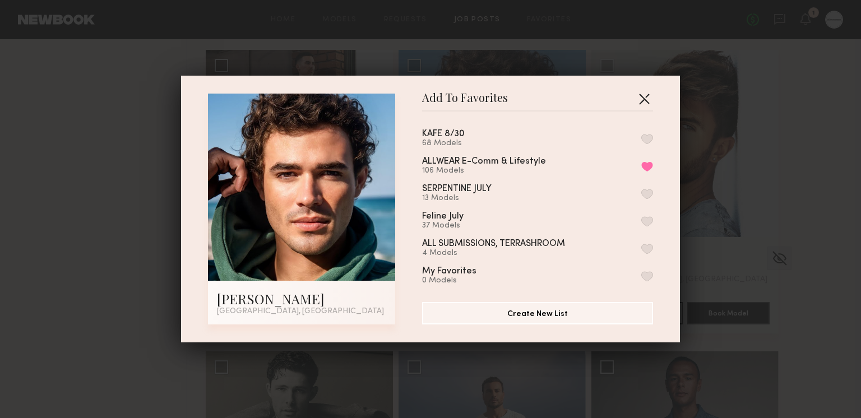
click at [647, 92] on button "button" at bounding box center [644, 99] width 18 height 18
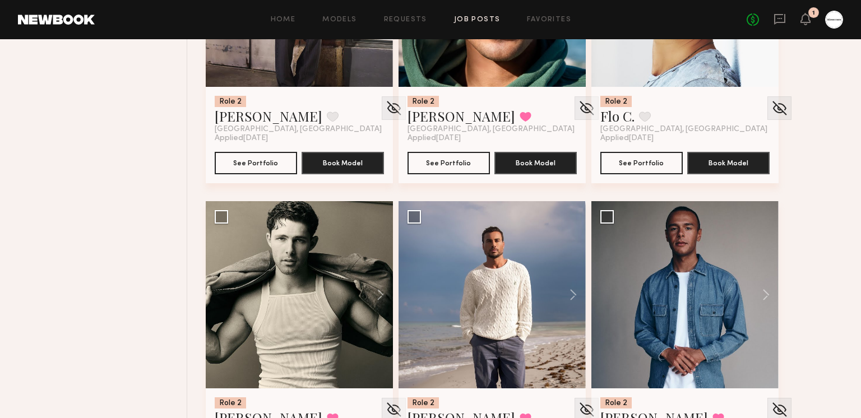
scroll to position [7901, 0]
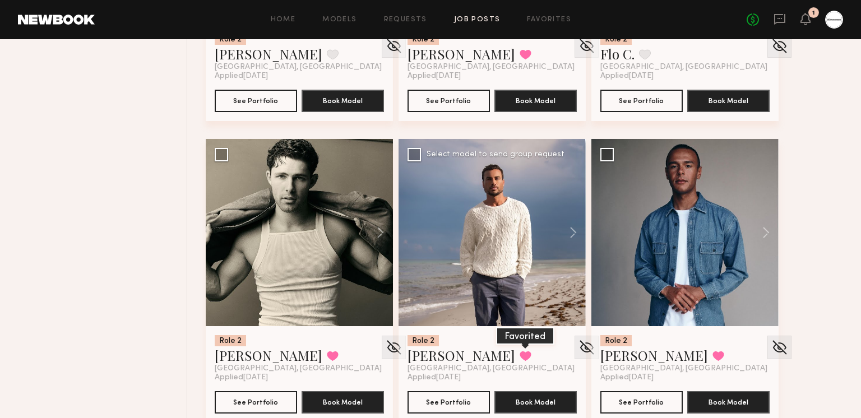
click at [519, 351] on button at bounding box center [525, 356] width 12 height 10
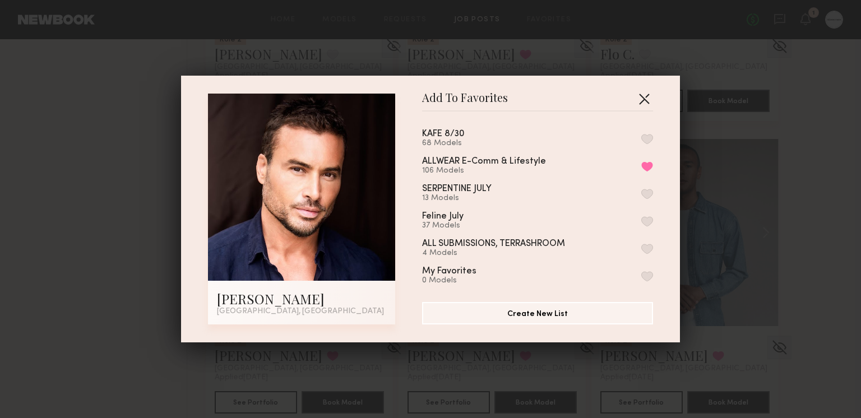
click at [642, 102] on button "button" at bounding box center [644, 99] width 18 height 18
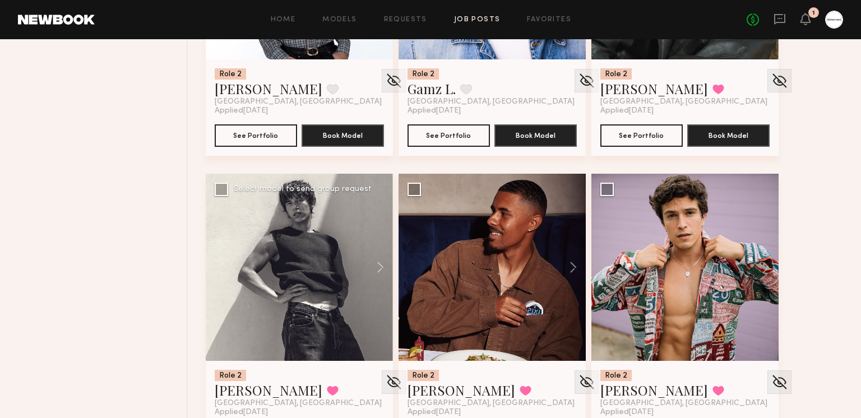
scroll to position [9741, 0]
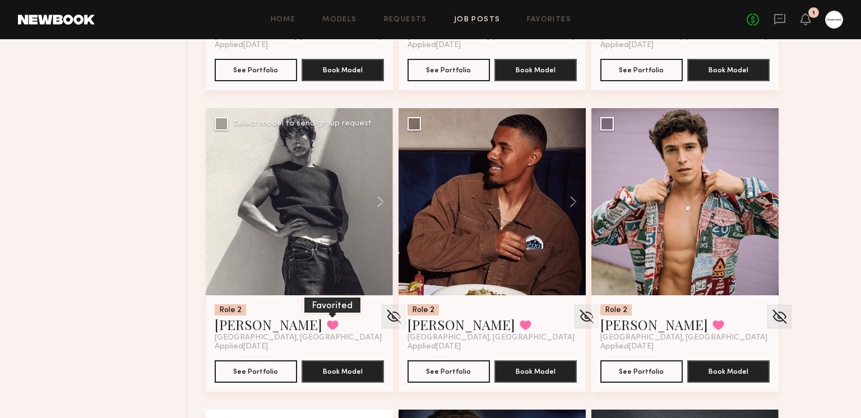
click at [327, 320] on button at bounding box center [333, 325] width 12 height 10
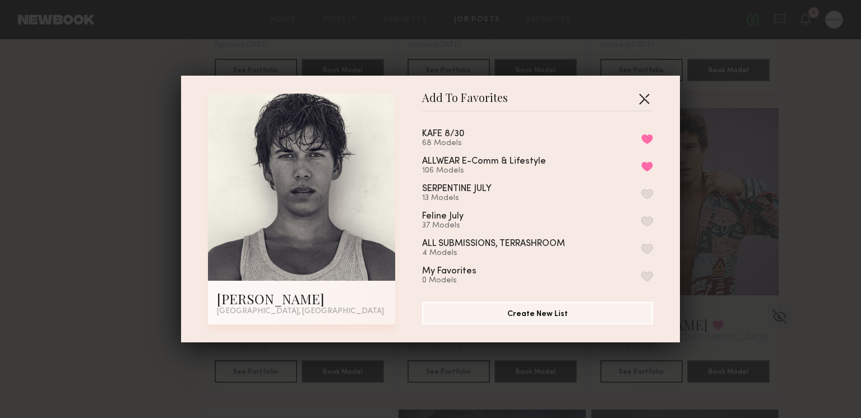
click at [646, 101] on button "button" at bounding box center [644, 99] width 18 height 18
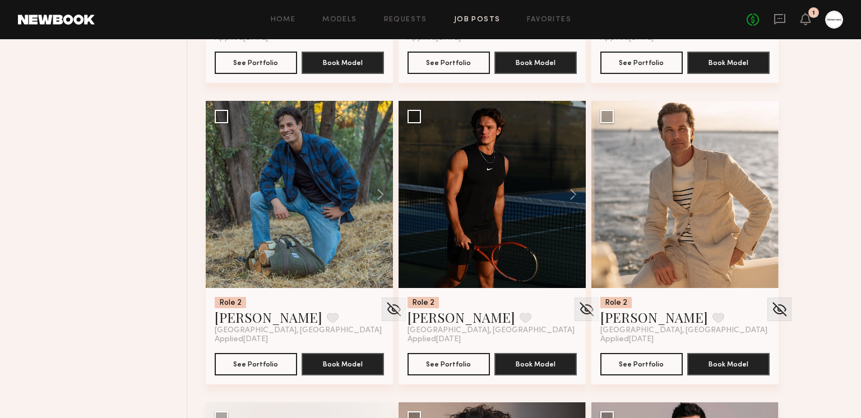
scroll to position [1624, 0]
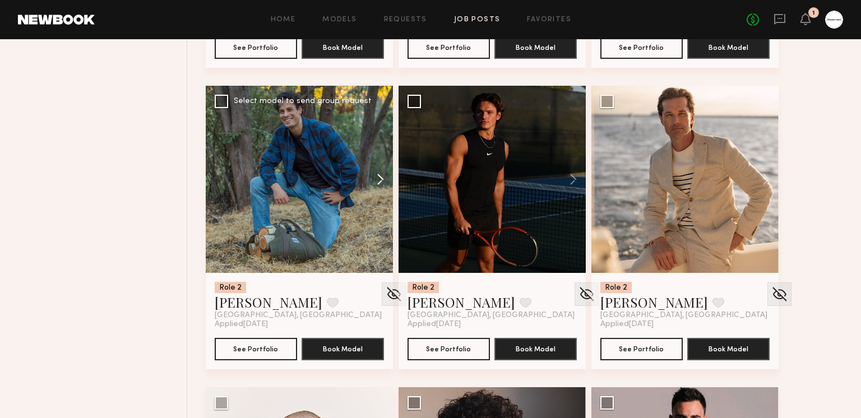
click at [370, 180] on button at bounding box center [375, 179] width 36 height 187
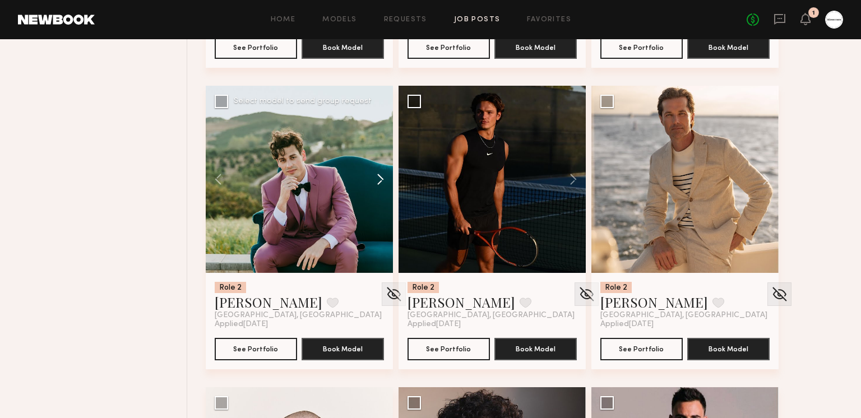
click at [375, 180] on button at bounding box center [375, 179] width 36 height 187
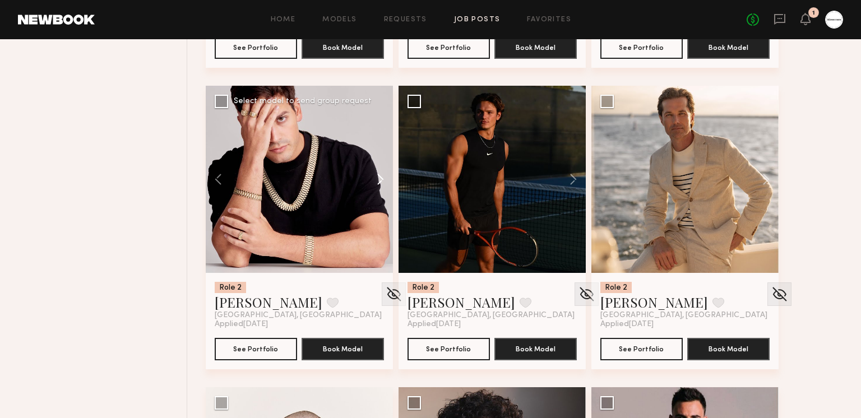
click at [375, 180] on button at bounding box center [375, 179] width 36 height 187
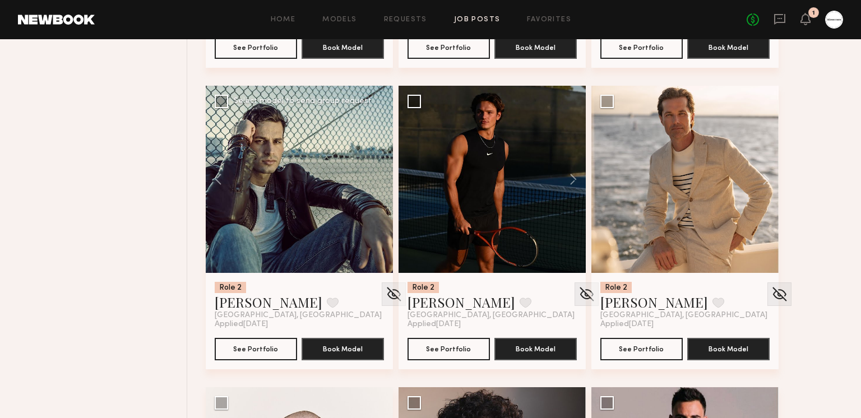
click at [375, 180] on div at bounding box center [299, 179] width 187 height 187
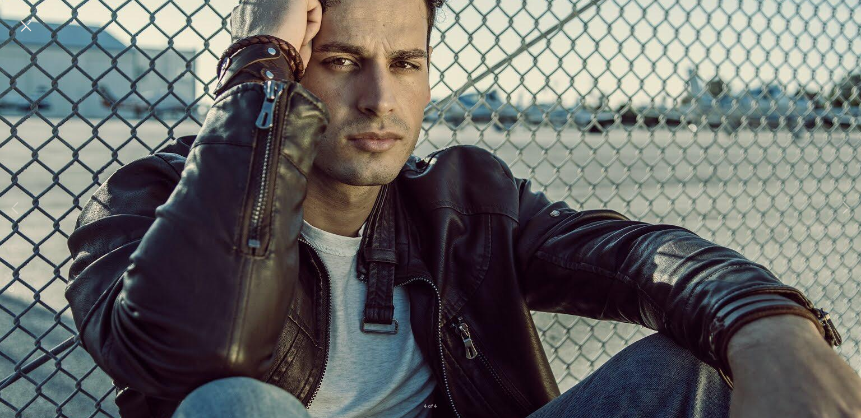
click at [22, 22] on button at bounding box center [26, 27] width 18 height 20
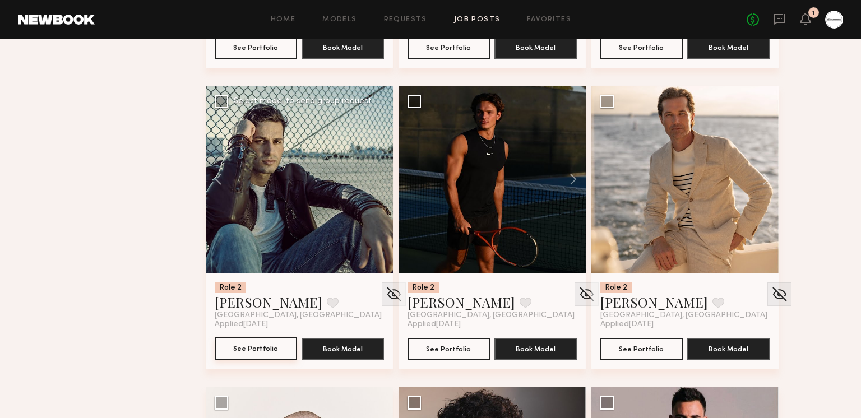
click at [243, 345] on button "See Portfolio" at bounding box center [256, 348] width 82 height 22
click at [327, 299] on button at bounding box center [333, 303] width 12 height 10
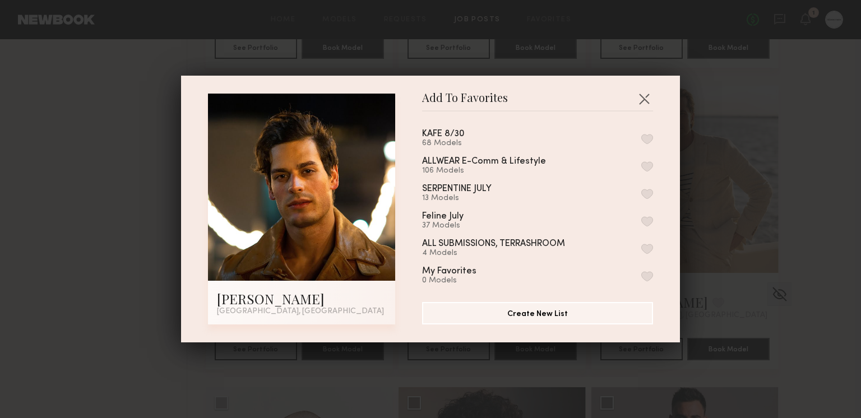
click at [651, 161] on button "button" at bounding box center [647, 166] width 12 height 10
click at [644, 103] on button "button" at bounding box center [644, 99] width 18 height 18
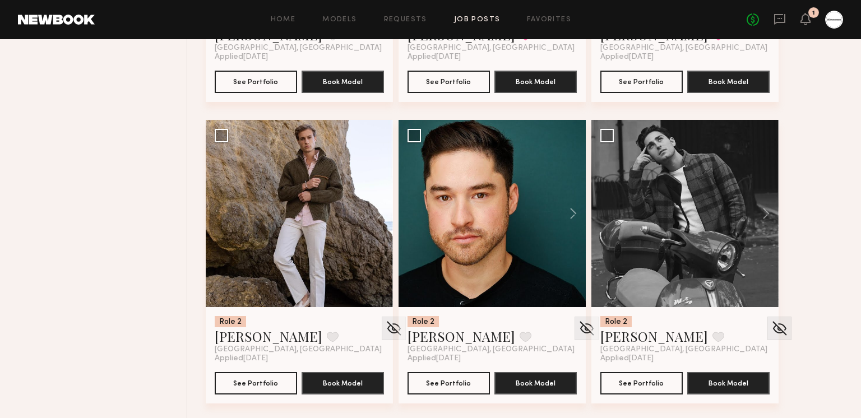
scroll to position [2494, 0]
click at [763, 220] on button at bounding box center [760, 213] width 36 height 187
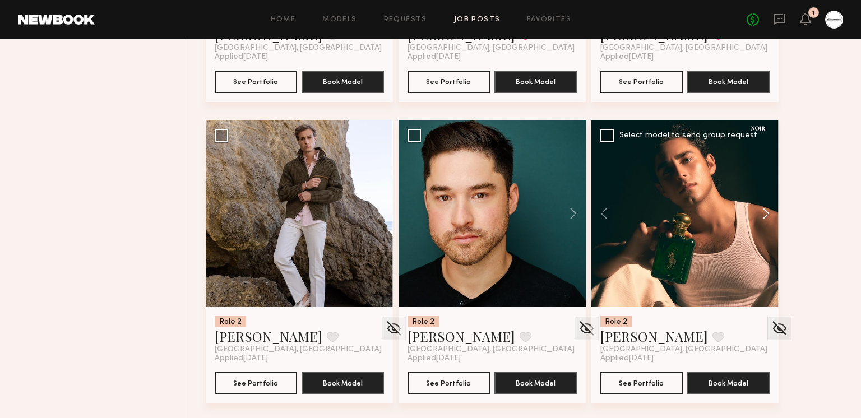
click at [766, 215] on button at bounding box center [760, 213] width 36 height 187
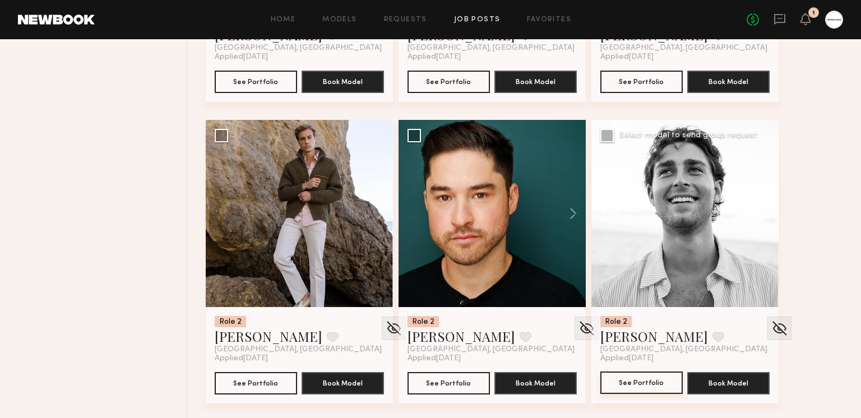
click at [653, 384] on button "See Portfolio" at bounding box center [641, 382] width 82 height 22
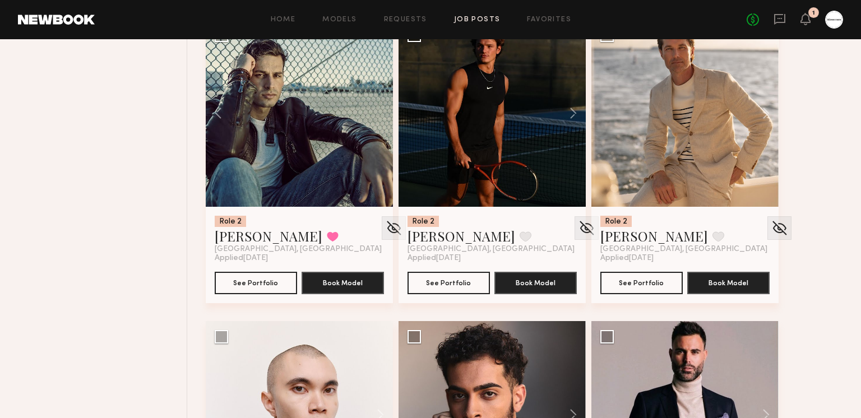
scroll to position [1678, 0]
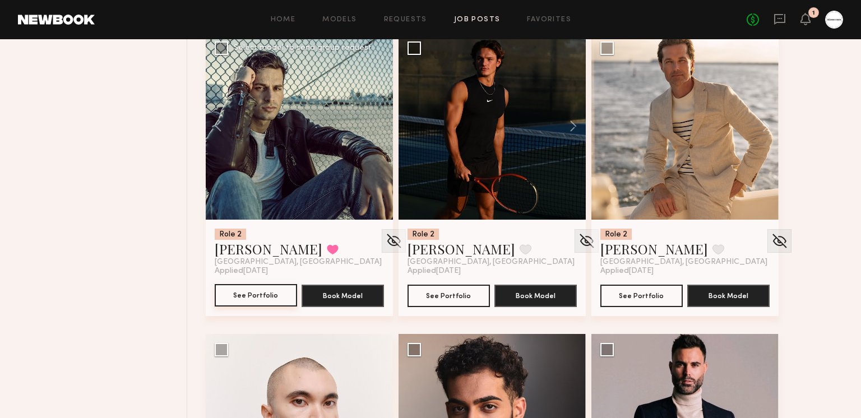
click at [273, 287] on button "See Portfolio" at bounding box center [256, 295] width 82 height 22
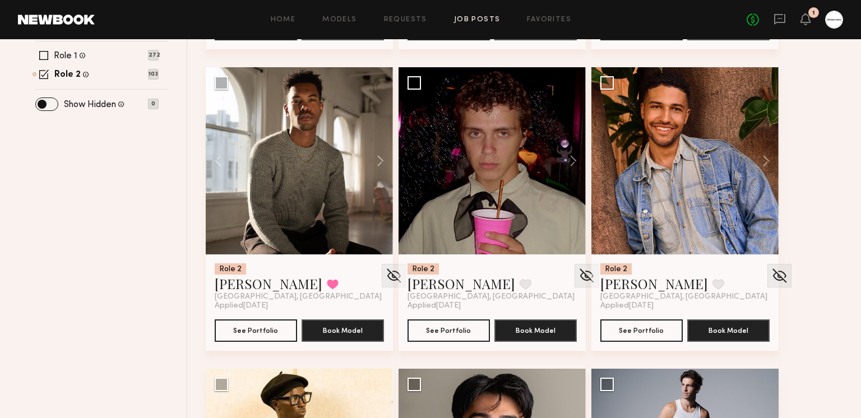
scroll to position [0, 0]
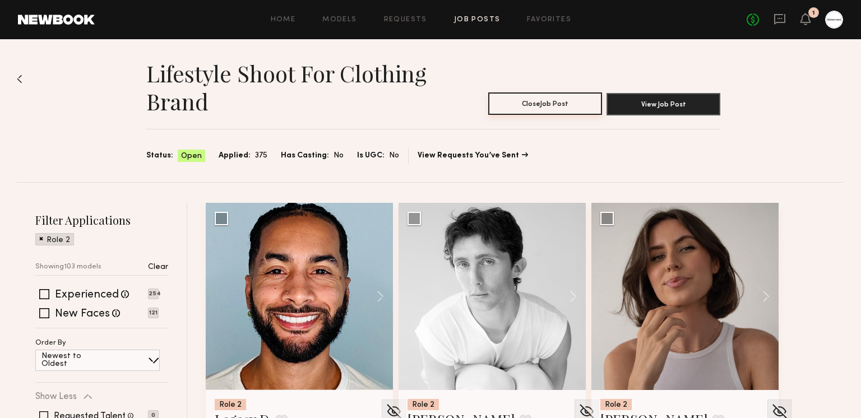
click at [562, 110] on button "Close Job Post" at bounding box center [545, 103] width 114 height 22
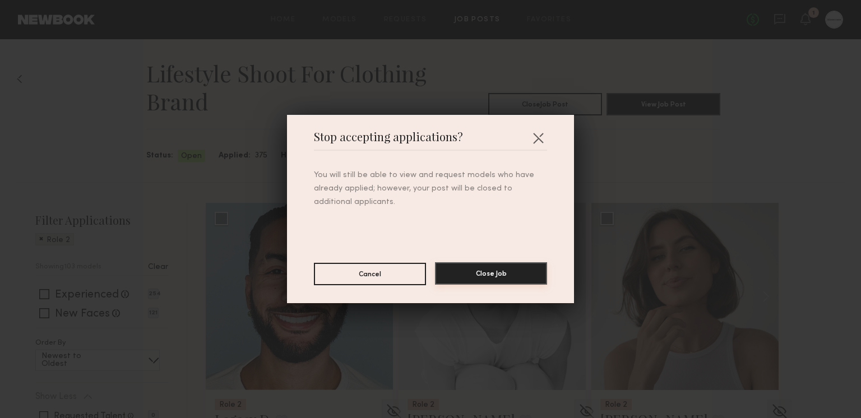
click at [483, 275] on button "Close Job" at bounding box center [491, 273] width 112 height 22
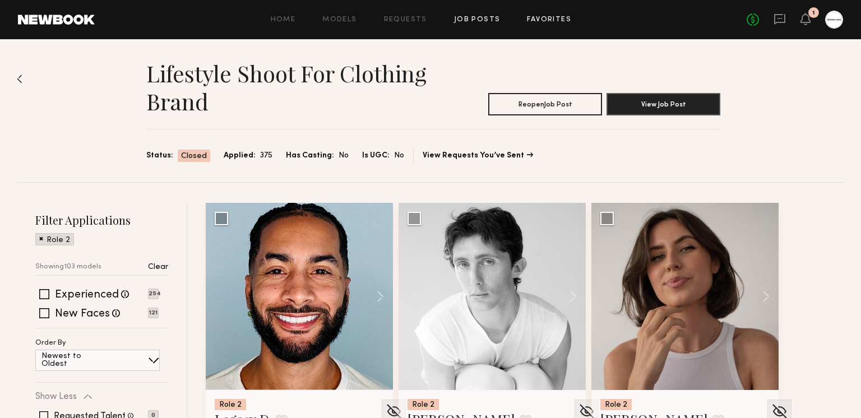
click at [557, 16] on link "Favorites" at bounding box center [549, 19] width 44 height 7
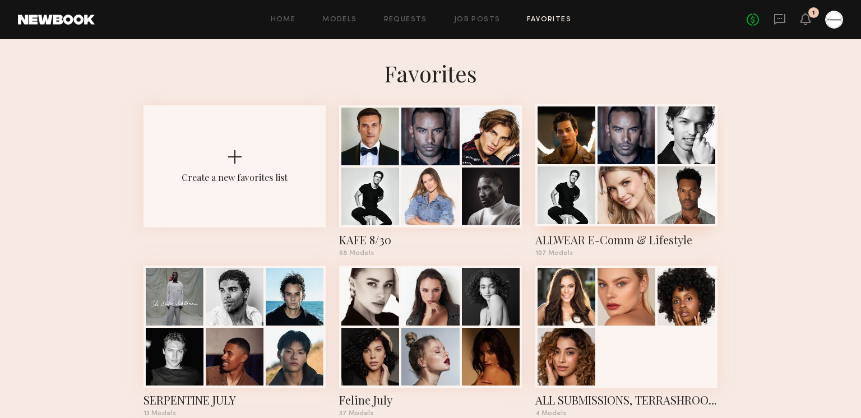
click at [606, 193] on div at bounding box center [626, 195] width 58 height 58
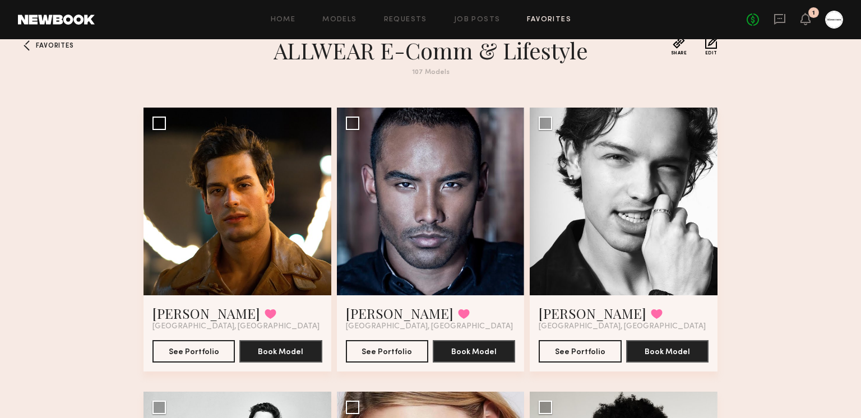
scroll to position [24, 0]
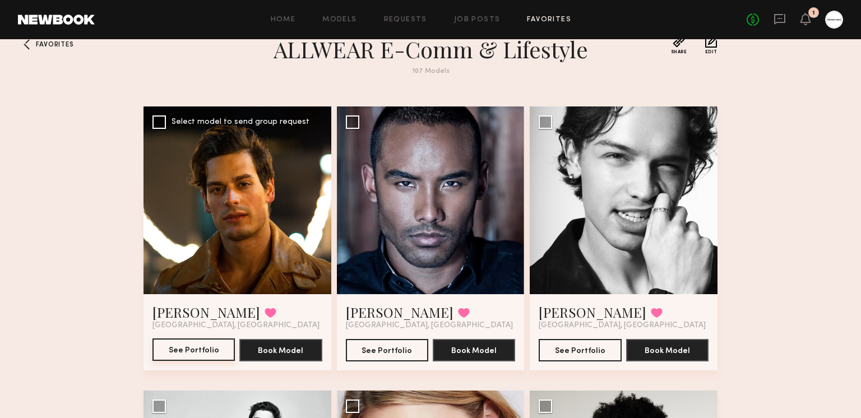
click at [175, 350] on button "See Portfolio" at bounding box center [193, 349] width 82 height 22
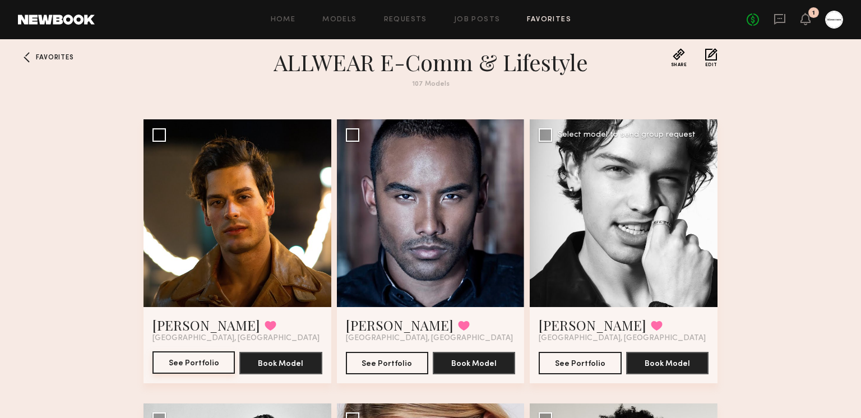
scroll to position [0, 0]
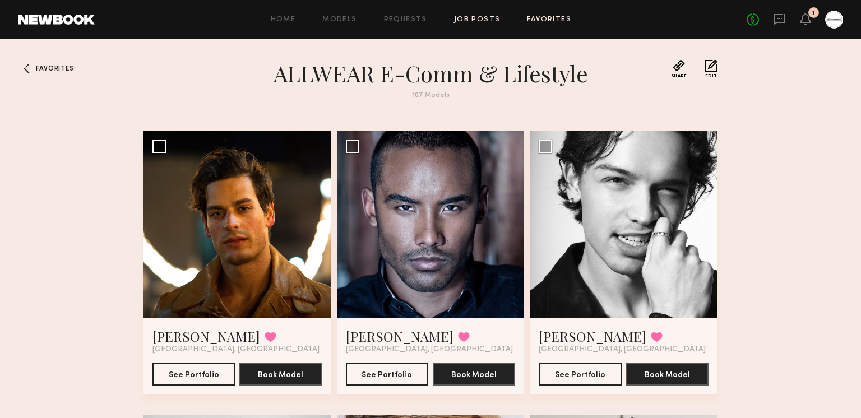
click at [491, 21] on link "Job Posts" at bounding box center [477, 19] width 47 height 7
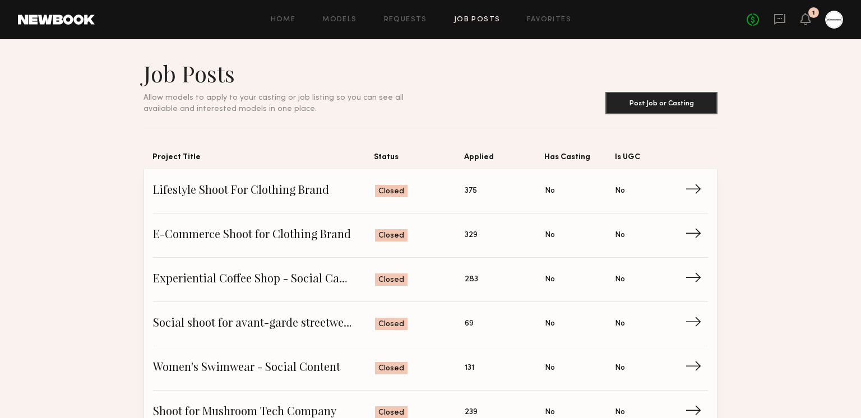
click at [561, 11] on div "Home Models Requests Job Posts Favorites Sign Out No fees up to $5,000 1" at bounding box center [469, 20] width 748 height 18
click at [558, 21] on link "Favorites" at bounding box center [549, 19] width 44 height 7
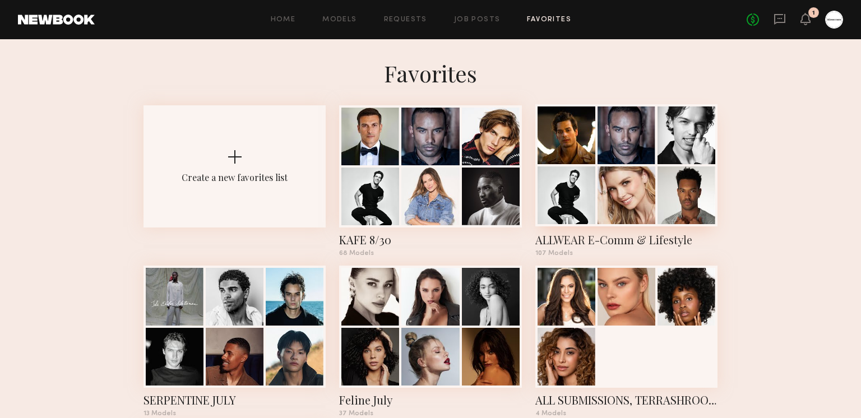
click at [602, 173] on div at bounding box center [626, 195] width 58 height 58
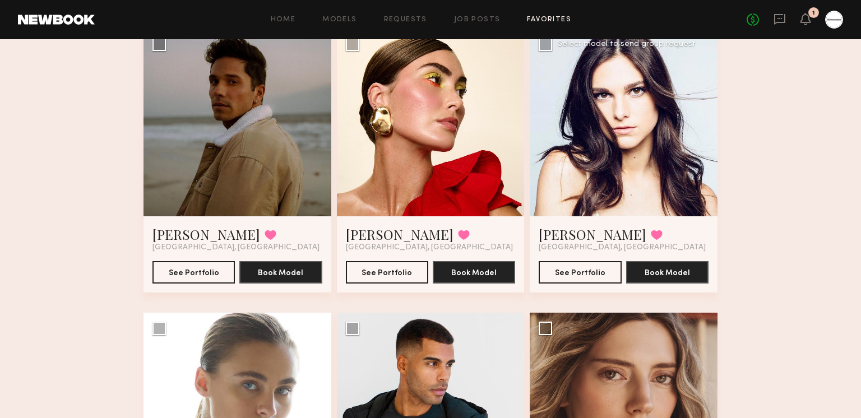
scroll to position [8902, 0]
click at [576, 272] on button "See Portfolio" at bounding box center [579, 272] width 82 height 22
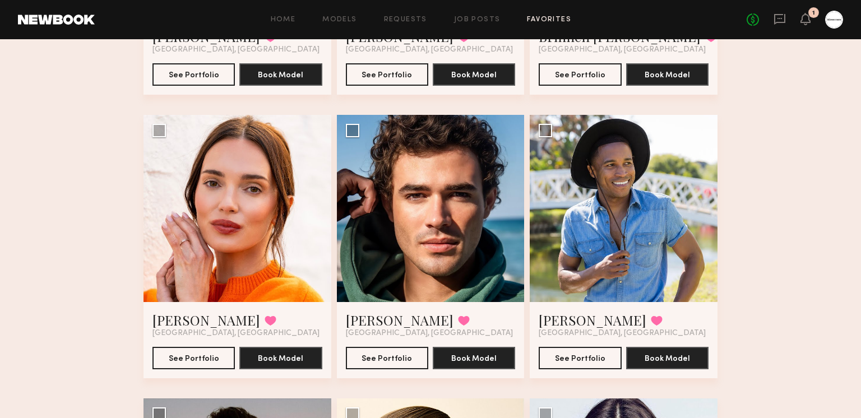
scroll to position [8514, 0]
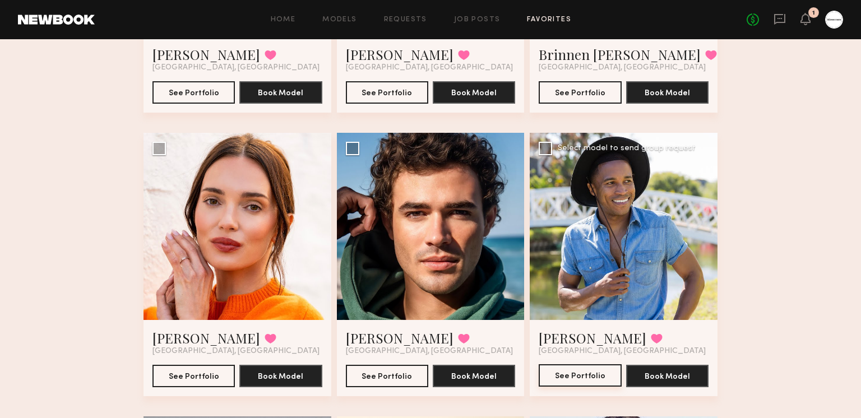
click at [592, 370] on button "See Portfolio" at bounding box center [579, 375] width 82 height 22
click at [184, 381] on button "See Portfolio" at bounding box center [193, 375] width 82 height 22
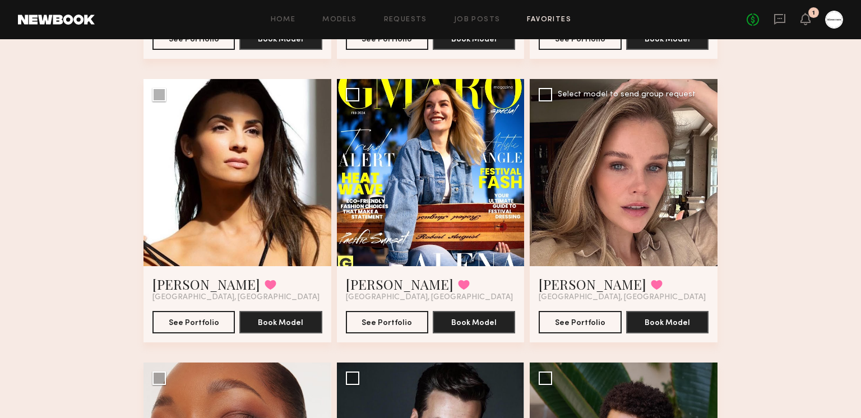
scroll to position [7736, 0]
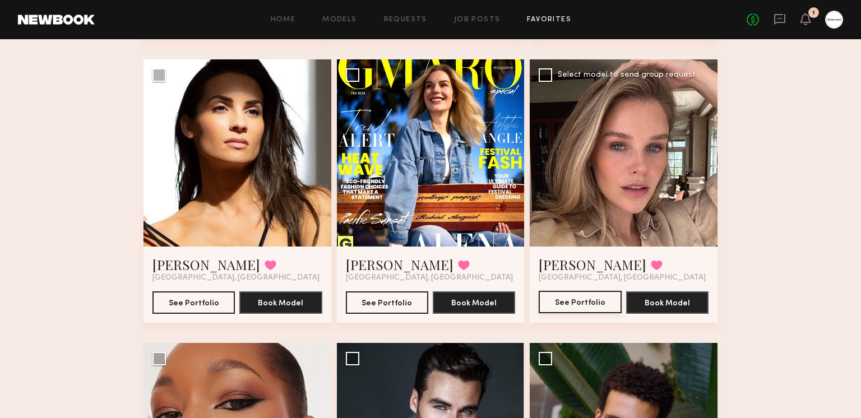
click at [581, 305] on button "See Portfolio" at bounding box center [579, 302] width 82 height 22
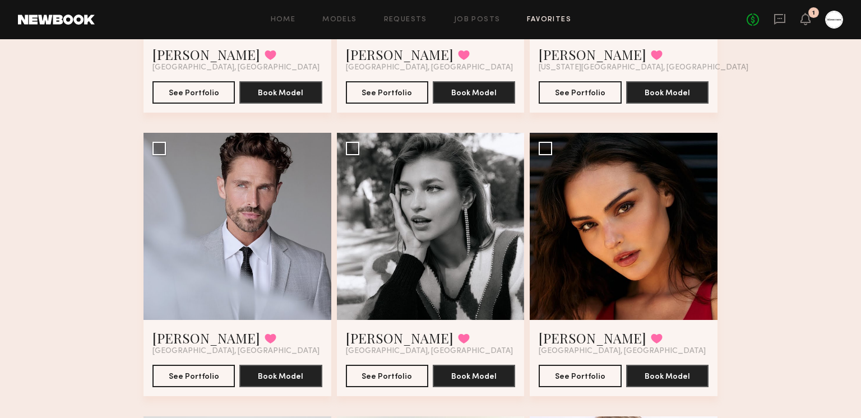
scroll to position [5948, 0]
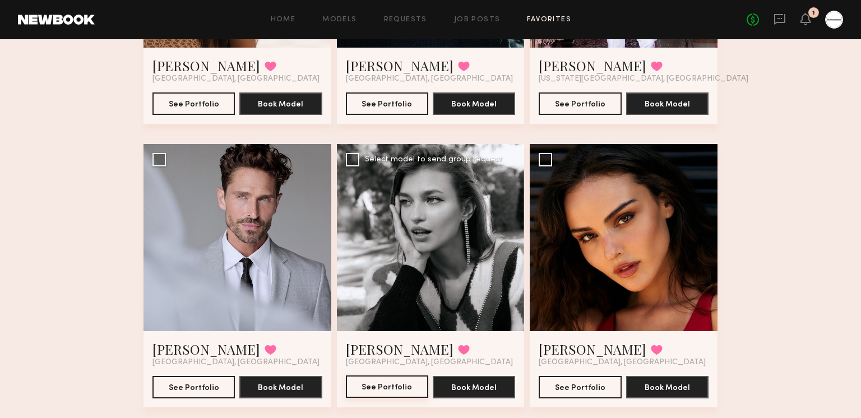
click at [403, 387] on button "See Portfolio" at bounding box center [387, 386] width 82 height 22
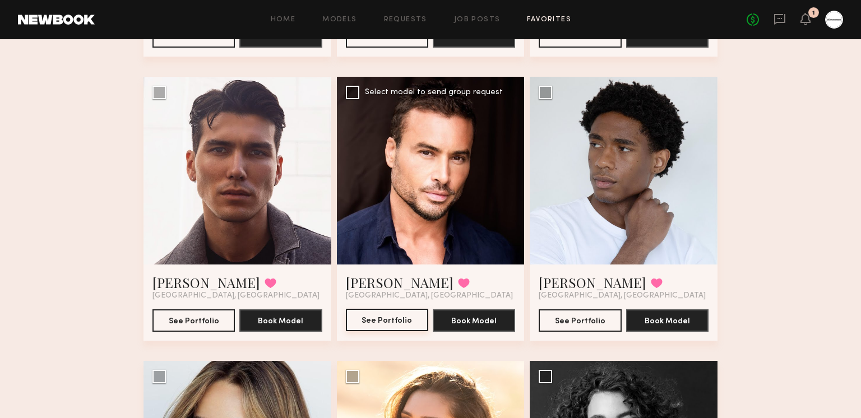
scroll to position [4896, 0]
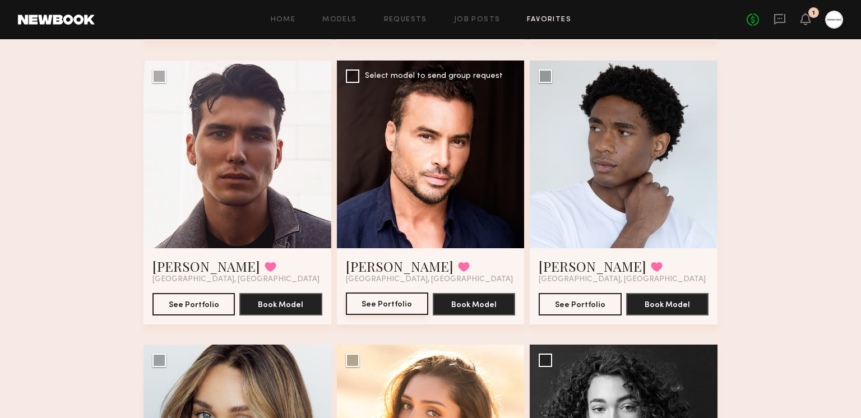
click at [397, 306] on button "See Portfolio" at bounding box center [387, 303] width 82 height 22
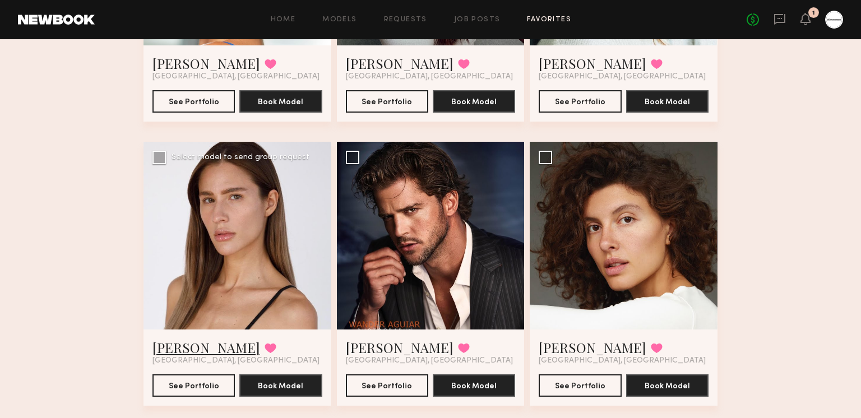
scroll to position [4295, 0]
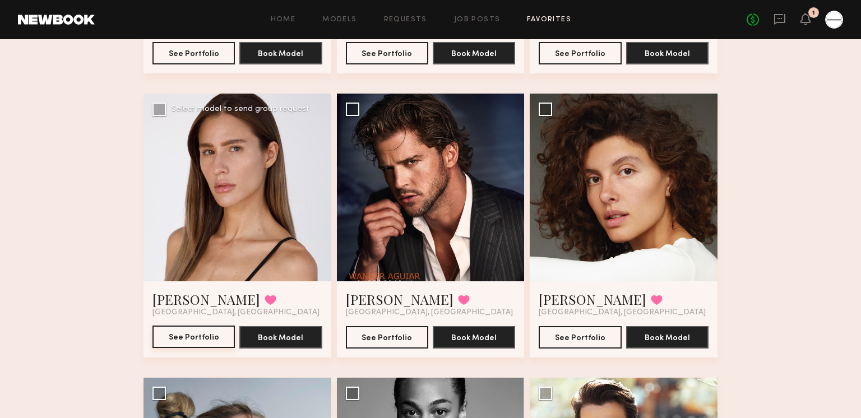
click at [188, 342] on button "See Portfolio" at bounding box center [193, 337] width 82 height 22
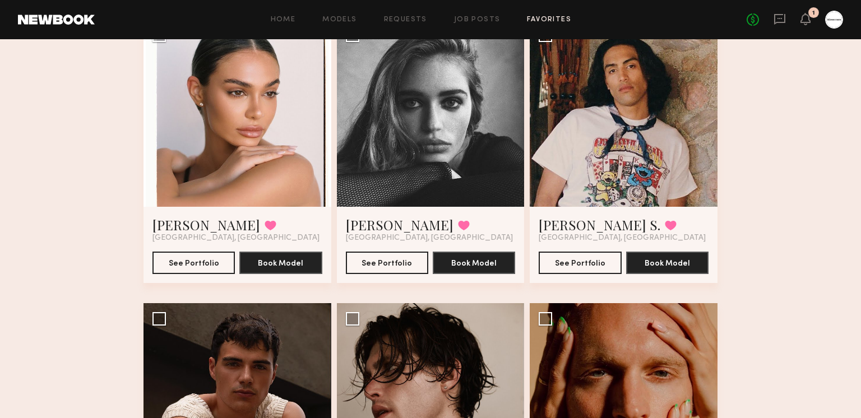
scroll to position [2089, 0]
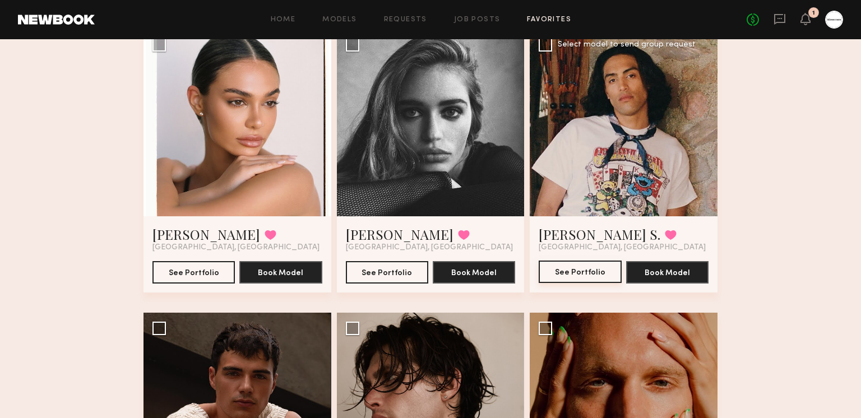
click at [592, 271] on button "See Portfolio" at bounding box center [579, 272] width 82 height 22
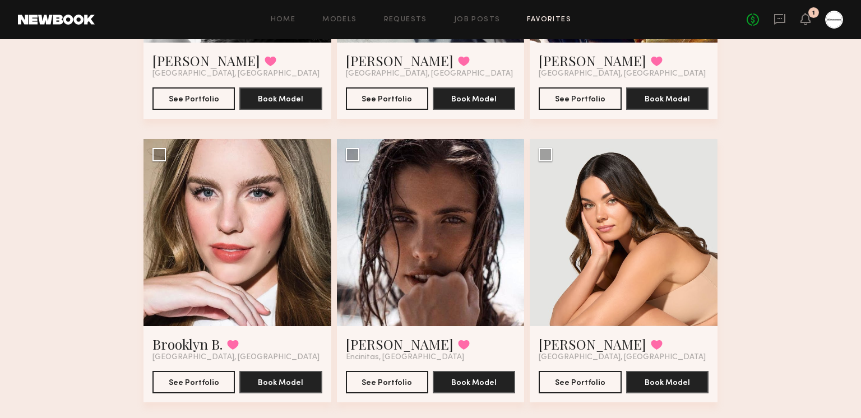
scroll to position [3185, 0]
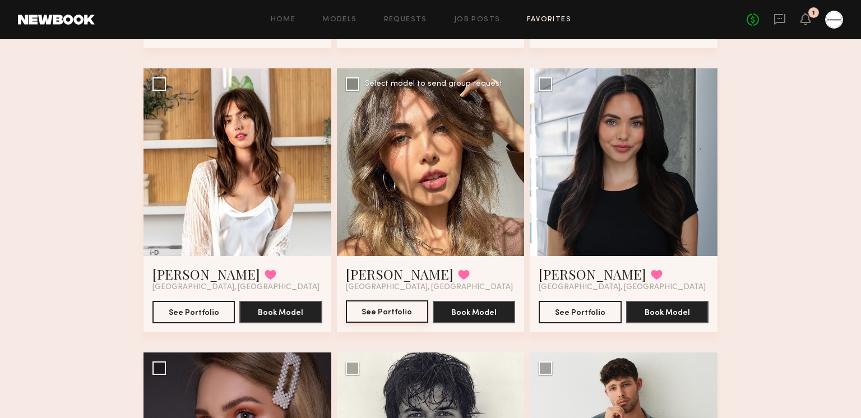
click at [391, 313] on button "See Portfolio" at bounding box center [387, 311] width 82 height 22
click at [458, 276] on button at bounding box center [464, 275] width 12 height 10
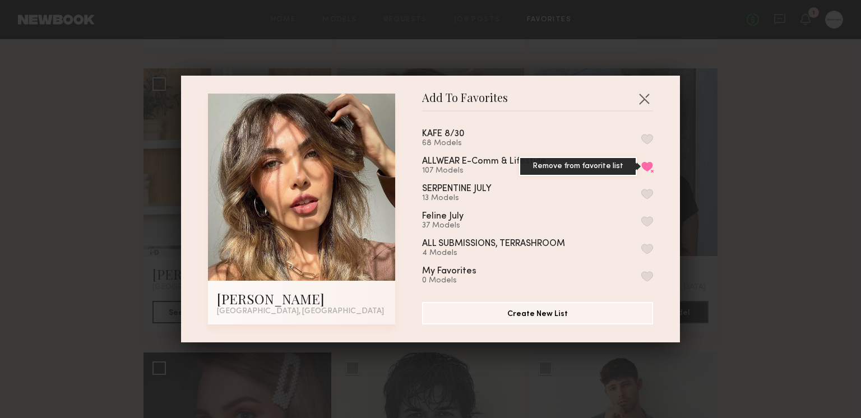
click at [648, 161] on button "Remove from favorite list" at bounding box center [647, 166] width 12 height 10
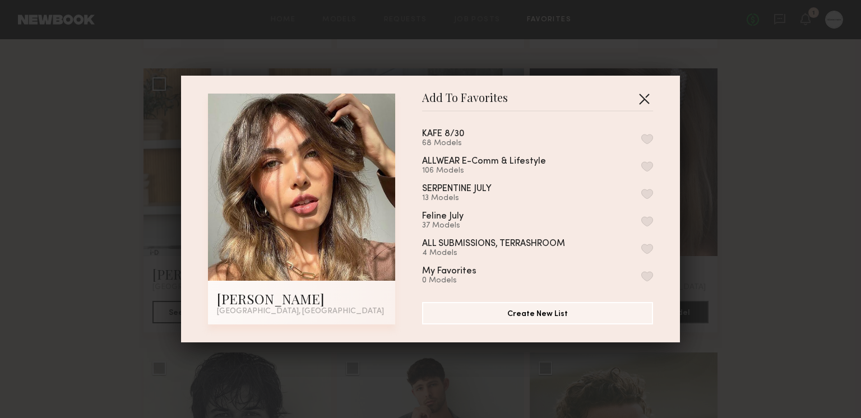
click at [645, 102] on button "button" at bounding box center [644, 99] width 18 height 18
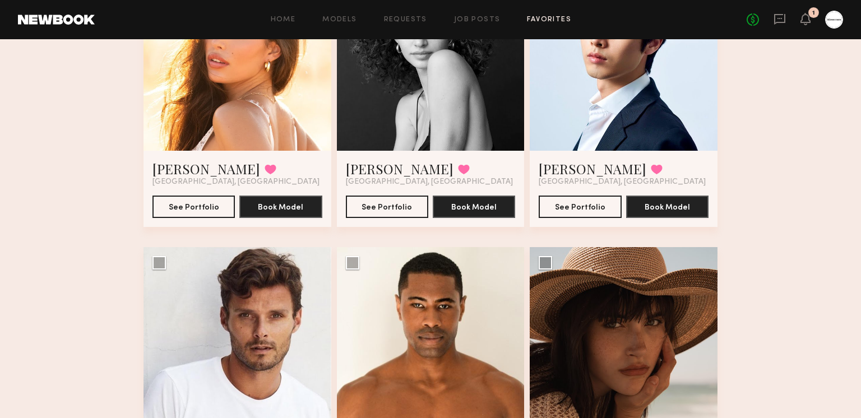
scroll to position [5188, 0]
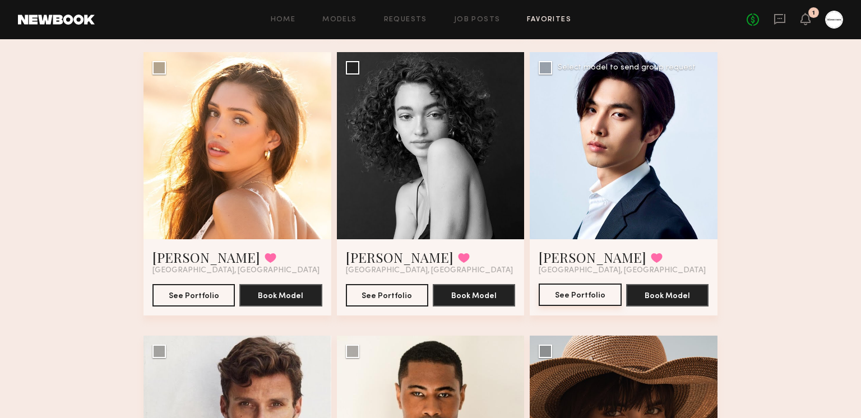
click at [586, 290] on button "See Portfolio" at bounding box center [579, 295] width 82 height 22
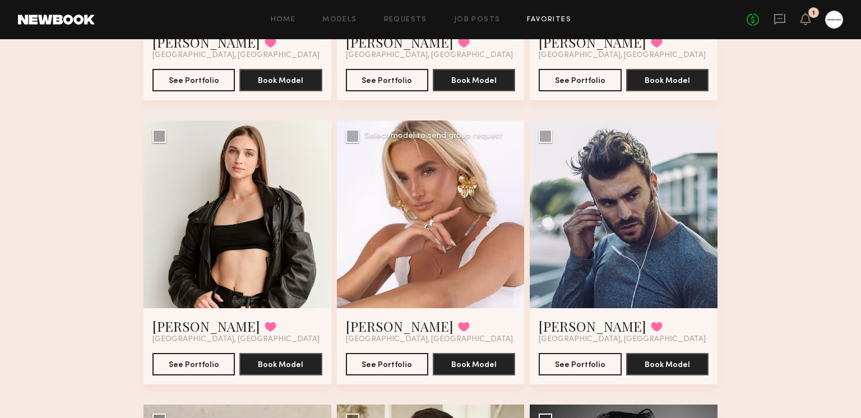
scroll to position [6308, 0]
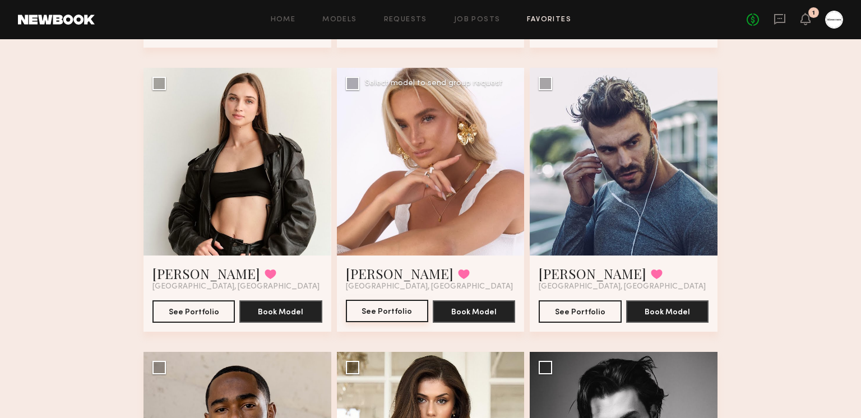
click at [397, 309] on button "See Portfolio" at bounding box center [387, 311] width 82 height 22
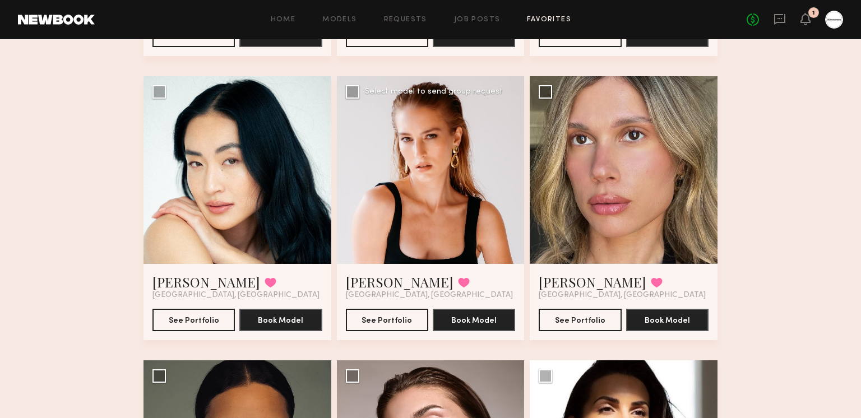
scroll to position [7141, 0]
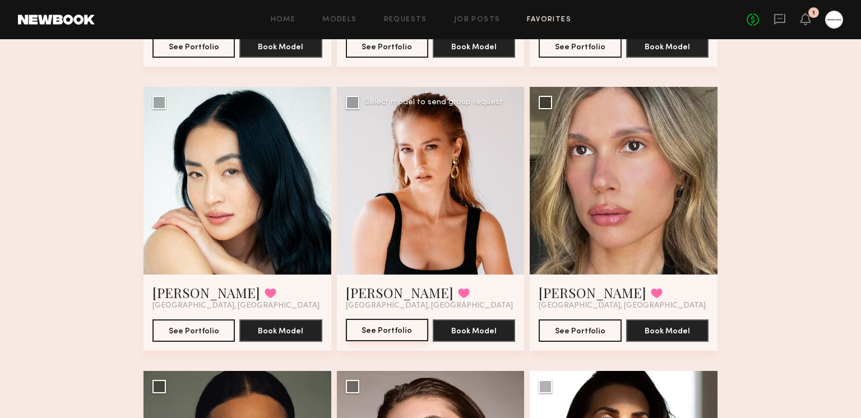
click at [392, 334] on button "See Portfolio" at bounding box center [387, 330] width 82 height 22
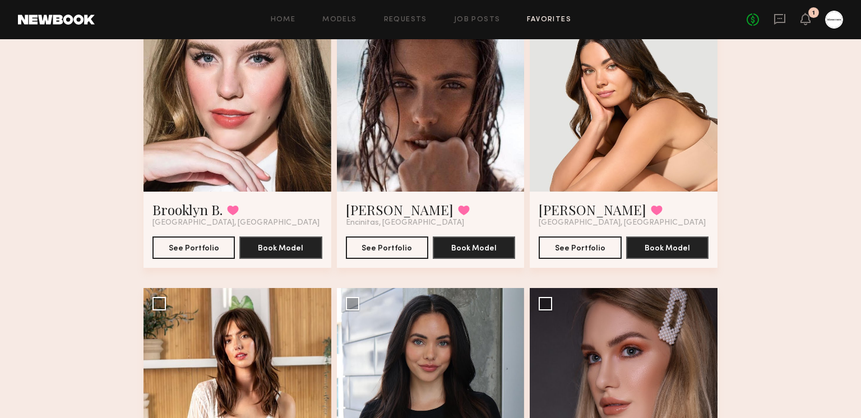
scroll to position [6372, 0]
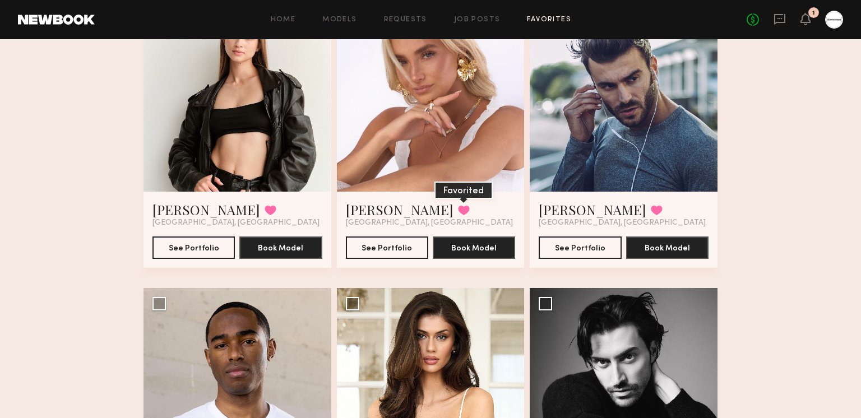
click at [458, 205] on button at bounding box center [464, 210] width 12 height 10
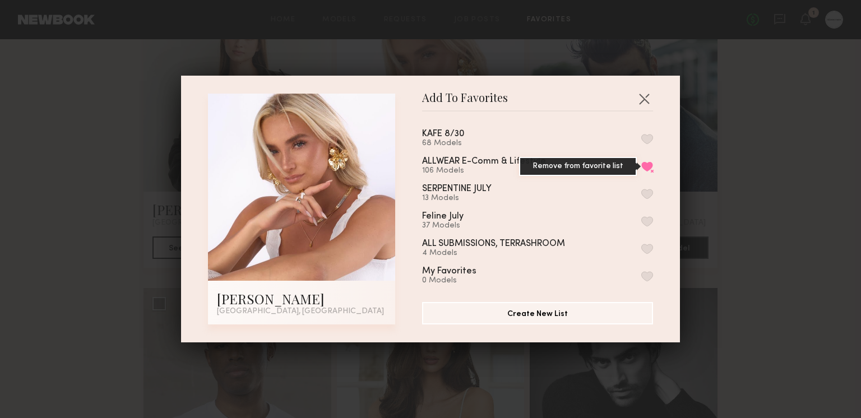
click at [648, 165] on button "Remove from favorite list" at bounding box center [647, 166] width 12 height 10
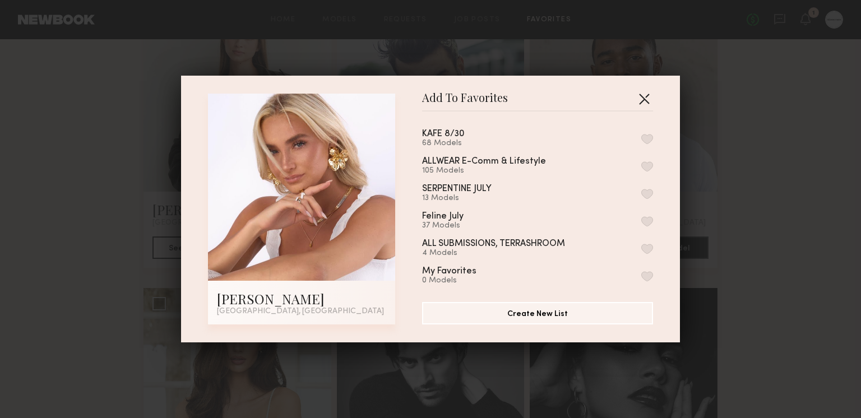
click at [647, 95] on button "button" at bounding box center [644, 99] width 18 height 18
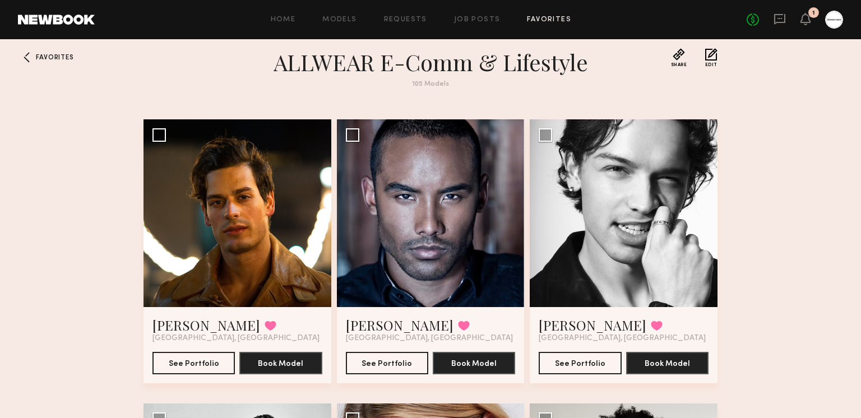
scroll to position [0, 0]
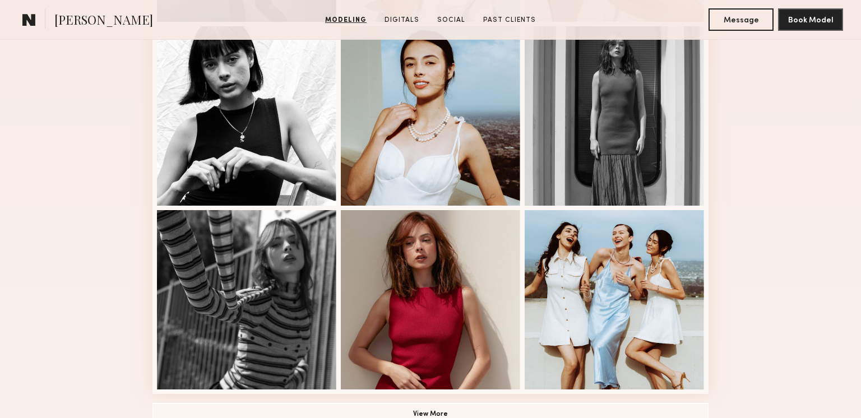
scroll to position [754, 0]
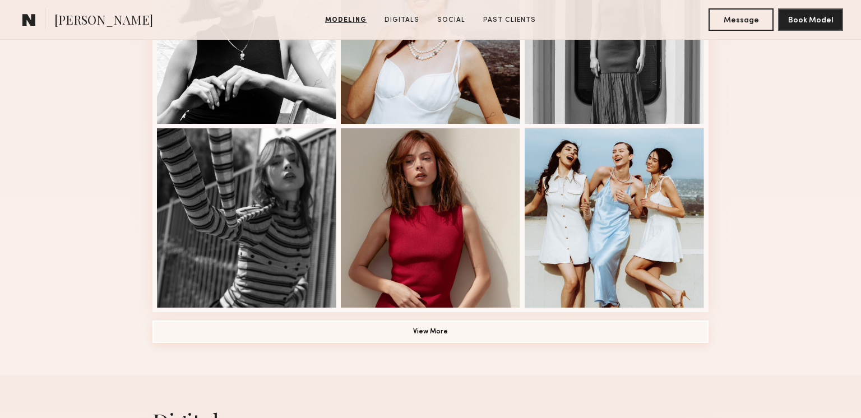
click at [437, 327] on button "View More" at bounding box center [430, 331] width 556 height 22
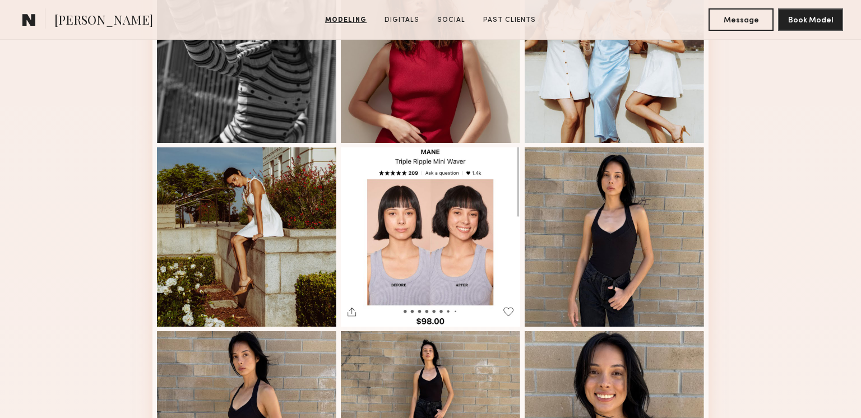
scroll to position [0, 0]
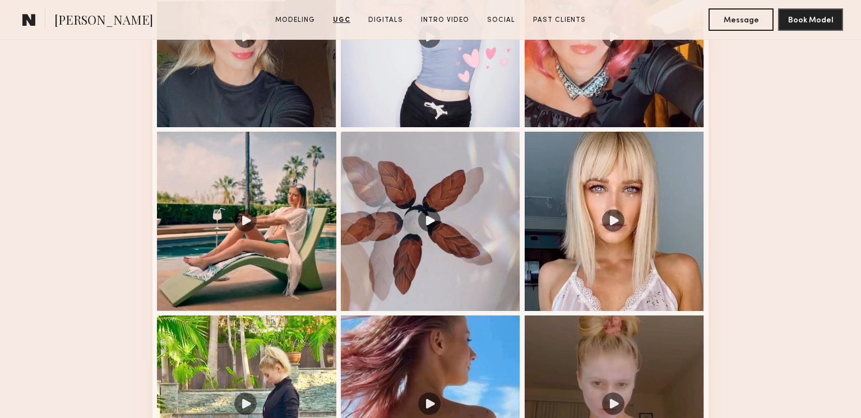
scroll to position [1322, 0]
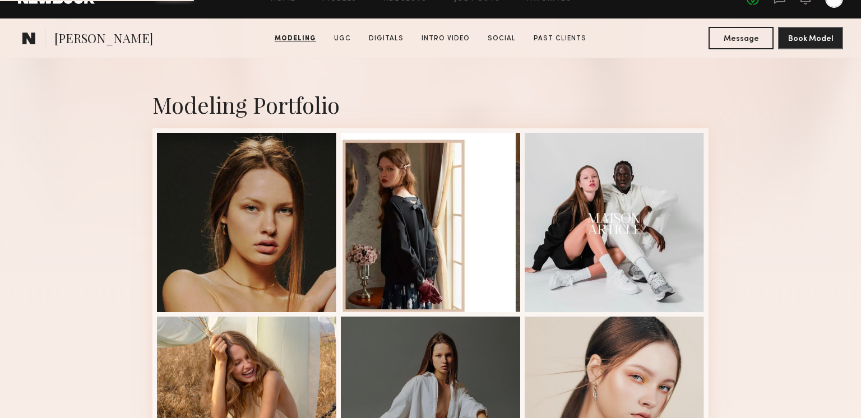
scroll to position [407, 0]
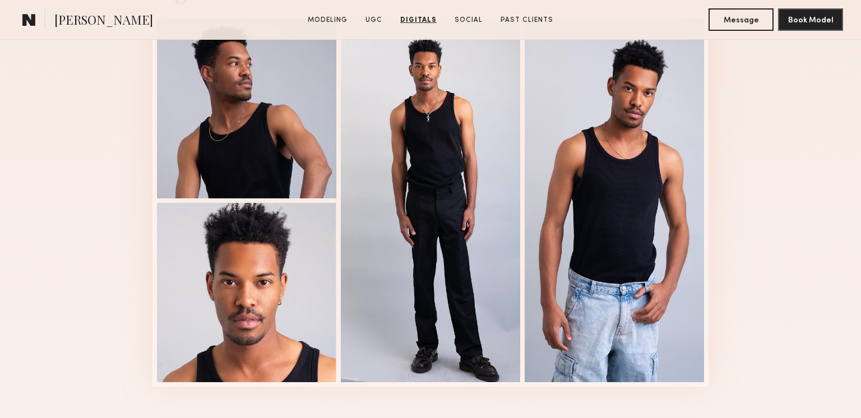
scroll to position [1371, 0]
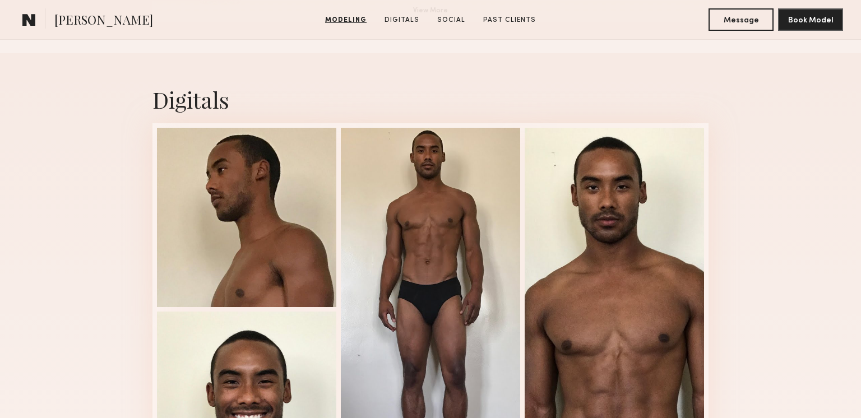
scroll to position [1127, 0]
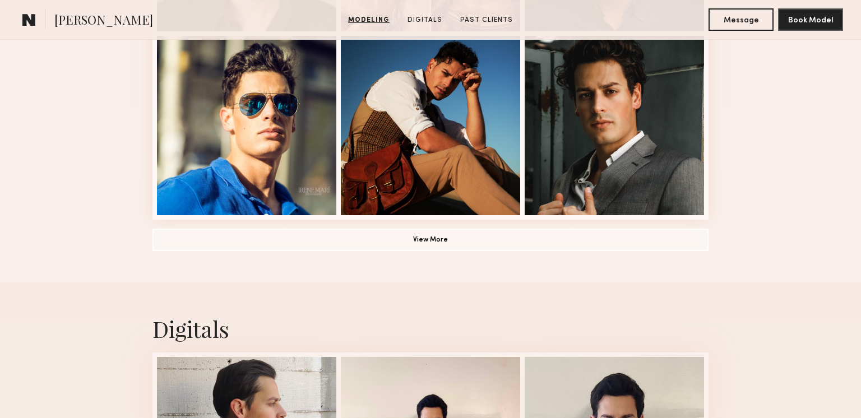
scroll to position [935, 0]
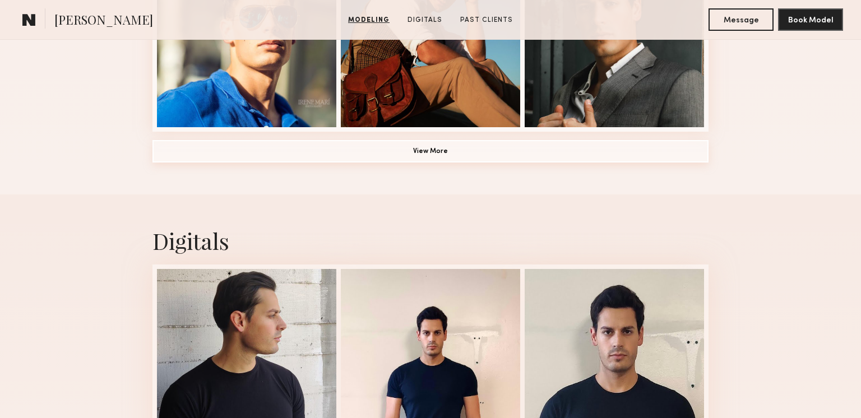
click at [501, 156] on button "View More" at bounding box center [430, 151] width 556 height 22
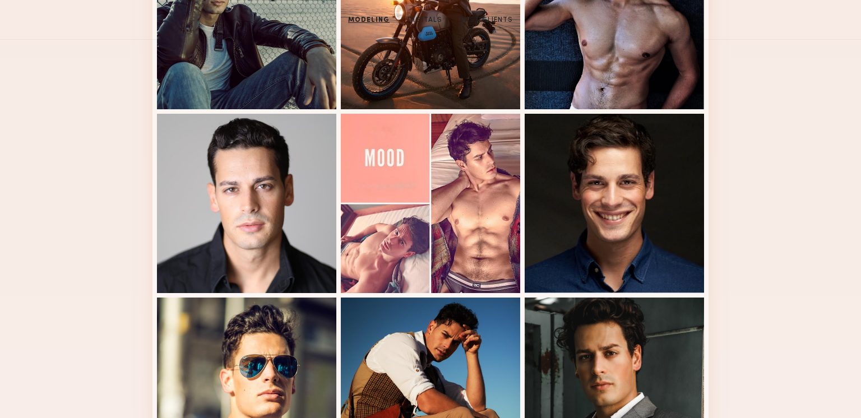
scroll to position [0, 0]
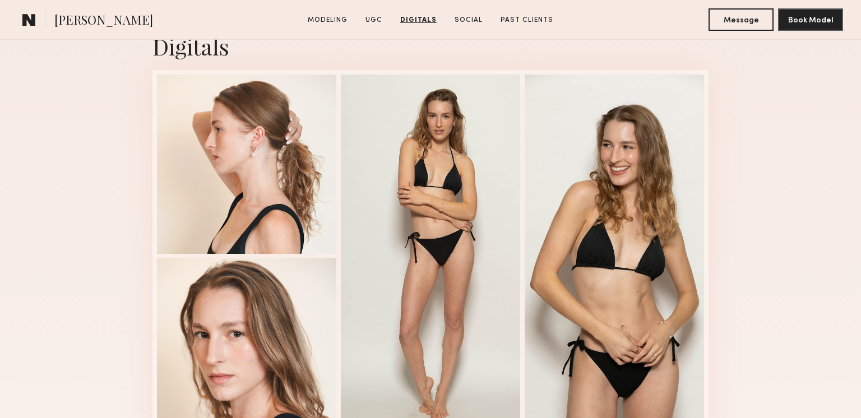
scroll to position [2043, 0]
